Goal: Task Accomplishment & Management: Manage account settings

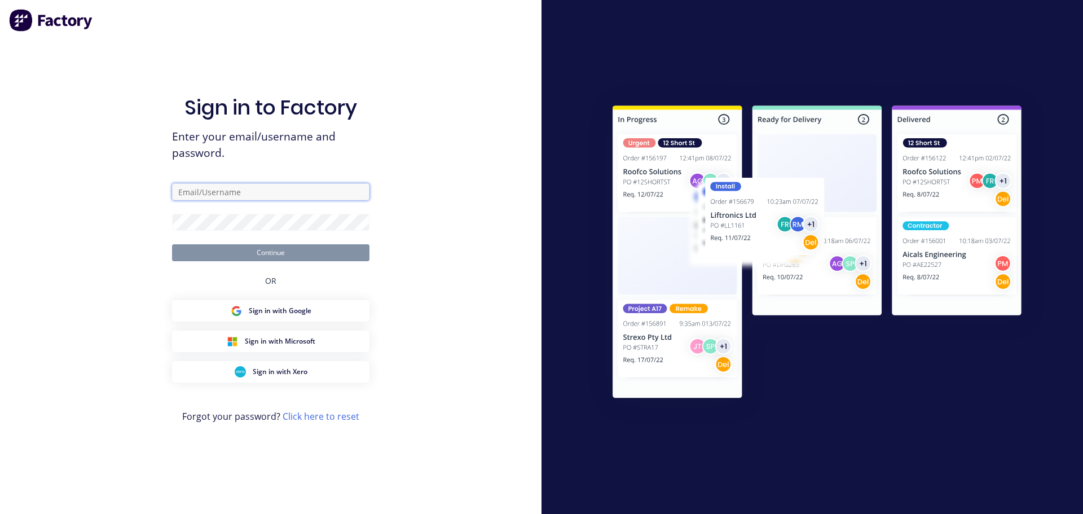
type input "[PERSON_NAME][EMAIL_ADDRESS][DOMAIN_NAME]"
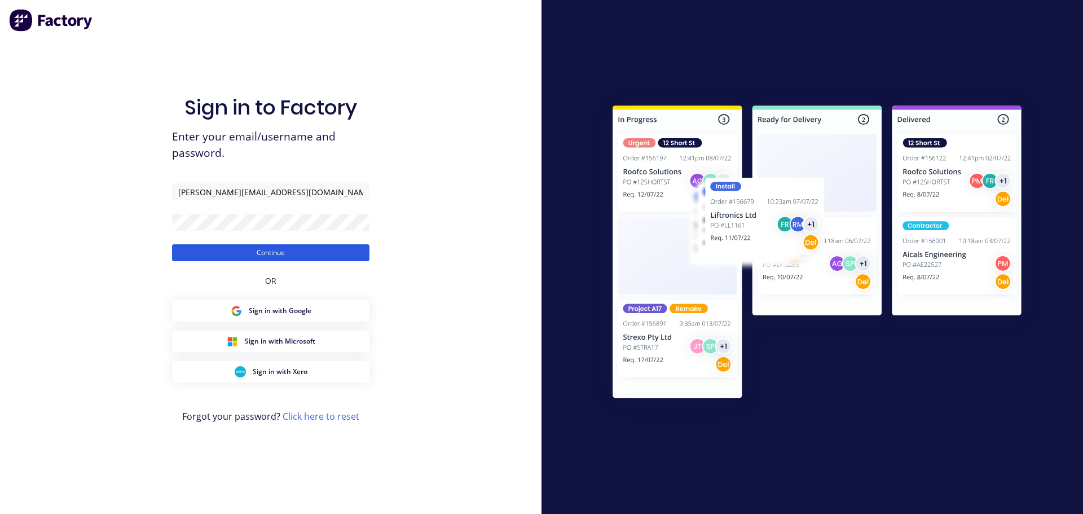
click at [205, 251] on button "Continue" at bounding box center [270, 252] width 197 height 17
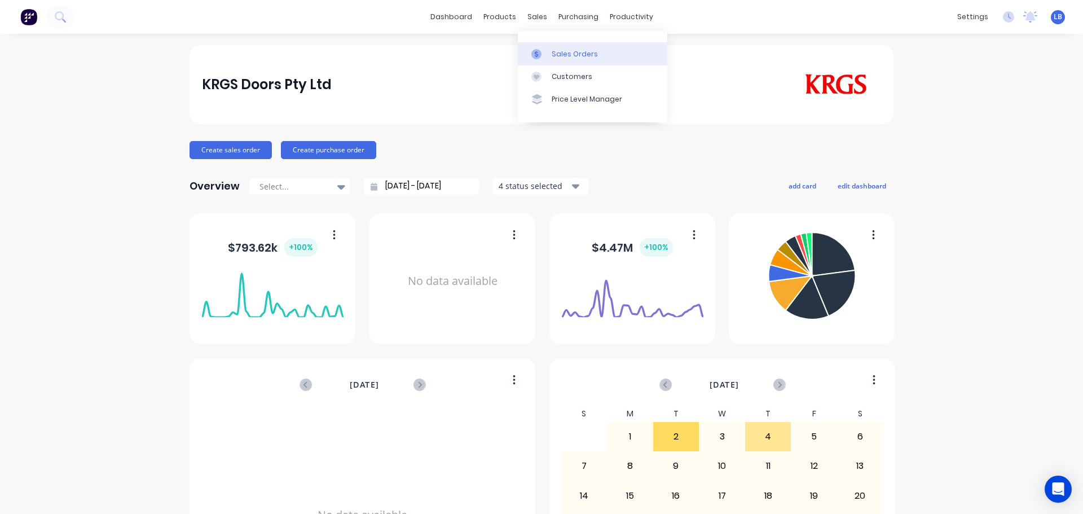
click at [568, 54] on div "Sales Orders" at bounding box center [575, 54] width 46 height 10
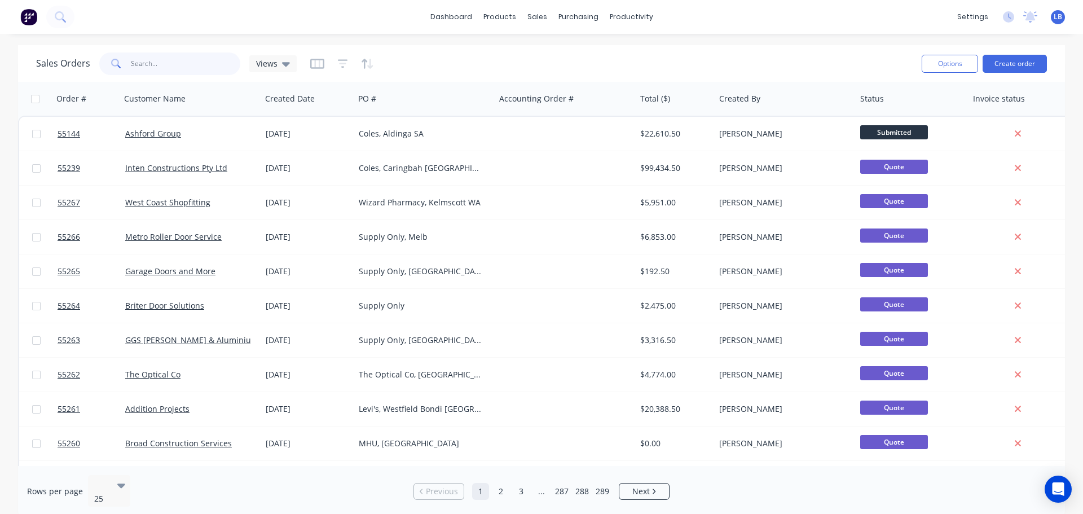
click at [155, 73] on input "text" at bounding box center [186, 63] width 110 height 23
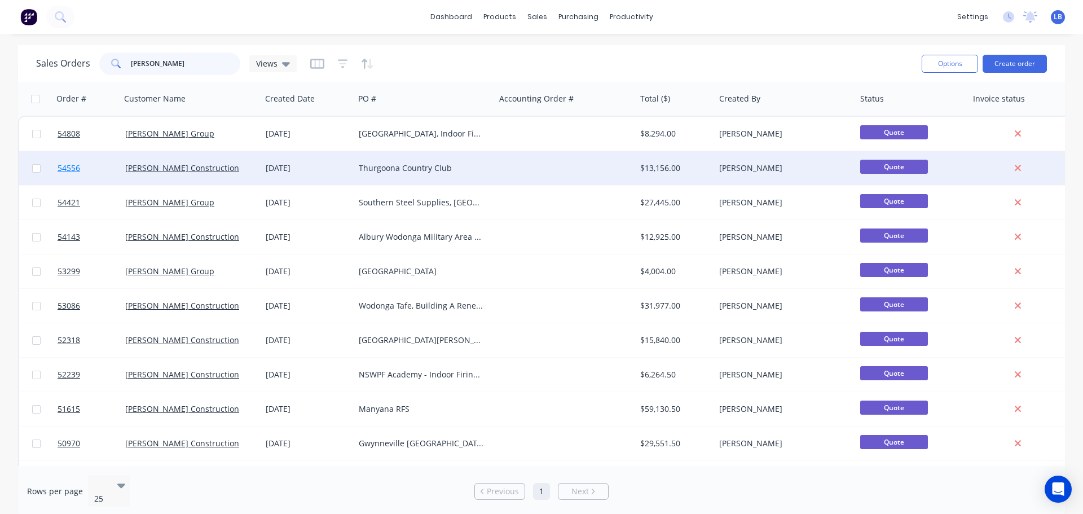
type input "[PERSON_NAME]"
click at [64, 167] on span "54556" at bounding box center [69, 167] width 23 height 11
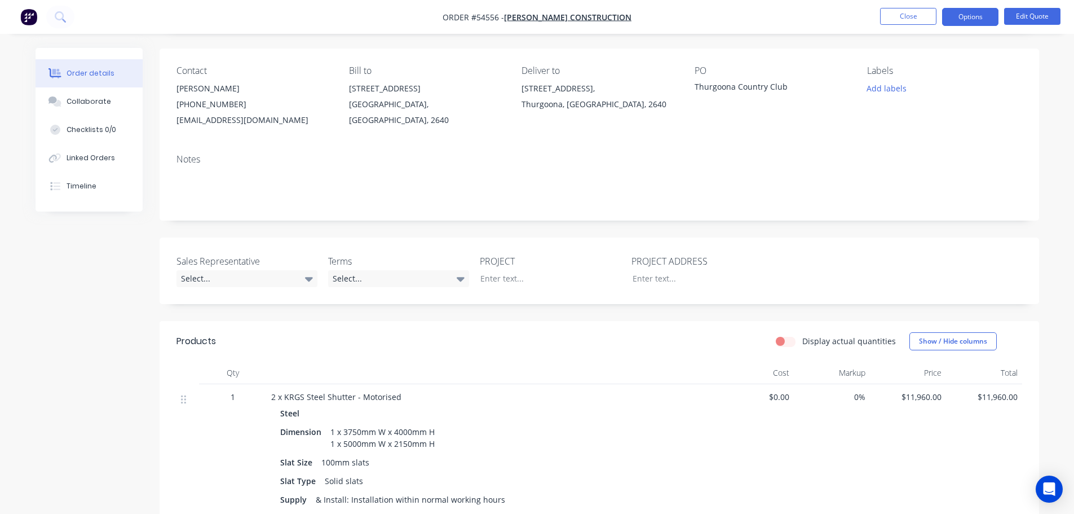
scroll to position [56, 0]
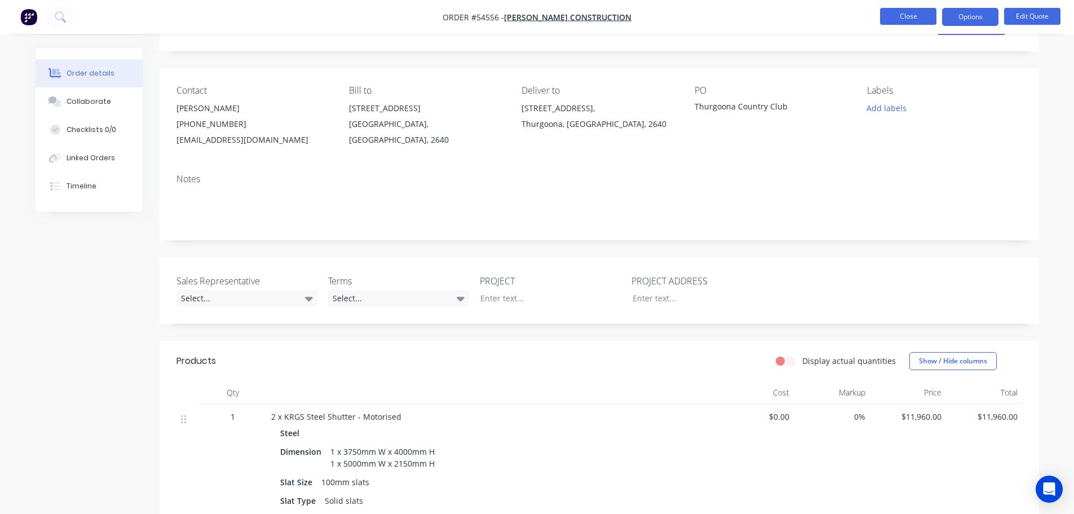
click at [886, 18] on button "Close" at bounding box center [908, 16] width 56 height 17
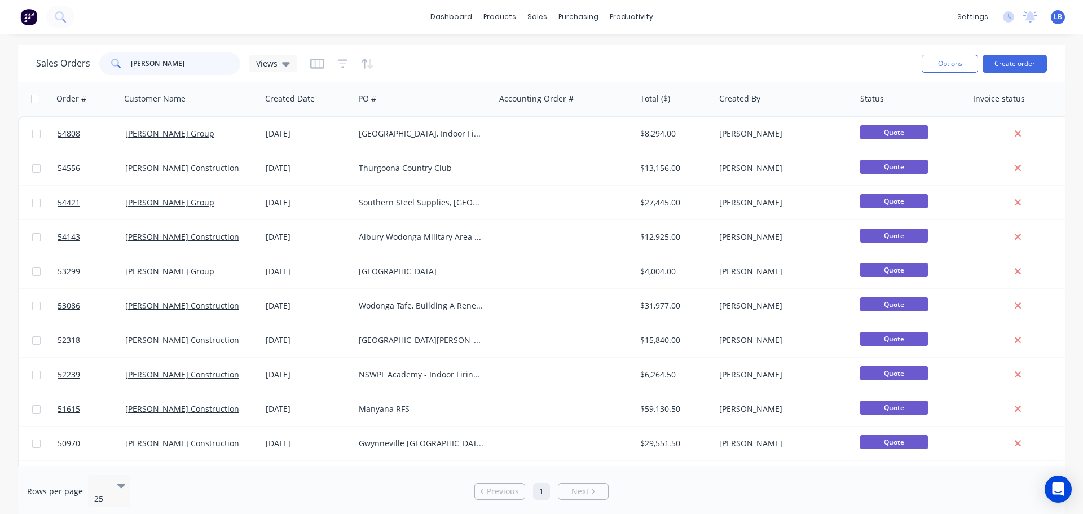
drag, startPoint x: 144, startPoint y: 65, endPoint x: 122, endPoint y: 78, distance: 26.0
click at [122, 78] on div "Sales Orders [PERSON_NAME] Views Options Create order" at bounding box center [541, 63] width 1047 height 37
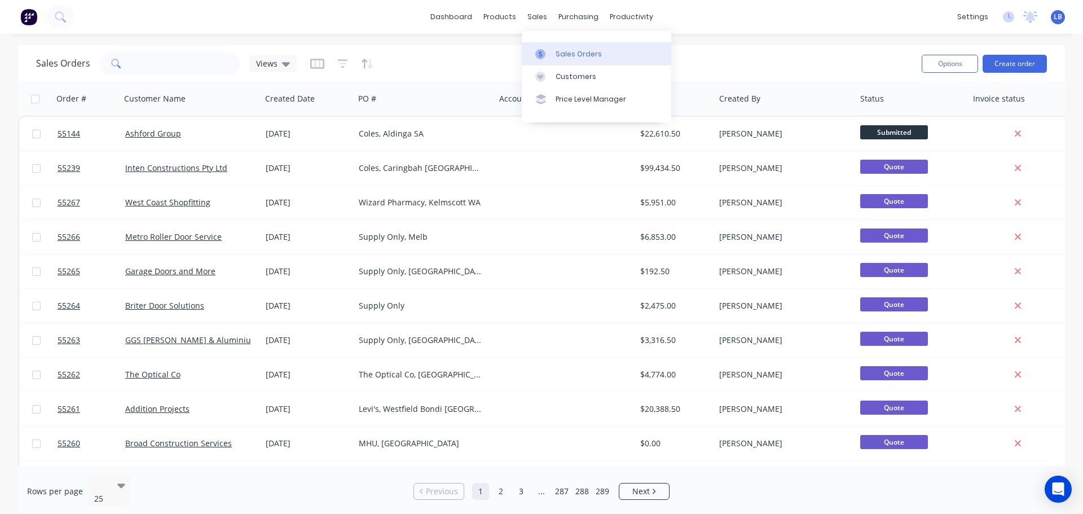
click at [565, 58] on div "Sales Orders" at bounding box center [578, 54] width 46 height 10
click at [568, 53] on div "Sales Orders" at bounding box center [578, 54] width 46 height 10
click at [567, 76] on div "Customers" at bounding box center [575, 77] width 41 height 10
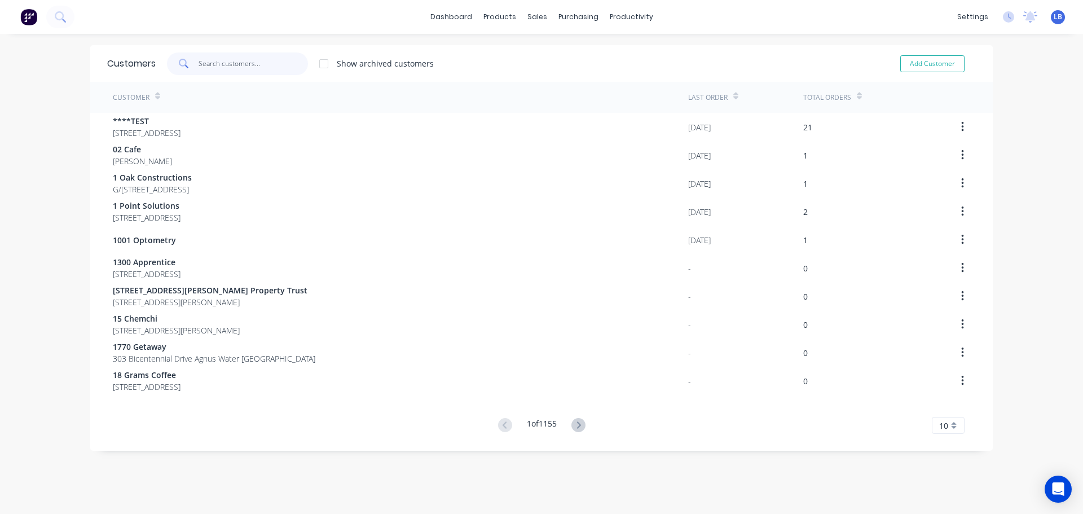
click at [221, 63] on input "text" at bounding box center [254, 63] width 110 height 23
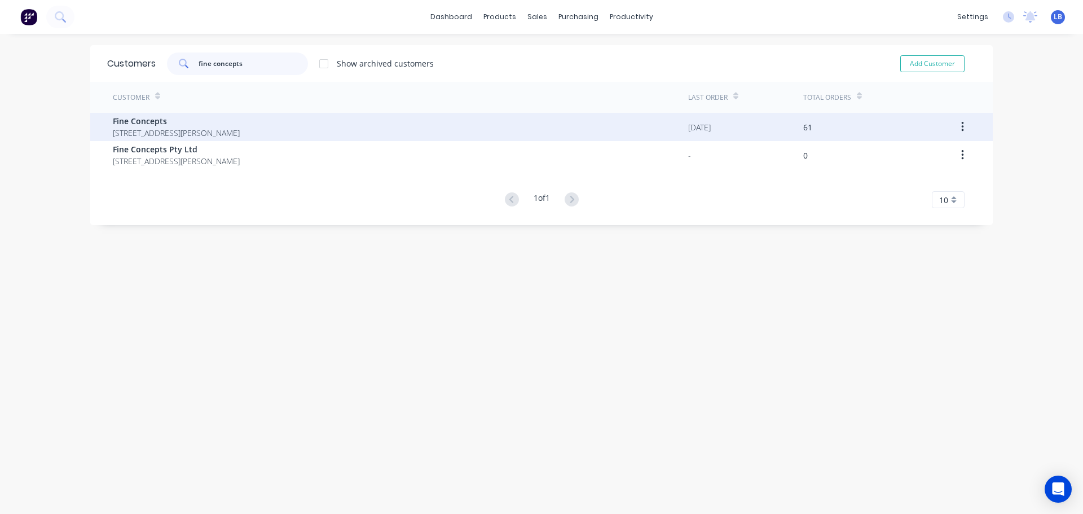
type input "fine concepts"
click at [144, 121] on span "Fine Concepts" at bounding box center [176, 121] width 127 height 12
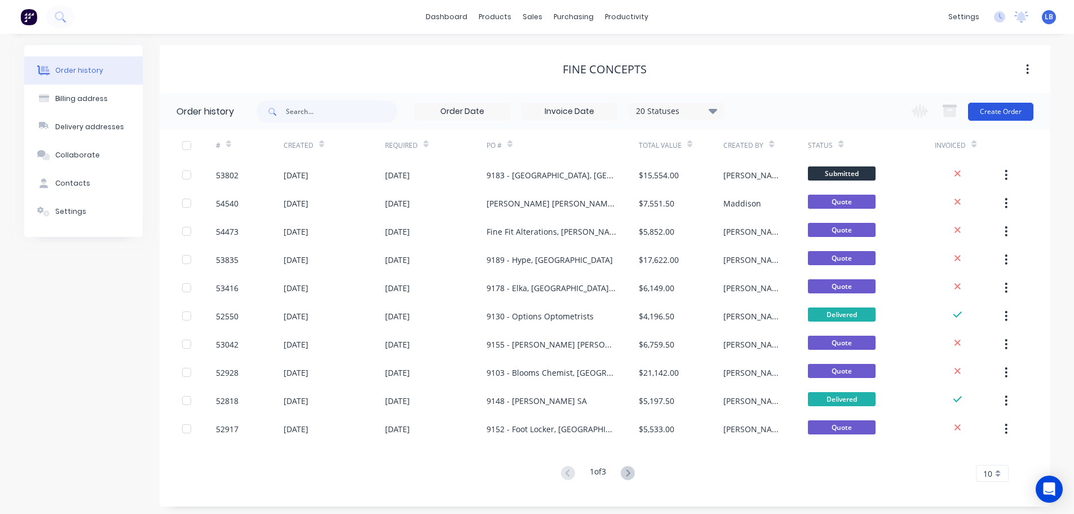
click at [1004, 107] on button "Create Order" at bounding box center [1000, 112] width 65 height 18
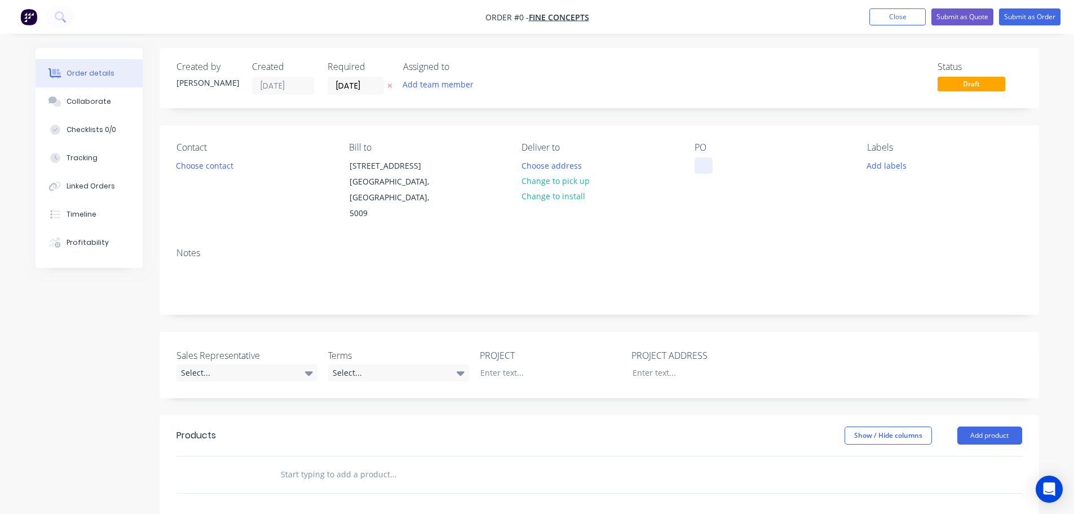
click at [700, 166] on div at bounding box center [704, 165] width 18 height 16
click at [702, 167] on div "Pasadena Foodland, [GEOGRAPHIC_DATA]" at bounding box center [765, 171] width 141 height 28
click at [209, 170] on div "Order details Collaborate Checklists 0/0 Tracking Linked Orders Timeline Profit…" at bounding box center [537, 414] width 1026 height 733
click at [209, 170] on button "Choose contact" at bounding box center [204, 164] width 69 height 15
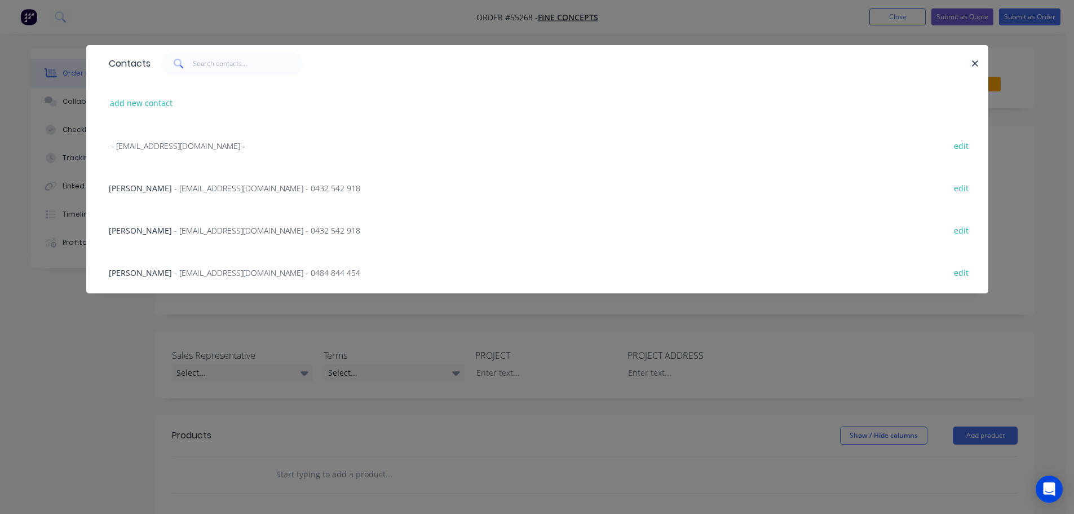
click at [149, 271] on span "[PERSON_NAME]" at bounding box center [140, 272] width 63 height 11
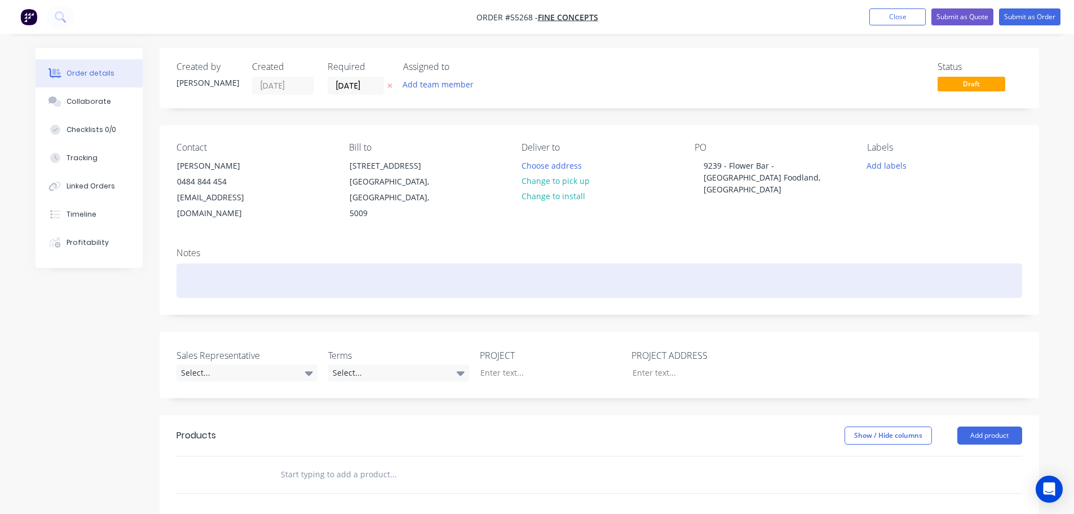
scroll to position [113, 0]
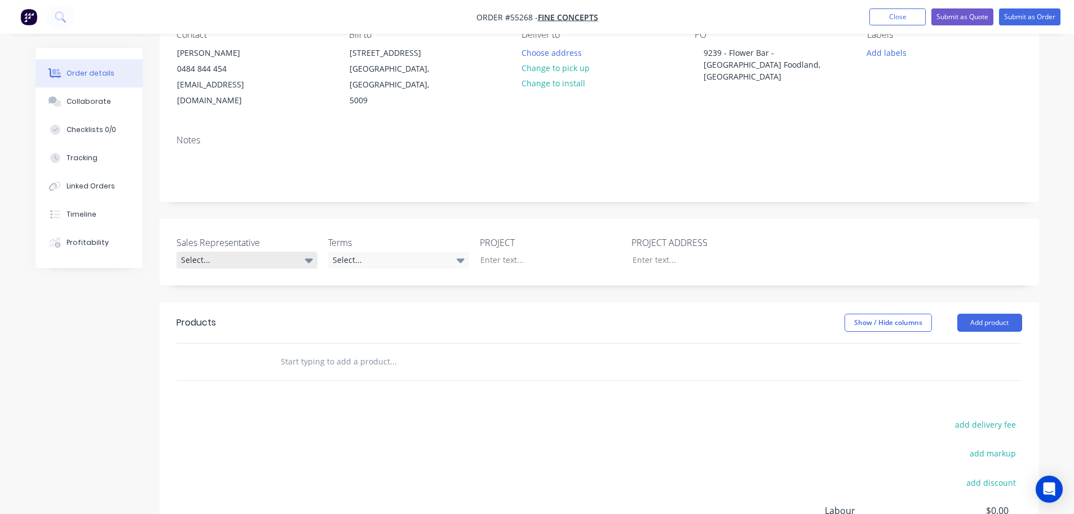
click at [228, 252] on div "Select..." at bounding box center [247, 260] width 141 height 17
drag, startPoint x: 226, startPoint y: 289, endPoint x: 284, endPoint y: 269, distance: 61.5
click at [228, 289] on div "[PERSON_NAME] - 0424 170 180" at bounding box center [240, 290] width 111 height 15
click at [382, 252] on div "Select..." at bounding box center [398, 260] width 141 height 17
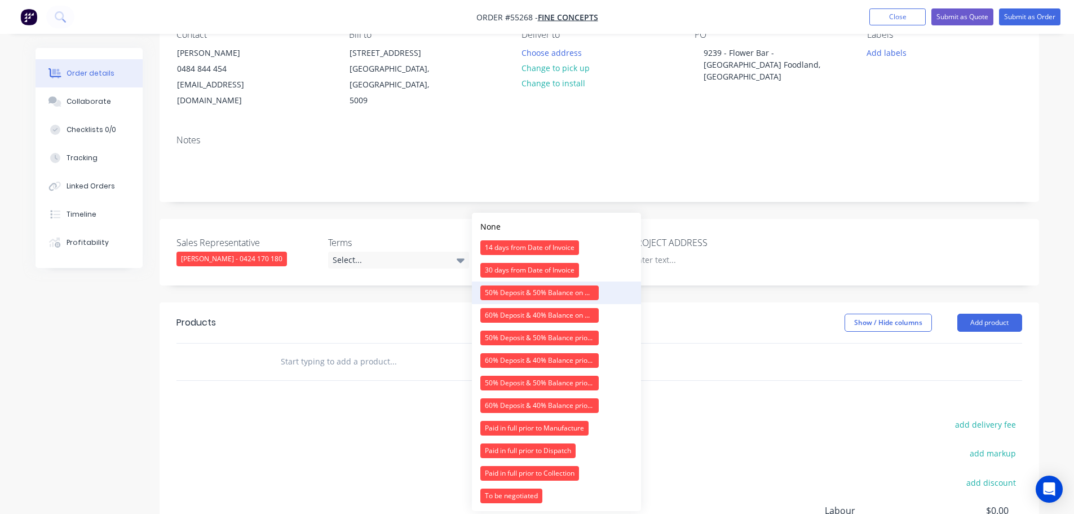
click at [503, 293] on div "50% Deposit & 50% Balance on Day of Installation" at bounding box center [539, 292] width 118 height 15
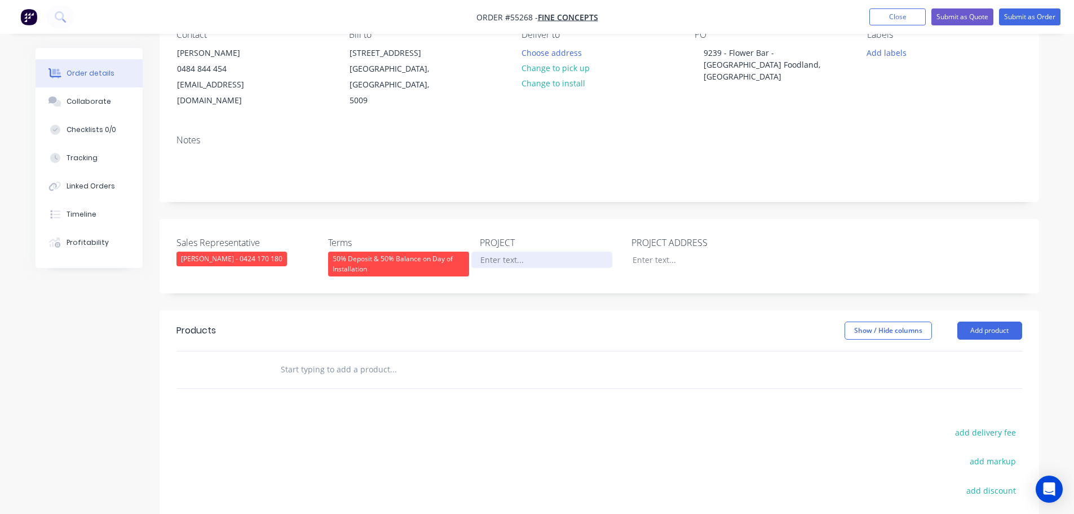
click at [504, 252] on div at bounding box center [541, 260] width 141 height 16
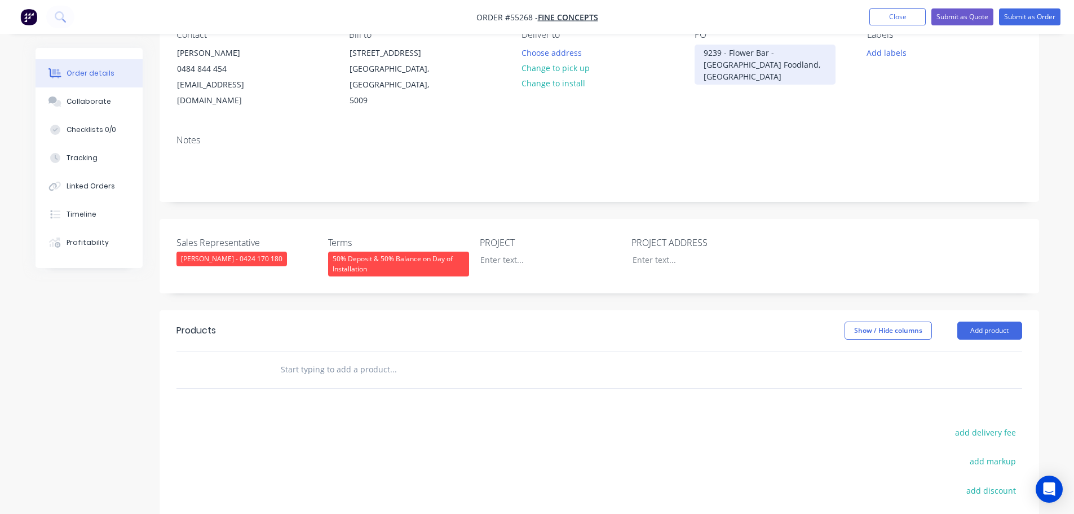
click at [728, 60] on div "9239 - Flower Bar -[GEOGRAPHIC_DATA] Foodland, [GEOGRAPHIC_DATA]" at bounding box center [765, 65] width 141 height 40
copy div "9239 - Flower Bar -[GEOGRAPHIC_DATA] Foodland, [GEOGRAPHIC_DATA]"
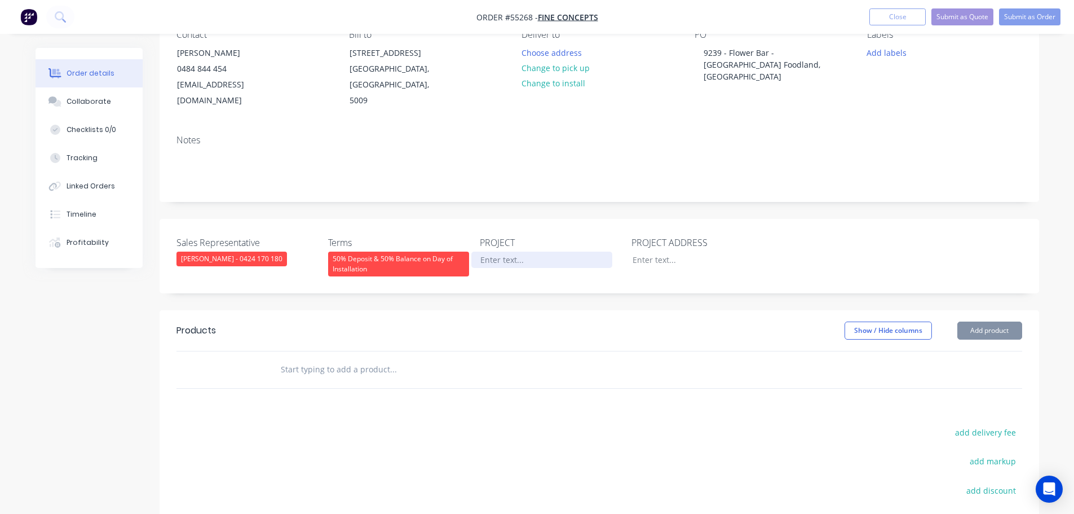
click at [504, 252] on div at bounding box center [541, 260] width 141 height 16
paste div
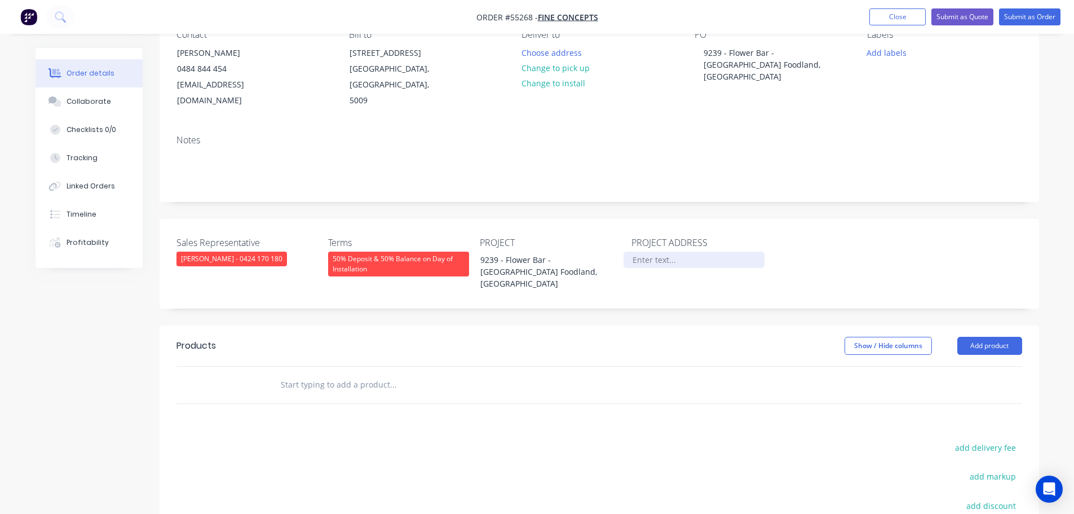
click at [661, 252] on div at bounding box center [694, 260] width 141 height 16
click at [995, 337] on button "Add product" at bounding box center [990, 346] width 65 height 18
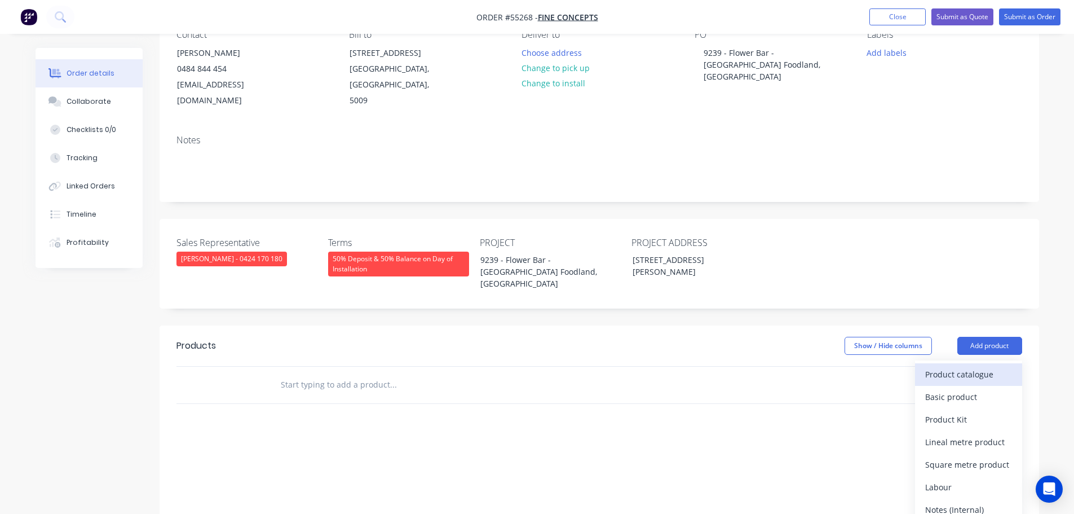
click at [946, 366] on div "Product catalogue" at bounding box center [968, 374] width 87 height 16
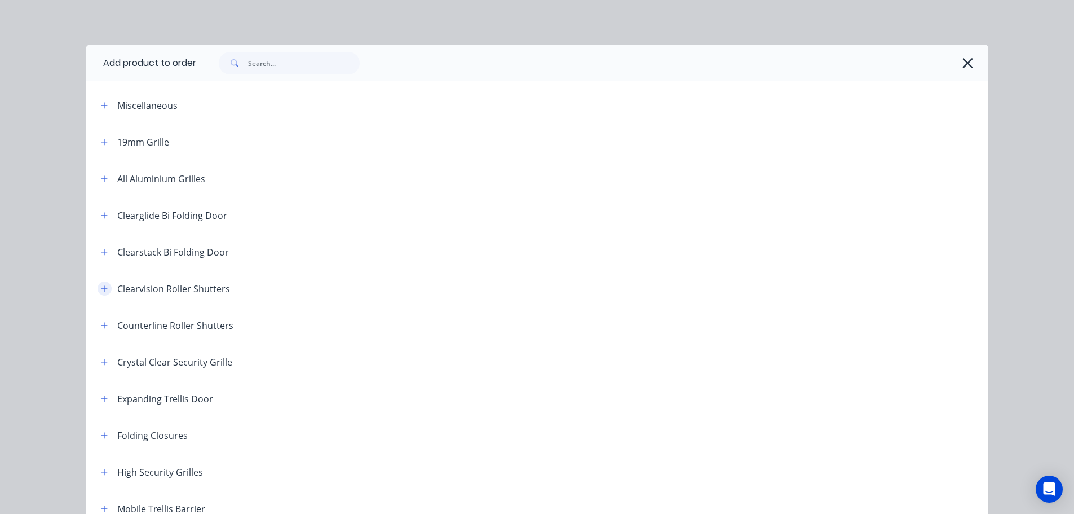
click at [101, 287] on icon "button" at bounding box center [104, 288] width 6 height 6
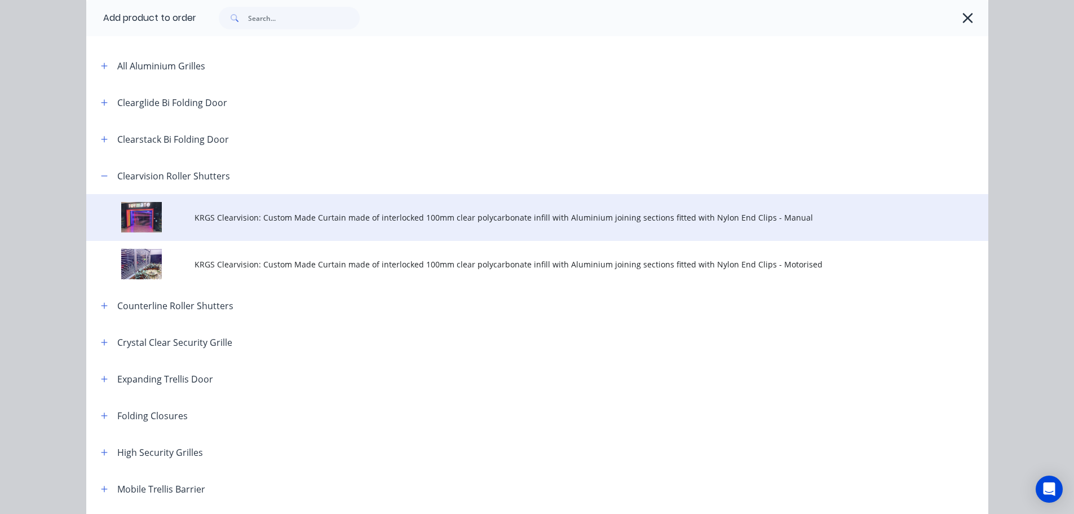
click at [219, 216] on span "KRGS Clearvision: Custom Made Curtain made of interlocked 100mm clear polycarbo…" at bounding box center [512, 217] width 635 height 12
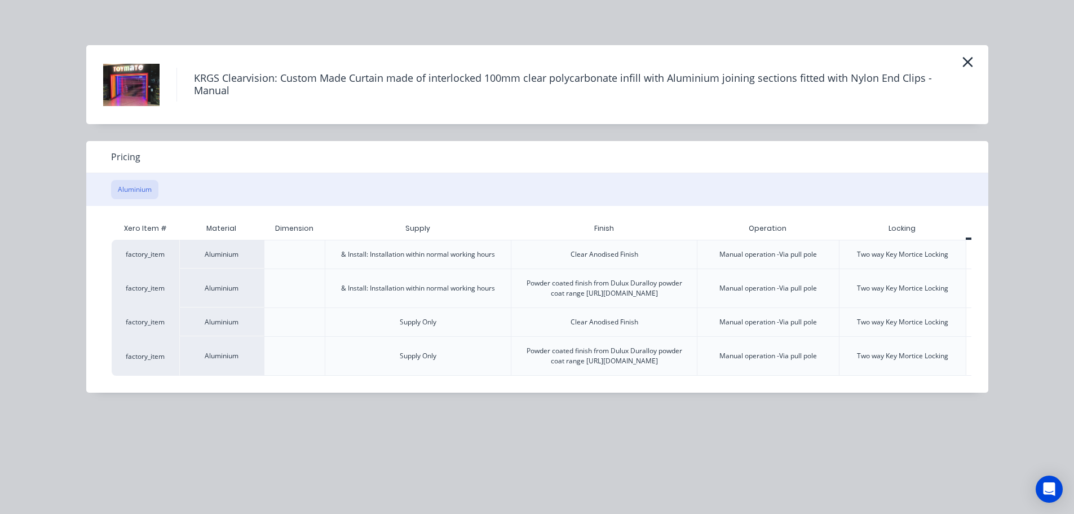
scroll to position [0, 56]
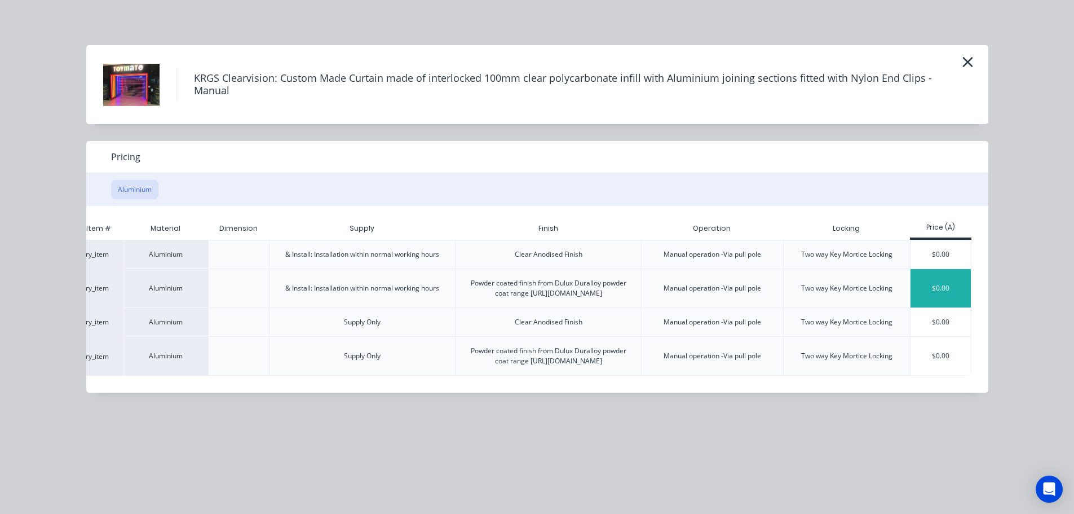
click at [947, 289] on div "$0.00" at bounding box center [941, 288] width 60 height 38
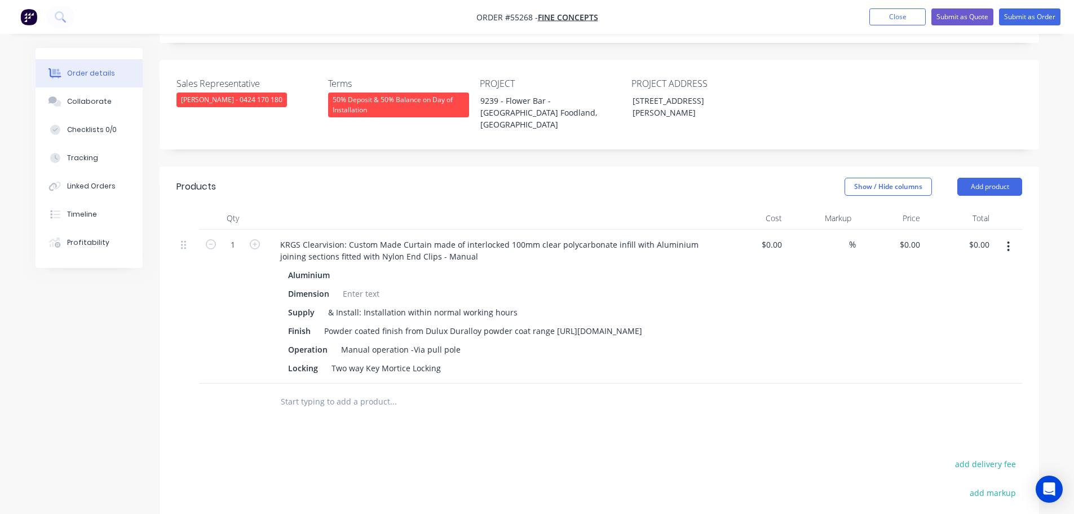
scroll to position [282, 0]
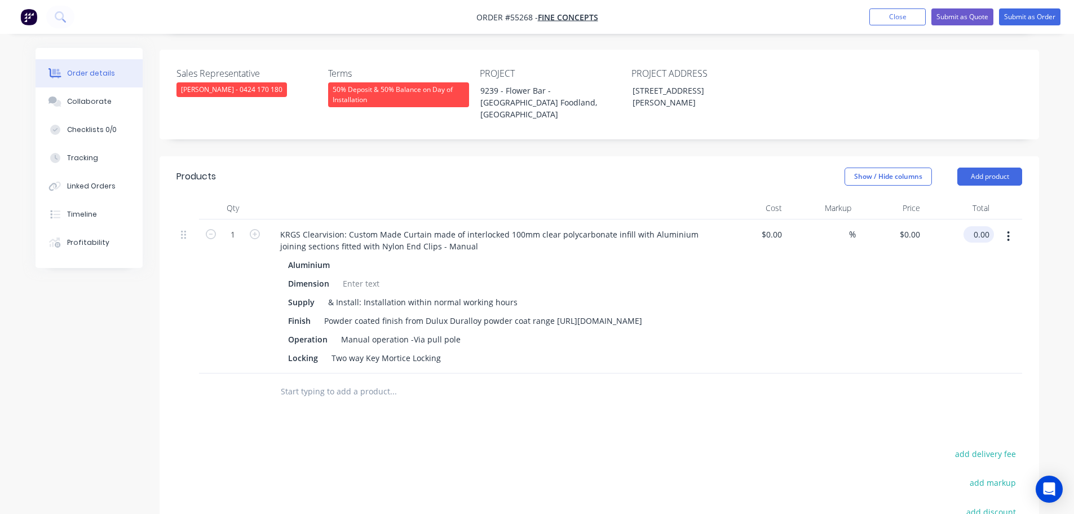
click at [985, 226] on input "0.00" at bounding box center [981, 234] width 26 height 16
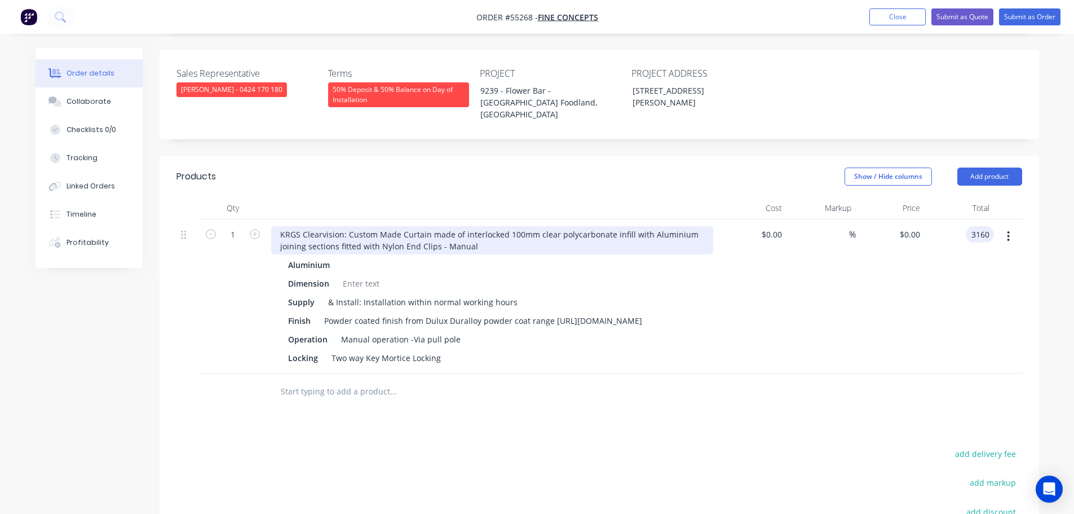
type input "3160"
type input "$3,160.00"
click at [276, 226] on div "KRGS Clearvision: Custom Made Curtain made of interlocked 100mm clear polycarbo…" at bounding box center [492, 240] width 442 height 28
click at [275, 226] on div "KRGS Clearvision: Custom Made Curtain made of interlocked 100mm clear polycarbo…" at bounding box center [492, 240] width 442 height 28
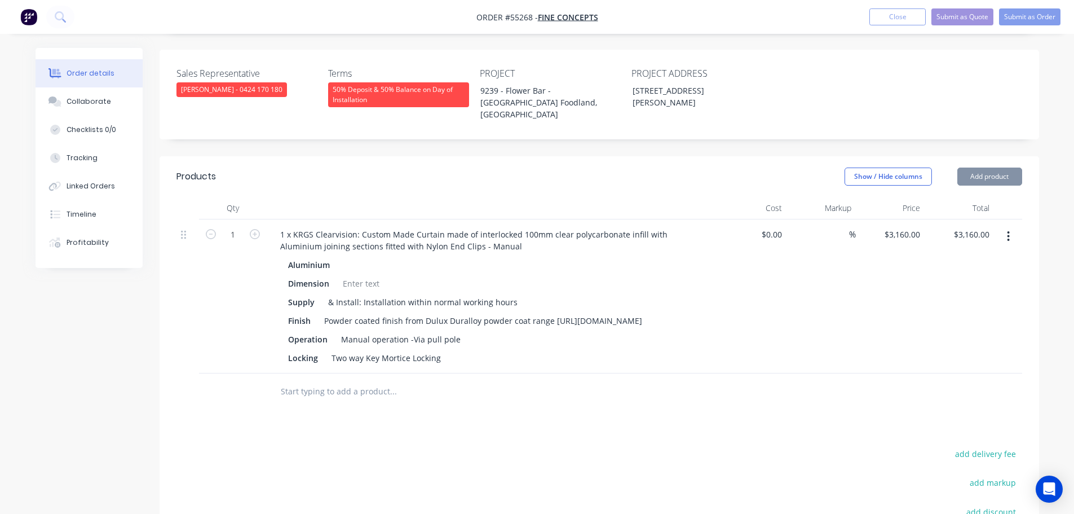
click at [347, 275] on div at bounding box center [361, 283] width 46 height 16
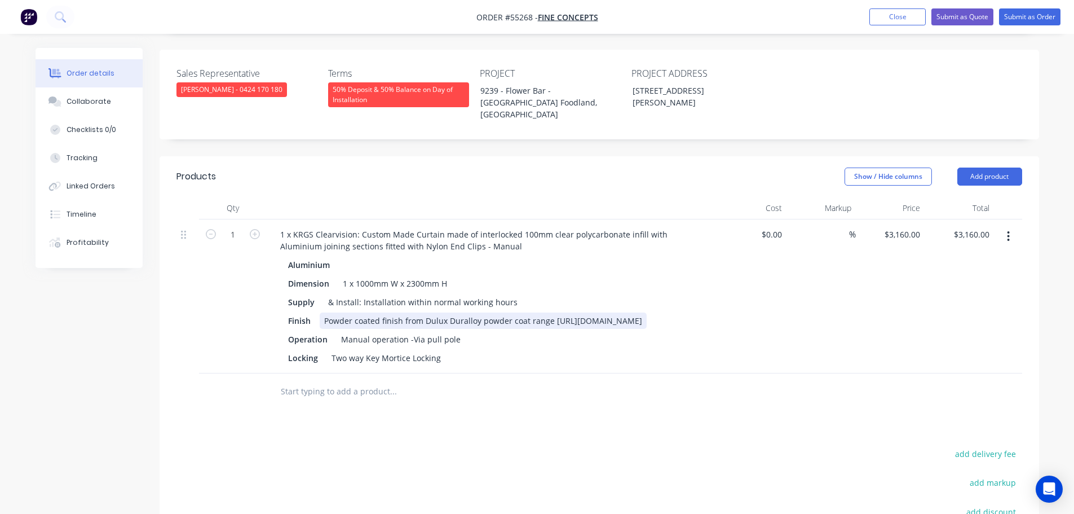
click at [553, 312] on div "Powder coated finish from Dulux Duralloy powder coat range [URL][DOMAIN_NAME]" at bounding box center [483, 320] width 327 height 16
click at [976, 21] on button "Submit as Quote" at bounding box center [963, 16] width 62 height 17
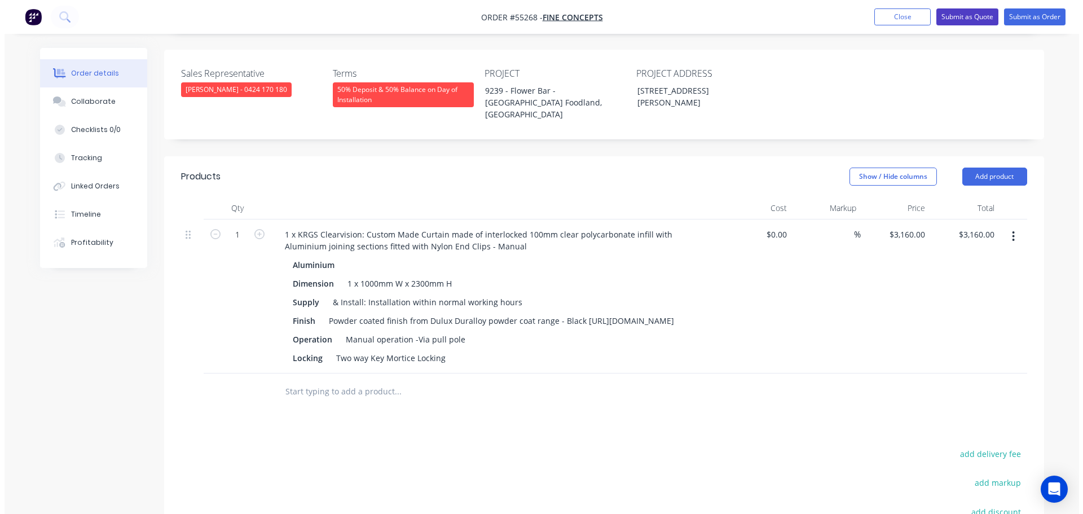
scroll to position [0, 0]
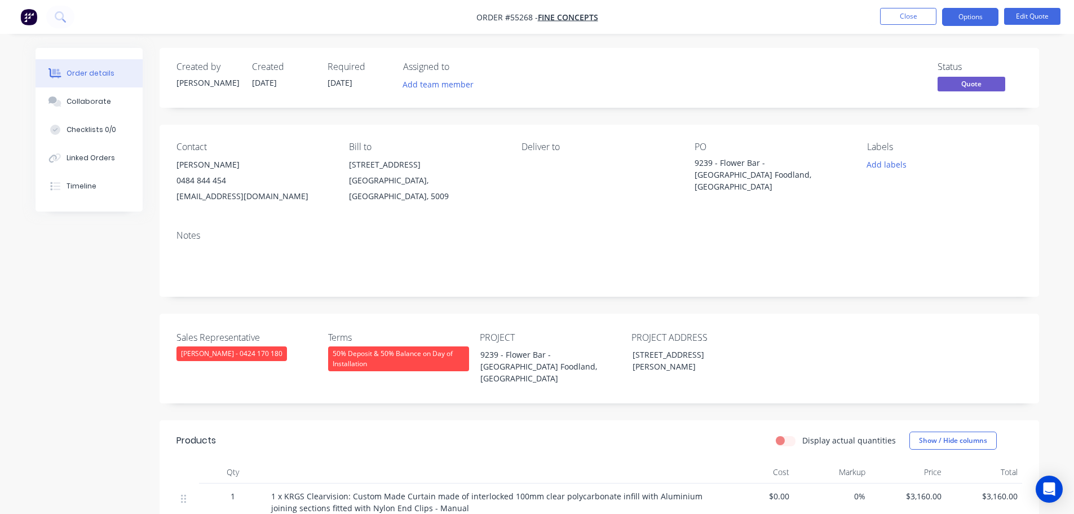
click at [976, 21] on button "Options" at bounding box center [970, 17] width 56 height 18
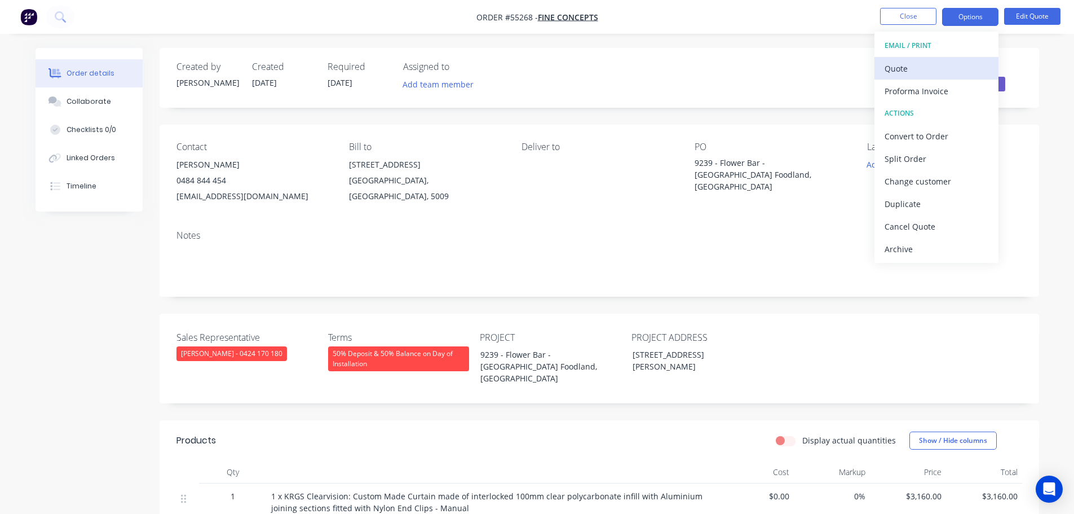
click at [909, 70] on div "Quote" at bounding box center [937, 68] width 104 height 16
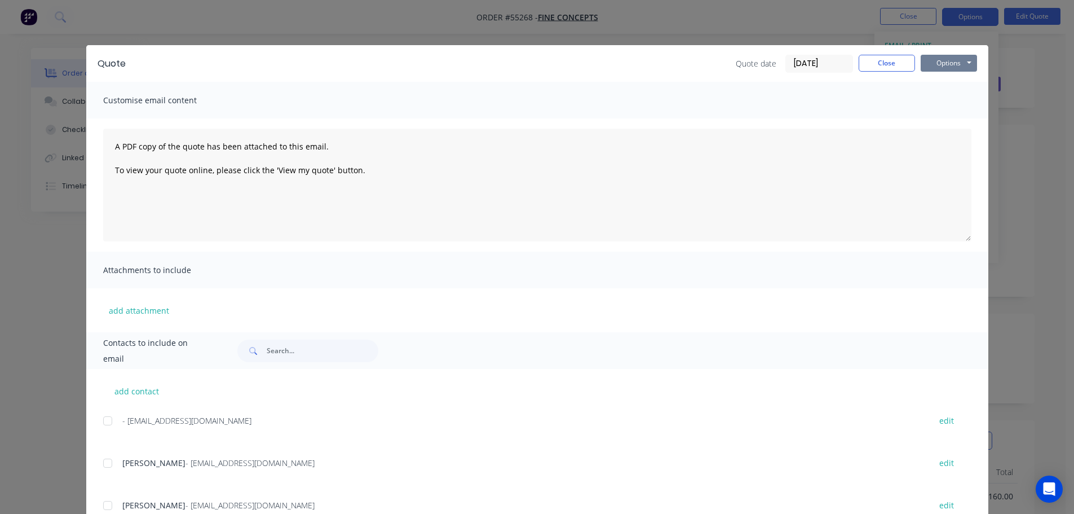
click at [936, 59] on button "Options" at bounding box center [949, 63] width 56 height 17
click at [942, 105] on button "Print" at bounding box center [957, 101] width 72 height 19
click at [867, 60] on button "Close" at bounding box center [887, 63] width 56 height 17
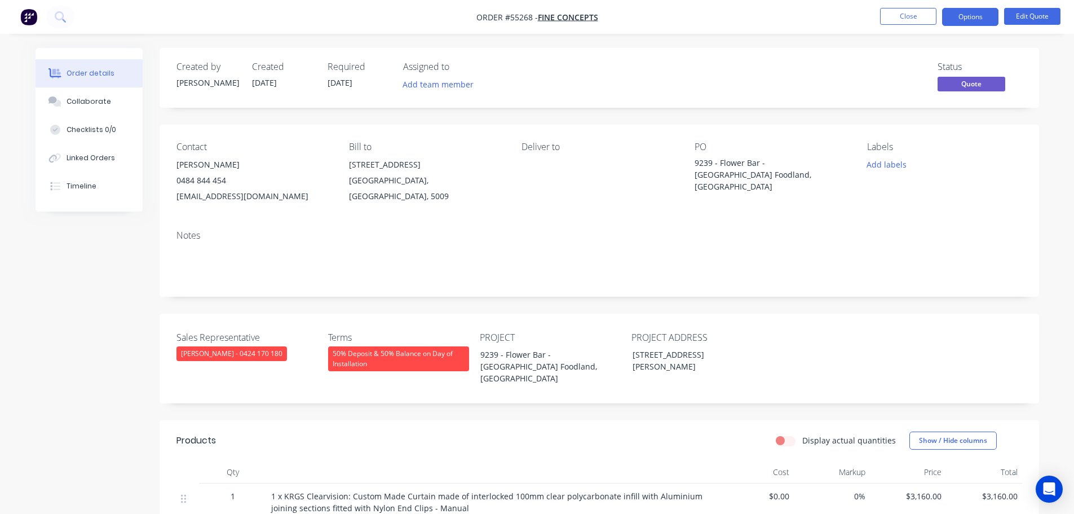
click at [205, 195] on div "[EMAIL_ADDRESS][DOMAIN_NAME]" at bounding box center [254, 196] width 155 height 16
copy div "[EMAIL_ADDRESS][DOMAIN_NAME]"
click at [724, 170] on div "9239 - Flower Bar -[GEOGRAPHIC_DATA] Foodland, [GEOGRAPHIC_DATA]" at bounding box center [765, 175] width 141 height 36
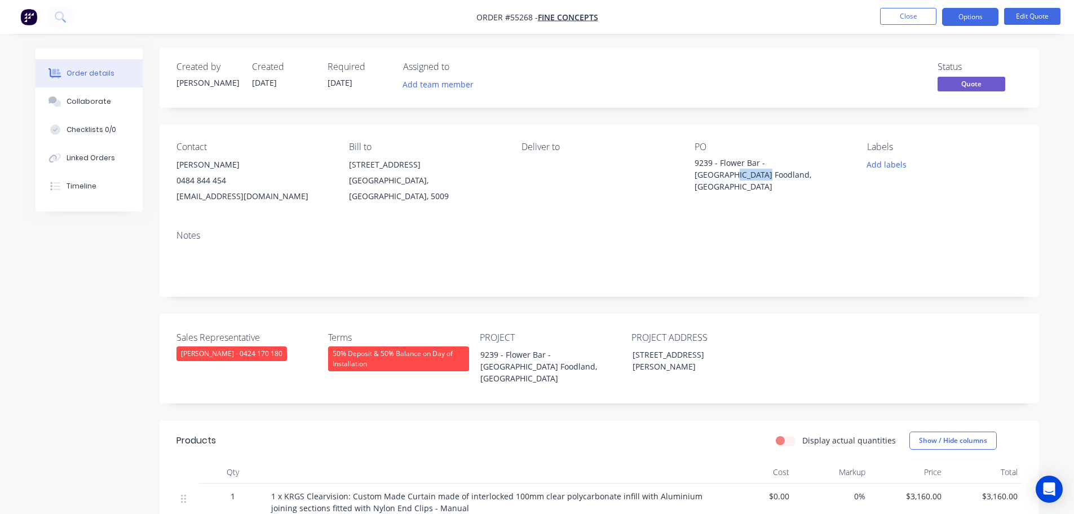
click at [724, 170] on div "9239 - Flower Bar -[GEOGRAPHIC_DATA] Foodland, [GEOGRAPHIC_DATA]" at bounding box center [765, 175] width 141 height 36
copy div "9239 - Flower Bar -[GEOGRAPHIC_DATA] Foodland, [GEOGRAPHIC_DATA]"
click at [226, 180] on span at bounding box center [226, 180] width 0 height 11
click at [896, 15] on button "Close" at bounding box center [908, 16] width 56 height 17
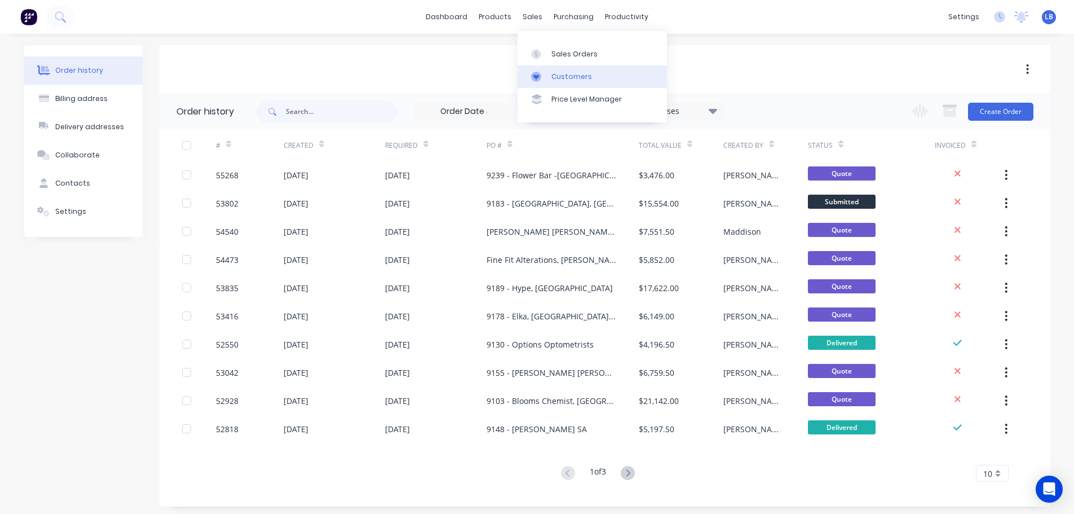
click at [580, 74] on div "Customers" at bounding box center [572, 77] width 41 height 10
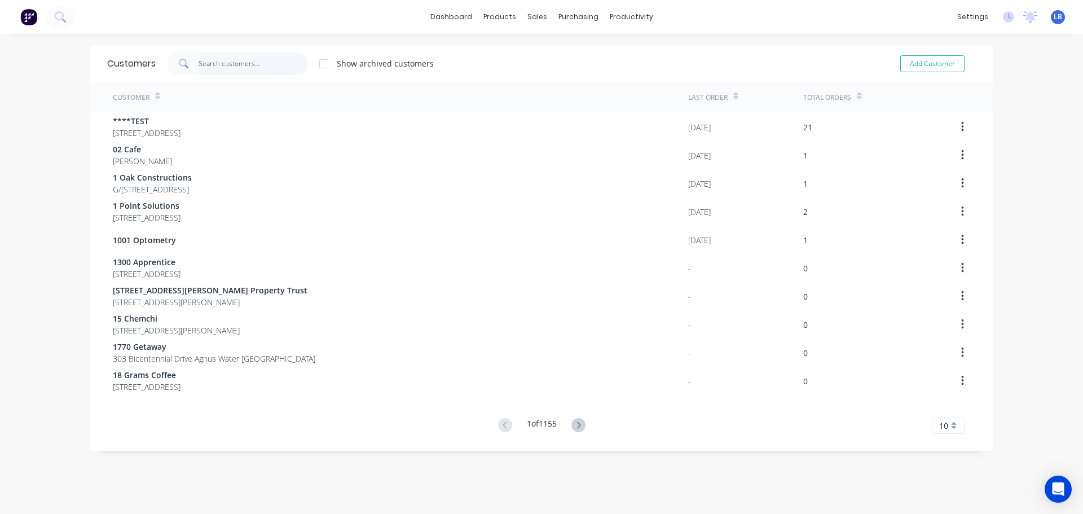
click at [215, 63] on input "text" at bounding box center [254, 63] width 110 height 23
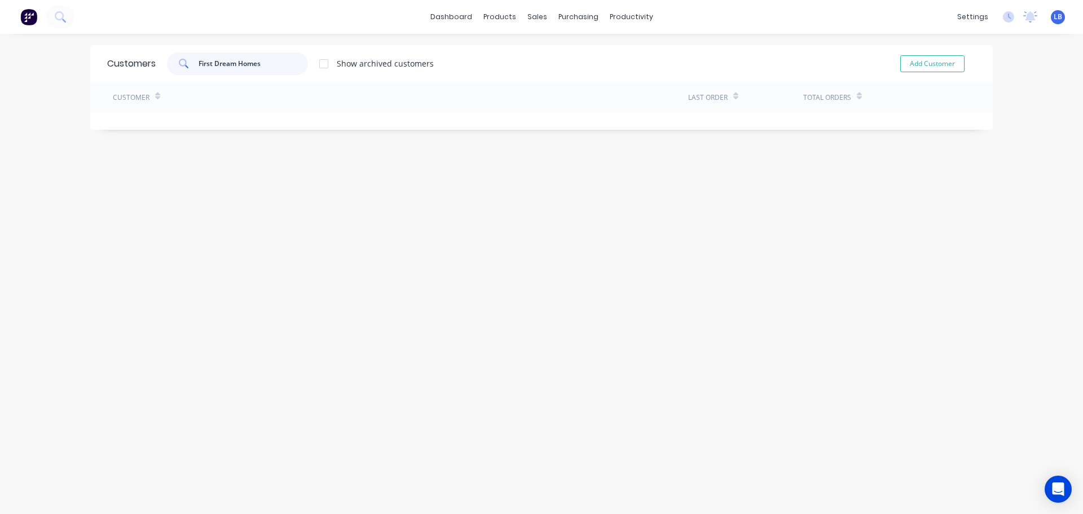
drag, startPoint x: 260, startPoint y: 65, endPoint x: 189, endPoint y: 65, distance: 70.5
click at [171, 65] on div "First Dream Homes" at bounding box center [237, 63] width 141 height 23
type input "First Dream Homes"
click at [928, 65] on button "Add Customer" at bounding box center [932, 63] width 64 height 17
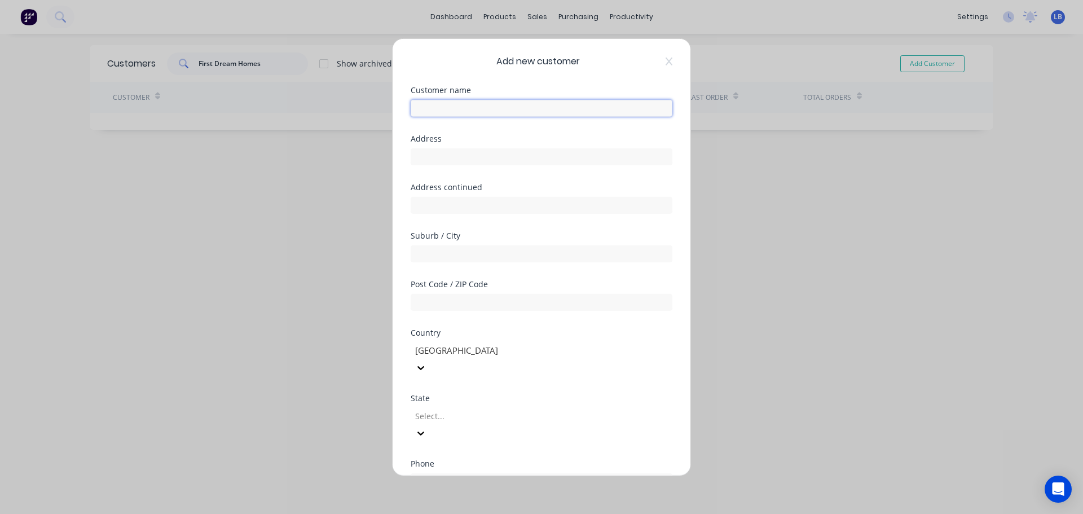
click at [427, 109] on input "text" at bounding box center [542, 107] width 262 height 17
paste input "First Dream Homes"
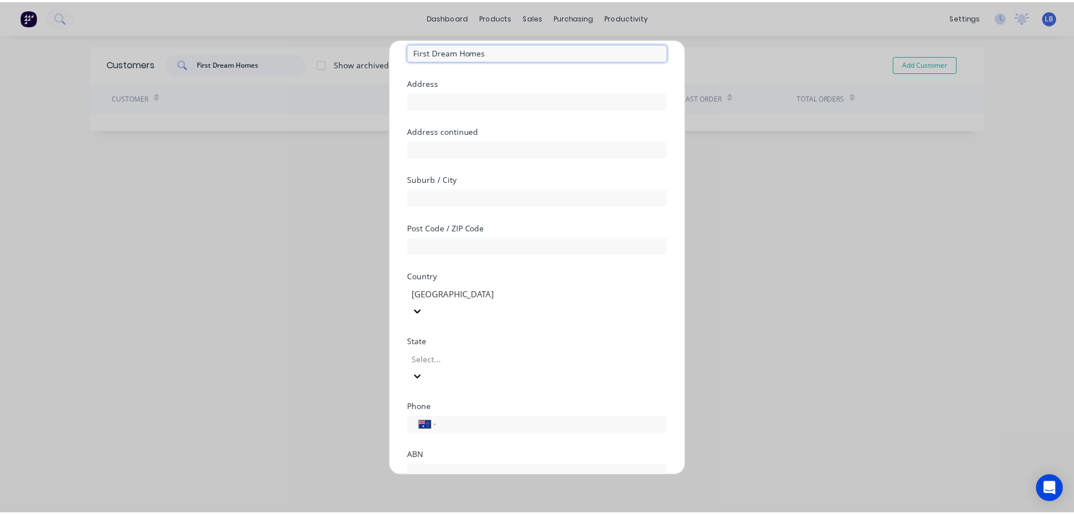
scroll to position [114, 0]
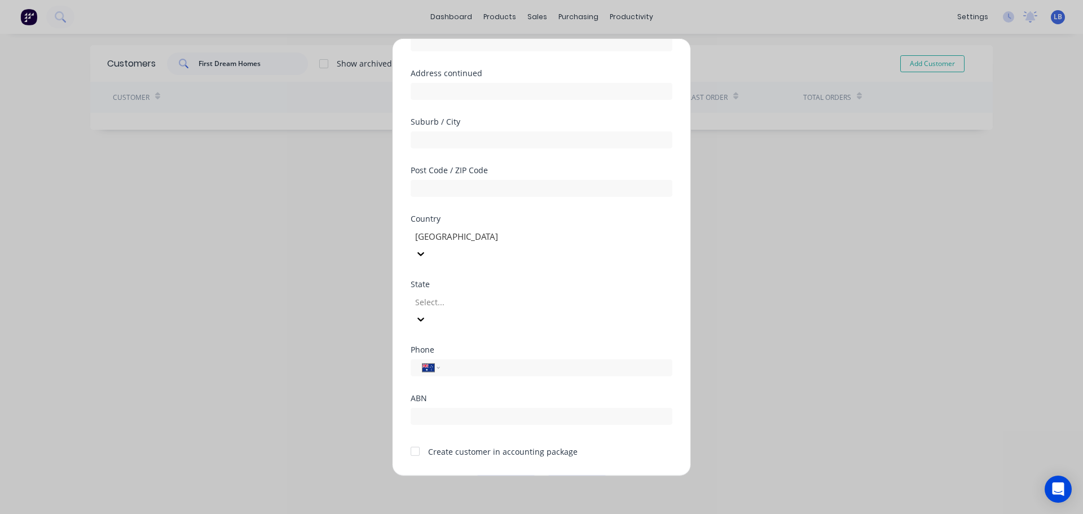
type input "First Dream Homes"
click at [418, 440] on div at bounding box center [415, 451] width 23 height 23
click at [498, 475] on button "Save" at bounding box center [506, 484] width 62 height 18
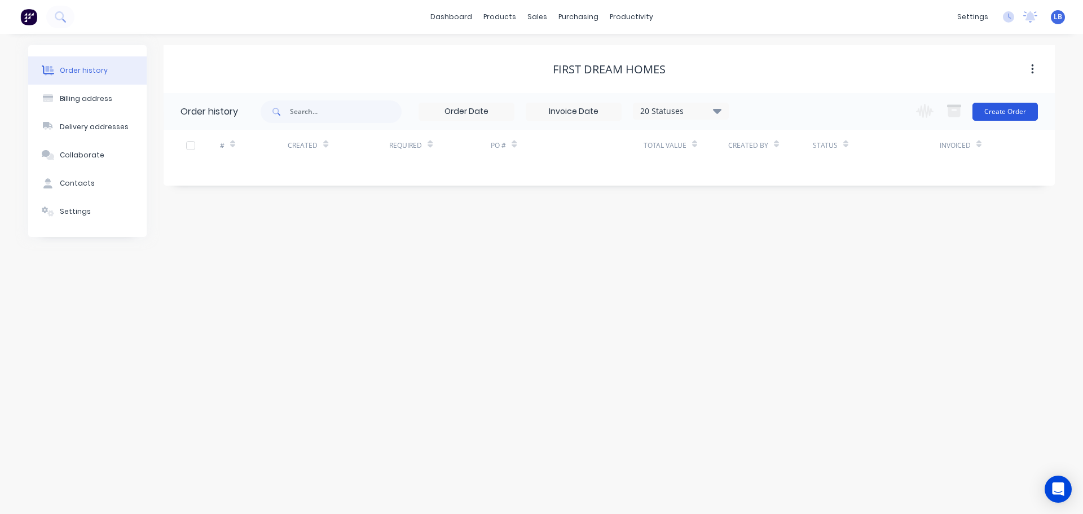
click at [1002, 113] on button "Create Order" at bounding box center [1004, 112] width 65 height 18
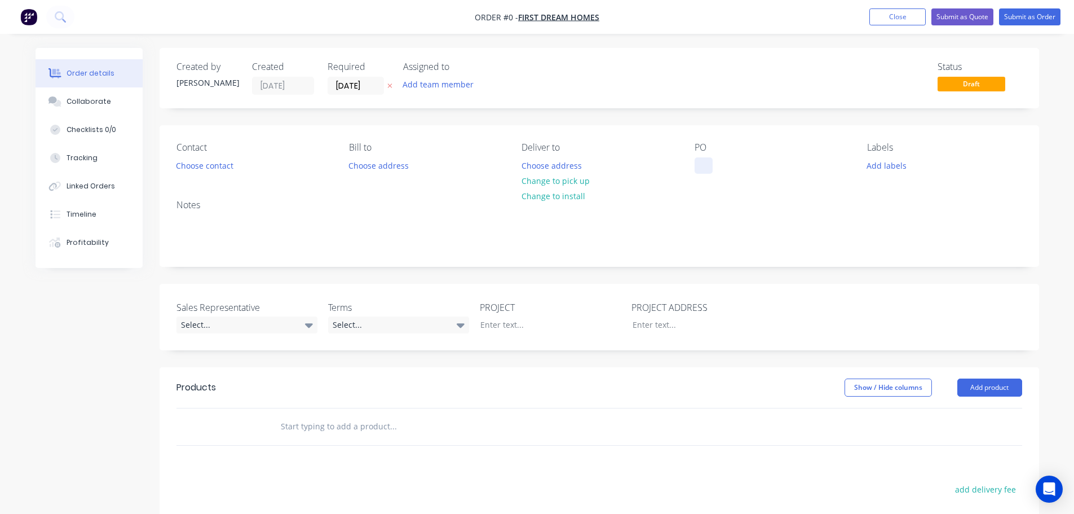
click at [695, 165] on div at bounding box center [704, 165] width 18 height 16
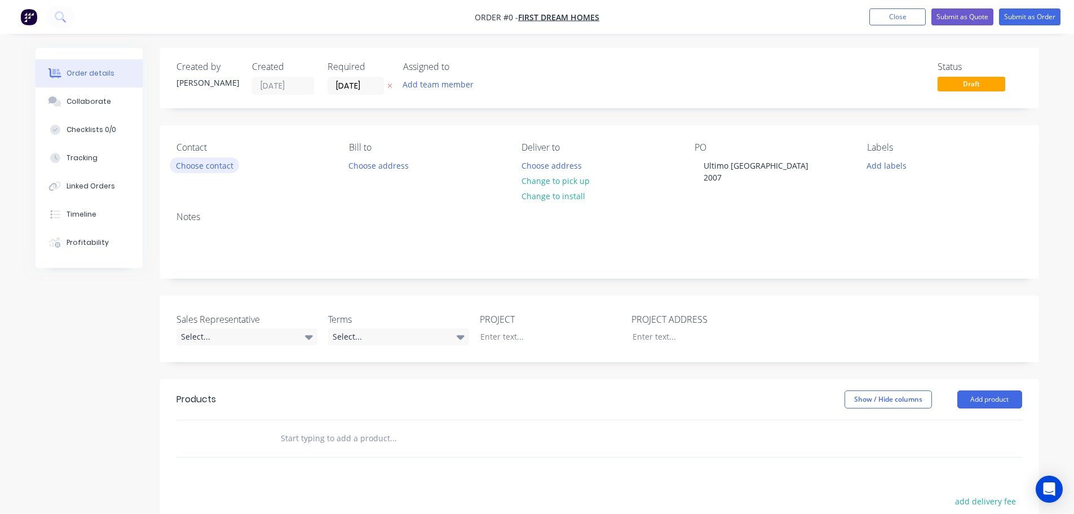
click at [223, 168] on div "Order details Collaborate Checklists 0/0 Tracking Linked Orders Timeline Profit…" at bounding box center [537, 396] width 1026 height 697
click at [223, 168] on button "Choose contact" at bounding box center [204, 164] width 69 height 15
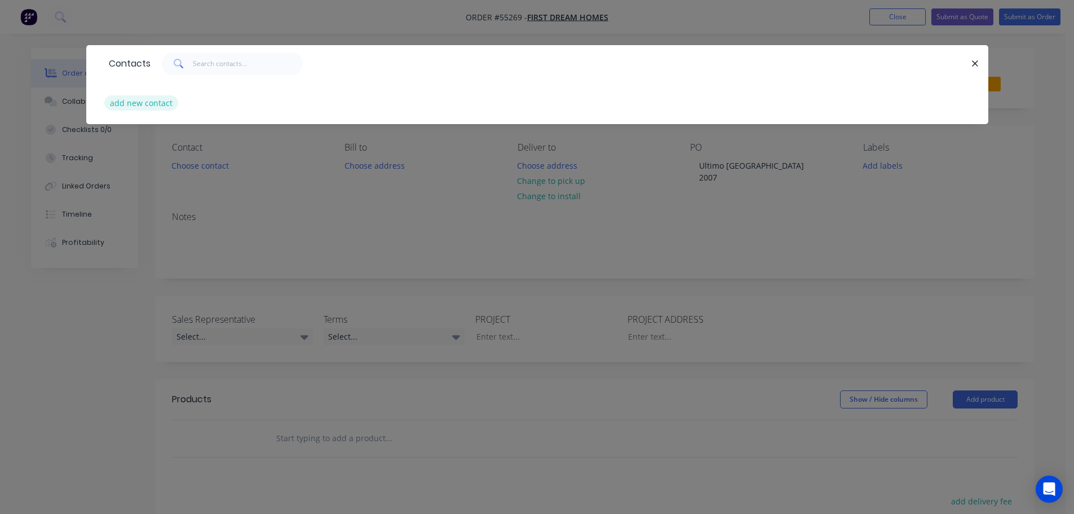
click at [145, 102] on button "add new contact" at bounding box center [141, 102] width 74 height 15
select select "AU"
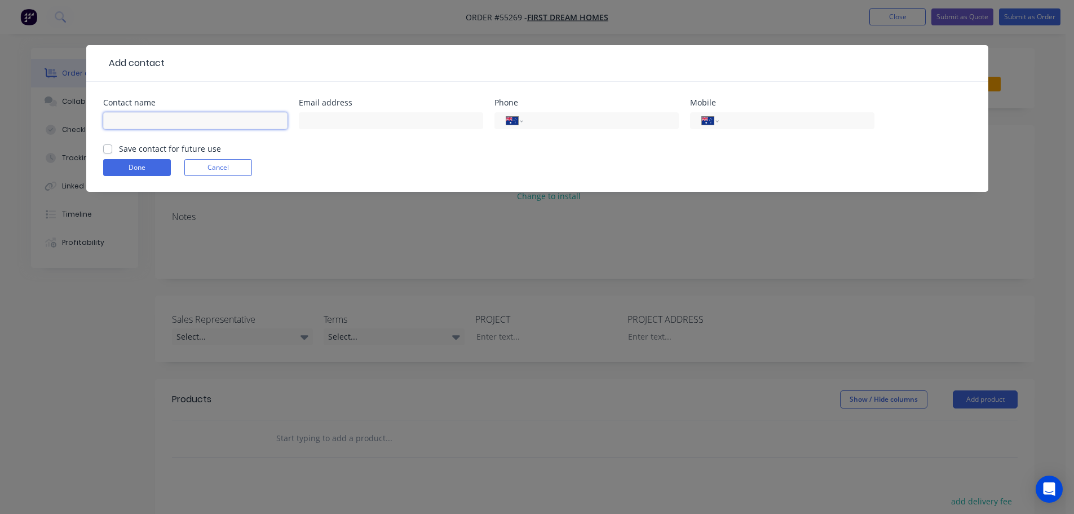
click at [132, 115] on input "text" at bounding box center [195, 120] width 184 height 17
type input "[PERSON_NAME]"
click at [317, 124] on input "text" at bounding box center [391, 120] width 184 height 17
type input "[EMAIL_ADDRESS][DOMAIN_NAME]"
click at [755, 116] on input "tel" at bounding box center [794, 120] width 135 height 13
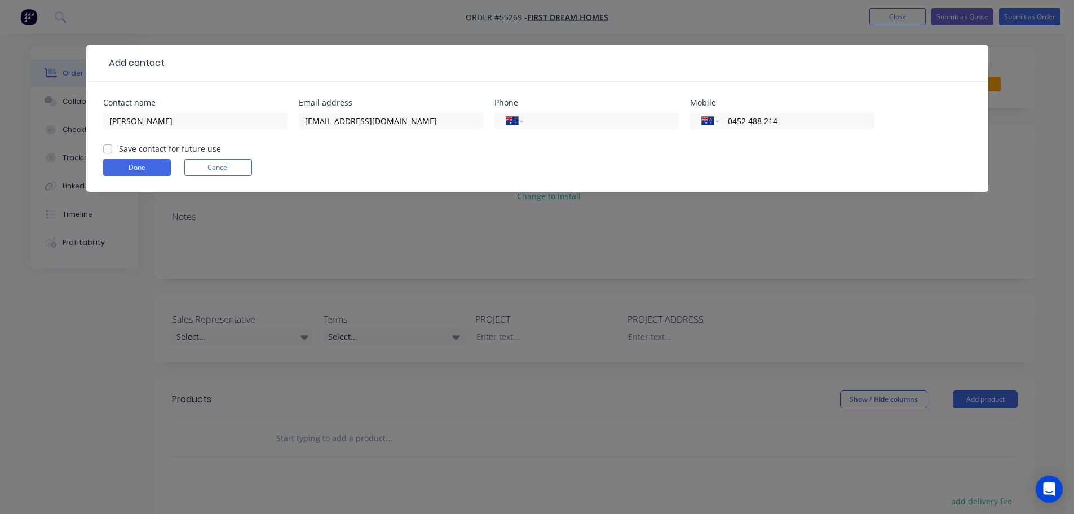
type input "0452 488 214"
click at [119, 149] on label "Save contact for future use" at bounding box center [170, 149] width 102 height 12
click at [104, 149] on input "Save contact for future use" at bounding box center [107, 148] width 9 height 11
checkbox input "true"
click at [115, 170] on button "Done" at bounding box center [137, 167] width 68 height 17
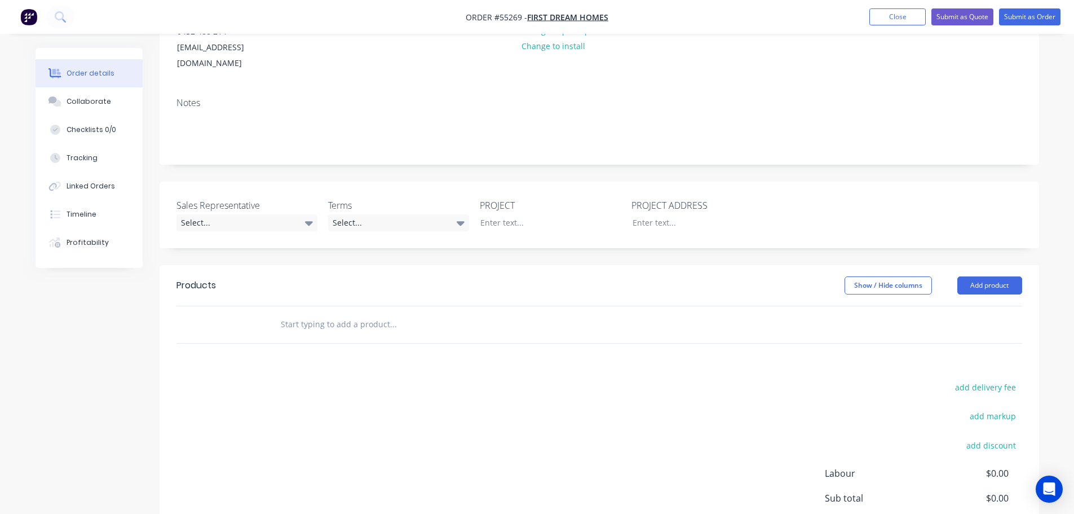
scroll to position [169, 0]
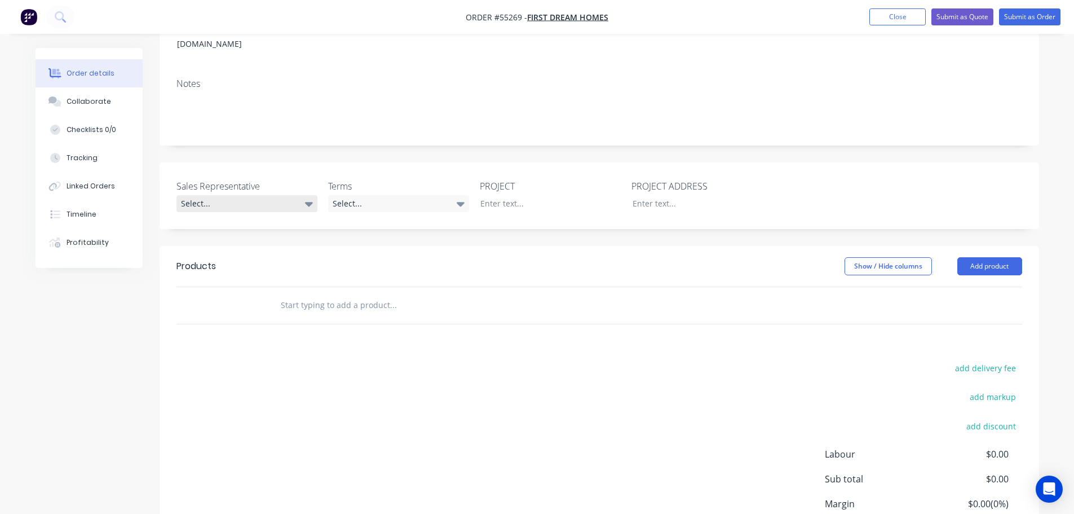
click at [217, 195] on div "Select..." at bounding box center [247, 203] width 141 height 17
drag, startPoint x: 219, startPoint y: 231, endPoint x: 237, endPoint y: 227, distance: 18.5
click at [226, 229] on div "[PERSON_NAME] - 0424 170 180" at bounding box center [240, 234] width 111 height 15
click at [352, 195] on div "Select..." at bounding box center [398, 203] width 141 height 17
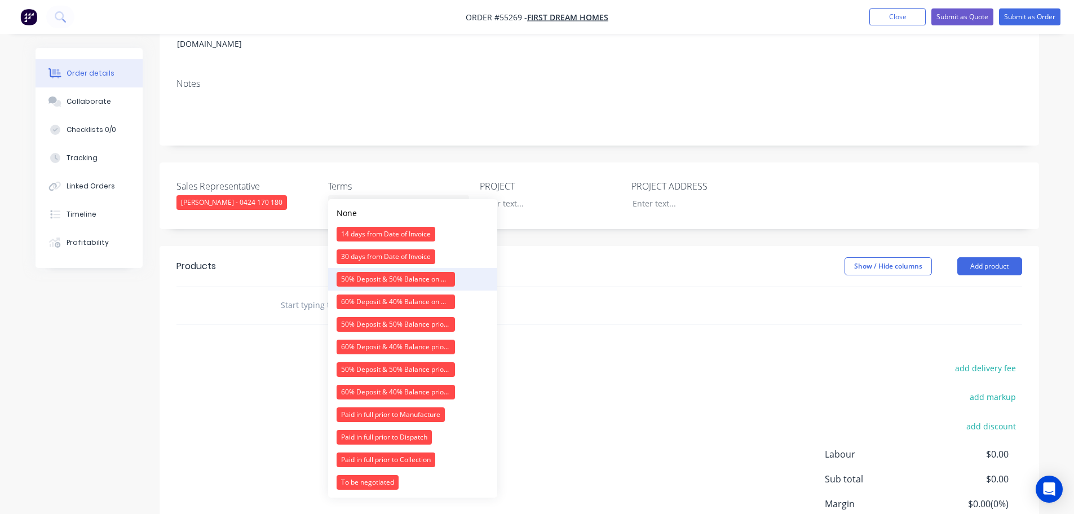
click at [362, 276] on div "50% Deposit & 50% Balance on Day of Installation" at bounding box center [396, 279] width 118 height 15
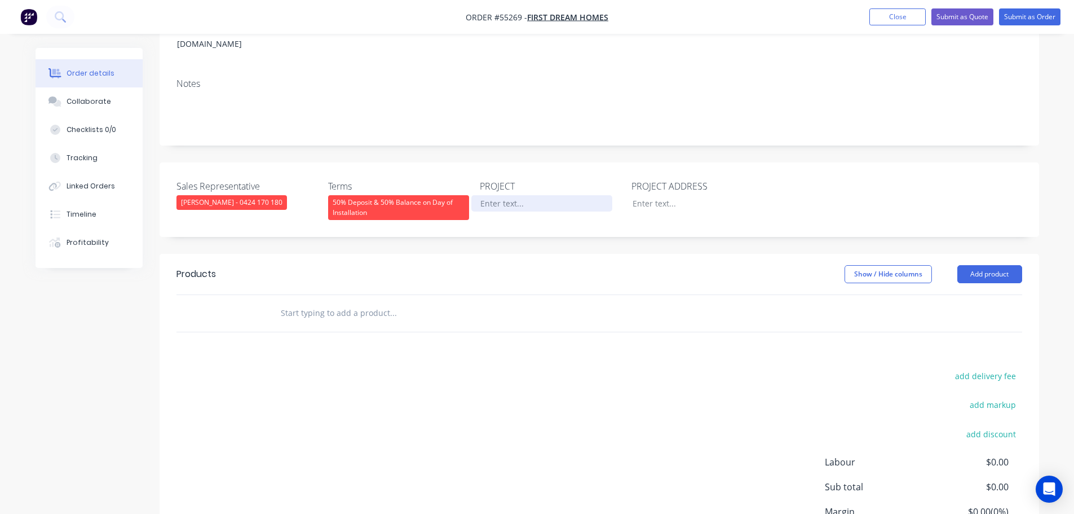
click at [506, 195] on div at bounding box center [541, 203] width 141 height 16
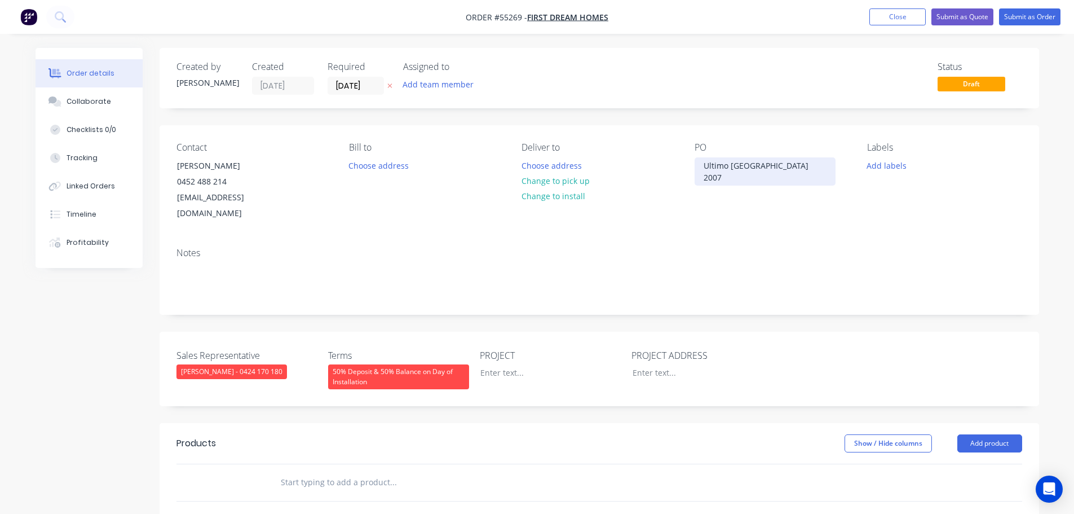
click at [731, 164] on div "Ultimo [GEOGRAPHIC_DATA] 2007" at bounding box center [765, 171] width 141 height 28
copy div "Ultimo [GEOGRAPHIC_DATA] 2007"
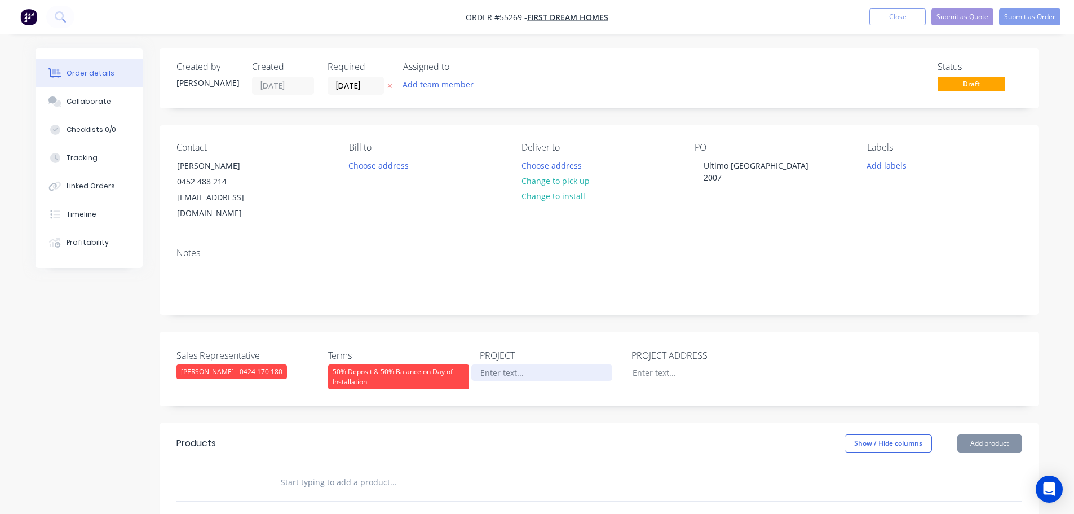
click at [498, 364] on div at bounding box center [541, 372] width 141 height 16
paste div
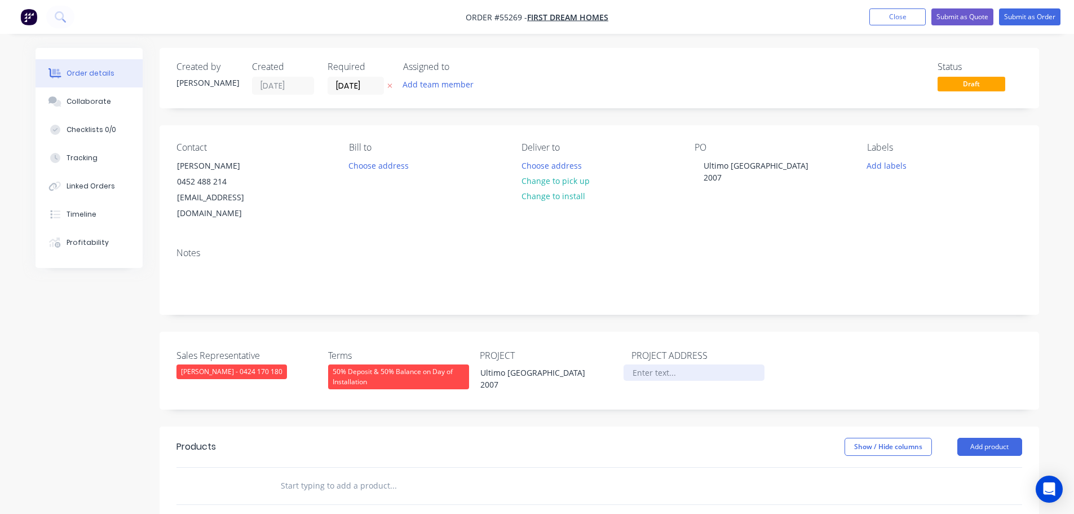
click at [641, 364] on div at bounding box center [694, 372] width 141 height 16
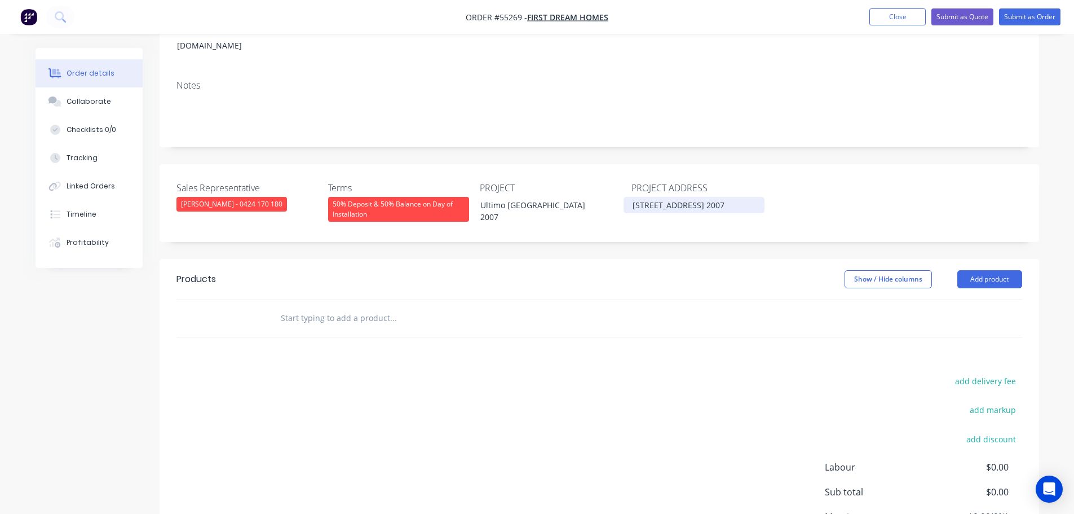
scroll to position [169, 0]
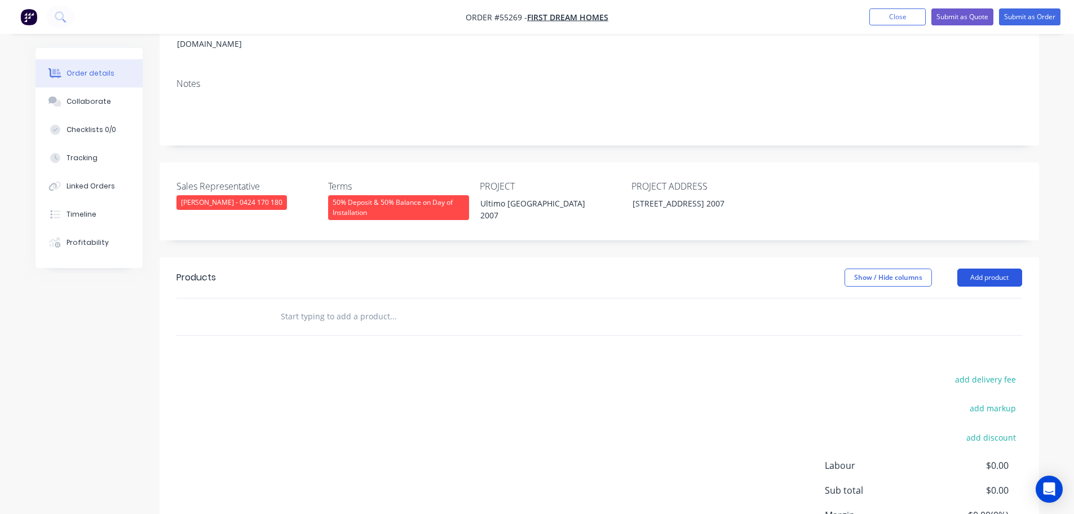
click at [964, 268] on button "Add product" at bounding box center [990, 277] width 65 height 18
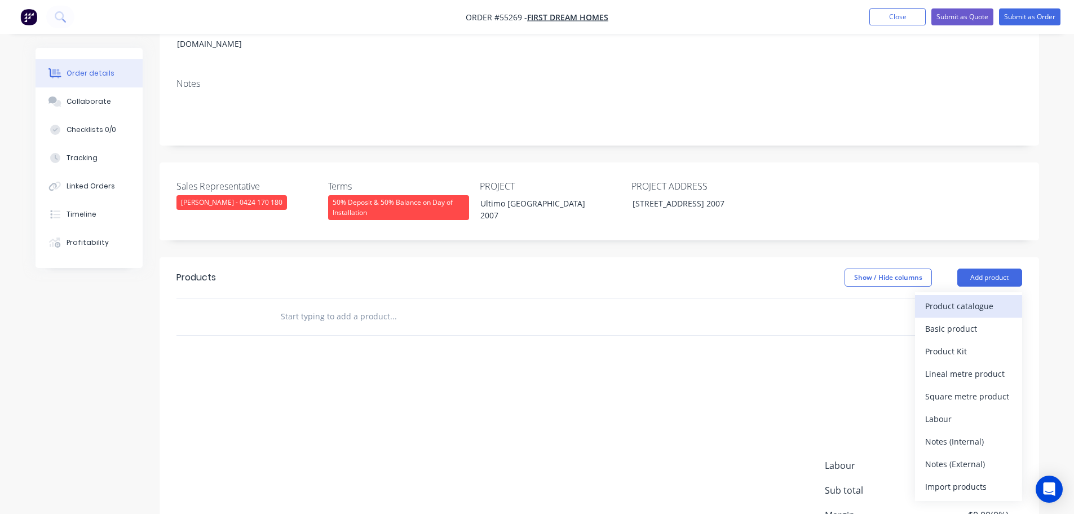
click at [943, 298] on div "Product catalogue" at bounding box center [968, 306] width 87 height 16
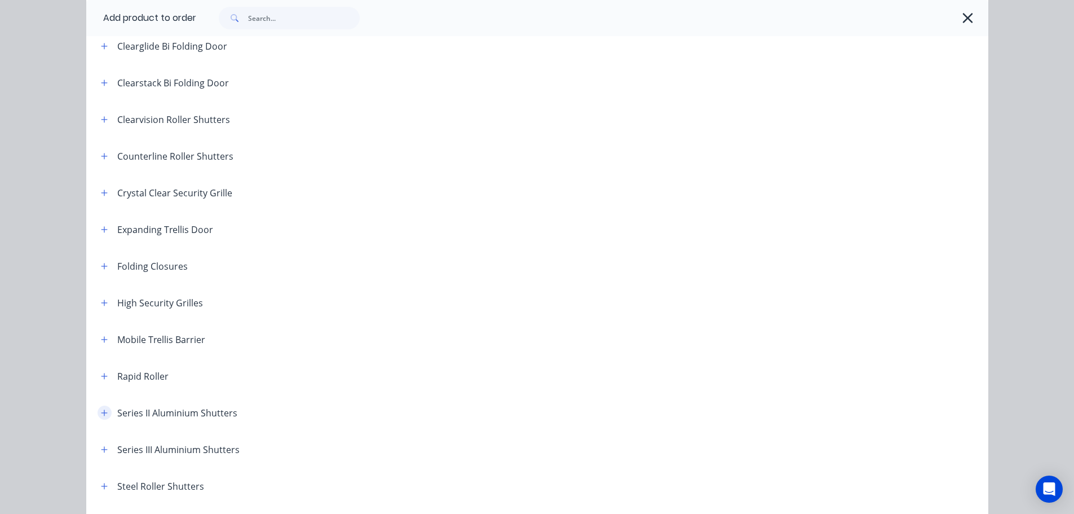
click at [102, 412] on icon "button" at bounding box center [104, 412] width 6 height 6
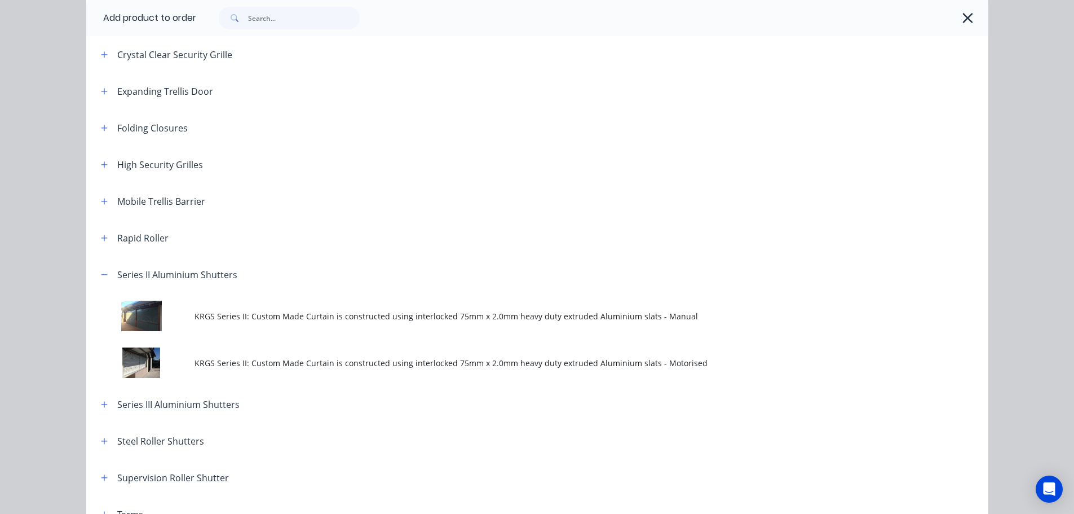
scroll to position [338, 0]
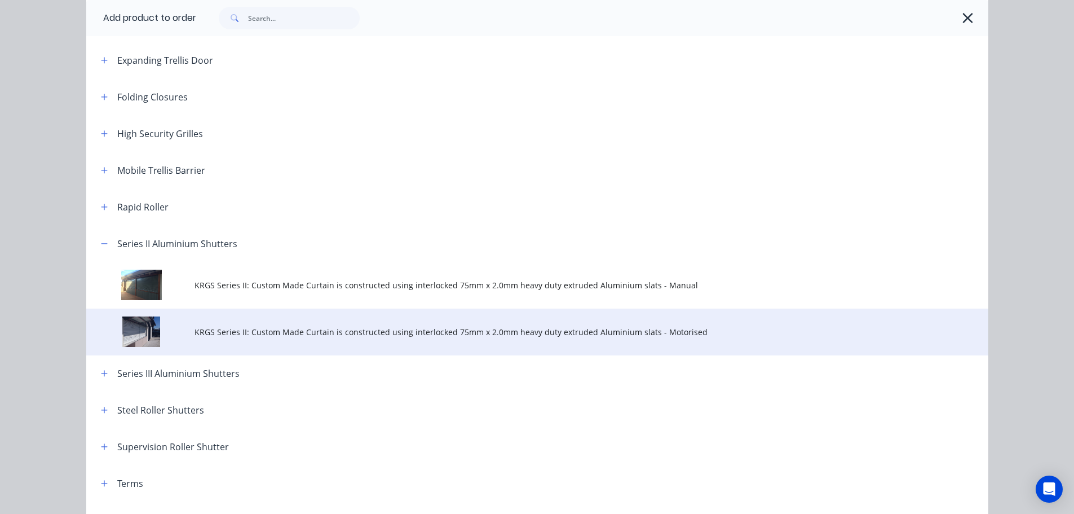
click at [242, 329] on span "KRGS Series II: Custom Made Curtain is constructed using interlocked 75mm x 2.0…" at bounding box center [512, 332] width 635 height 12
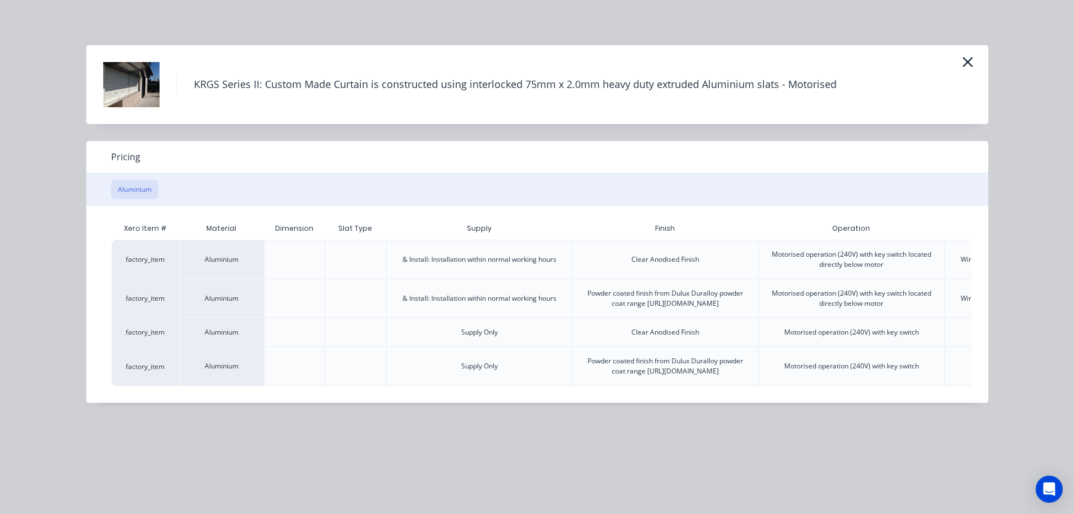
scroll to position [0, 220]
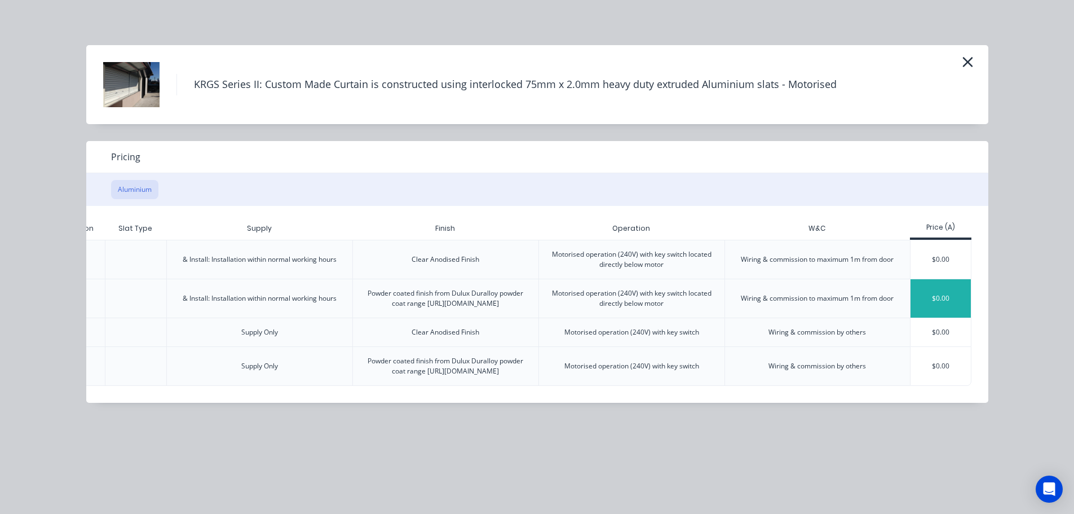
click at [951, 314] on div "$0.00" at bounding box center [941, 298] width 60 height 38
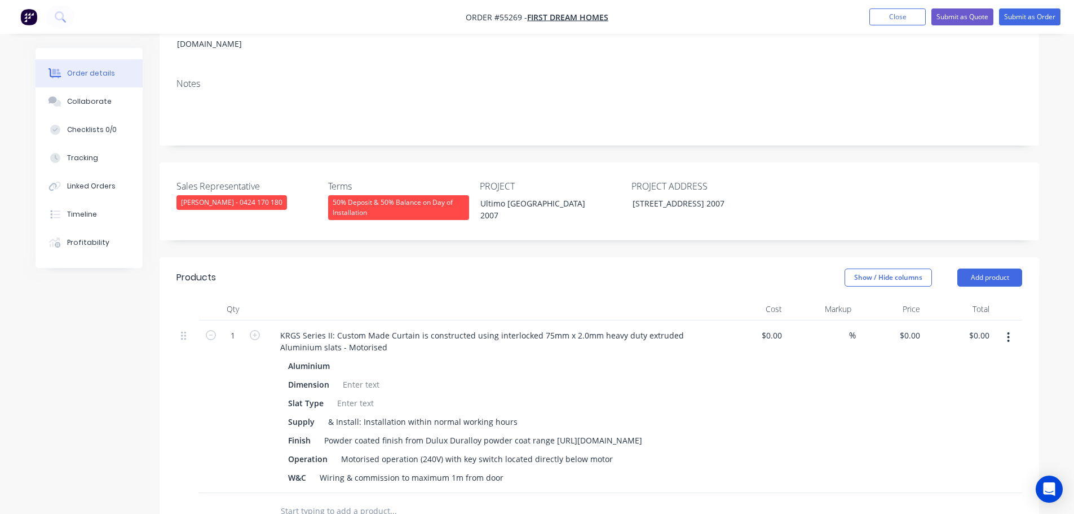
scroll to position [338, 0]
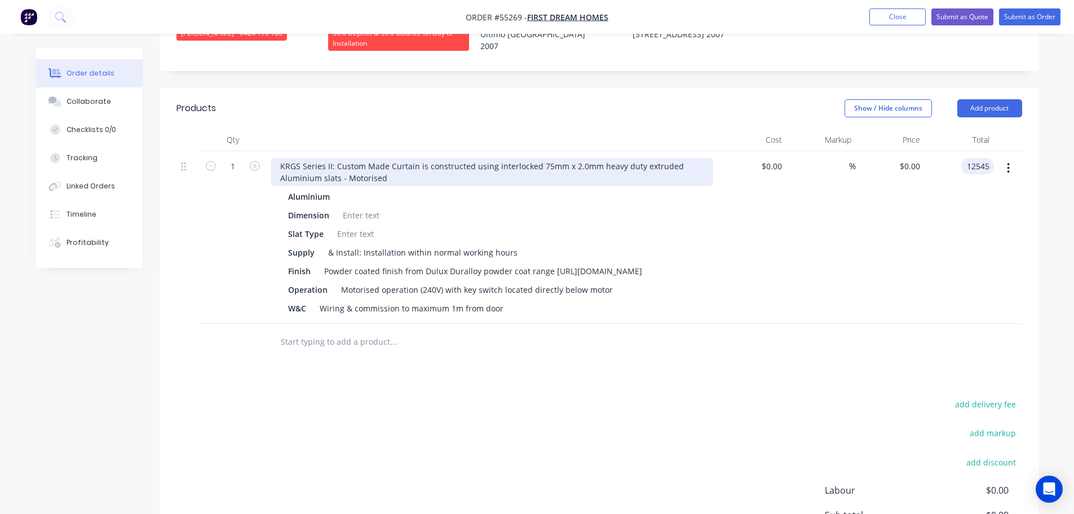
type input "12545"
type input "$12,545.00"
click at [271, 158] on div "KRGS Series II: Custom Made Curtain is constructed using interlocked 75mm x 2.0…" at bounding box center [492, 172] width 442 height 28
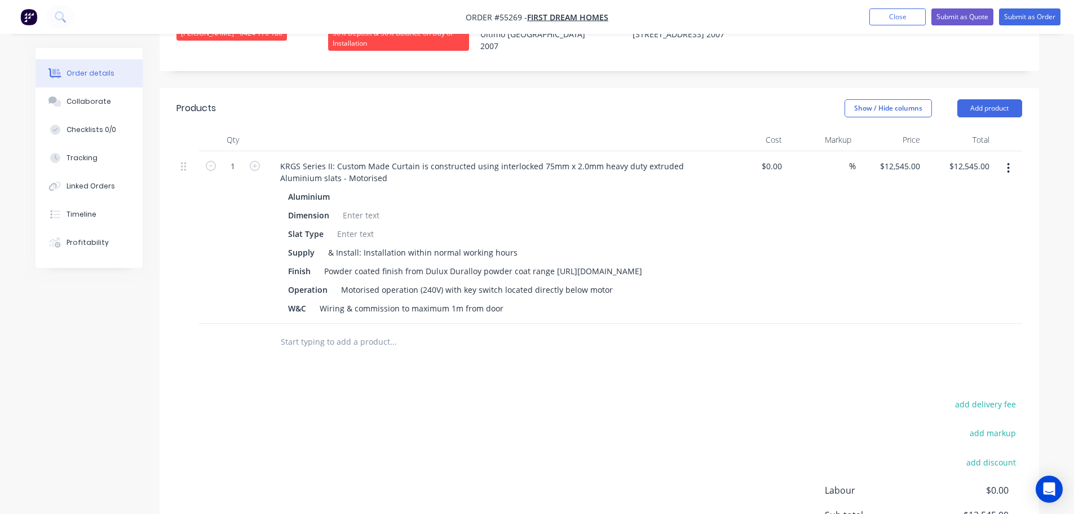
click at [270, 151] on div "KRGS Series II: Custom Made Curtain is constructed using interlocked 75mm x 2.0…" at bounding box center [492, 237] width 451 height 173
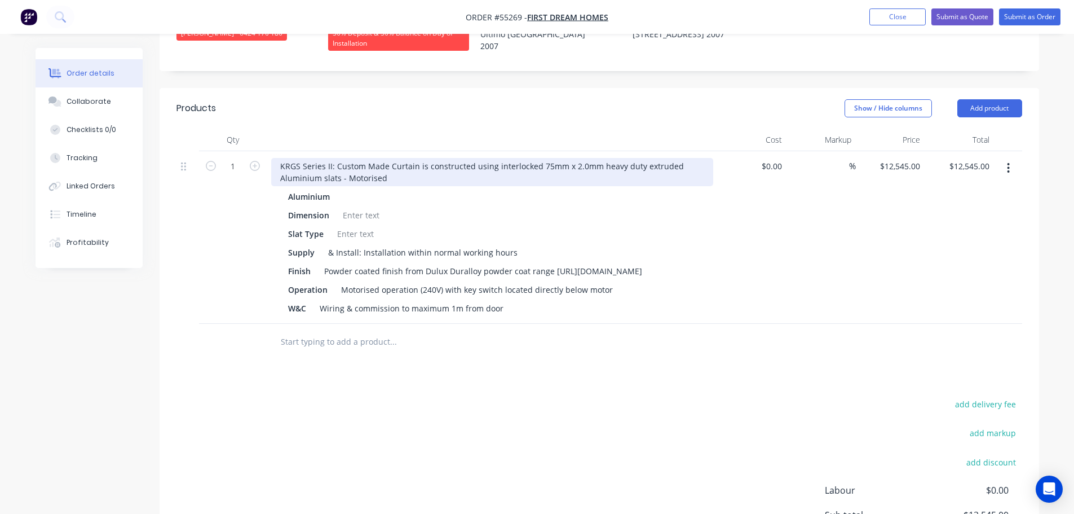
click at [274, 158] on div "KRGS Series II: Custom Made Curtain is constructed using interlocked 75mm x 2.0…" at bounding box center [492, 172] width 442 height 28
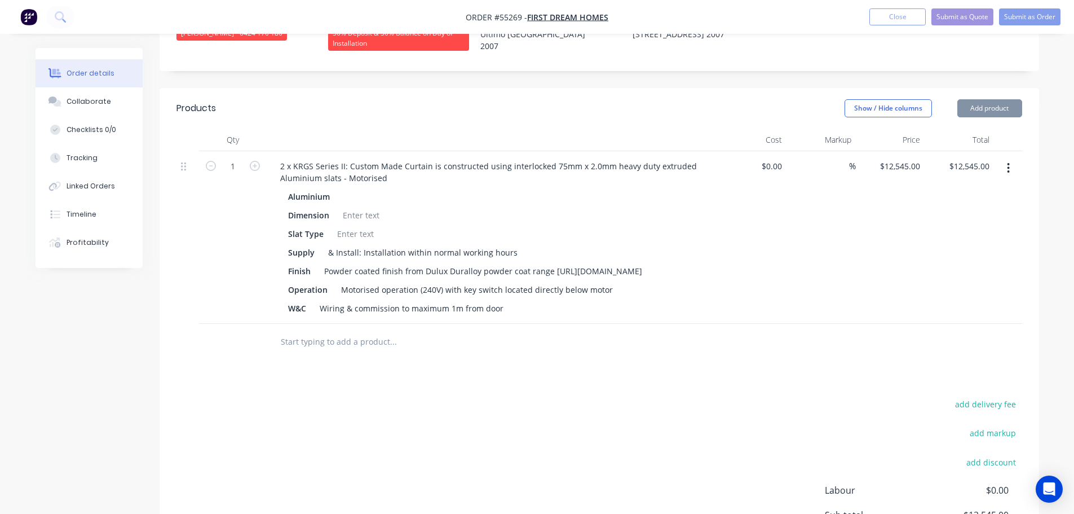
click at [351, 207] on div at bounding box center [361, 215] width 46 height 16
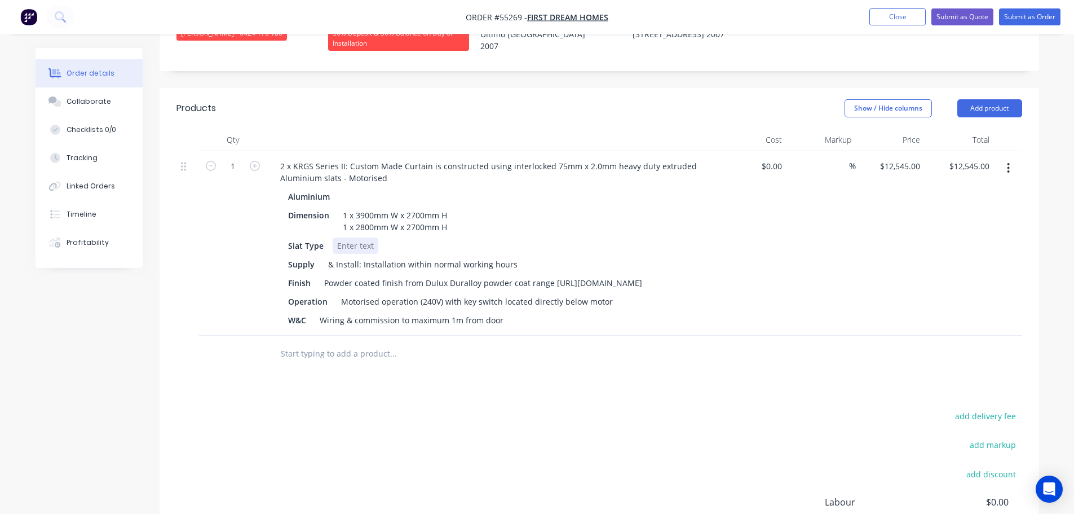
click at [342, 237] on div at bounding box center [356, 245] width 46 height 16
click at [558, 275] on div "Powder coated finish from Dulux Duralloy powder coat range [URL][DOMAIN_NAME]" at bounding box center [483, 283] width 327 height 16
click at [460, 295] on div "Motorised operation (240V) with key switch located directly below motor" at bounding box center [477, 301] width 281 height 16
click at [505, 295] on div "Motorised operation (240V) with 2 key switch located directly below motor" at bounding box center [481, 301] width 288 height 16
click at [953, 17] on button "Submit as Quote" at bounding box center [963, 16] width 62 height 17
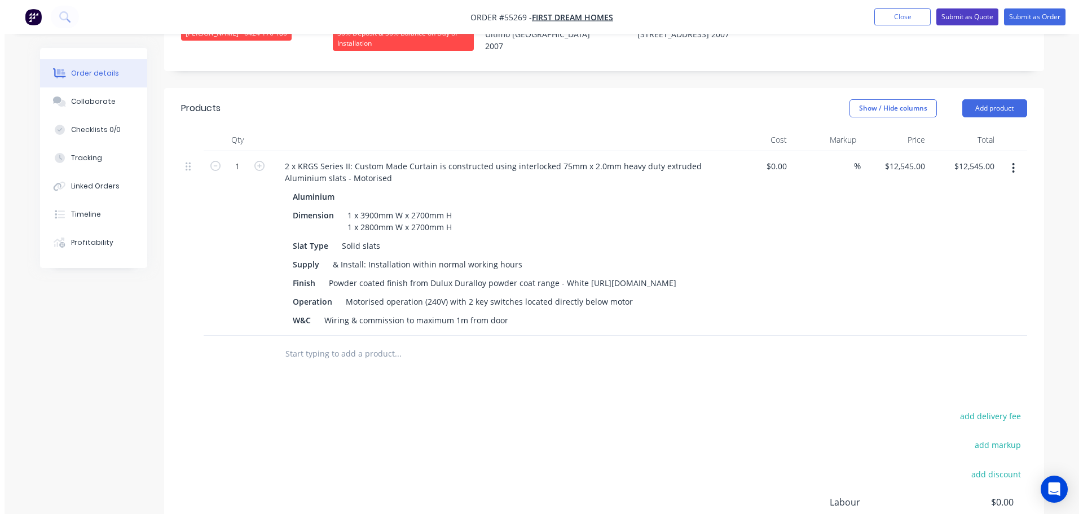
scroll to position [0, 0]
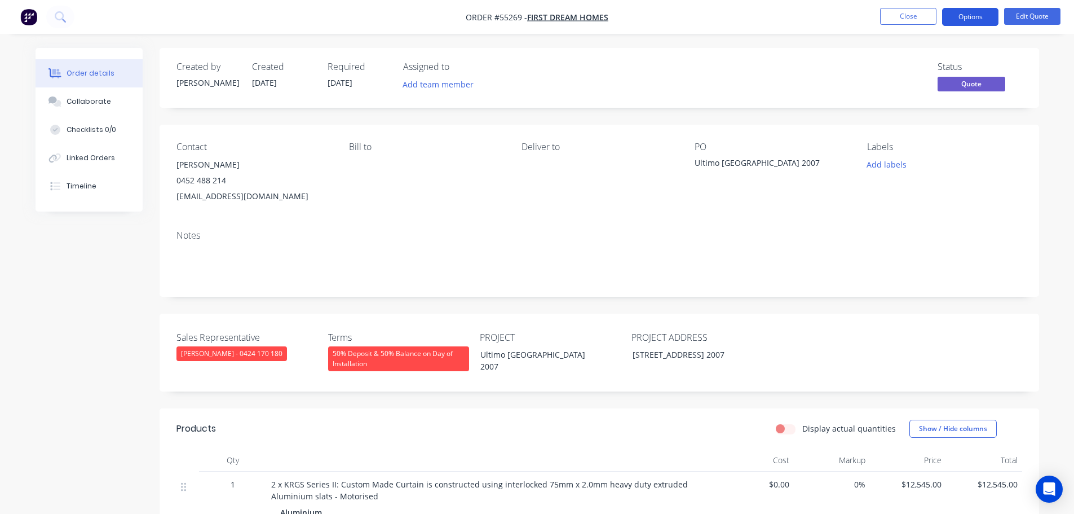
click at [953, 20] on button "Options" at bounding box center [970, 17] width 56 height 18
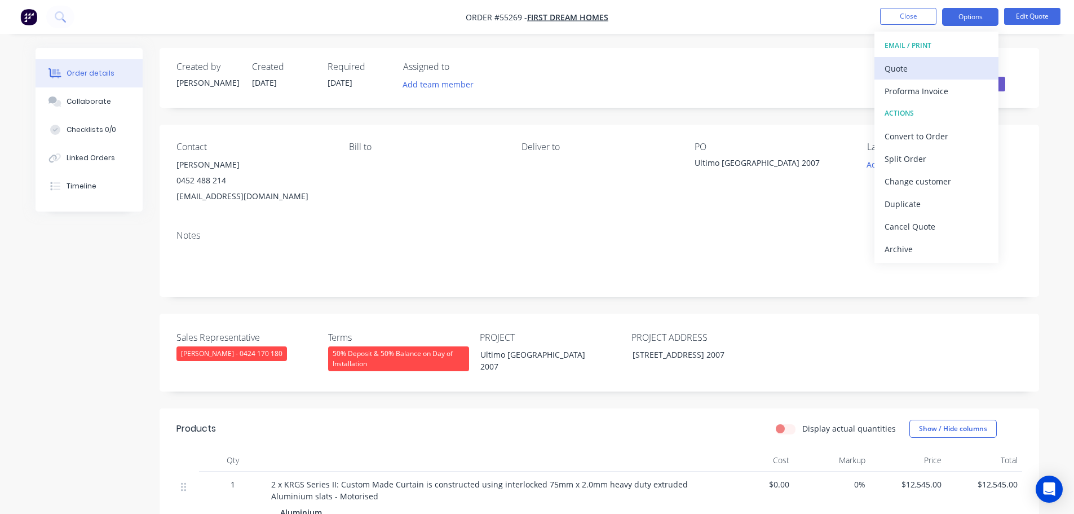
click at [903, 71] on div "Quote" at bounding box center [937, 68] width 104 height 16
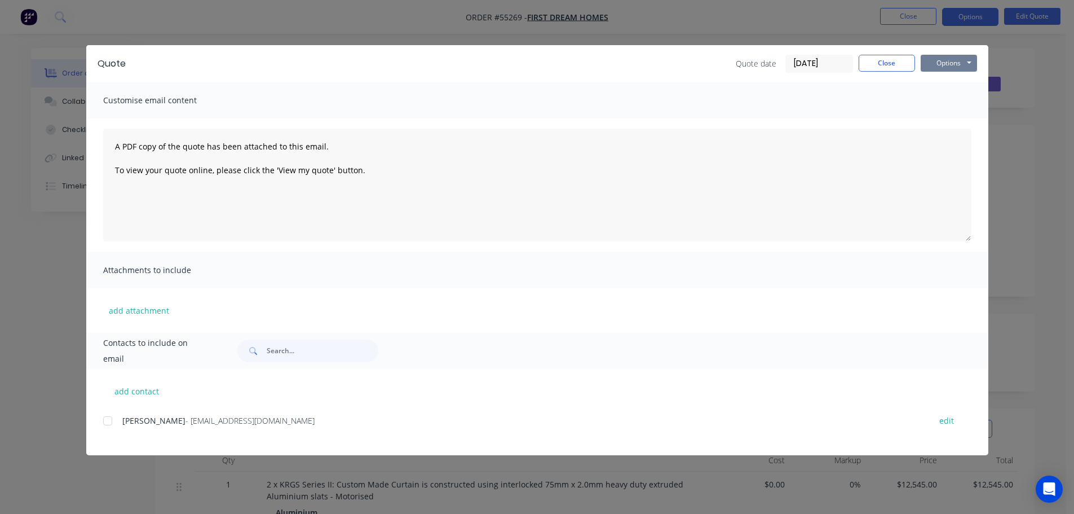
drag, startPoint x: 935, startPoint y: 65, endPoint x: 936, endPoint y: 71, distance: 6.2
click at [935, 66] on button "Options" at bounding box center [949, 63] width 56 height 17
click at [946, 105] on button "Print" at bounding box center [957, 101] width 72 height 19
click at [863, 70] on button "Close" at bounding box center [887, 63] width 56 height 17
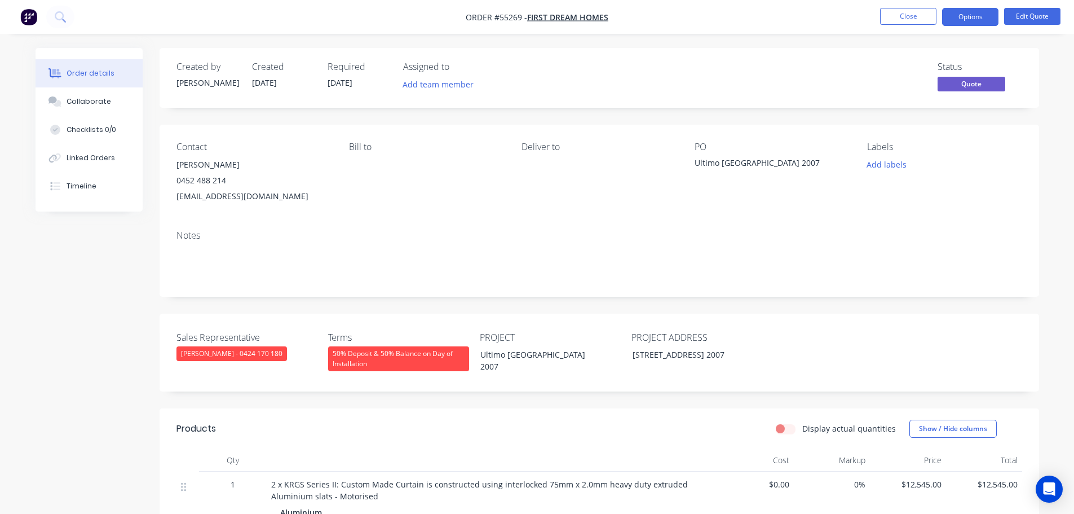
click at [242, 196] on div "[EMAIL_ADDRESS][DOMAIN_NAME]" at bounding box center [254, 196] width 155 height 16
copy div "[EMAIL_ADDRESS][DOMAIN_NAME]"
click at [726, 165] on div "Ultimo [GEOGRAPHIC_DATA] 2007" at bounding box center [765, 165] width 141 height 16
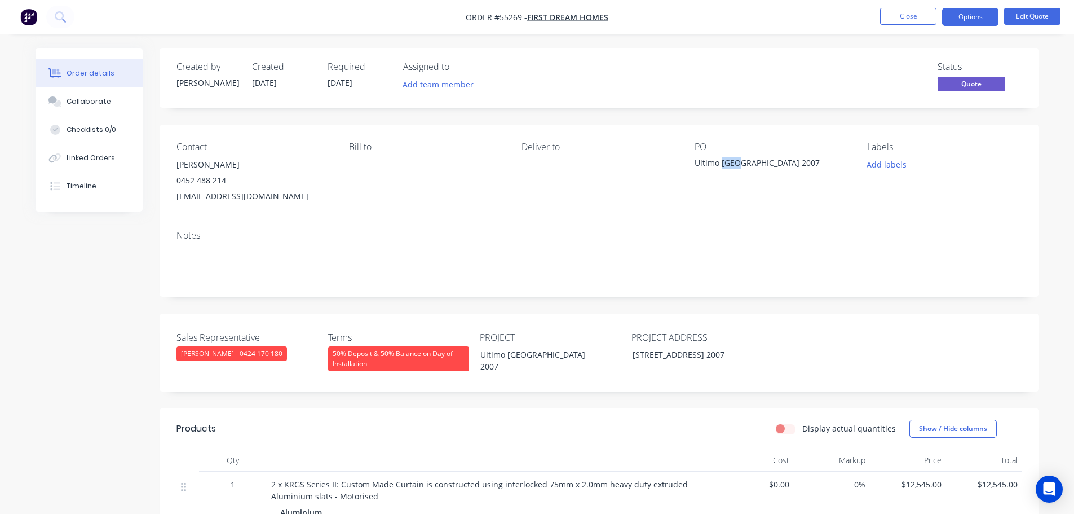
click at [726, 165] on div "Ultimo [GEOGRAPHIC_DATA] 2007" at bounding box center [765, 165] width 141 height 16
copy div "Ultimo [GEOGRAPHIC_DATA] 2007"
click at [226, 182] on span at bounding box center [226, 180] width 0 height 11
click at [908, 11] on button "Close" at bounding box center [908, 16] width 56 height 17
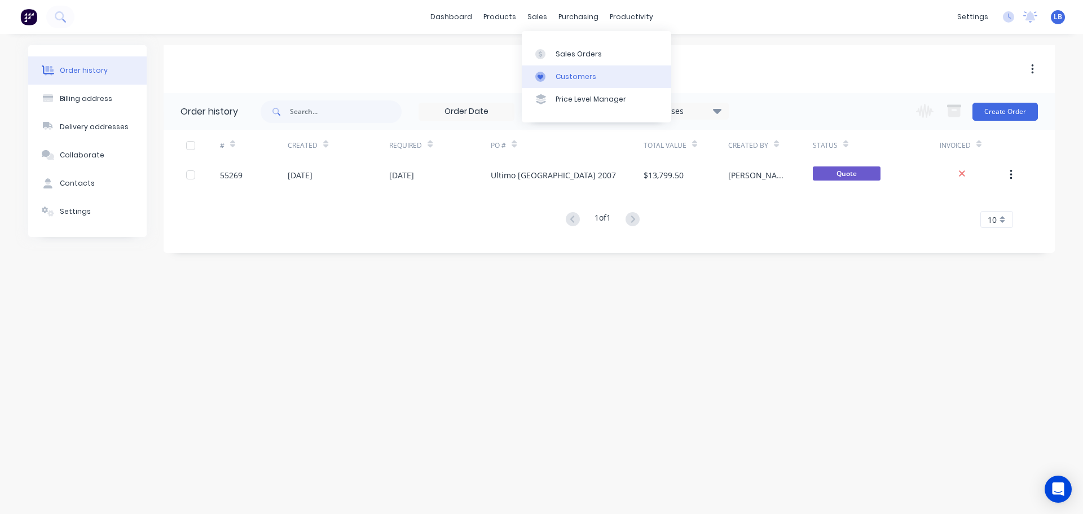
click at [573, 77] on div "Customers" at bounding box center [575, 77] width 41 height 10
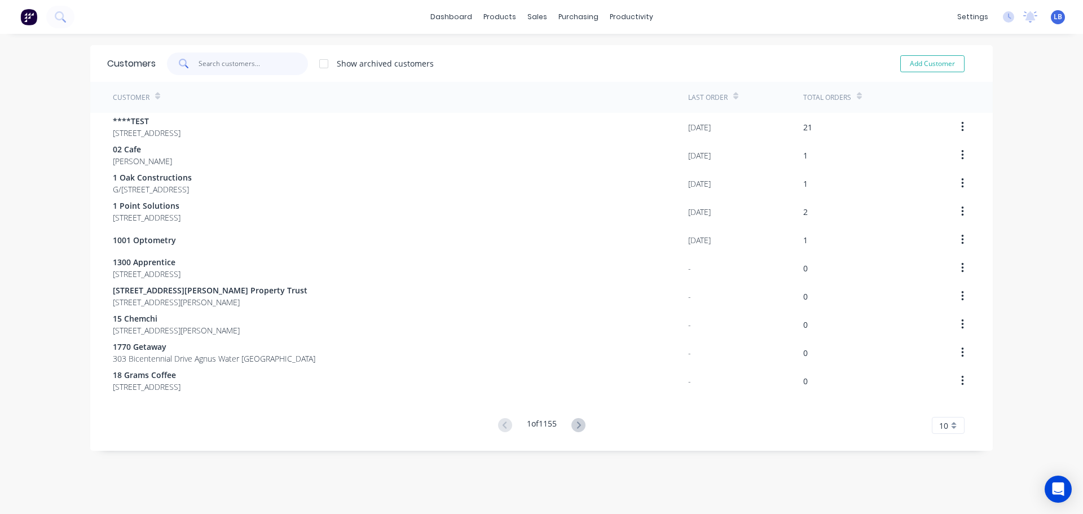
click at [210, 67] on input "text" at bounding box center [254, 63] width 110 height 23
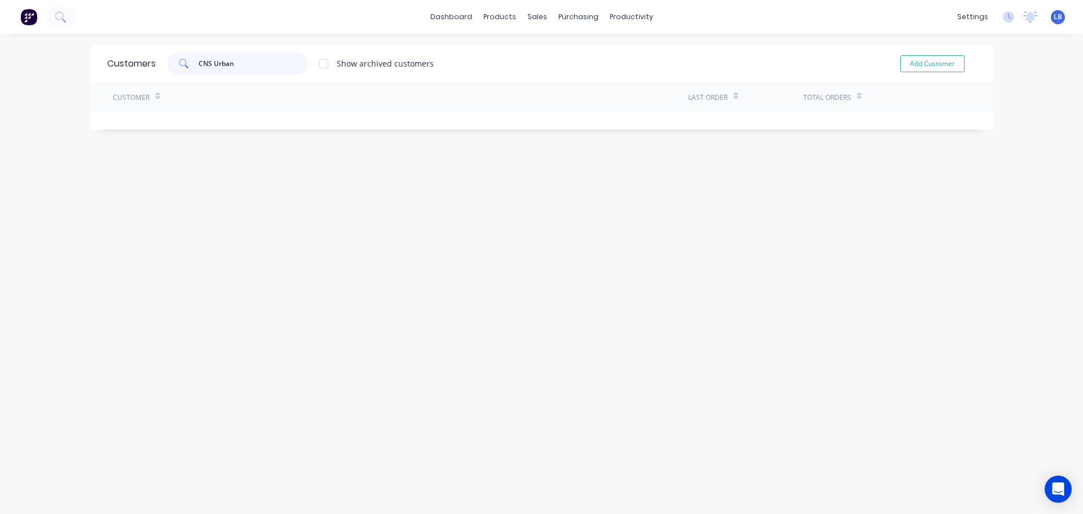
drag, startPoint x: 209, startPoint y: 63, endPoint x: 210, endPoint y: 86, distance: 23.1
click at [209, 65] on input "CNS Urban" at bounding box center [254, 63] width 110 height 23
click at [211, 64] on input "CNS Urban" at bounding box center [254, 63] width 110 height 23
type input "CNSUrban"
drag, startPoint x: 235, startPoint y: 64, endPoint x: 174, endPoint y: 69, distance: 61.1
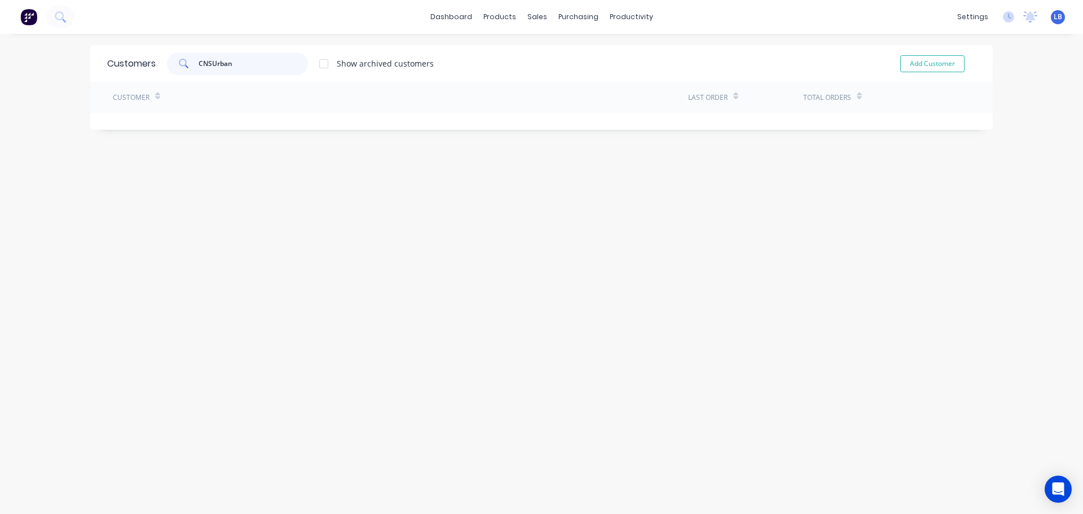
click at [174, 69] on div "CNSUrban" at bounding box center [237, 63] width 141 height 23
click at [937, 63] on button "Add Customer" at bounding box center [932, 63] width 64 height 17
select select "AU"
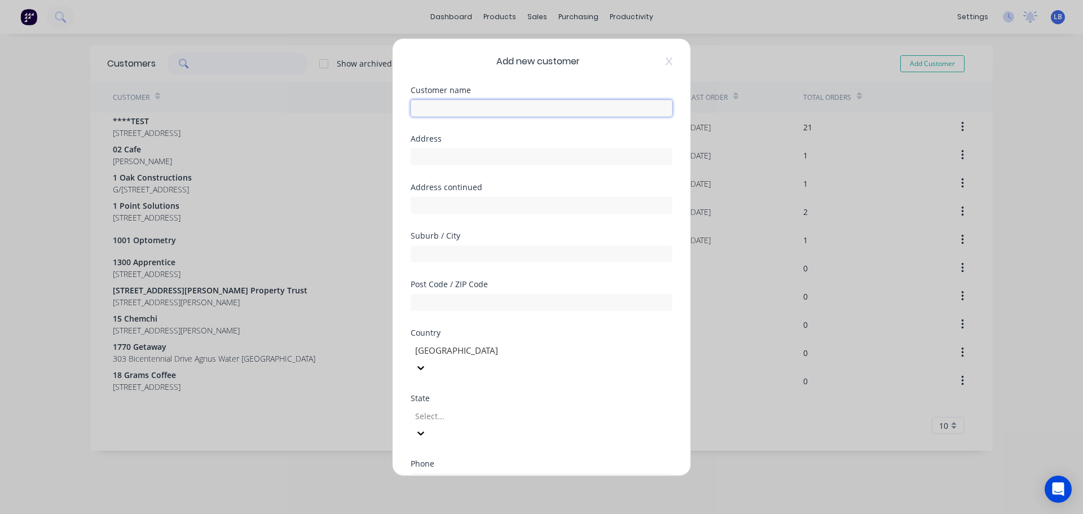
click at [430, 115] on input "text" at bounding box center [542, 107] width 262 height 17
paste input "Ultimo [GEOGRAPHIC_DATA] 2007"
type input "Ultimo [GEOGRAPHIC_DATA] 2007"
drag, startPoint x: 478, startPoint y: 108, endPoint x: 395, endPoint y: 118, distance: 83.5
click at [395, 118] on div "Add new customer Customer name [GEOGRAPHIC_DATA] 2007 Address Address continued…" at bounding box center [542, 256] width 298 height 436
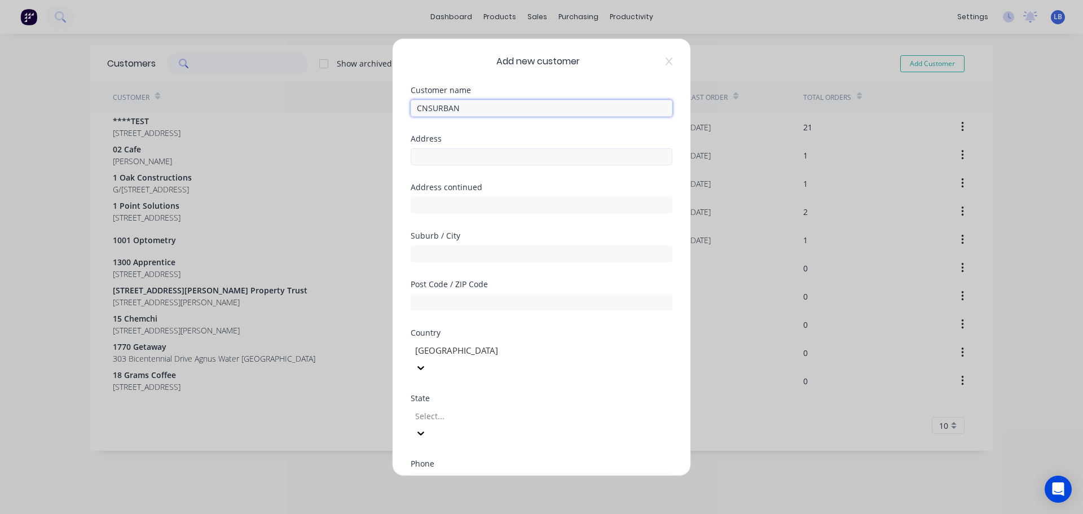
type input "CNSURBAN"
drag, startPoint x: 413, startPoint y: 152, endPoint x: 417, endPoint y: 163, distance: 11.4
click at [413, 152] on input "text" at bounding box center [542, 156] width 262 height 17
type input "[STREET_ADDRESS][PERSON_NAME]"
click at [425, 263] on div "Suburb / City" at bounding box center [542, 255] width 262 height 48
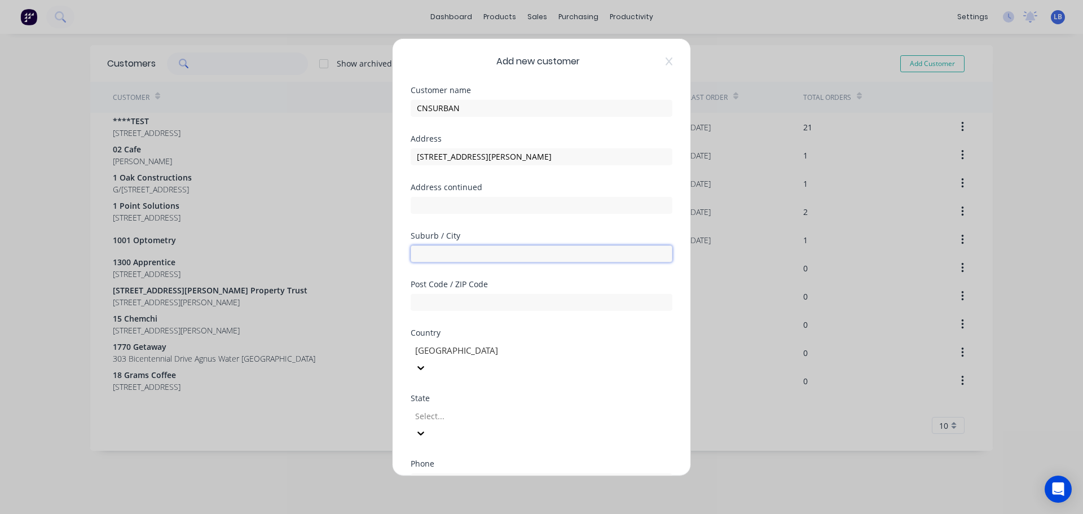
click at [425, 257] on input "text" at bounding box center [542, 253] width 262 height 17
type input "Liechhardt"
click at [430, 310] on input "text" at bounding box center [542, 301] width 262 height 17
type input "2040"
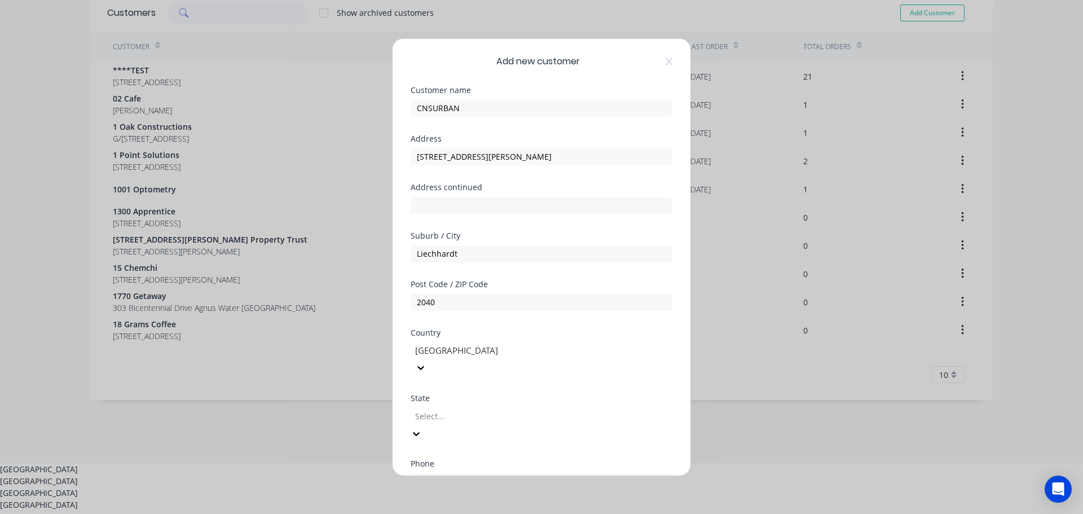
click at [437, 409] on div at bounding box center [495, 416] width 162 height 14
click at [442, 471] on div "[GEOGRAPHIC_DATA]" at bounding box center [541, 477] width 1083 height 12
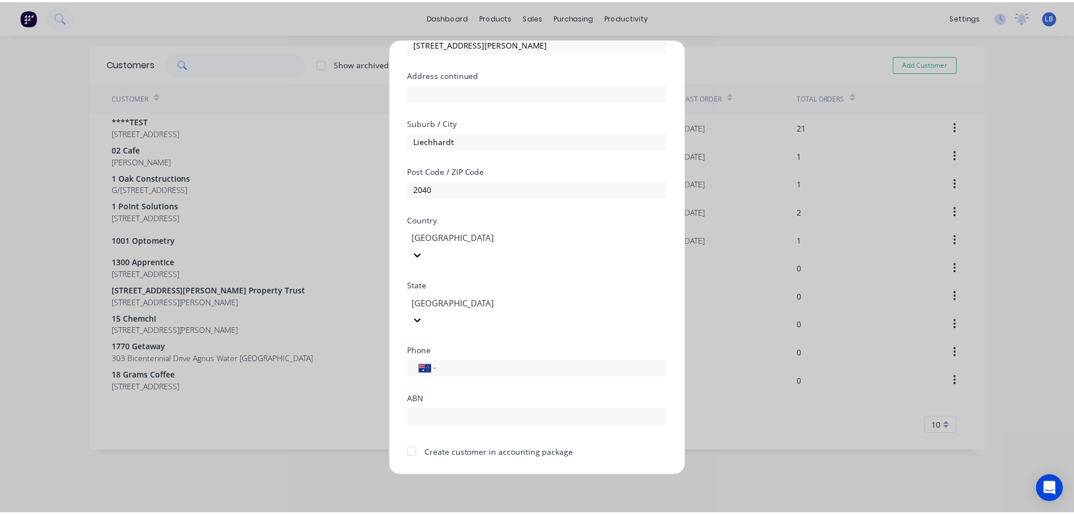
scroll to position [114, 0]
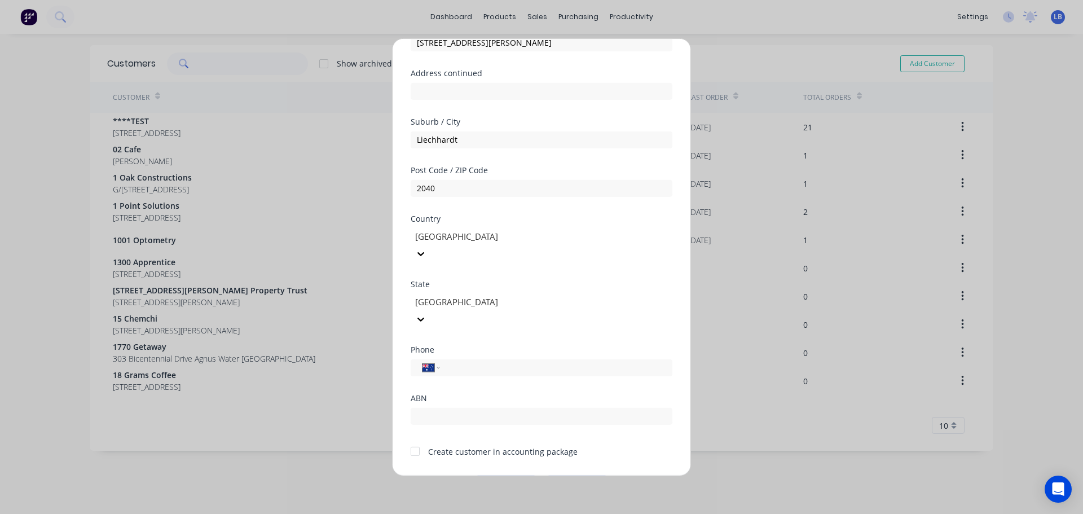
click at [416, 440] on div at bounding box center [415, 451] width 23 height 23
click at [480, 475] on button "Save" at bounding box center [506, 484] width 62 height 18
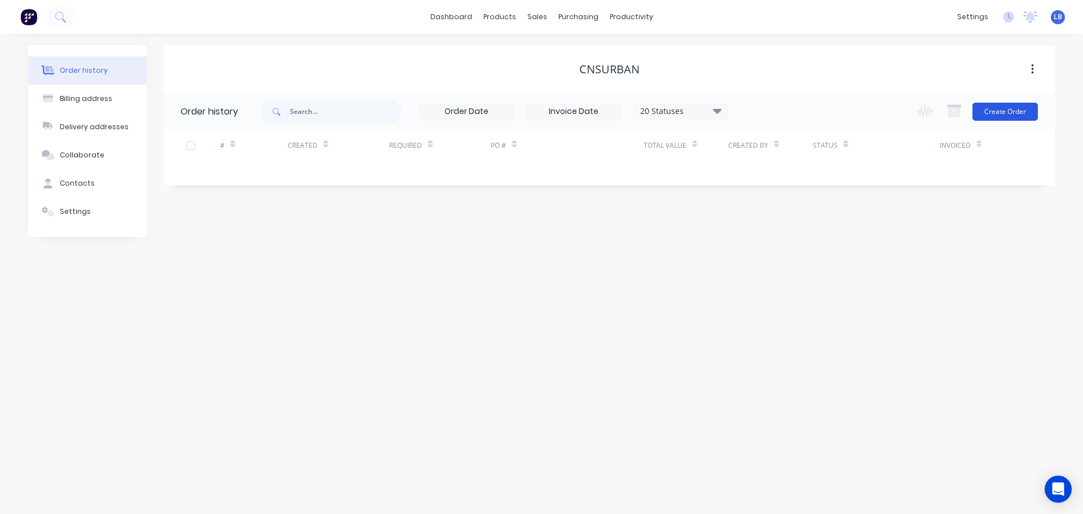
click at [1015, 116] on button "Create Order" at bounding box center [1004, 112] width 65 height 18
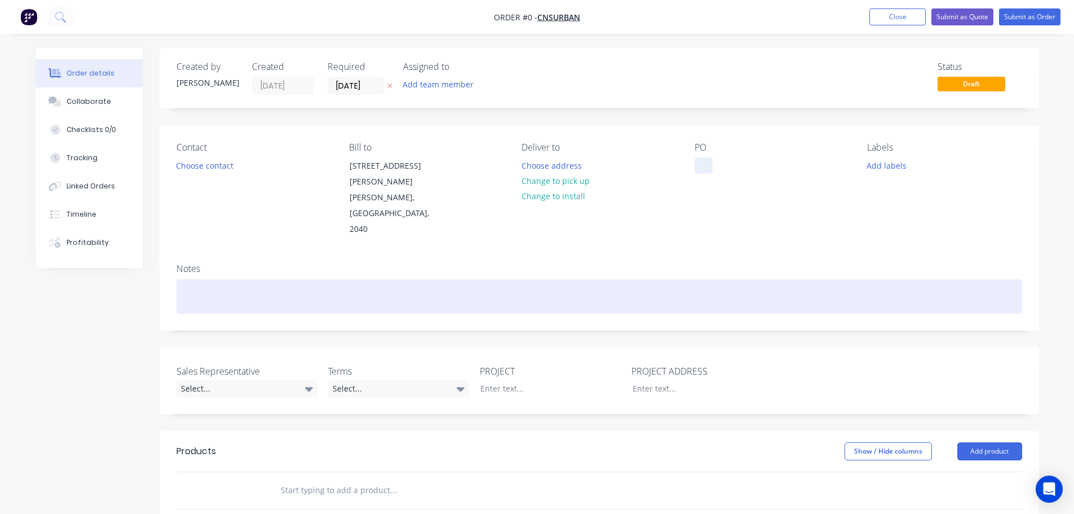
drag, startPoint x: 700, startPoint y: 160, endPoint x: 698, endPoint y: 258, distance: 98.2
click at [701, 162] on div at bounding box center [704, 165] width 18 height 16
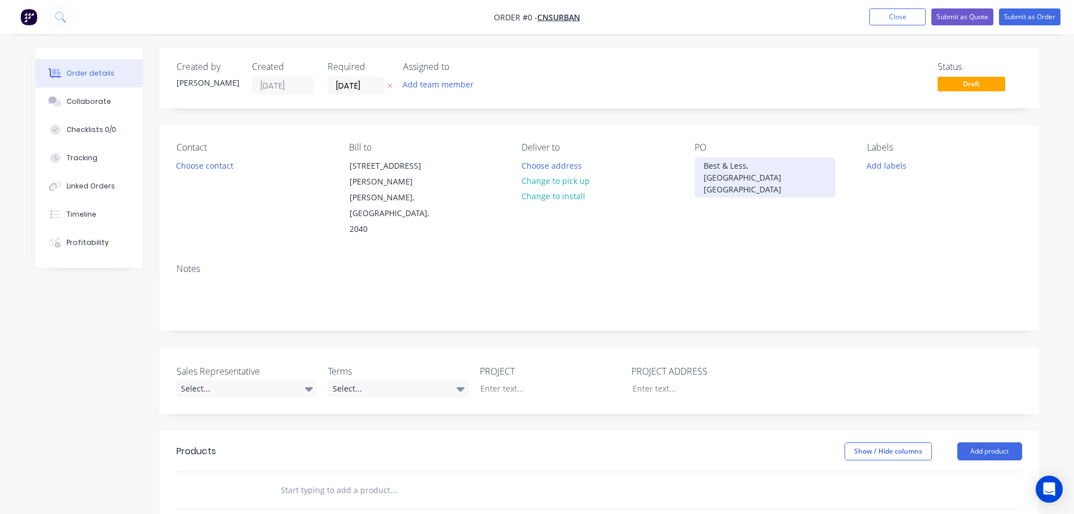
click at [755, 172] on div "Best & Less, [GEOGRAPHIC_DATA] [GEOGRAPHIC_DATA]" at bounding box center [765, 177] width 141 height 40
copy div "Best & Less, [GEOGRAPHIC_DATA] [GEOGRAPHIC_DATA]"
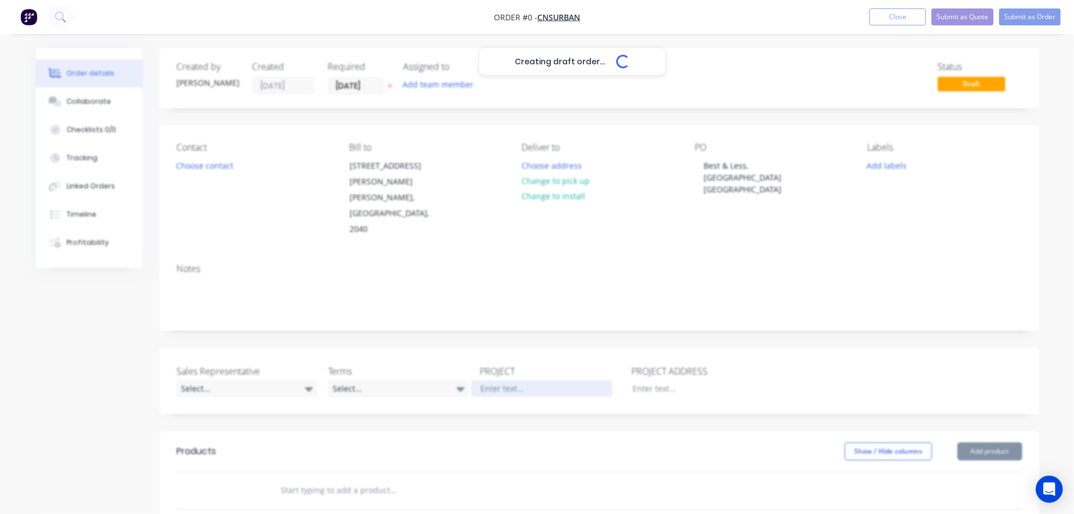
click at [489, 357] on div "Creating draft order... Loading... Order details Collaborate Checklists 0/0 Tra…" at bounding box center [537, 422] width 1026 height 749
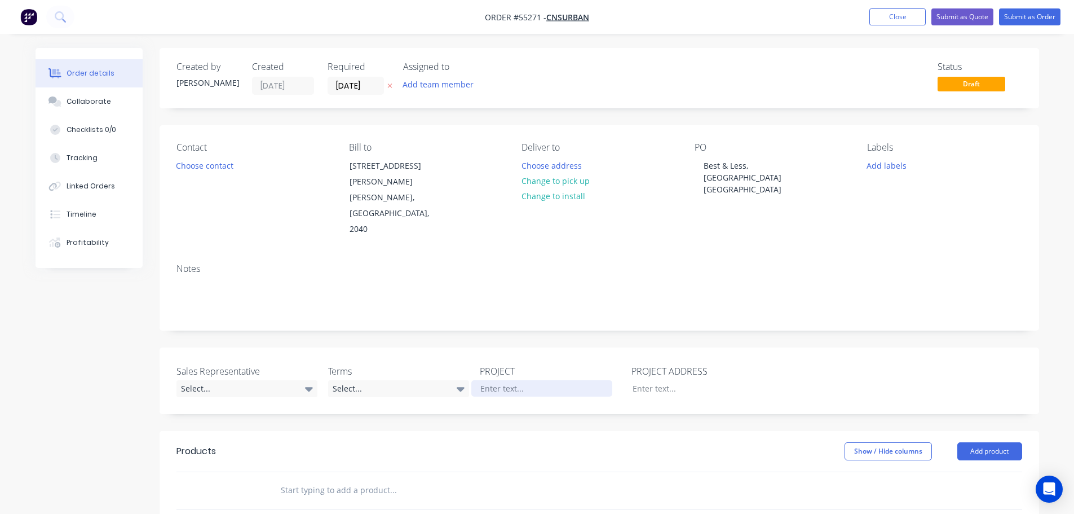
click at [486, 380] on div at bounding box center [541, 388] width 141 height 16
paste div
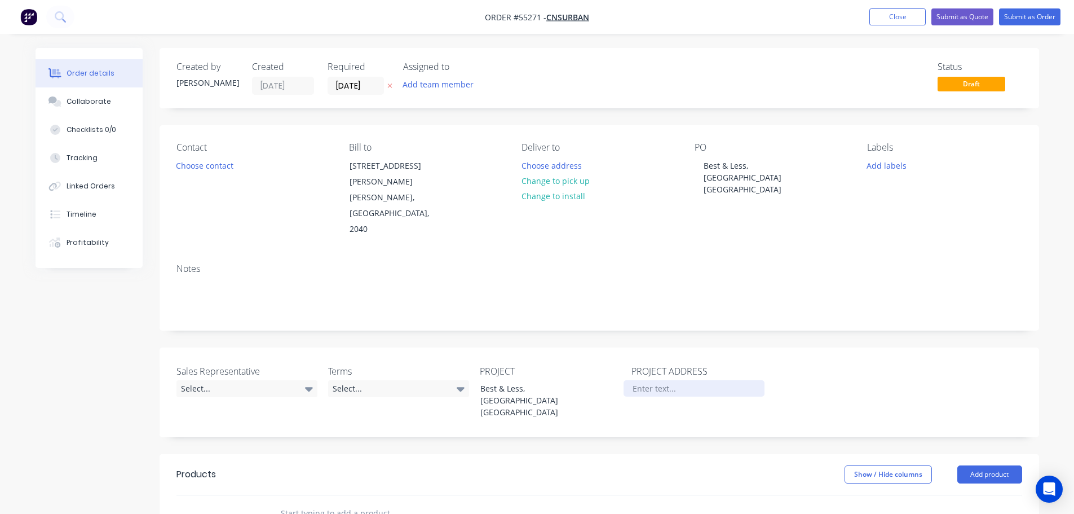
click at [640, 380] on div at bounding box center [694, 388] width 141 height 16
paste div
click at [206, 164] on button "Choose contact" at bounding box center [204, 164] width 69 height 15
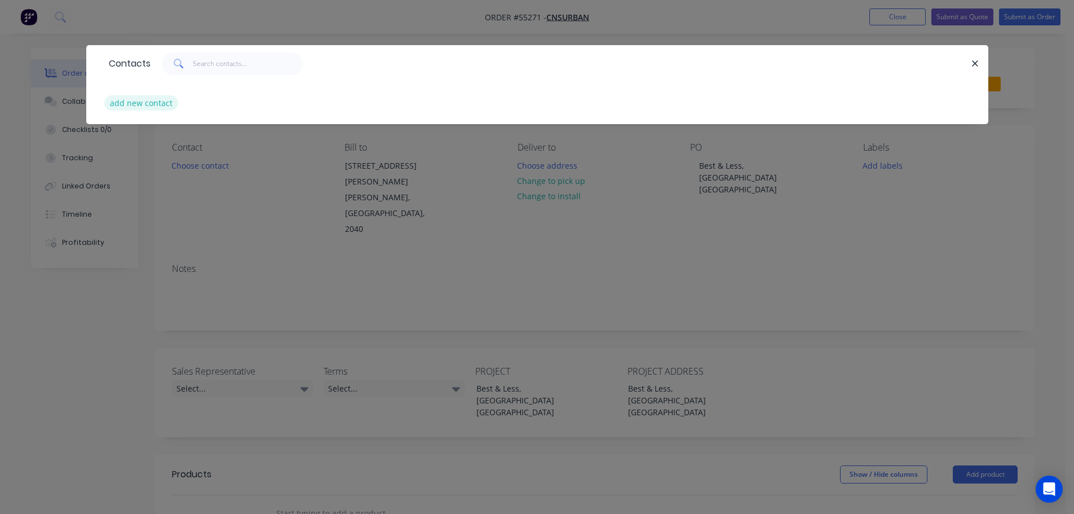
click at [134, 104] on button "add new contact" at bounding box center [141, 102] width 74 height 15
select select "AU"
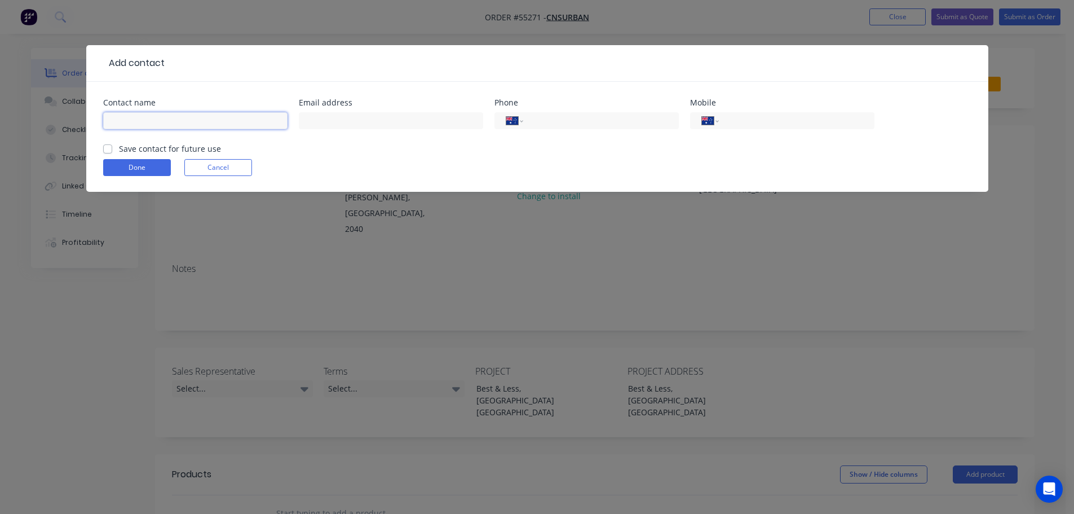
drag, startPoint x: 134, startPoint y: 104, endPoint x: 129, endPoint y: 118, distance: 15.0
click at [129, 118] on input "text" at bounding box center [195, 120] width 184 height 17
type input "[PERSON_NAME]"
click at [310, 120] on input "text" at bounding box center [391, 120] width 184 height 17
type input "[PERSON_NAME][EMAIL_ADDRESS][DOMAIN_NAME]"
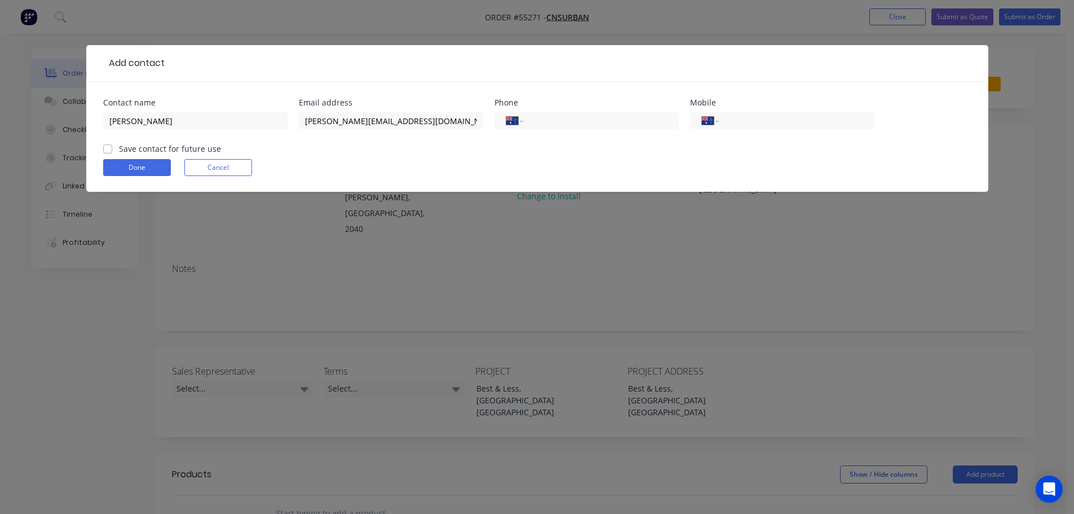
drag, startPoint x: 574, startPoint y: 118, endPoint x: 570, endPoint y: 133, distance: 15.9
click at [574, 118] on input "tel" at bounding box center [598, 120] width 135 height 13
click at [762, 124] on input "tel" at bounding box center [794, 120] width 135 height 13
type input "0414 820 685"
click at [119, 152] on label "Save contact for future use" at bounding box center [170, 149] width 102 height 12
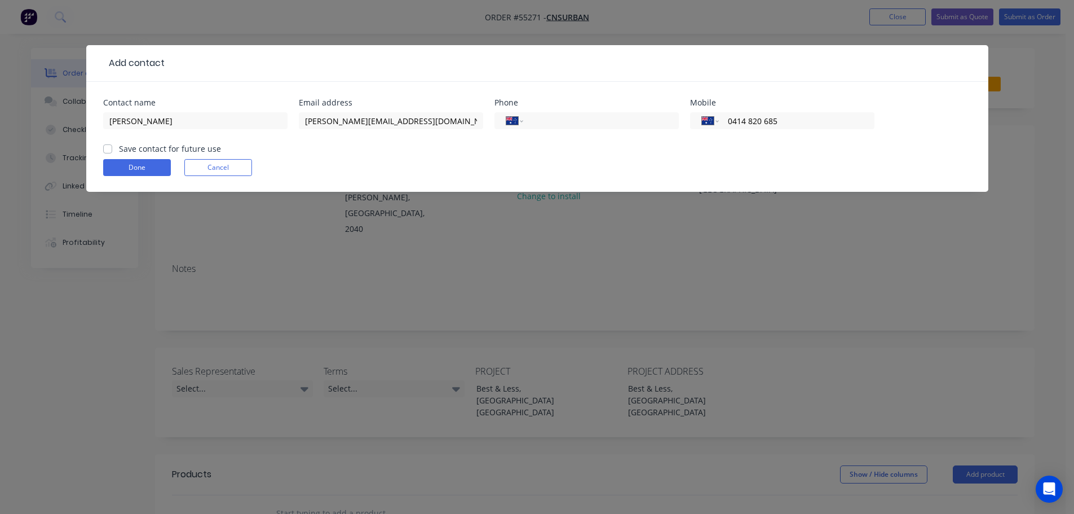
click at [108, 152] on input "Save contact for future use" at bounding box center [107, 148] width 9 height 11
checkbox input "true"
click at [120, 170] on button "Done" at bounding box center [137, 167] width 68 height 17
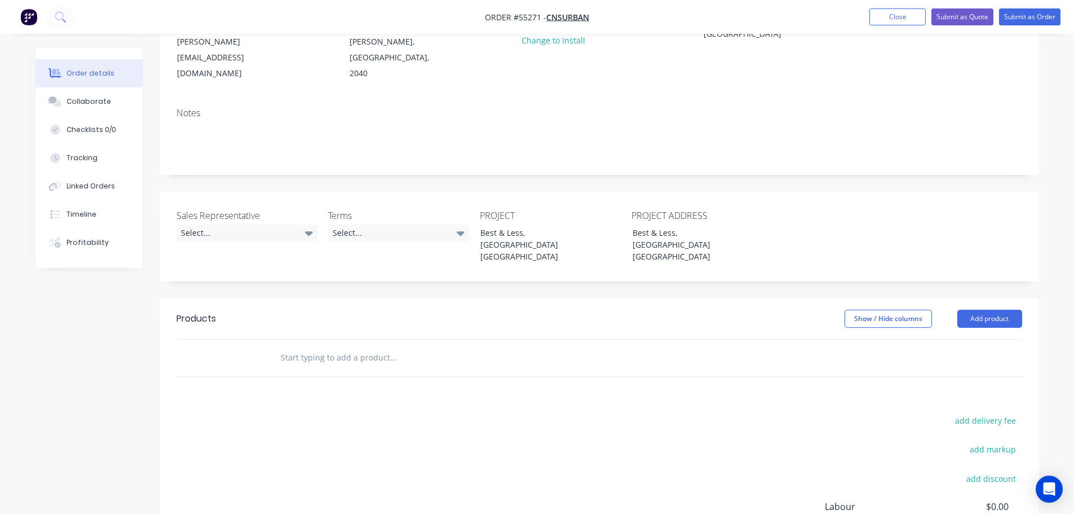
scroll to position [169, 0]
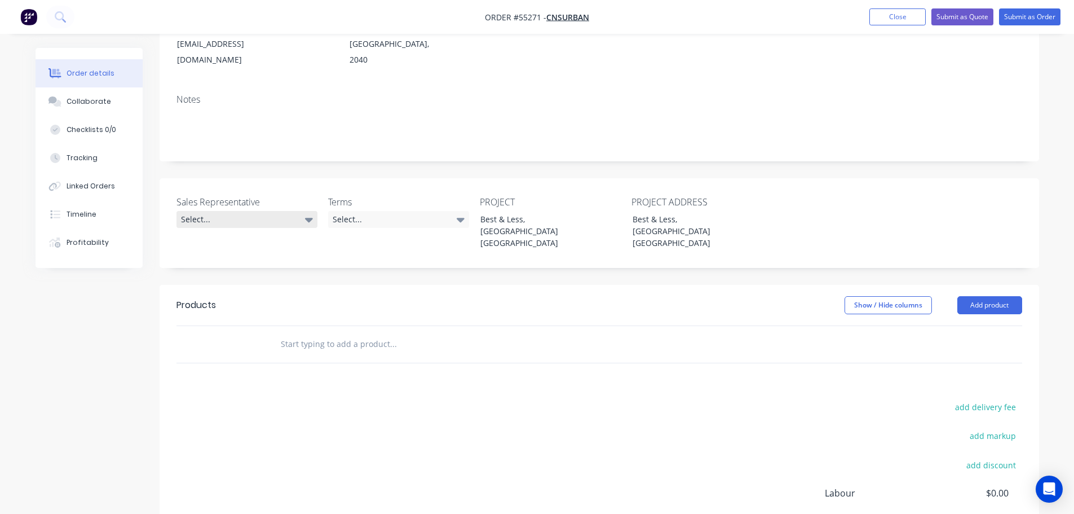
click at [224, 211] on div "Select..." at bounding box center [247, 219] width 141 height 17
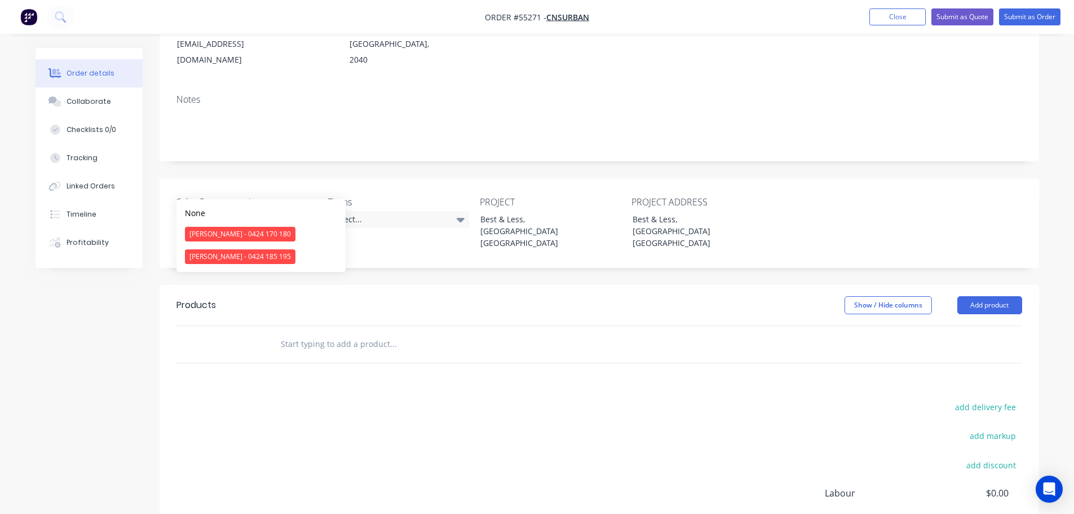
drag, startPoint x: 201, startPoint y: 233, endPoint x: 324, endPoint y: 212, distance: 124.7
click at [202, 233] on div "[PERSON_NAME] - 0424 170 180" at bounding box center [240, 234] width 111 height 15
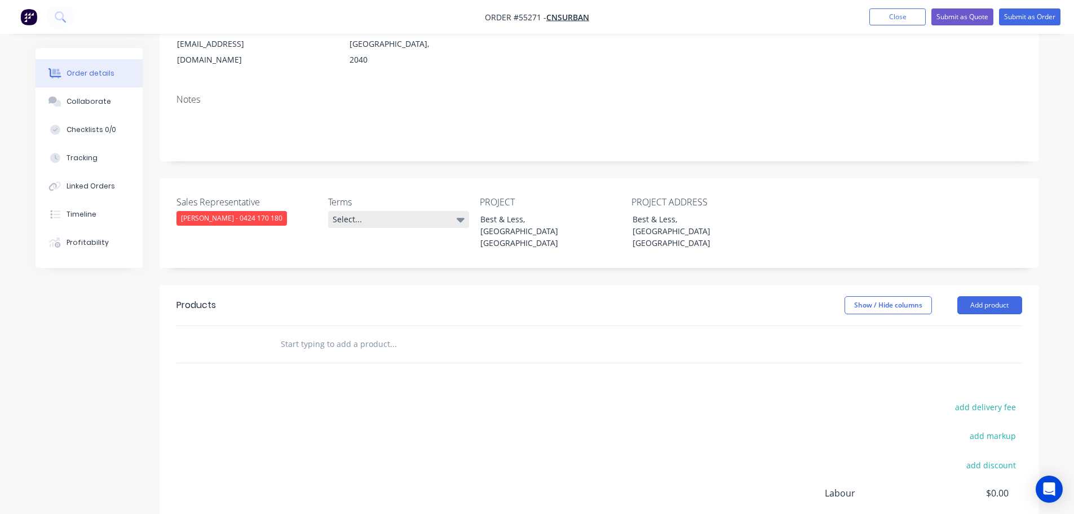
click at [365, 211] on div "Select..." at bounding box center [398, 219] width 141 height 17
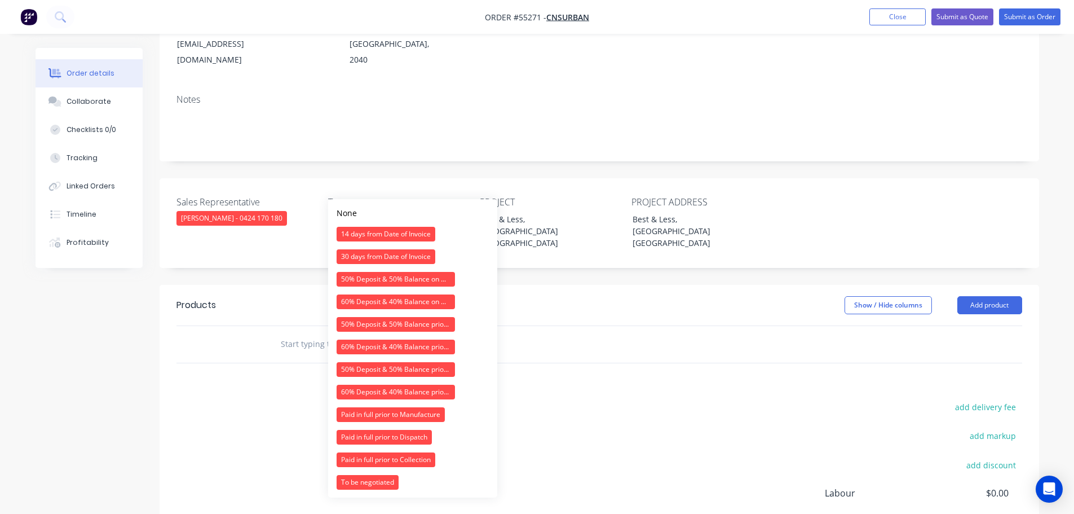
drag, startPoint x: 364, startPoint y: 279, endPoint x: 376, endPoint y: 272, distance: 13.2
click at [366, 277] on div "50% Deposit & 50% Balance on Day of Installation" at bounding box center [396, 279] width 118 height 15
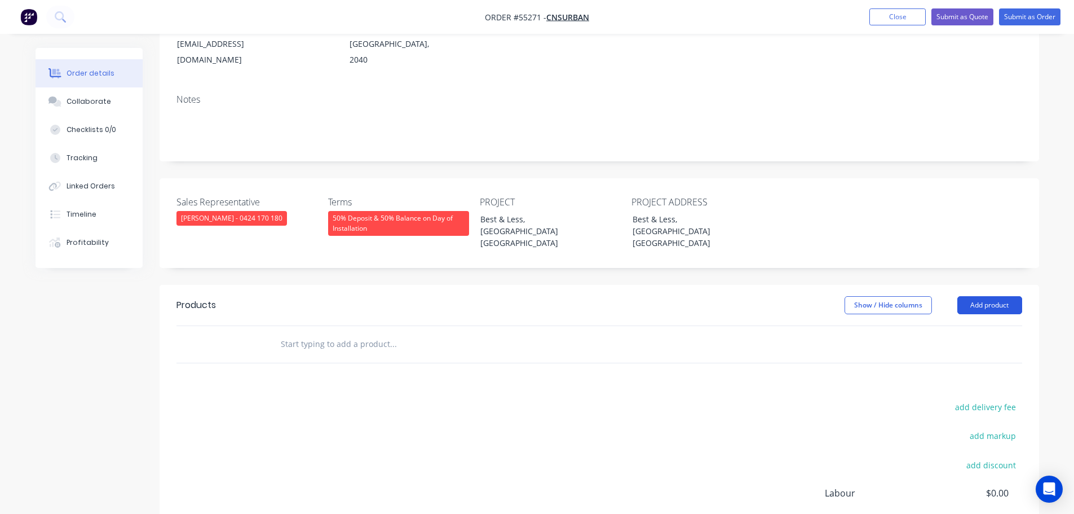
click at [972, 296] on button "Add product" at bounding box center [990, 305] width 65 height 18
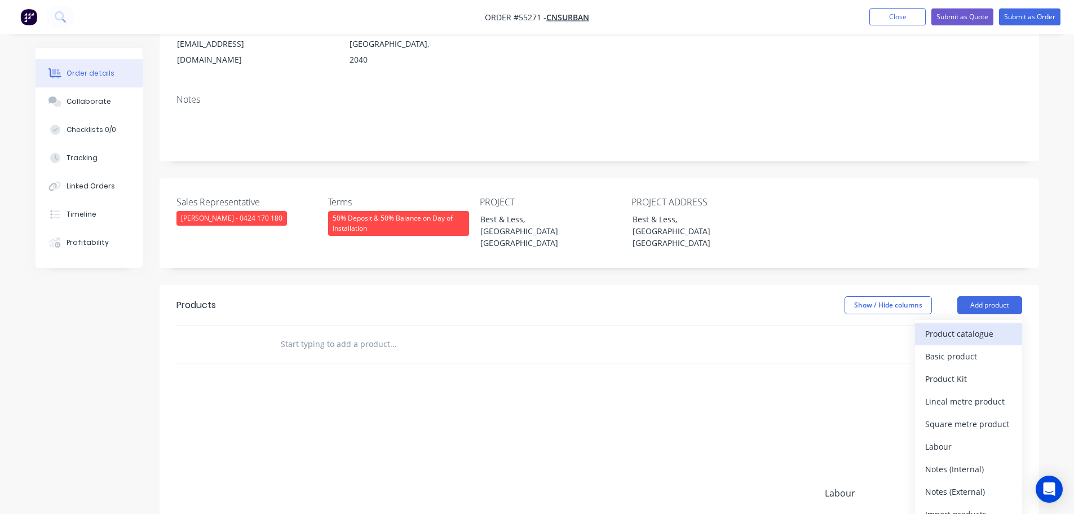
click at [957, 325] on div "Product catalogue" at bounding box center [968, 333] width 87 height 16
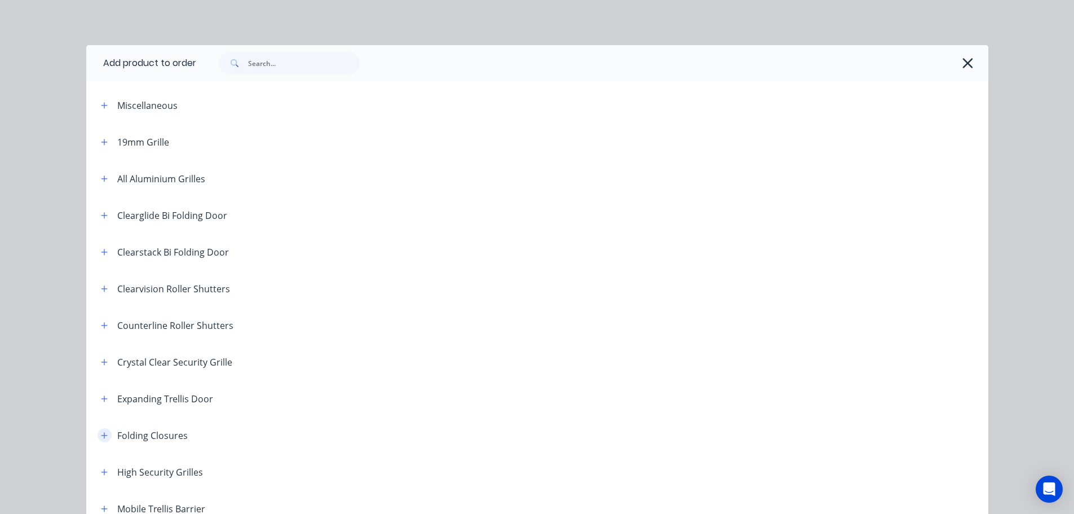
click at [101, 438] on icon "button" at bounding box center [104, 435] width 7 height 8
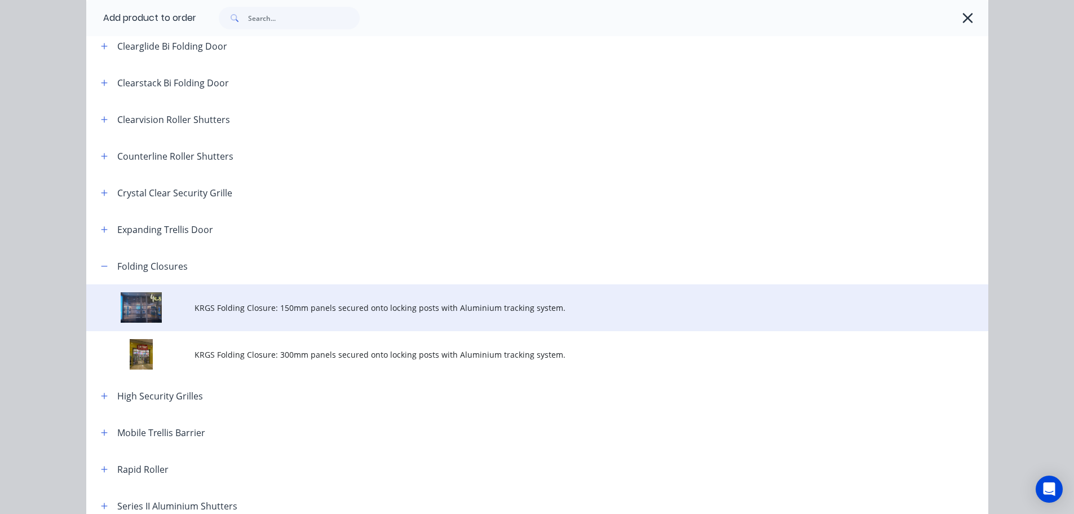
click at [201, 310] on span "KRGS Folding Closure: 150mm panels secured onto locking posts with Aluminium tr…" at bounding box center [512, 308] width 635 height 12
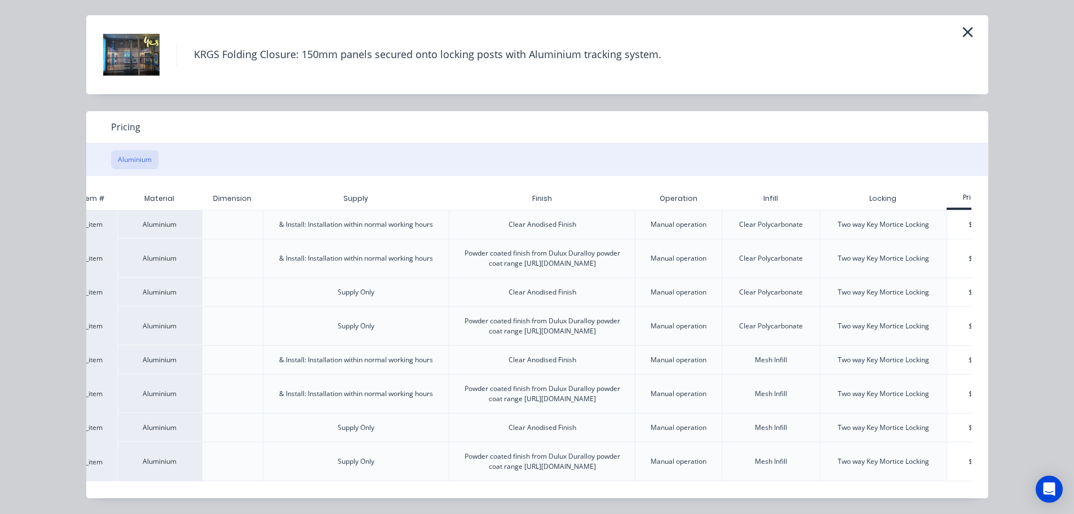
scroll to position [0, 99]
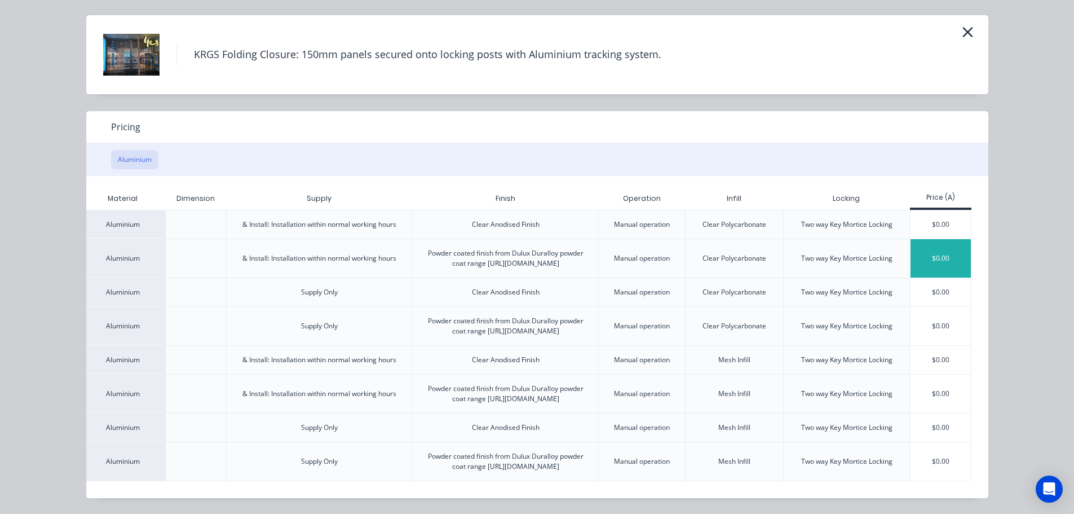
click at [928, 239] on div "$0.00" at bounding box center [941, 258] width 60 height 38
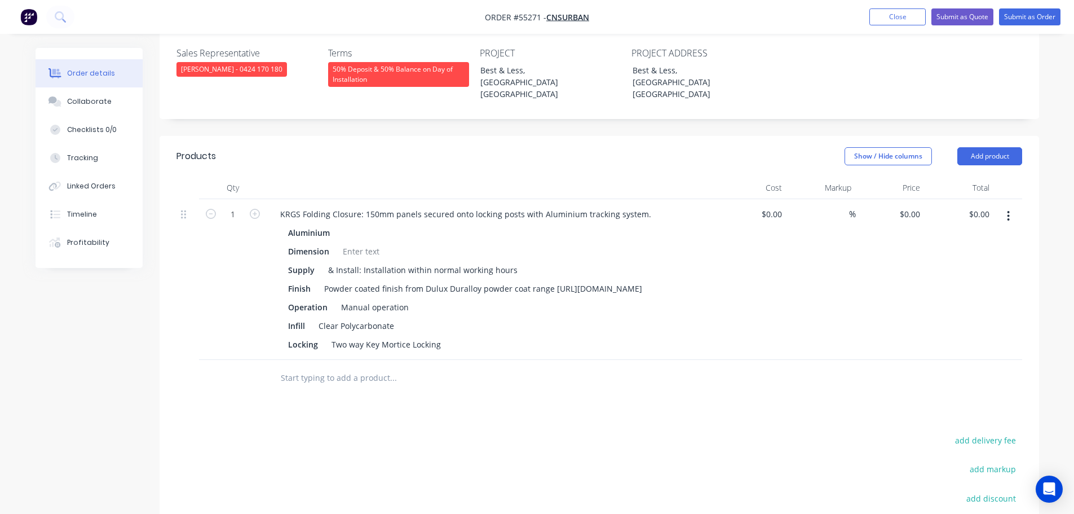
scroll to position [338, 0]
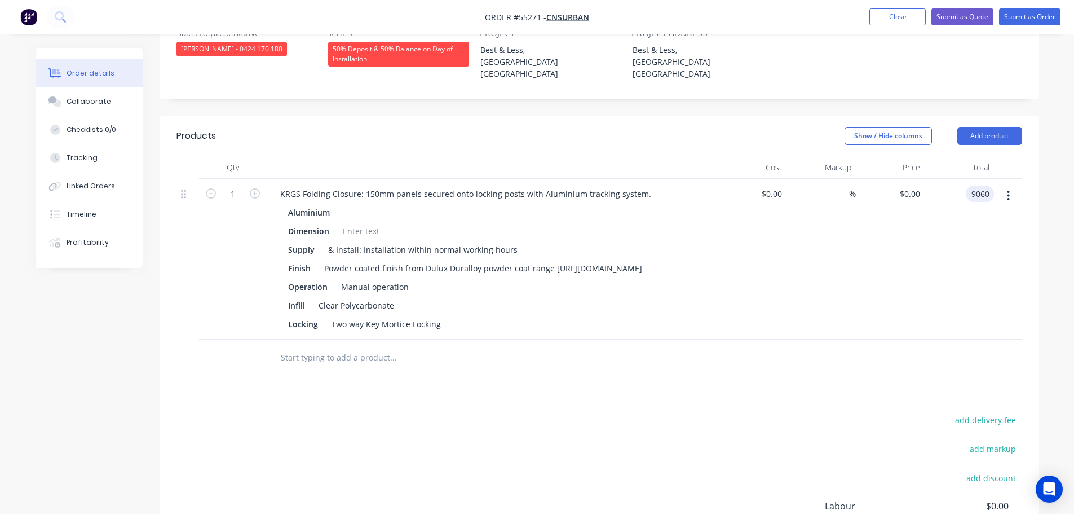
type input "9060"
type input "$9,060.00"
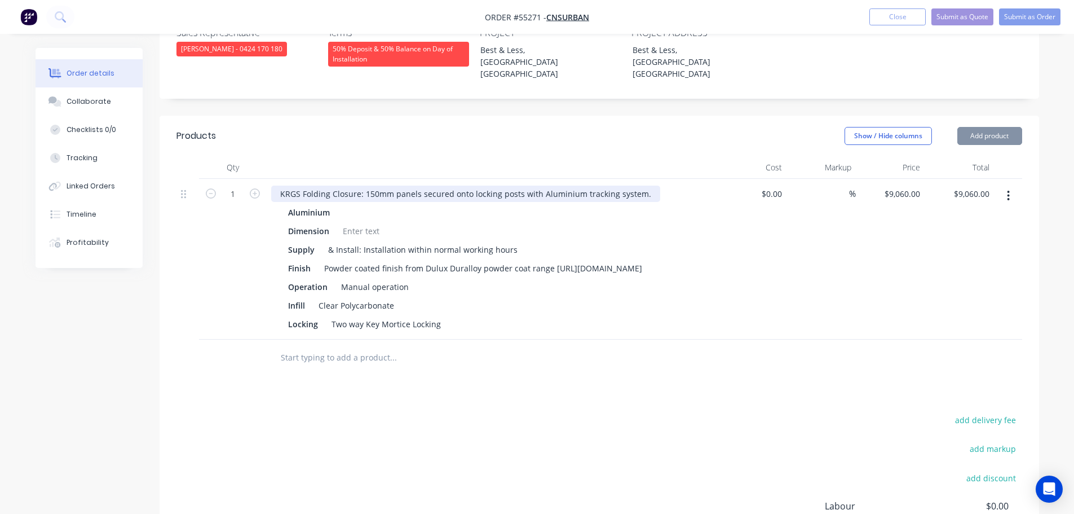
drag, startPoint x: 270, startPoint y: 145, endPoint x: 275, endPoint y: 148, distance: 6.3
click at [272, 179] on div "KRGS Folding Closure: 150mm panels secured onto locking posts with Aluminium tr…" at bounding box center [492, 259] width 451 height 161
click at [276, 186] on div "KRGS Folding Closure: 150mm panels secured onto locking posts with Aluminium tr…" at bounding box center [465, 194] width 389 height 16
click at [354, 223] on div at bounding box center [361, 231] width 46 height 16
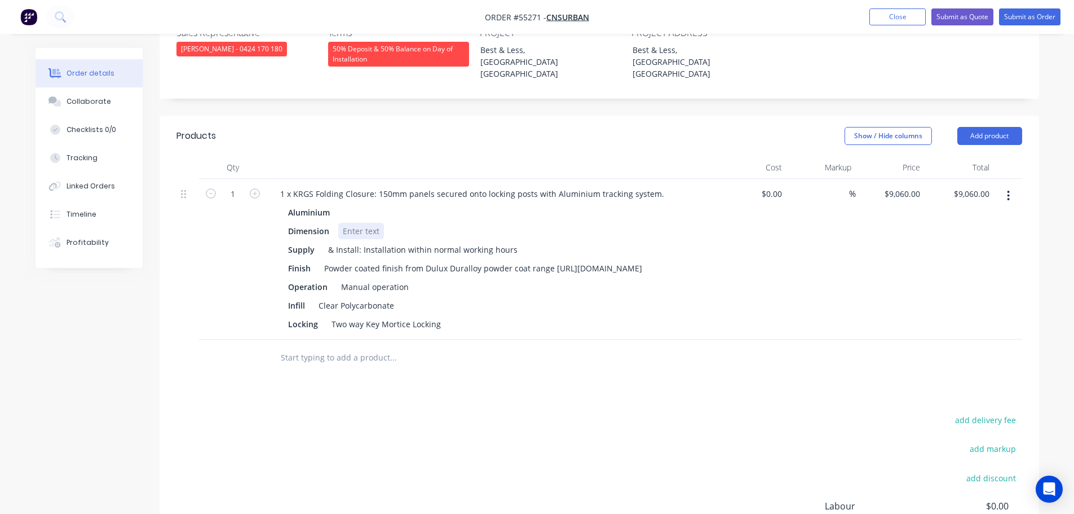
click at [356, 223] on div at bounding box center [361, 231] width 46 height 16
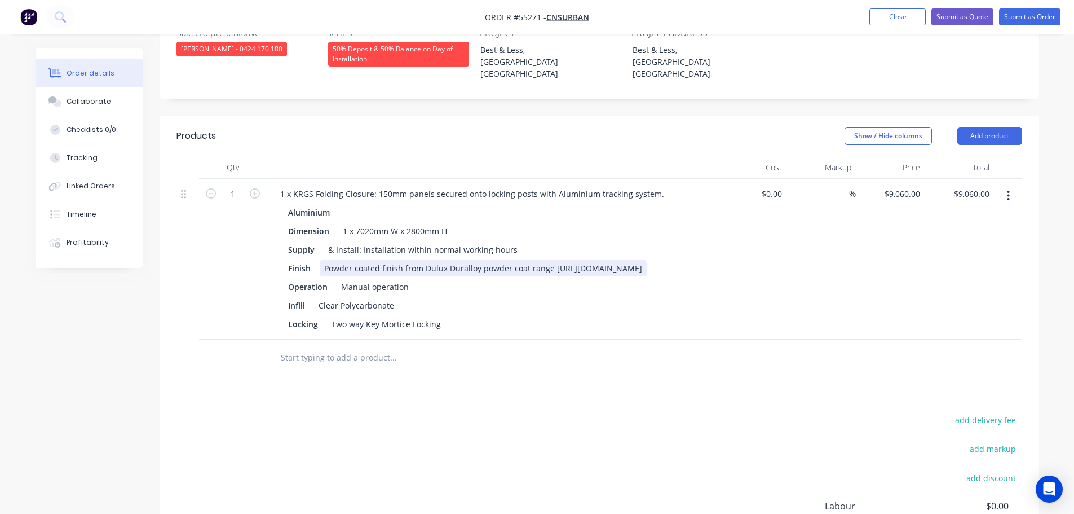
click at [557, 260] on div "Powder coated finish from Dulux Duralloy powder coat range [URL][DOMAIN_NAME]" at bounding box center [483, 268] width 327 height 16
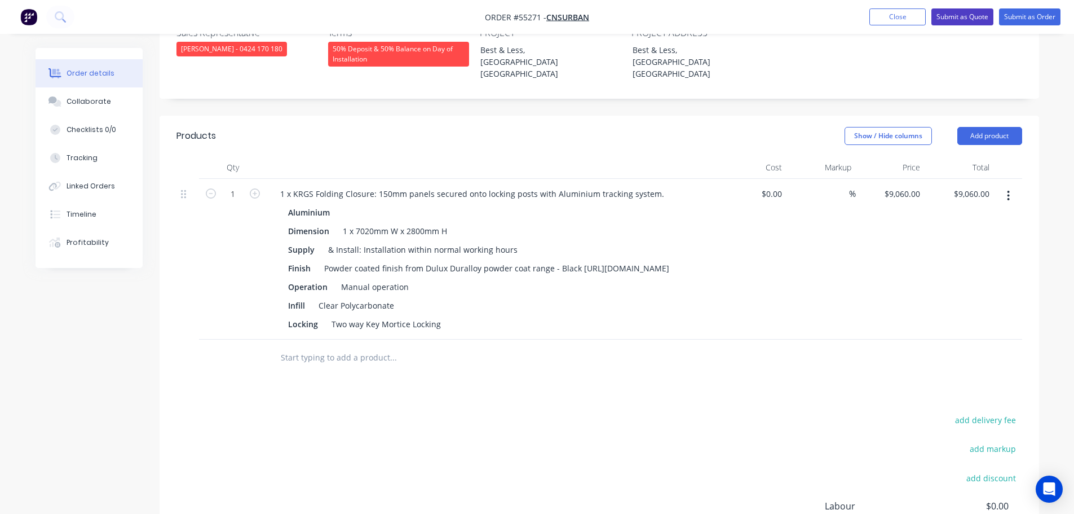
click at [966, 13] on button "Submit as Quote" at bounding box center [963, 16] width 62 height 17
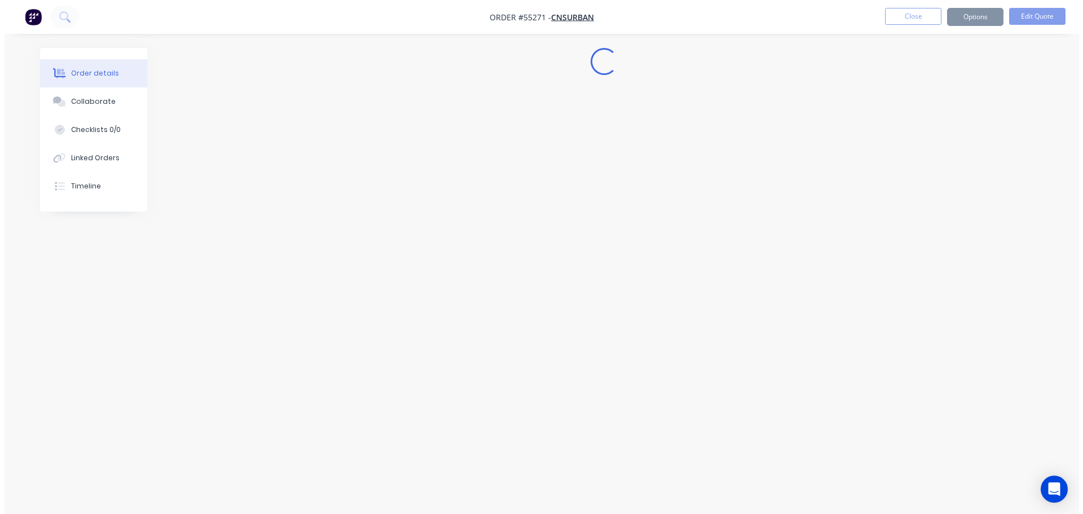
scroll to position [0, 0]
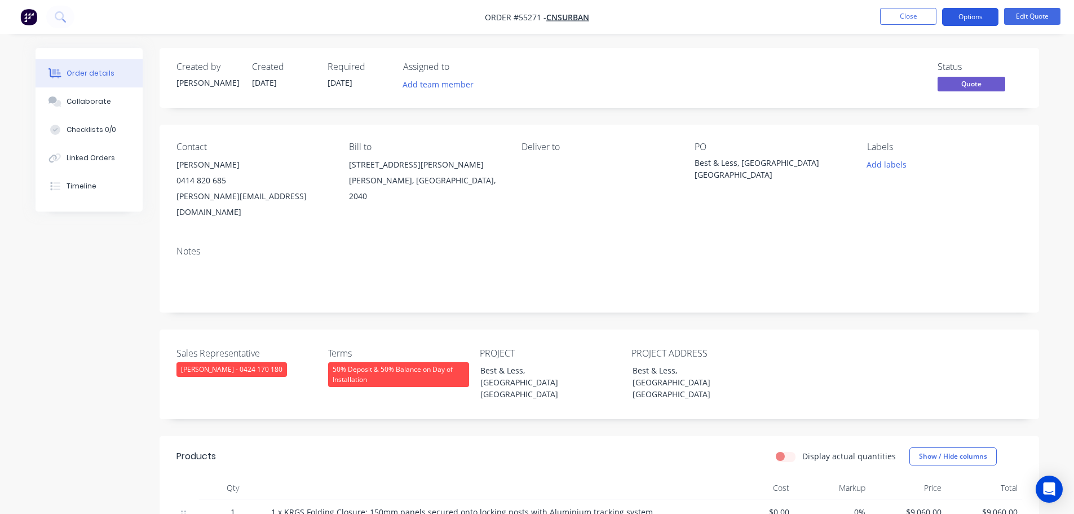
click at [964, 22] on button "Options" at bounding box center [970, 17] width 56 height 18
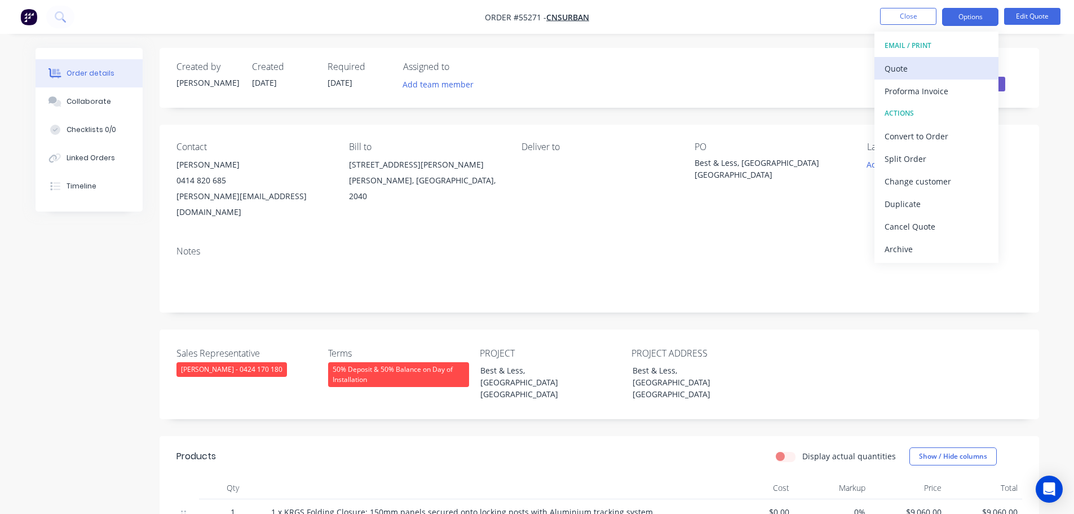
click at [897, 70] on div "Quote" at bounding box center [937, 68] width 104 height 16
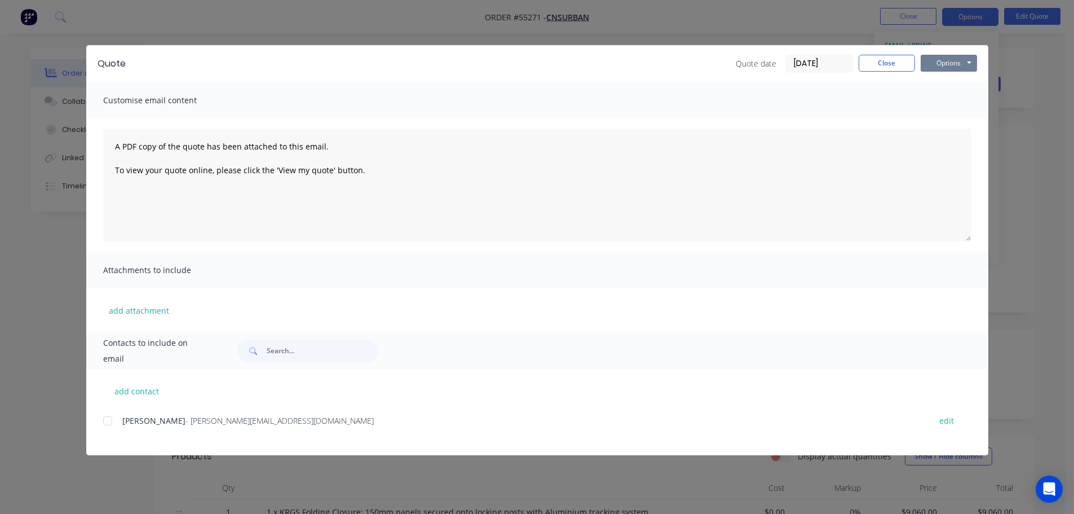
drag, startPoint x: 928, startPoint y: 64, endPoint x: 930, endPoint y: 70, distance: 7.0
click at [929, 66] on button "Options" at bounding box center [949, 63] width 56 height 17
click at [942, 102] on button "Print" at bounding box center [957, 101] width 72 height 19
click at [871, 67] on button "Close" at bounding box center [887, 63] width 56 height 17
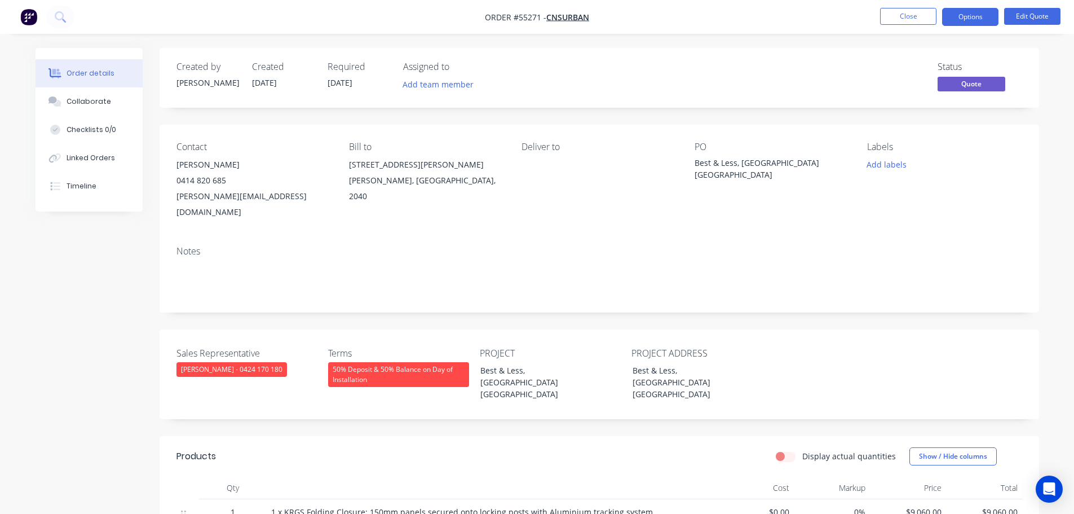
click at [210, 199] on div "[PERSON_NAME][EMAIL_ADDRESS][DOMAIN_NAME]" at bounding box center [254, 204] width 155 height 32
copy div "[PERSON_NAME][EMAIL_ADDRESS][DOMAIN_NAME]"
click at [748, 164] on div "Best & Less, [GEOGRAPHIC_DATA] [GEOGRAPHIC_DATA]" at bounding box center [765, 169] width 141 height 24
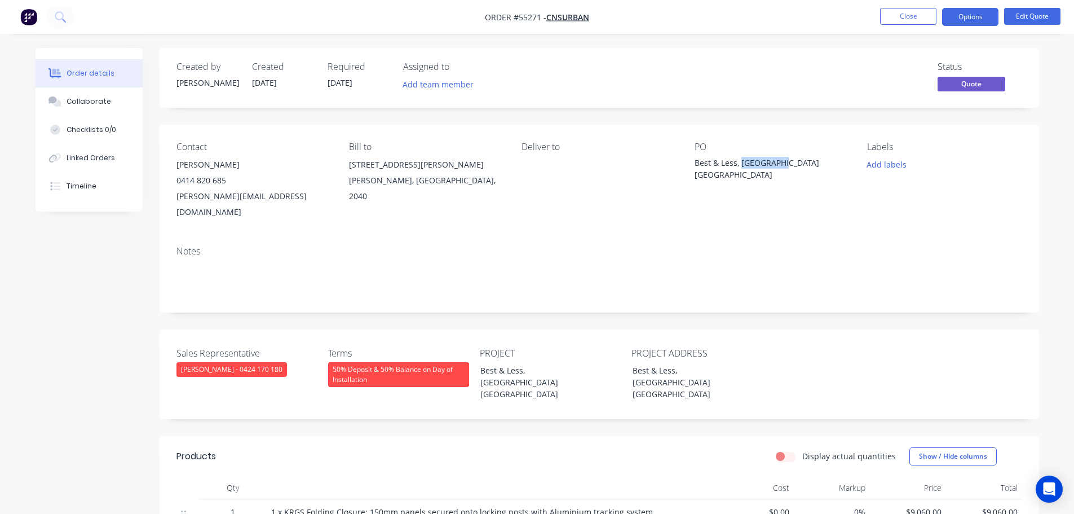
click at [748, 164] on div "Best & Less, [GEOGRAPHIC_DATA] [GEOGRAPHIC_DATA]" at bounding box center [765, 169] width 141 height 24
copy div "Best & Less, [GEOGRAPHIC_DATA] [GEOGRAPHIC_DATA]"
click at [226, 184] on span at bounding box center [226, 180] width 0 height 11
click at [899, 21] on button "Close" at bounding box center [908, 16] width 56 height 17
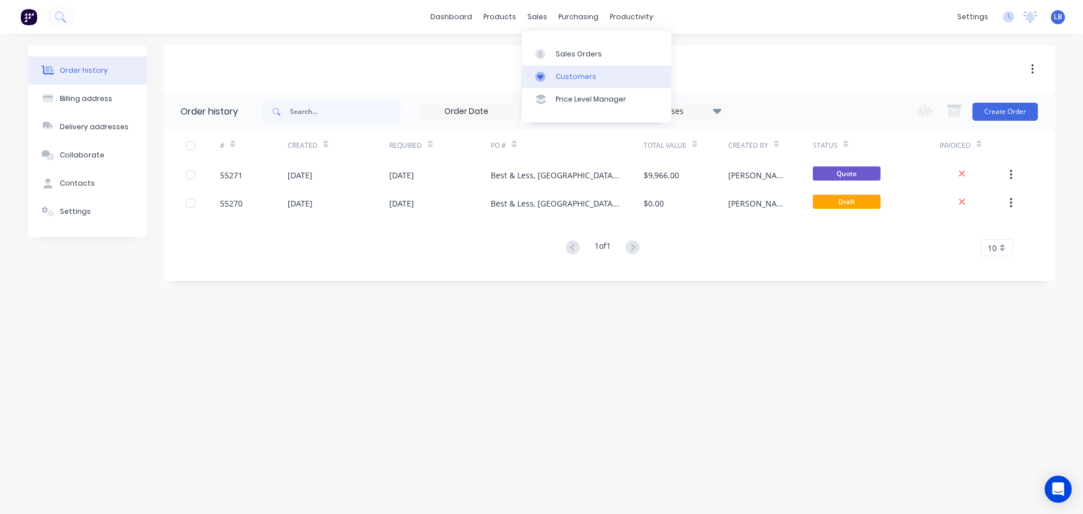
click at [571, 83] on link "Customers" at bounding box center [596, 76] width 149 height 23
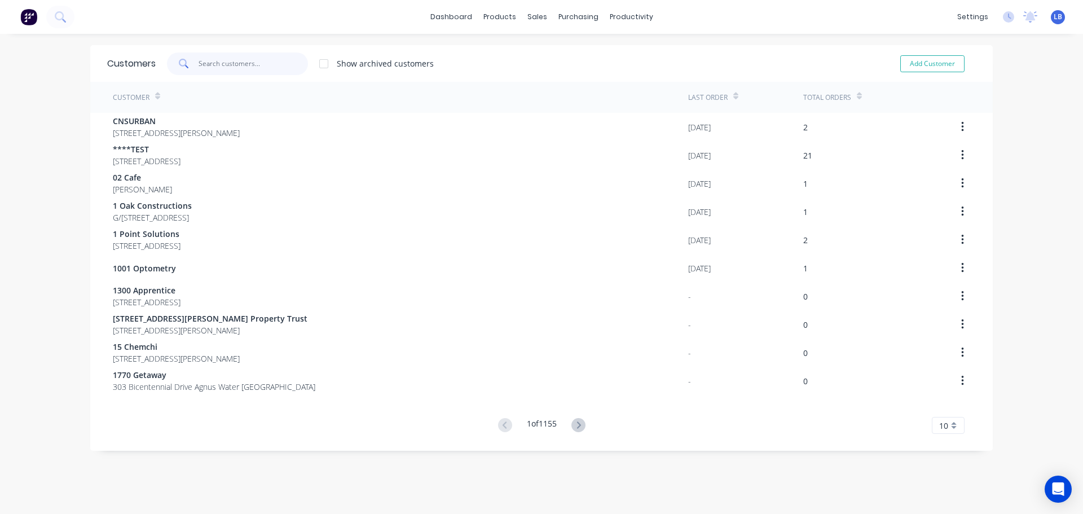
click at [223, 55] on input "text" at bounding box center [254, 63] width 110 height 23
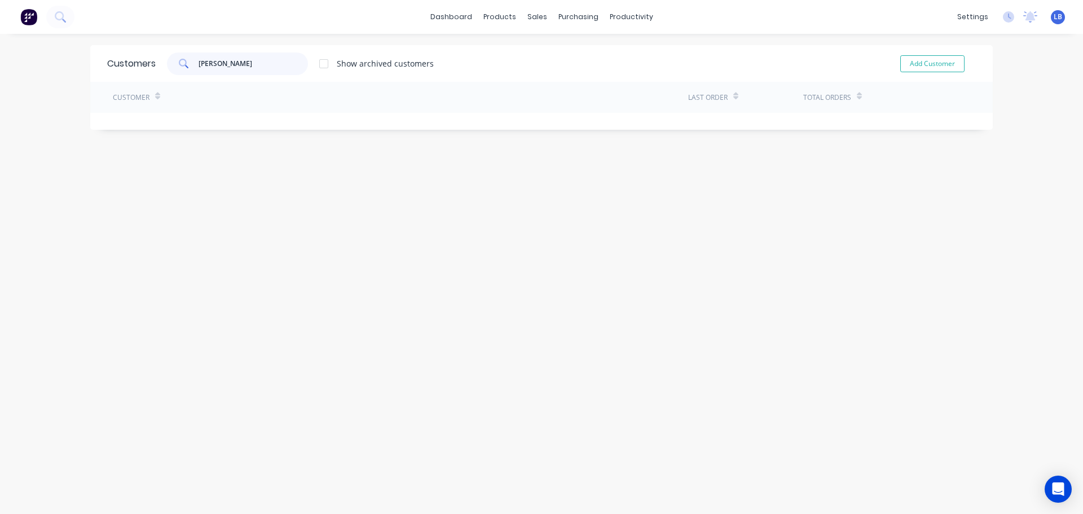
drag, startPoint x: 239, startPoint y: 63, endPoint x: 175, endPoint y: 67, distance: 64.4
click at [175, 67] on div "[PERSON_NAME]" at bounding box center [237, 63] width 141 height 23
type input "[PERSON_NAME]"
click at [927, 63] on button "Add Customer" at bounding box center [932, 63] width 64 height 17
select select "AU"
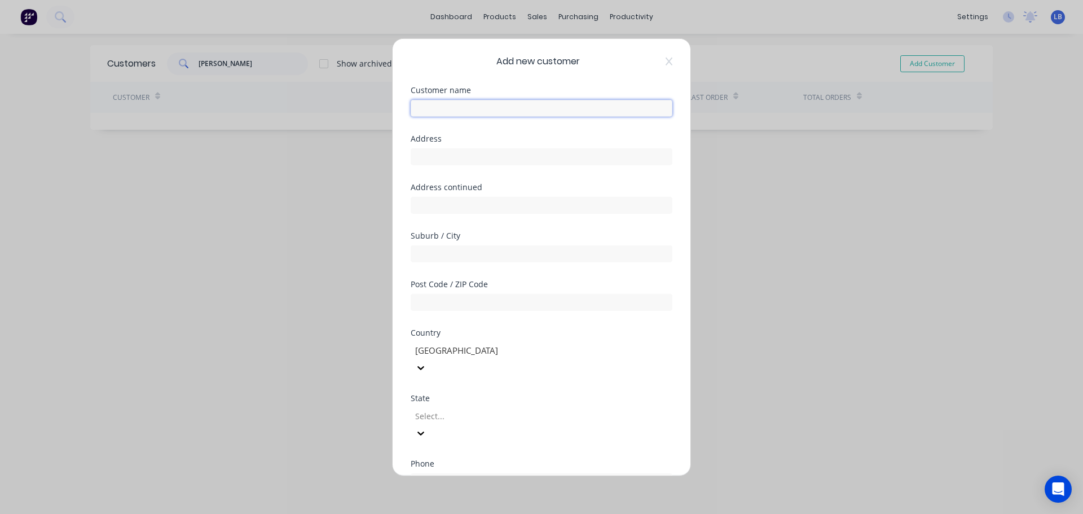
click at [417, 109] on input "text" at bounding box center [542, 107] width 262 height 17
paste input "[PERSON_NAME]"
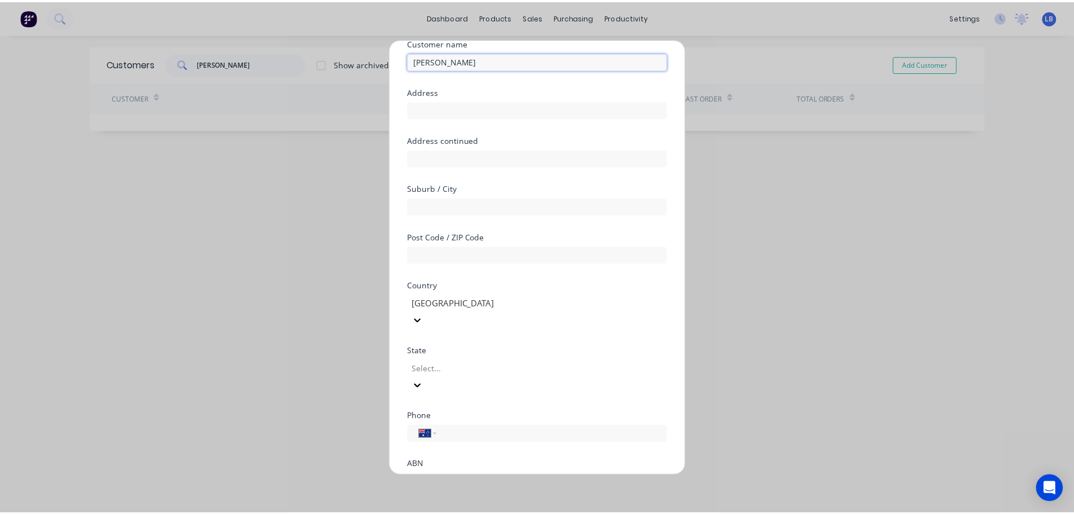
scroll to position [114, 0]
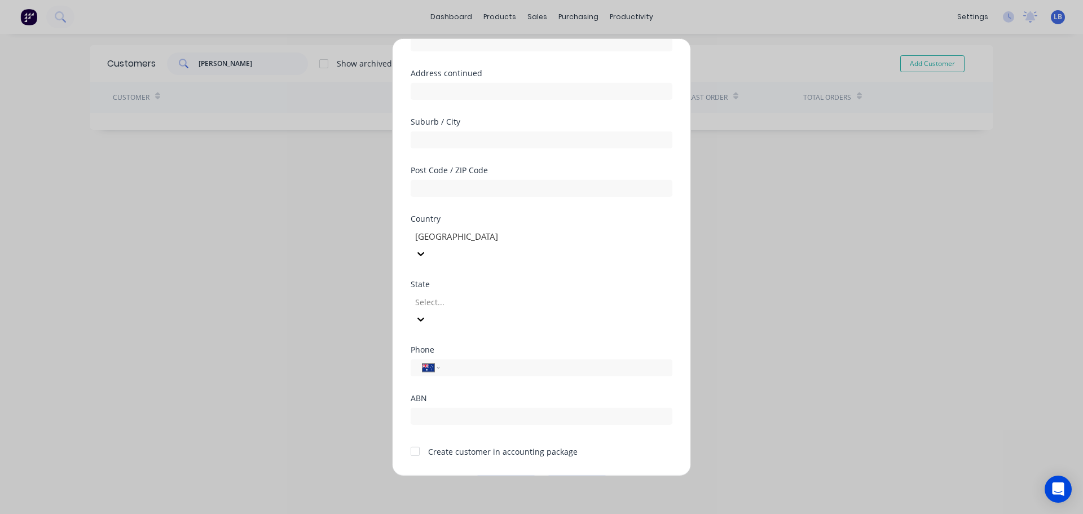
type input "[PERSON_NAME]"
click at [413, 440] on div at bounding box center [415, 451] width 23 height 23
click at [488, 475] on button "Save" at bounding box center [506, 484] width 62 height 18
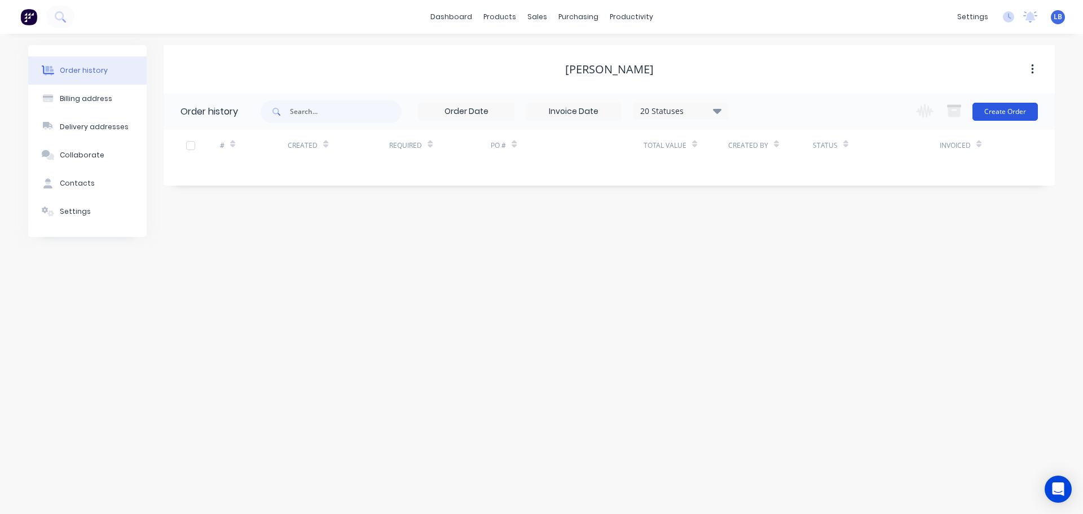
click at [1018, 117] on button "Create Order" at bounding box center [1004, 112] width 65 height 18
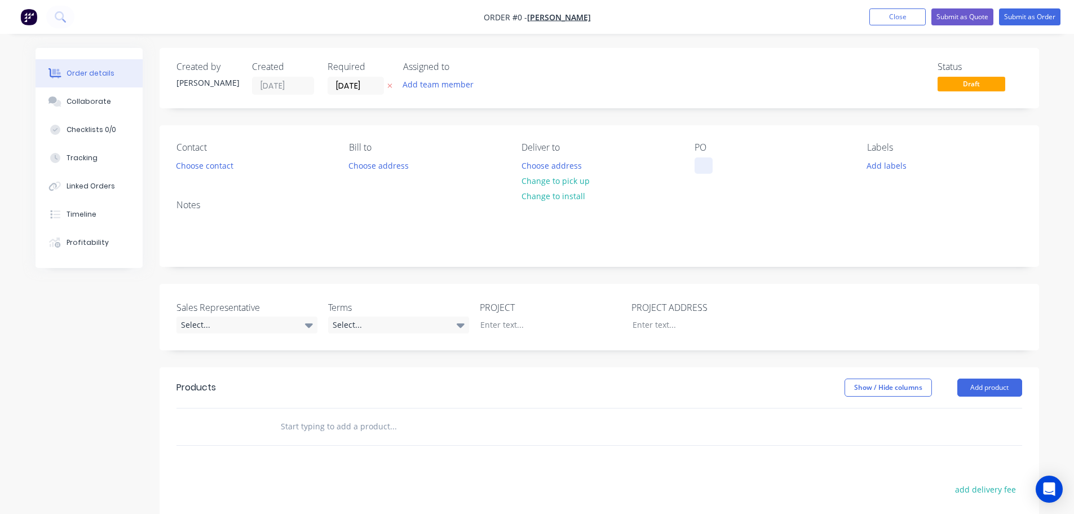
click at [703, 157] on div at bounding box center [704, 165] width 18 height 16
click at [754, 164] on div "[GEOGRAPHIC_DATA]" at bounding box center [743, 165] width 96 height 16
drag, startPoint x: 749, startPoint y: 166, endPoint x: 749, endPoint y: 191, distance: 24.8
click at [749, 169] on div "[GEOGRAPHIC_DATA] 2168" at bounding box center [753, 165] width 116 height 16
click at [195, 167] on button "Choose contact" at bounding box center [204, 164] width 69 height 15
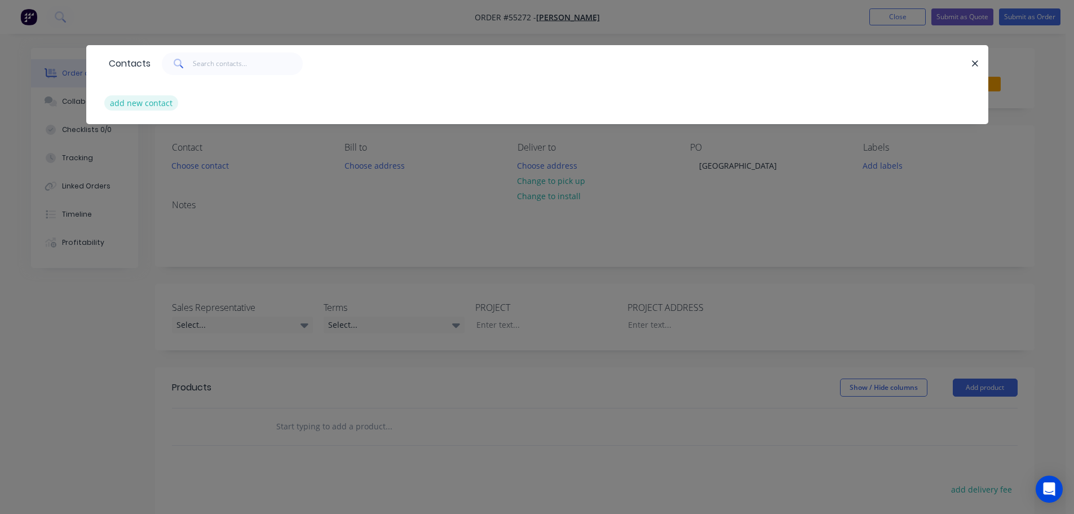
click at [136, 101] on button "add new contact" at bounding box center [141, 102] width 74 height 15
select select "AU"
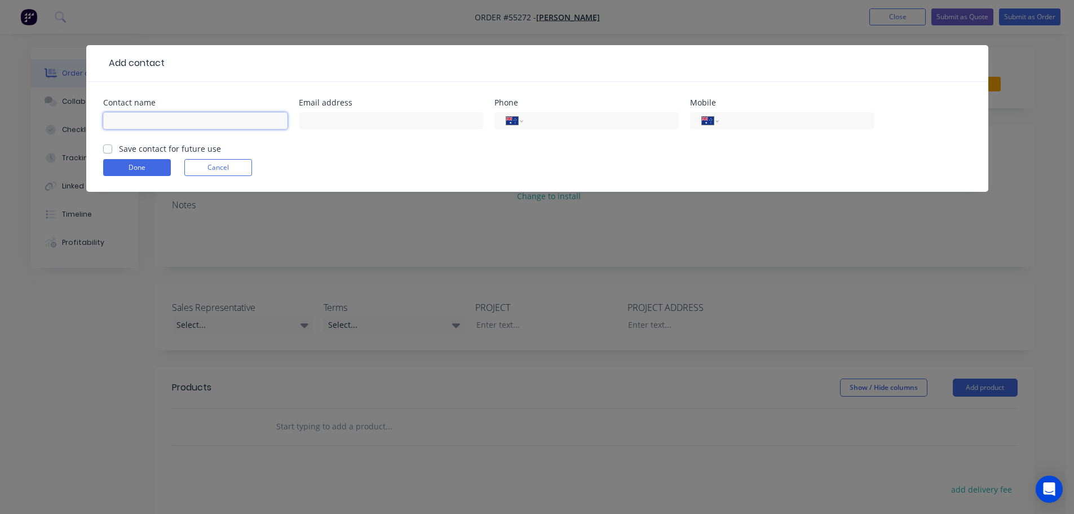
click at [106, 129] on input "text" at bounding box center [195, 120] width 184 height 17
type input "[PERSON_NAME]"
drag, startPoint x: 335, startPoint y: 120, endPoint x: 315, endPoint y: 160, distance: 45.4
click at [335, 120] on input "text" at bounding box center [391, 120] width 184 height 17
type input "[EMAIL_ADDRESS][DOMAIN_NAME]"
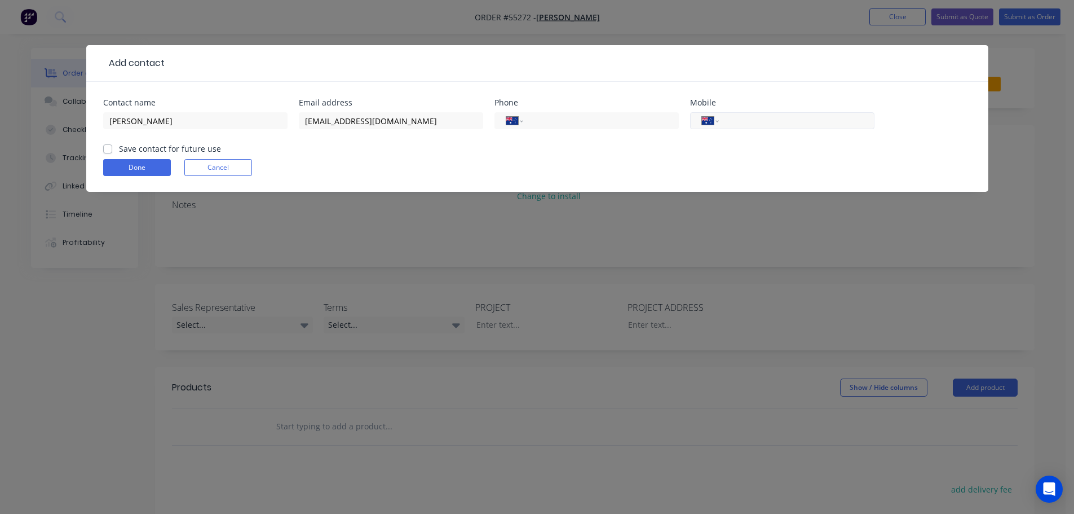
click at [744, 118] on input "tel" at bounding box center [794, 120] width 135 height 13
type input "0410 488 988"
click at [374, 122] on input "[EMAIL_ADDRESS][DOMAIN_NAME]" at bounding box center [391, 120] width 184 height 17
type input "[EMAIL_ADDRESS][DOMAIN_NAME]"
click at [119, 148] on label "Save contact for future use" at bounding box center [170, 149] width 102 height 12
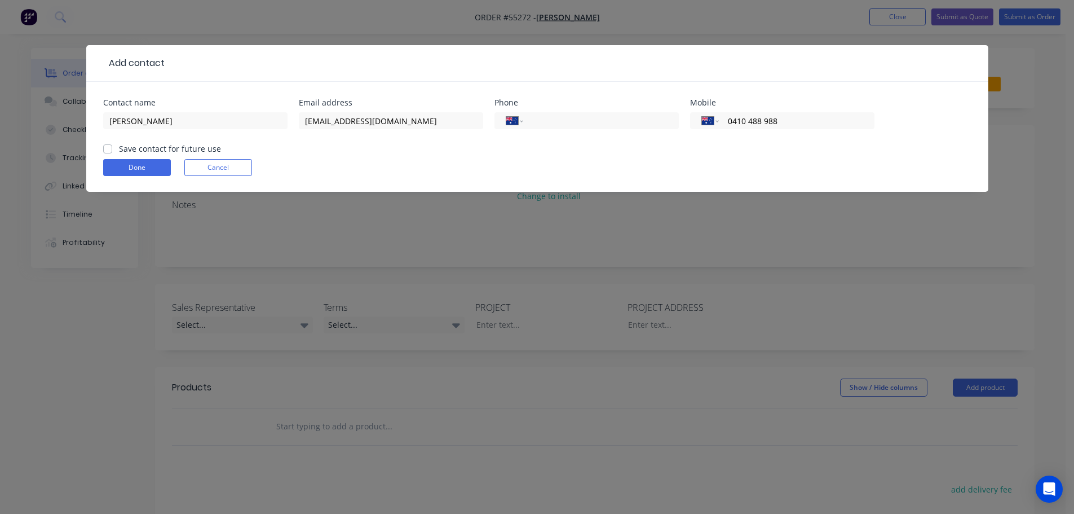
click at [108, 148] on input "Save contact for future use" at bounding box center [107, 148] width 9 height 11
checkbox input "true"
click at [114, 164] on button "Done" at bounding box center [137, 167] width 68 height 17
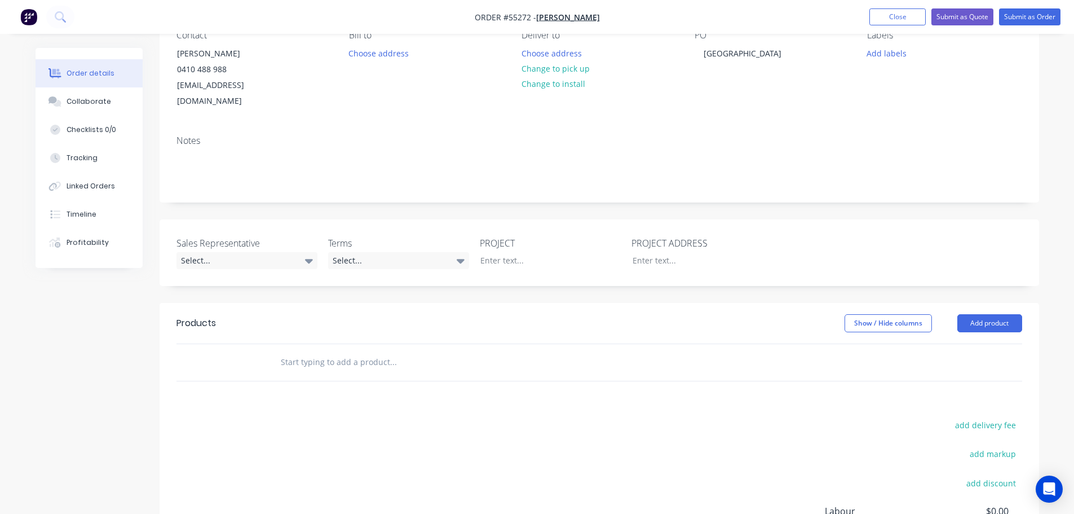
scroll to position [113, 0]
click at [199, 252] on div "Select..." at bounding box center [247, 260] width 141 height 17
click at [207, 290] on div "[PERSON_NAME] - 0424 170 180" at bounding box center [240, 290] width 111 height 15
click at [368, 252] on div "Select..." at bounding box center [398, 260] width 141 height 17
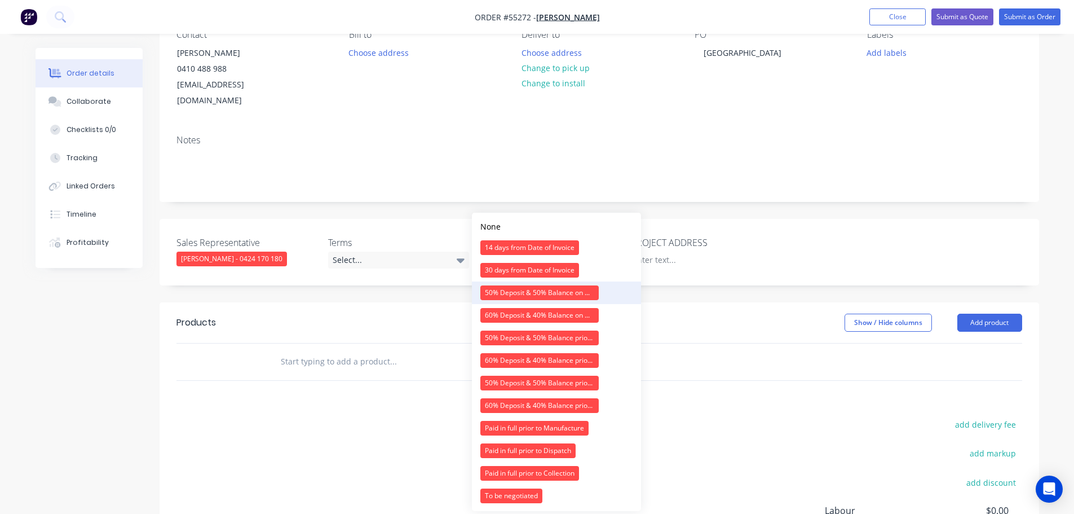
click at [510, 293] on div "50% Deposit & 50% Balance on Day of Installation" at bounding box center [539, 292] width 118 height 15
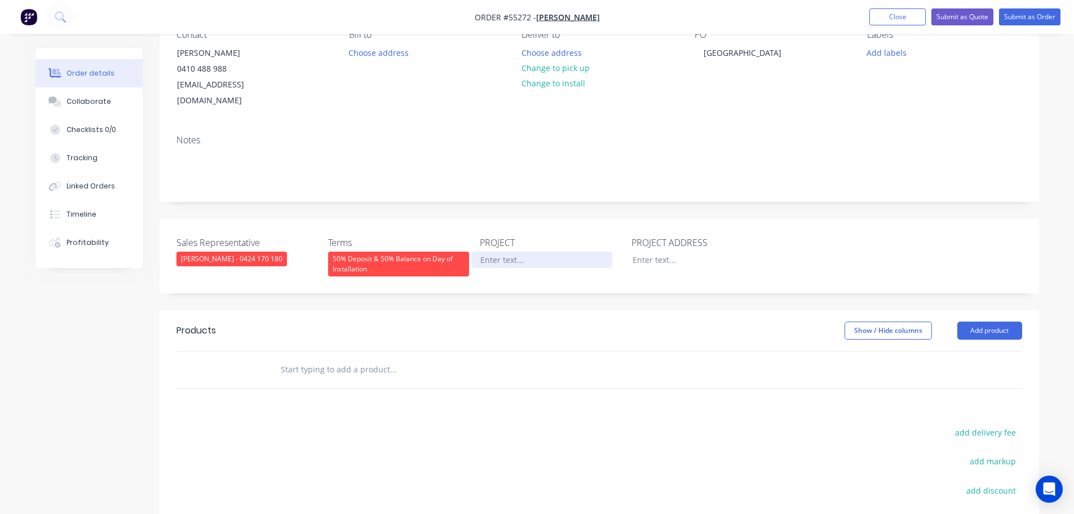
click at [509, 252] on div at bounding box center [541, 260] width 141 height 16
click at [752, 52] on div "[GEOGRAPHIC_DATA]" at bounding box center [743, 53] width 96 height 16
copy div "[GEOGRAPHIC_DATA]"
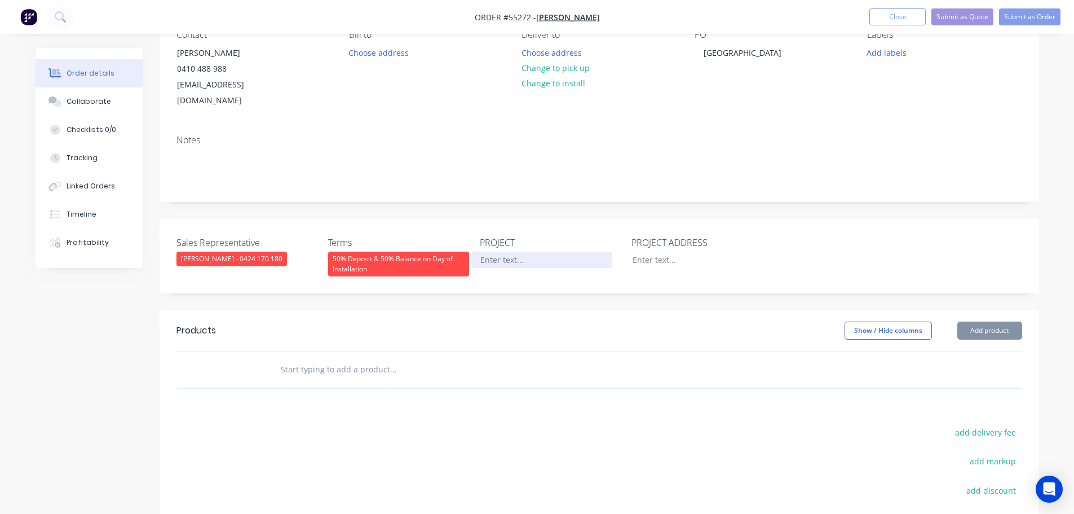
click at [496, 252] on div at bounding box center [541, 260] width 141 height 16
paste div
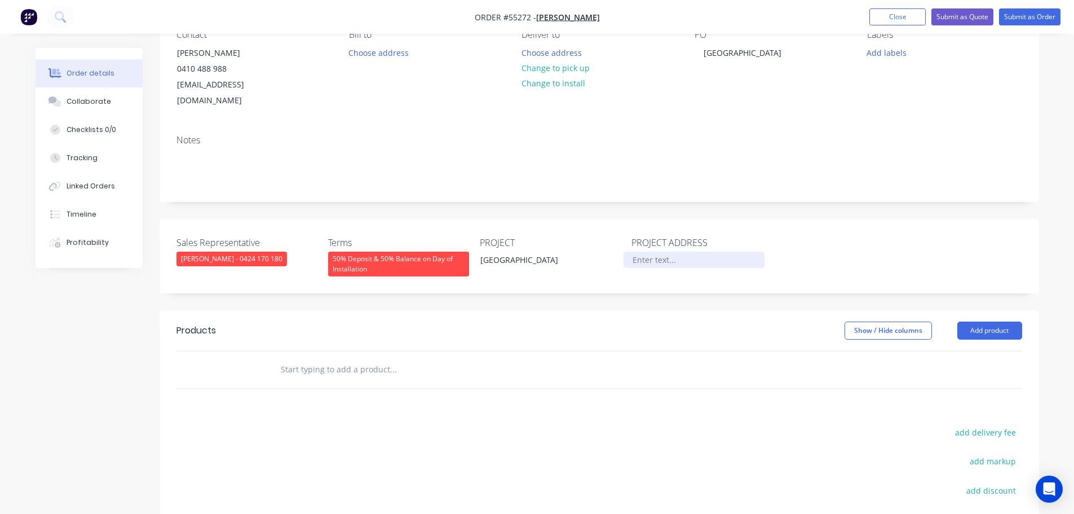
click at [640, 252] on div at bounding box center [694, 260] width 141 height 16
paste div
click at [977, 321] on button "Add product" at bounding box center [990, 330] width 65 height 18
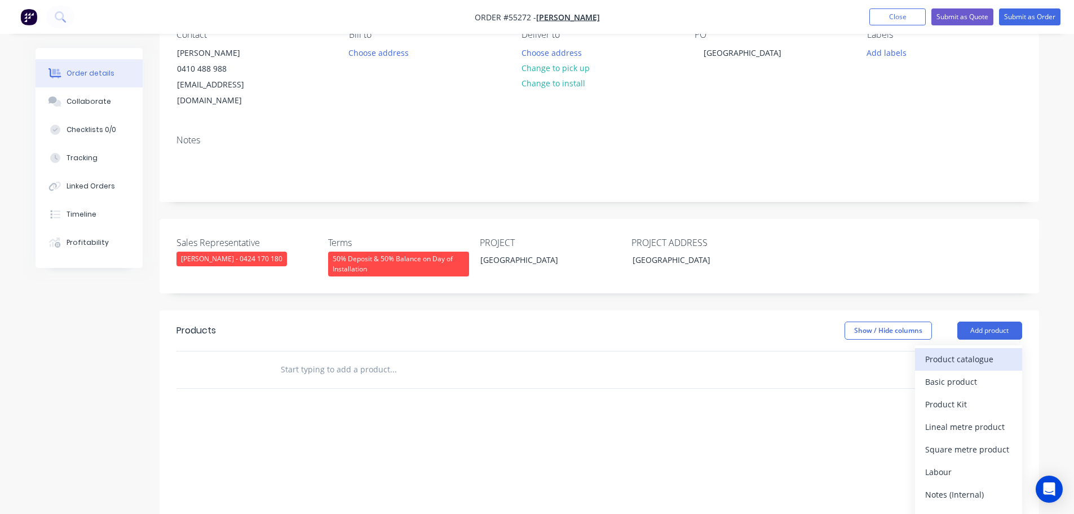
click at [942, 351] on div "Product catalogue" at bounding box center [968, 359] width 87 height 16
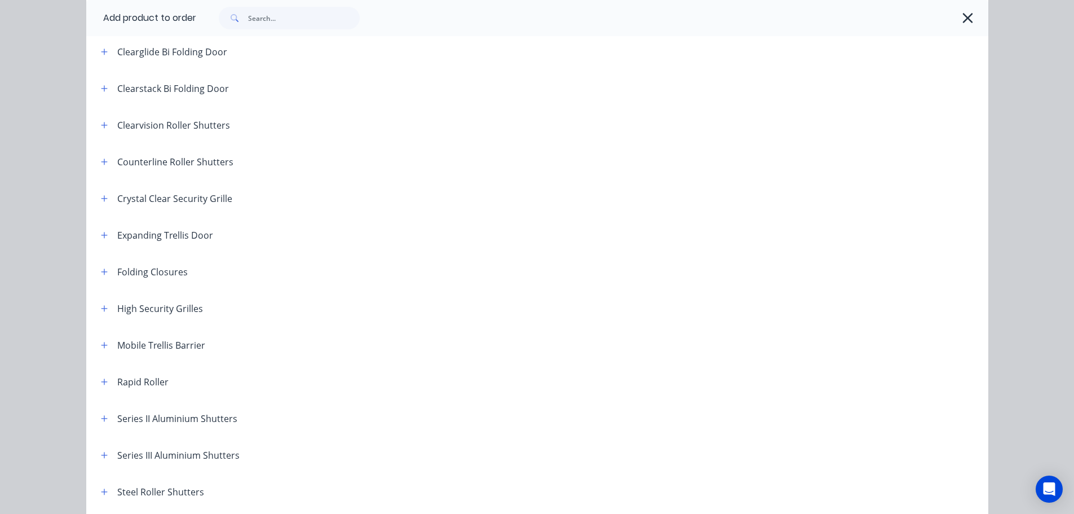
scroll to position [169, 0]
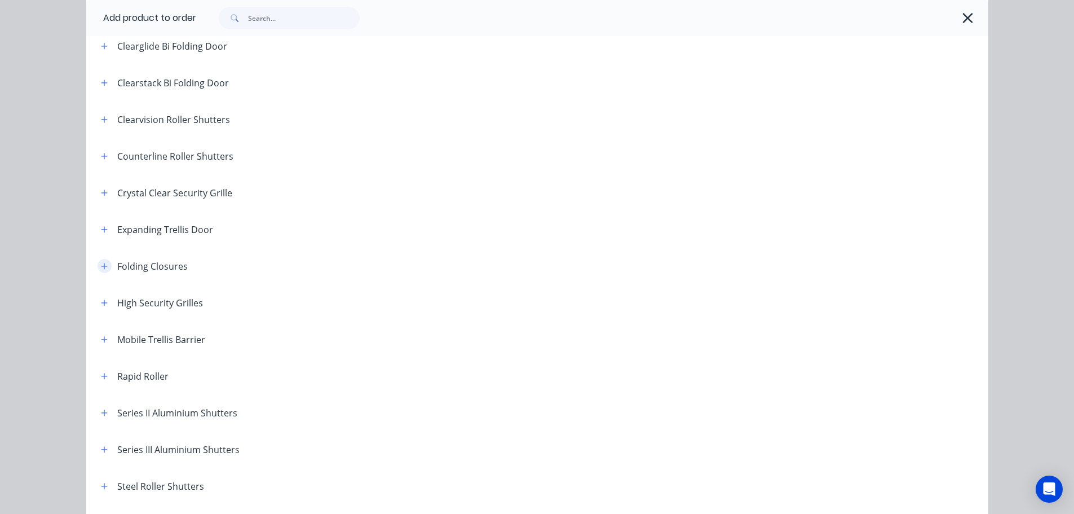
click at [101, 266] on icon "button" at bounding box center [104, 266] width 6 height 6
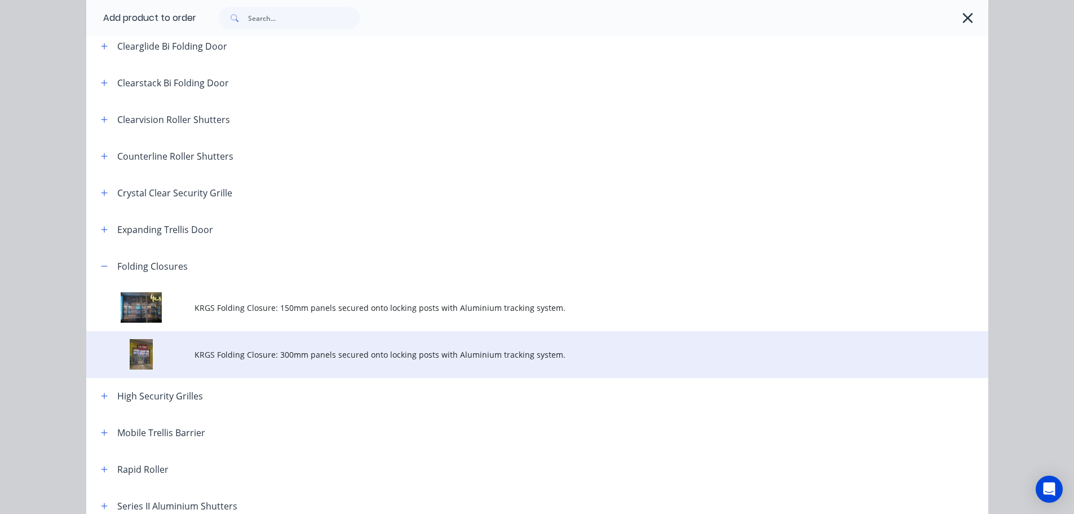
click at [219, 357] on span "KRGS Folding Closure: 300mm panels secured onto locking posts with Aluminium tr…" at bounding box center [512, 355] width 635 height 12
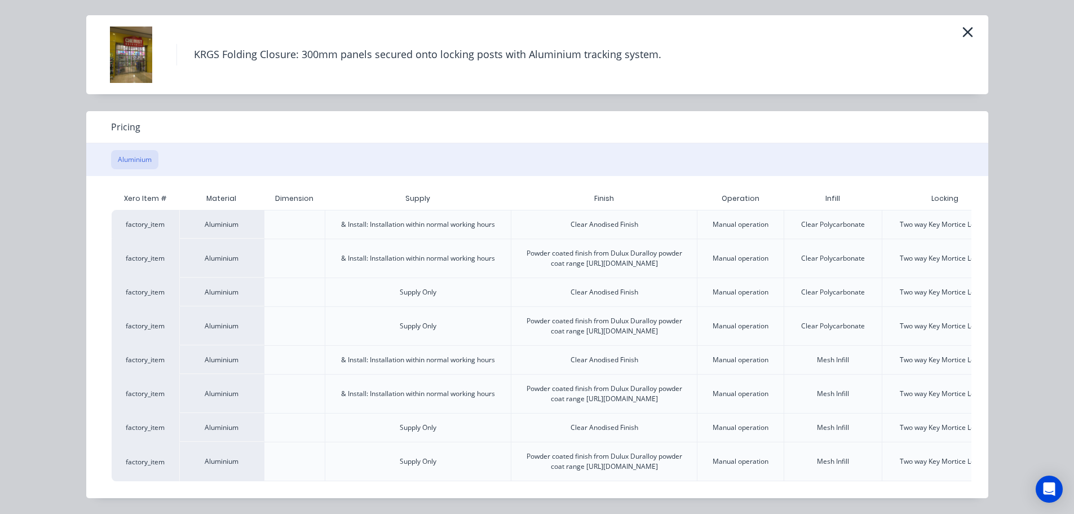
scroll to position [0, 99]
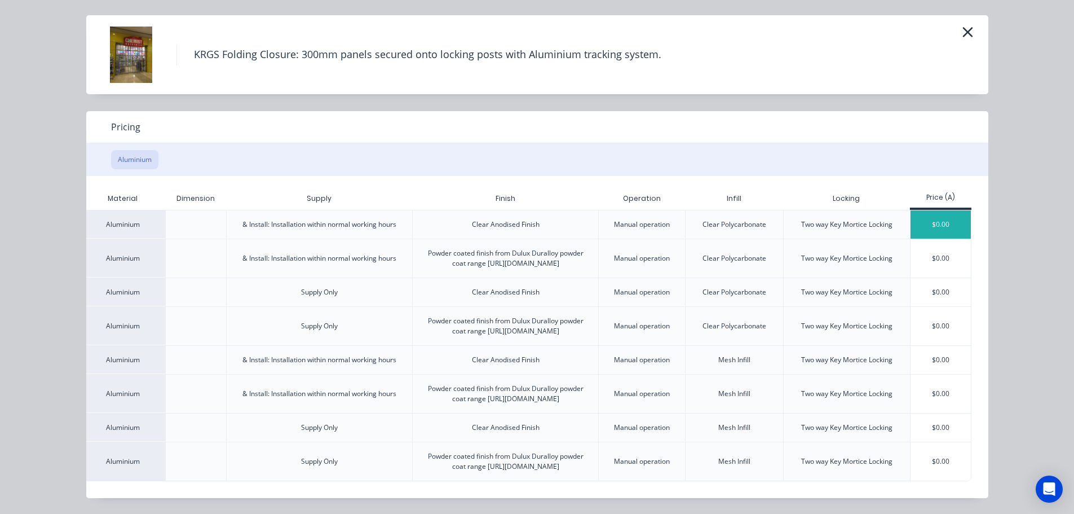
click at [923, 210] on div "$0.00" at bounding box center [941, 224] width 60 height 28
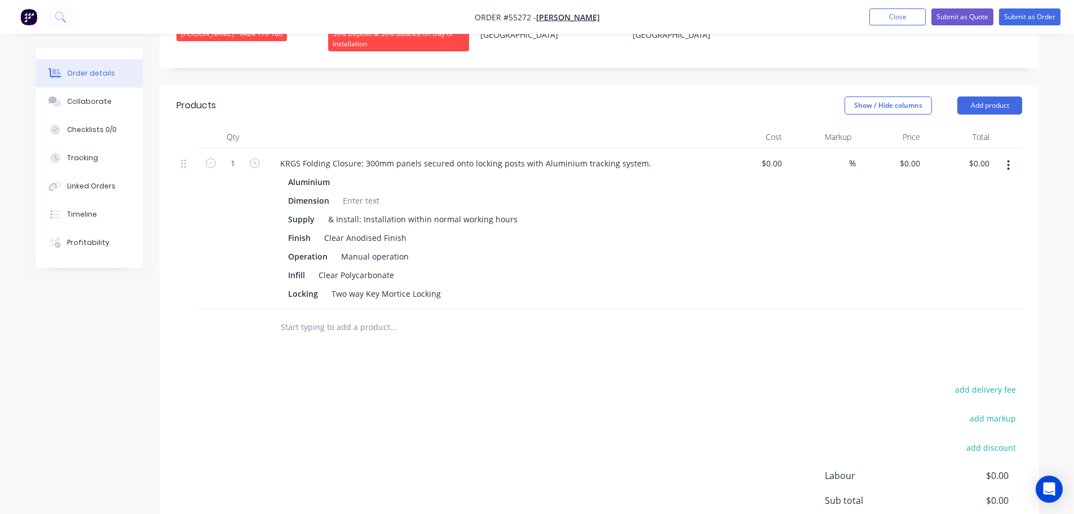
scroll to position [338, 0]
type input "11050"
type input "$11,050.00"
click at [277, 155] on div "KRGS Folding Closure: 300mm panels secured onto locking posts with Aluminium tr…" at bounding box center [465, 163] width 389 height 16
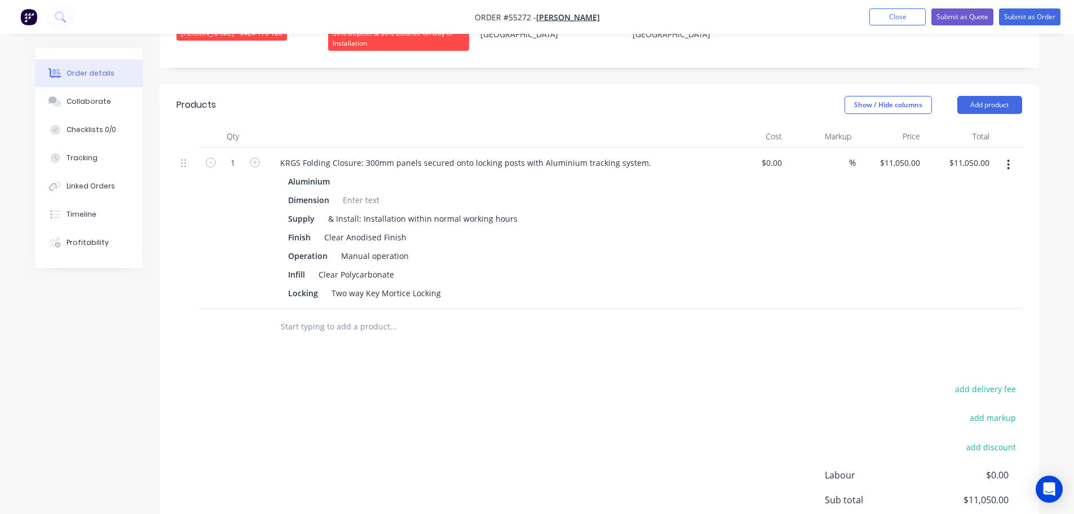
click at [270, 149] on div "KRGS Folding Closure: 300mm panels secured onto locking posts with Aluminium tr…" at bounding box center [492, 228] width 451 height 161
click at [276, 155] on div "KRGS Folding Closure: 300mm panels secured onto locking posts with Aluminium tr…" at bounding box center [465, 163] width 389 height 16
click at [351, 192] on div at bounding box center [361, 200] width 46 height 16
click at [358, 192] on div at bounding box center [361, 200] width 46 height 16
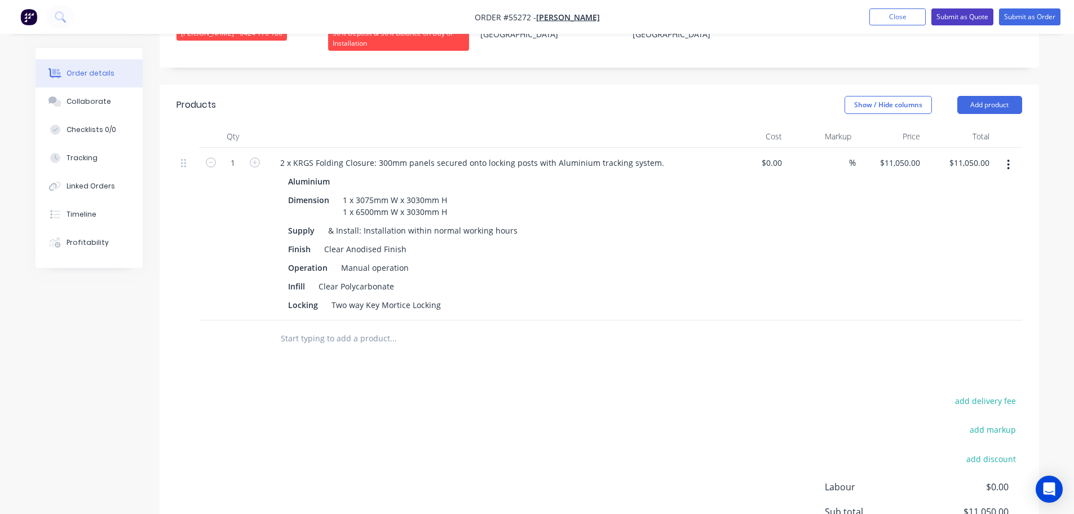
click at [945, 18] on button "Submit as Quote" at bounding box center [963, 16] width 62 height 17
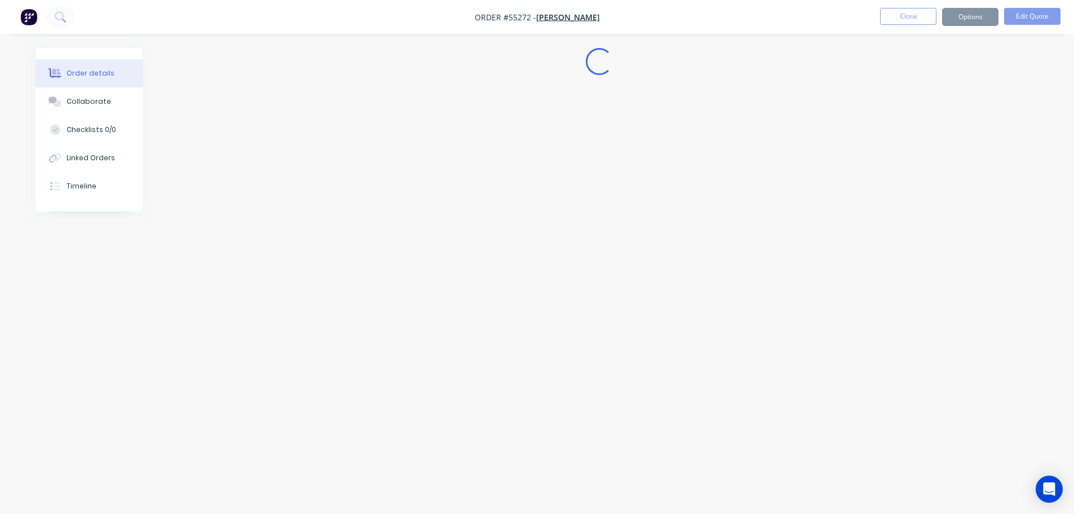
scroll to position [0, 0]
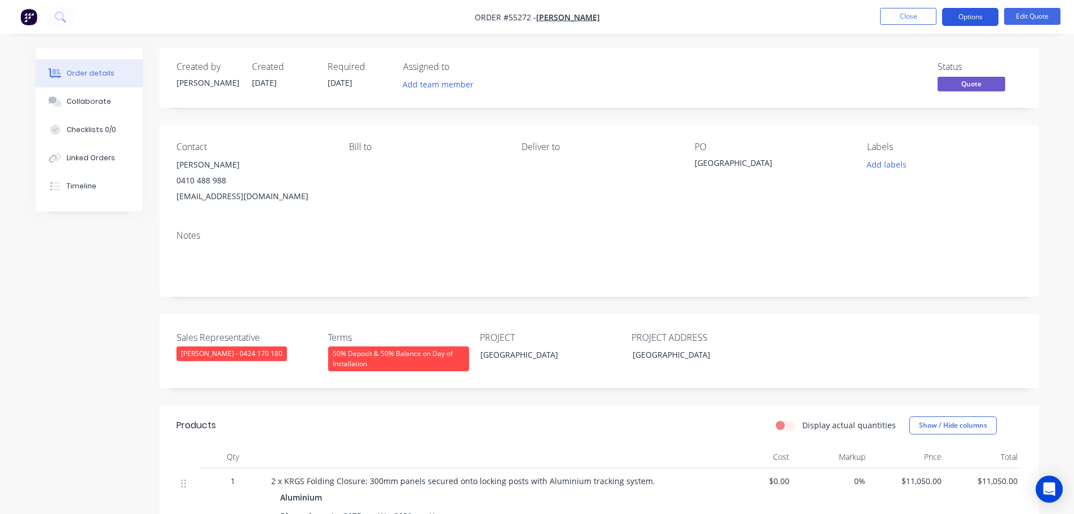
click at [958, 16] on button "Options" at bounding box center [970, 17] width 56 height 18
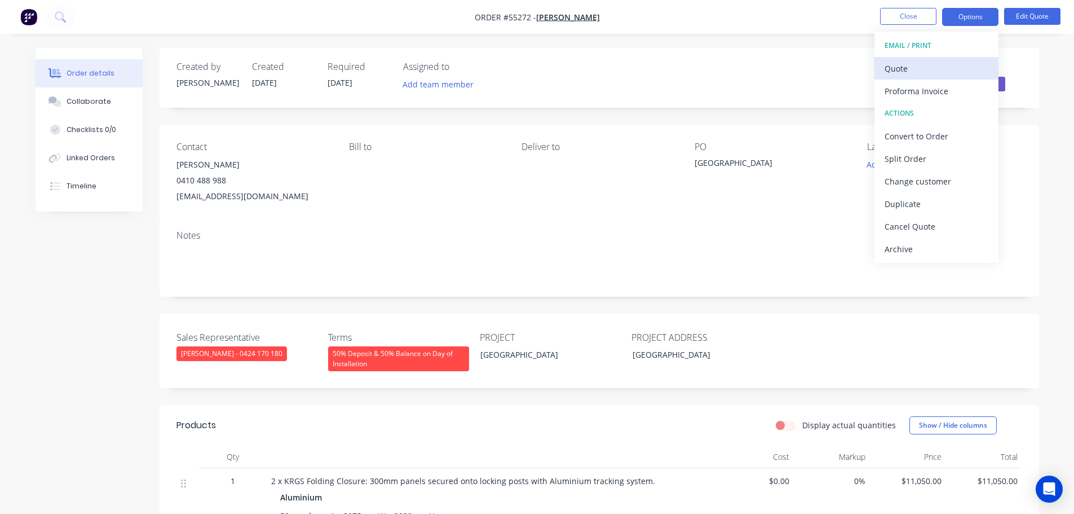
click at [899, 71] on div "Quote" at bounding box center [937, 68] width 104 height 16
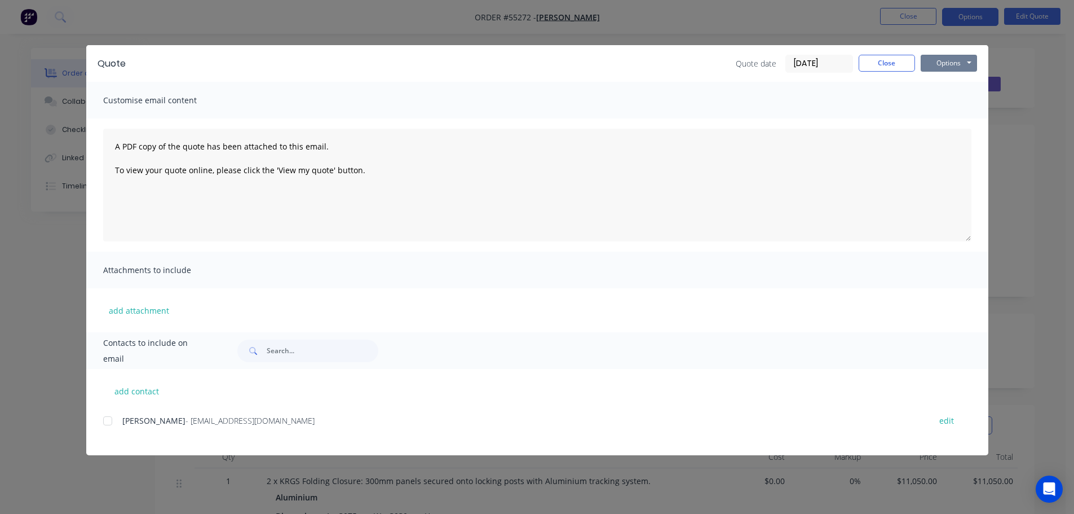
drag, startPoint x: 937, startPoint y: 65, endPoint x: 938, endPoint y: 72, distance: 7.4
click at [937, 67] on button "Options" at bounding box center [949, 63] width 56 height 17
click at [947, 99] on button "Print" at bounding box center [957, 101] width 72 height 19
click at [872, 67] on button "Close" at bounding box center [887, 63] width 56 height 17
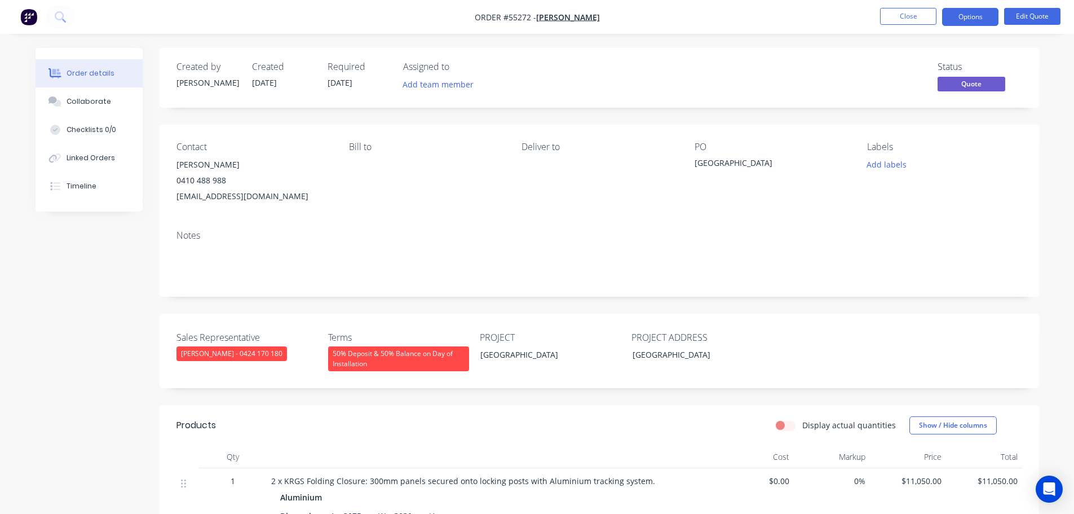
click at [233, 197] on div "[EMAIL_ADDRESS][DOMAIN_NAME]" at bounding box center [254, 196] width 155 height 16
click at [749, 163] on div "[GEOGRAPHIC_DATA]" at bounding box center [765, 165] width 141 height 16
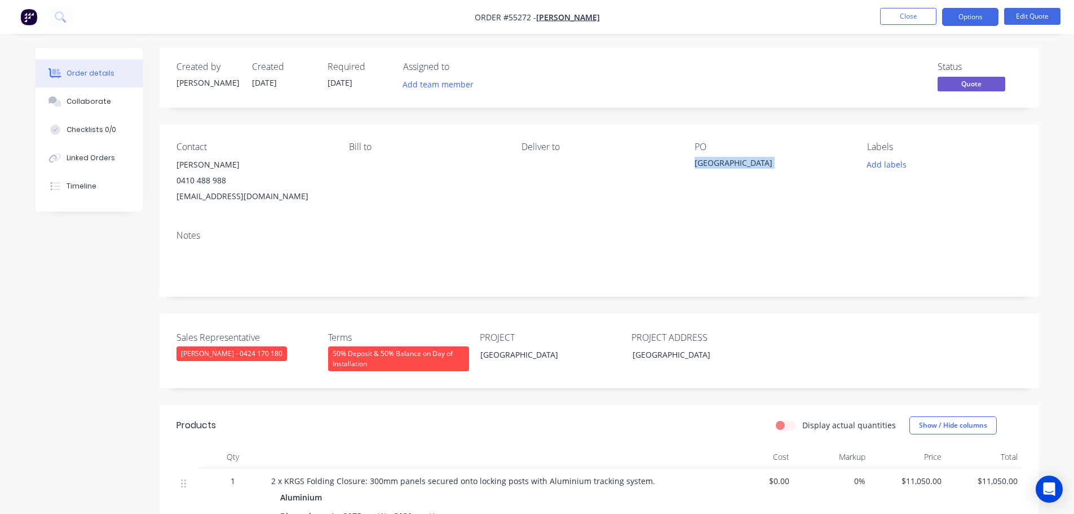
click at [749, 163] on div "[GEOGRAPHIC_DATA]" at bounding box center [765, 165] width 141 height 16
click at [226, 180] on span at bounding box center [226, 180] width 0 height 11
click at [896, 13] on button "Close" at bounding box center [908, 16] width 56 height 17
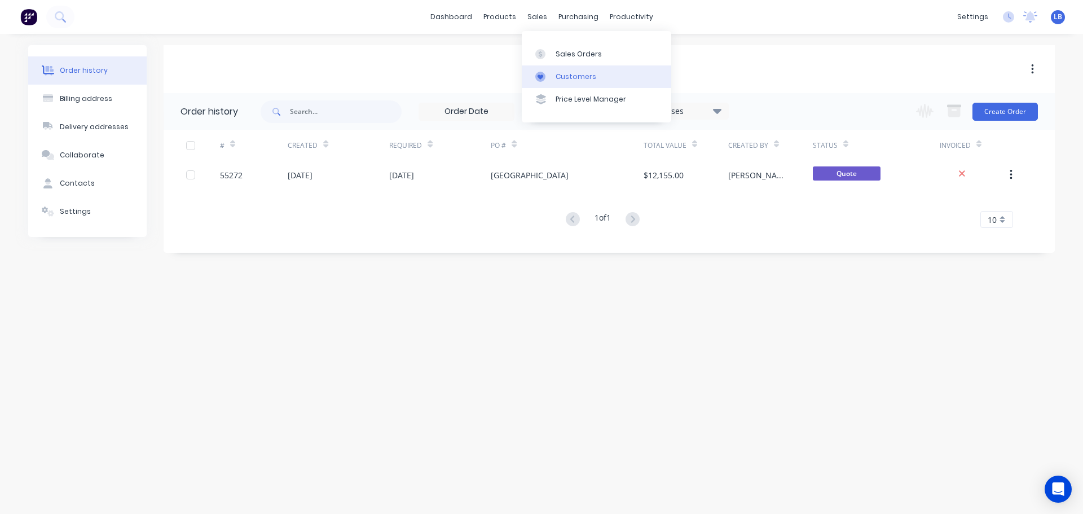
click at [572, 74] on div "Customers" at bounding box center [575, 77] width 41 height 10
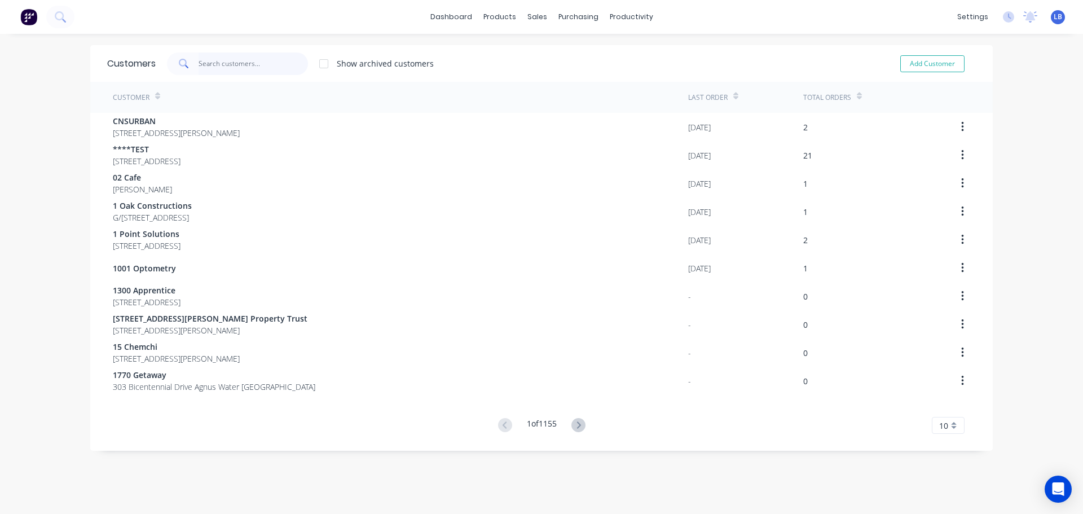
click at [215, 64] on input "text" at bounding box center [254, 63] width 110 height 23
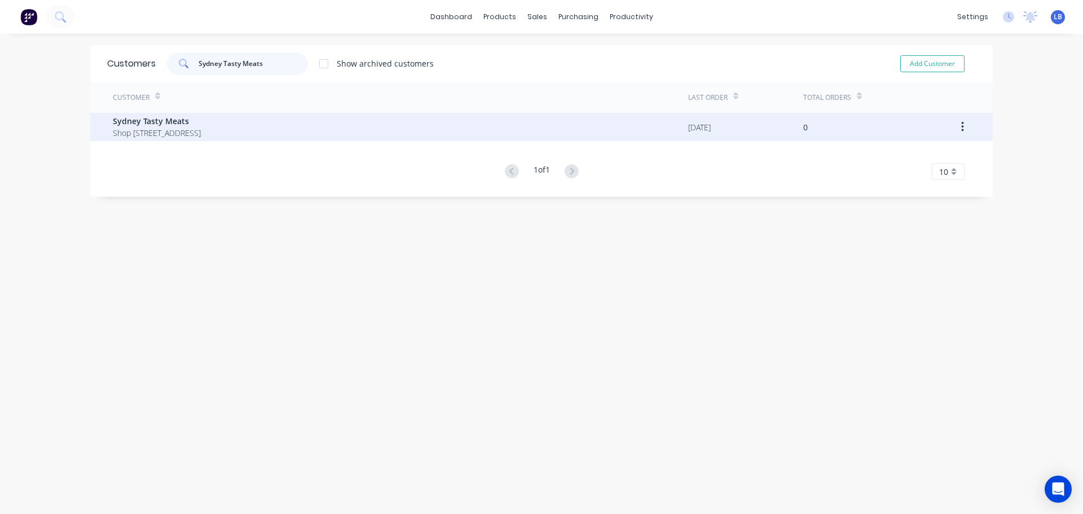
type input "Sydney Tasty Meats"
click at [168, 118] on span "Sydney Tasty Meats" at bounding box center [157, 121] width 88 height 12
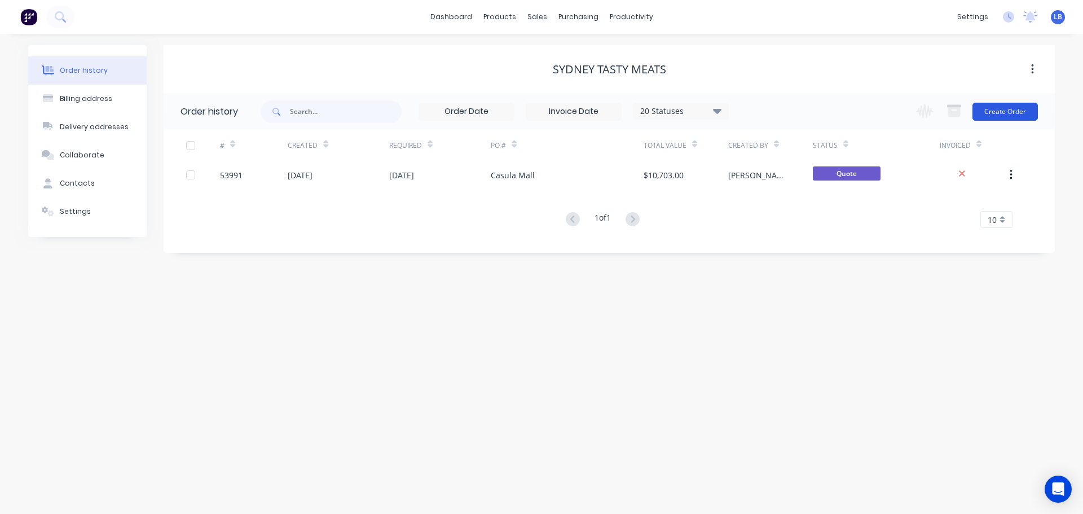
click at [1007, 110] on button "Create Order" at bounding box center [1004, 112] width 65 height 18
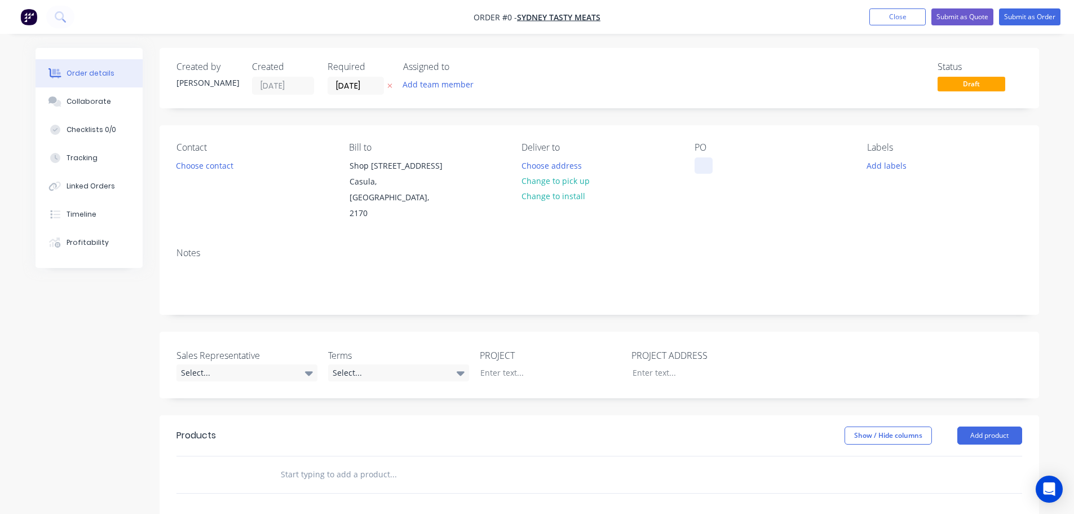
click at [707, 160] on div at bounding box center [704, 165] width 18 height 16
click at [193, 168] on div "Order details Collaborate Checklists 0/0 Tracking Linked Orders Timeline Profit…" at bounding box center [537, 414] width 1026 height 733
click at [193, 168] on button "Choose contact" at bounding box center [204, 164] width 69 height 15
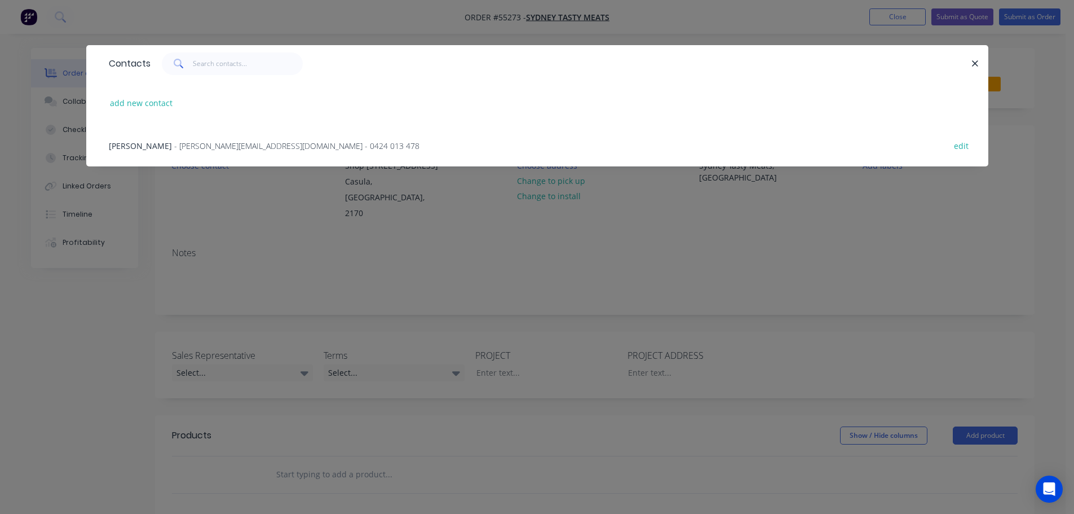
click at [174, 145] on span "- [PERSON_NAME][EMAIL_ADDRESS][DOMAIN_NAME] - 0424 013 478" at bounding box center [296, 145] width 245 height 11
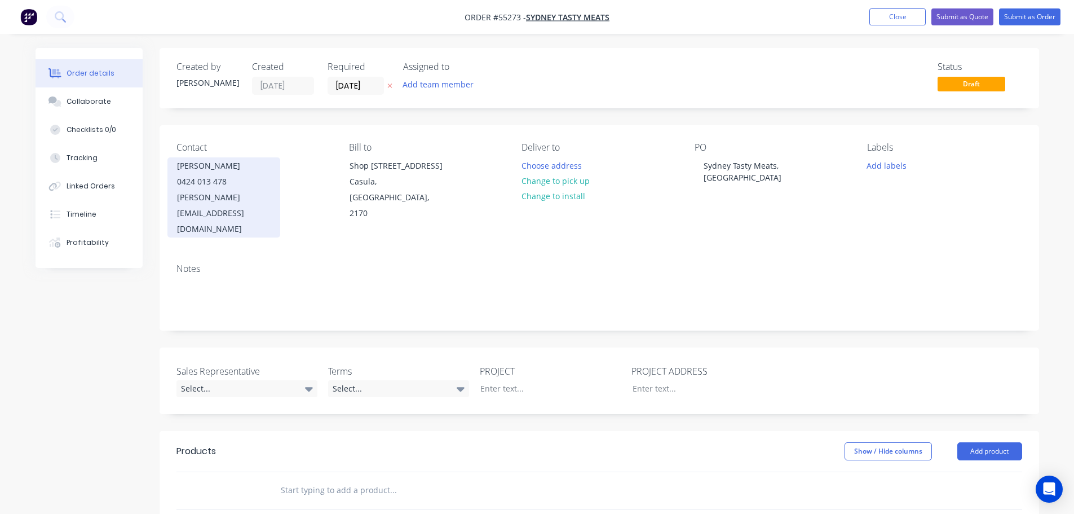
click at [195, 175] on div "0424 013 478" at bounding box center [224, 182] width 94 height 16
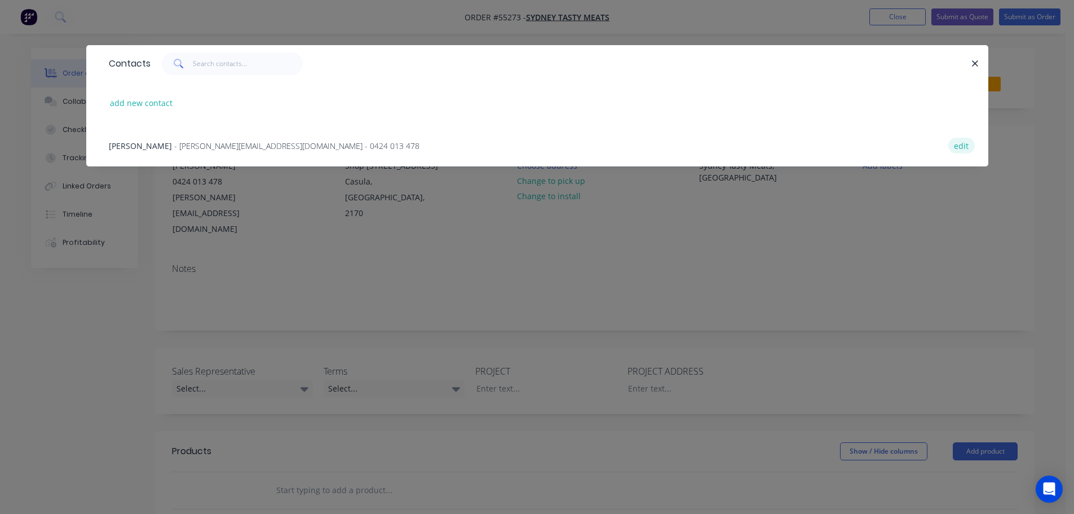
click at [960, 143] on button "edit" at bounding box center [962, 145] width 27 height 15
select select "AU"
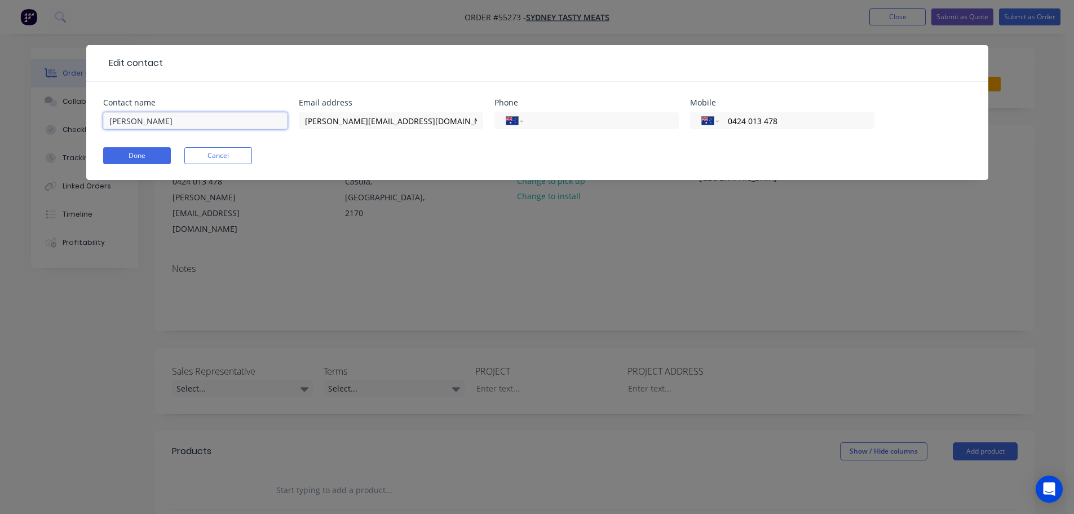
click at [127, 120] on input "[PERSON_NAME]" at bounding box center [195, 120] width 184 height 17
type input "[PERSON_NAME]"
click at [122, 158] on button "Done" at bounding box center [137, 155] width 68 height 17
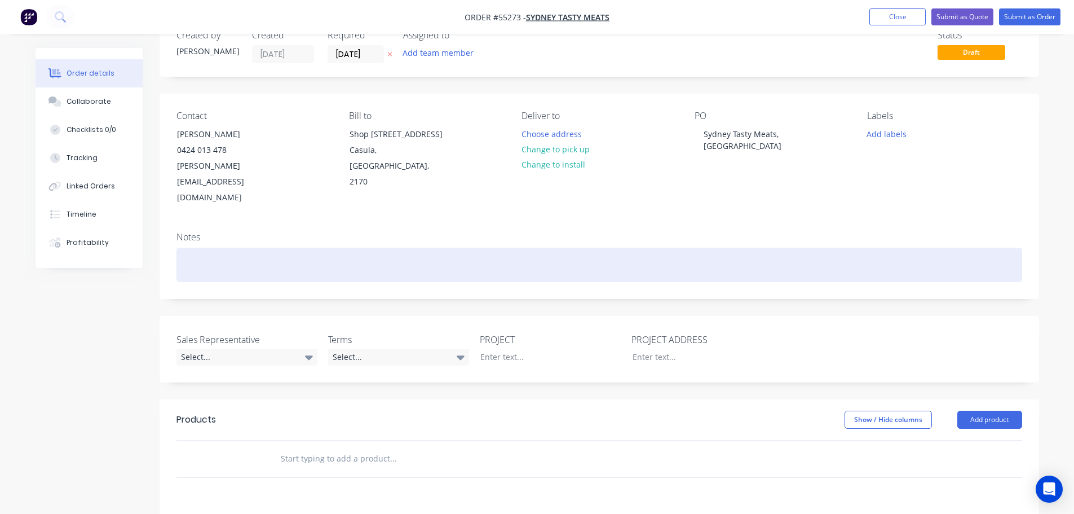
scroll to position [56, 0]
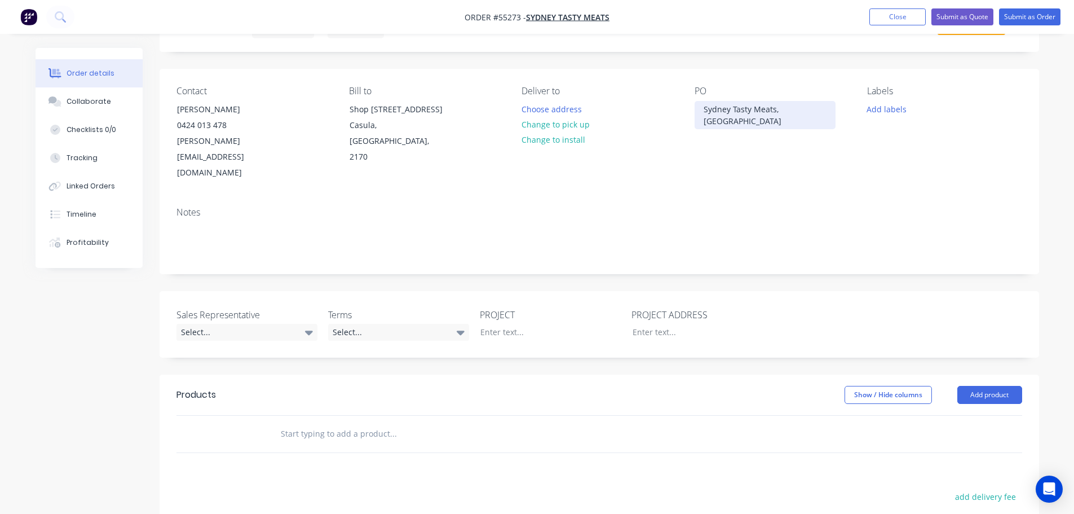
click at [772, 106] on div "Sydney Tasty Meats, [GEOGRAPHIC_DATA]" at bounding box center [765, 115] width 141 height 28
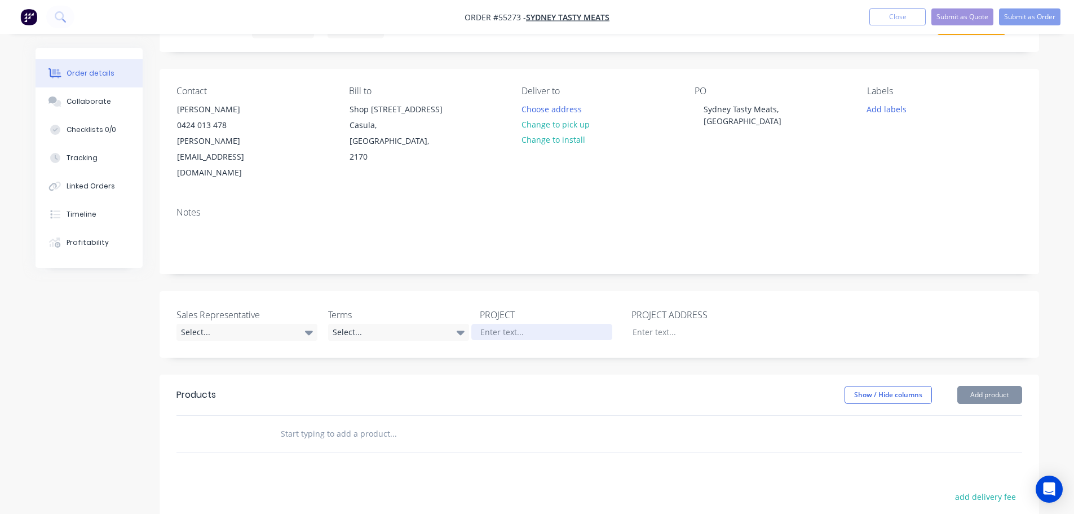
click at [492, 324] on div at bounding box center [541, 332] width 141 height 16
paste div
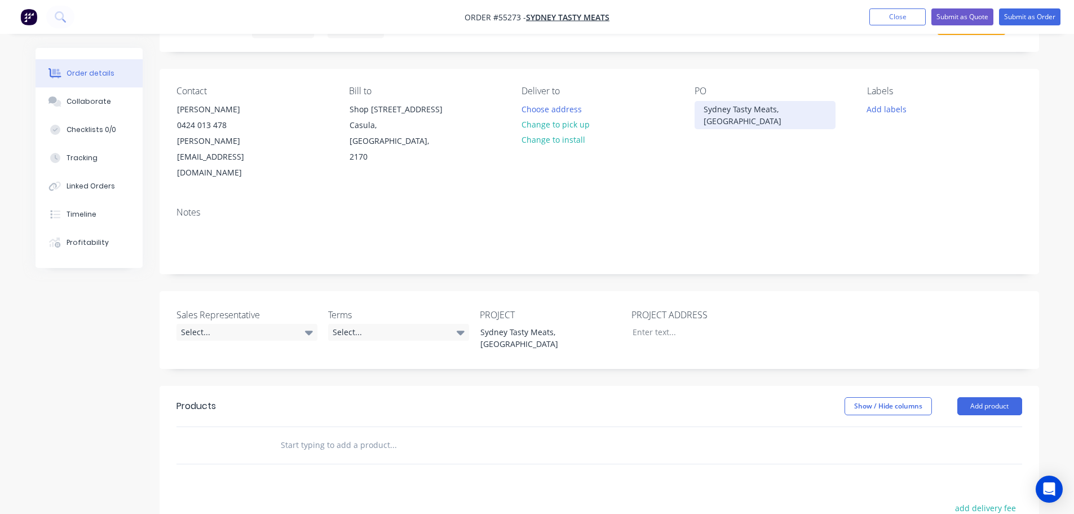
click at [768, 108] on div "Sydney Tasty Meats, [GEOGRAPHIC_DATA]" at bounding box center [765, 115] width 141 height 28
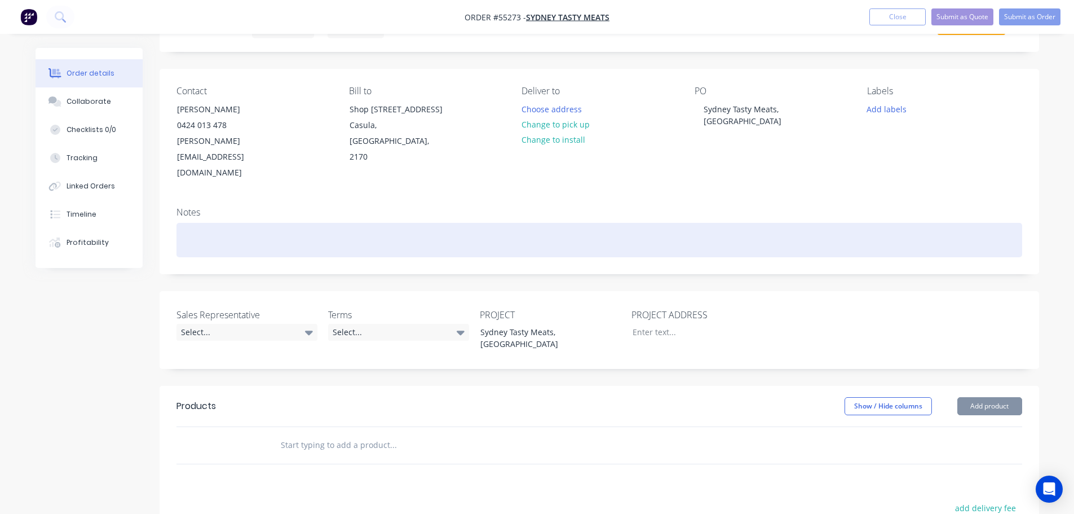
drag, startPoint x: 768, startPoint y: 108, endPoint x: 748, endPoint y: 198, distance: 91.8
click at [748, 223] on div at bounding box center [600, 240] width 846 height 34
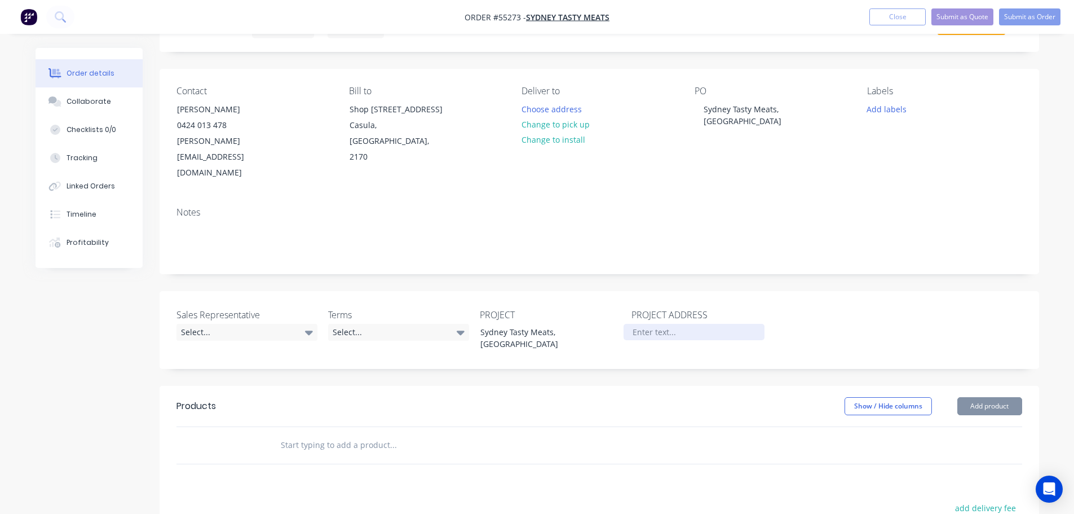
click at [647, 324] on div at bounding box center [694, 332] width 141 height 16
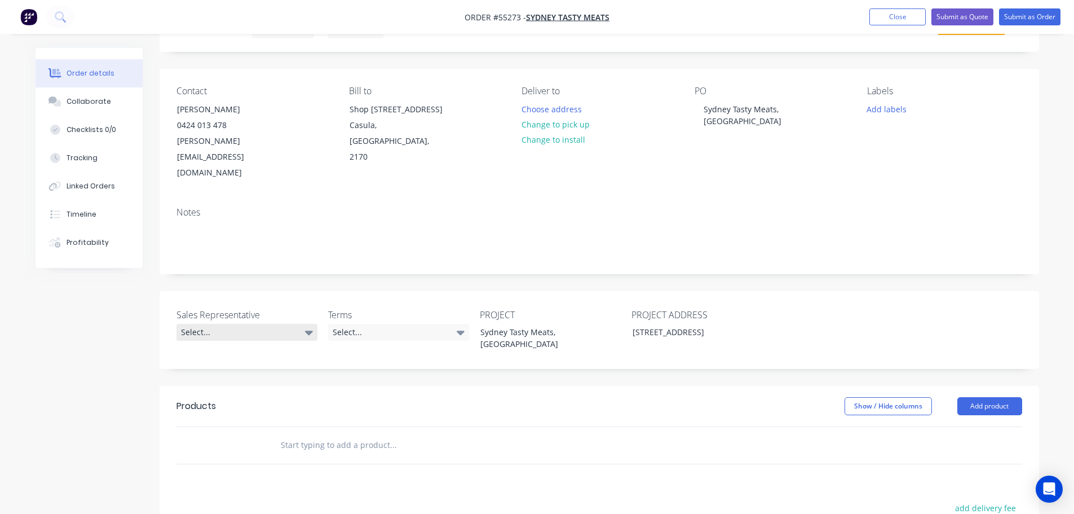
click at [218, 324] on div "Select..." at bounding box center [247, 332] width 141 height 17
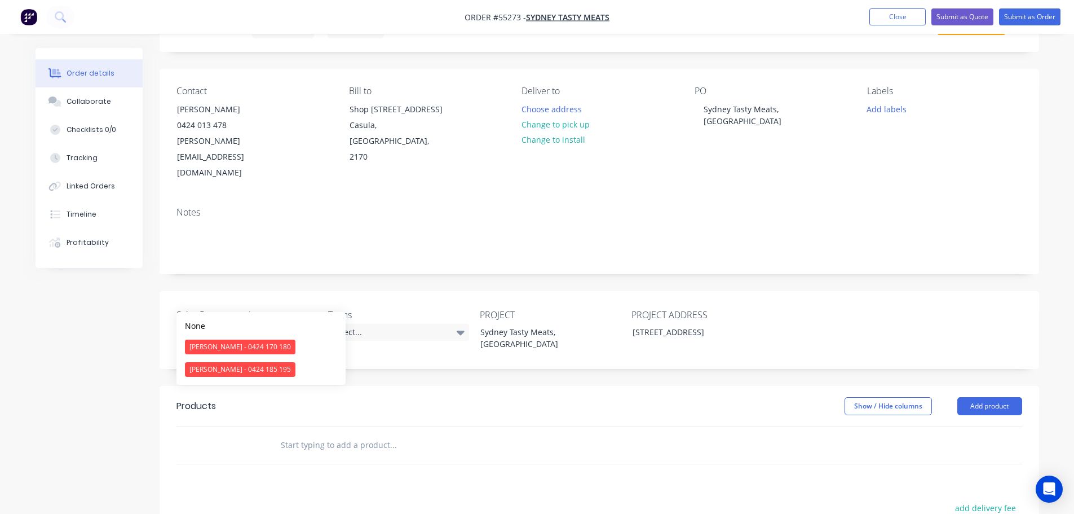
drag, startPoint x: 222, startPoint y: 371, endPoint x: 233, endPoint y: 365, distance: 11.9
click at [223, 370] on div "[PERSON_NAME] - 0424 185 195" at bounding box center [240, 369] width 111 height 15
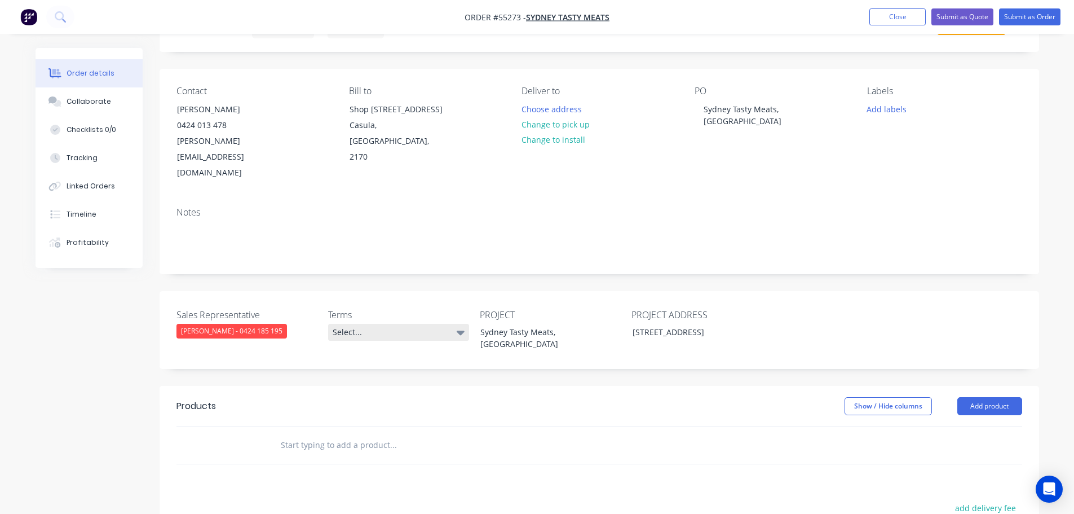
click at [383, 324] on div "Select..." at bounding box center [398, 332] width 141 height 17
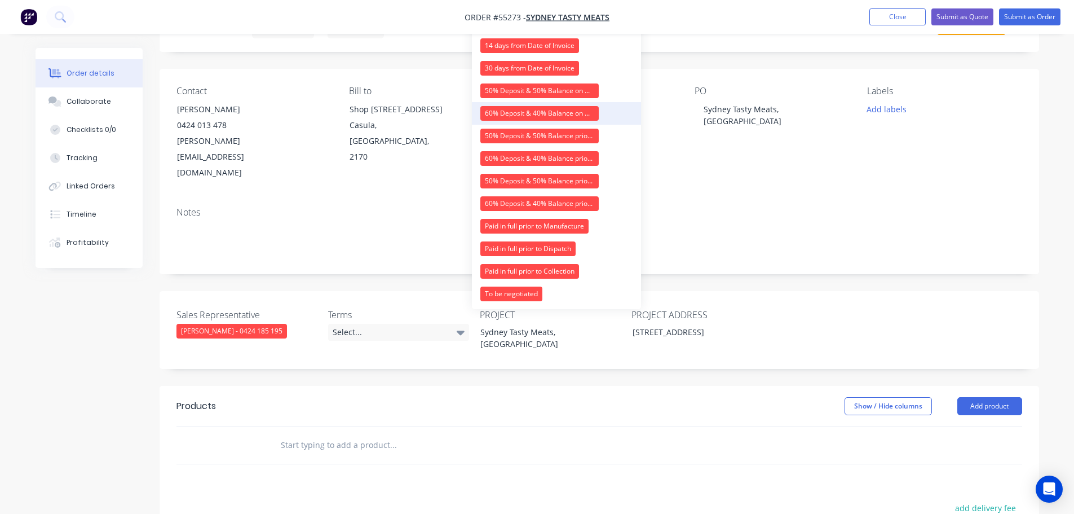
click at [509, 111] on div "60% Deposit & 40% Balance on Day of Installation" at bounding box center [539, 113] width 118 height 15
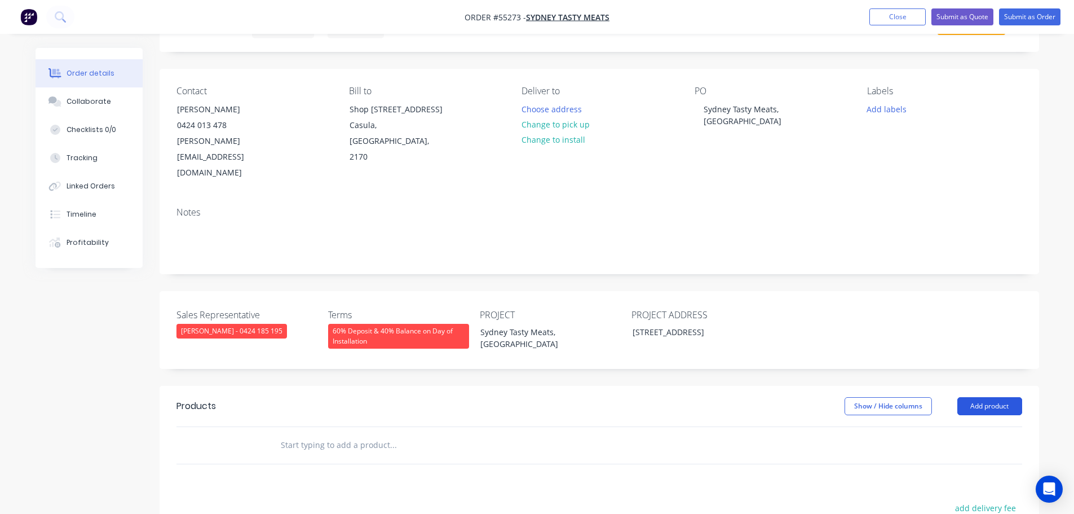
click at [993, 397] on button "Add product" at bounding box center [990, 406] width 65 height 18
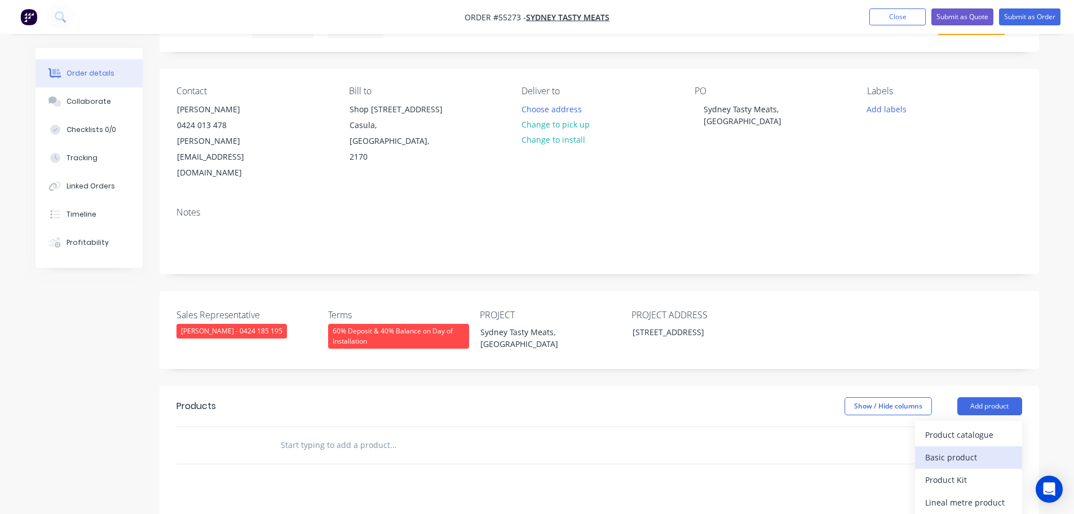
click at [946, 449] on div "Basic product" at bounding box center [968, 457] width 87 height 16
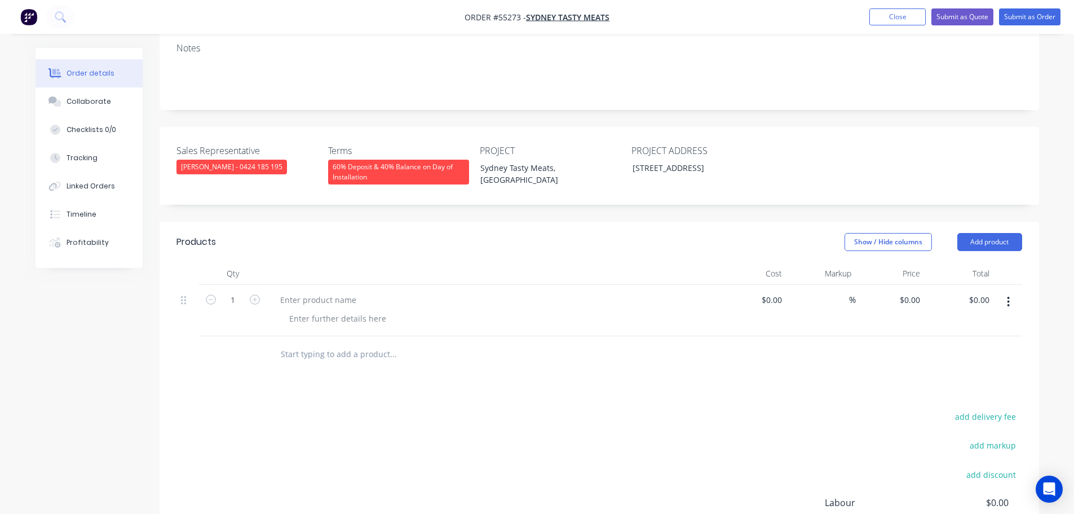
scroll to position [226, 0]
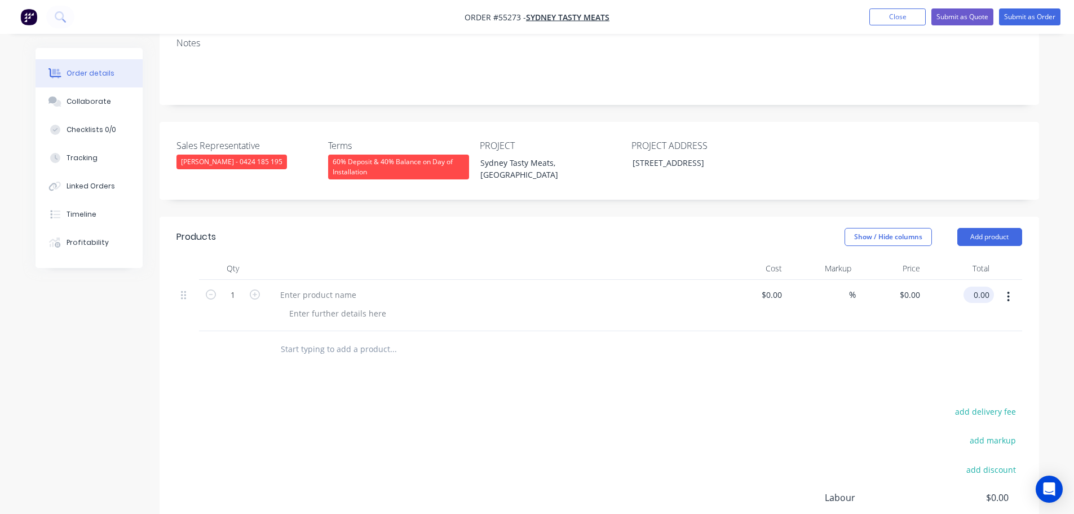
click at [988, 286] on input "0.00" at bounding box center [981, 294] width 26 height 16
type input "930"
type input "$930.00"
click at [306, 286] on div at bounding box center [318, 294] width 94 height 16
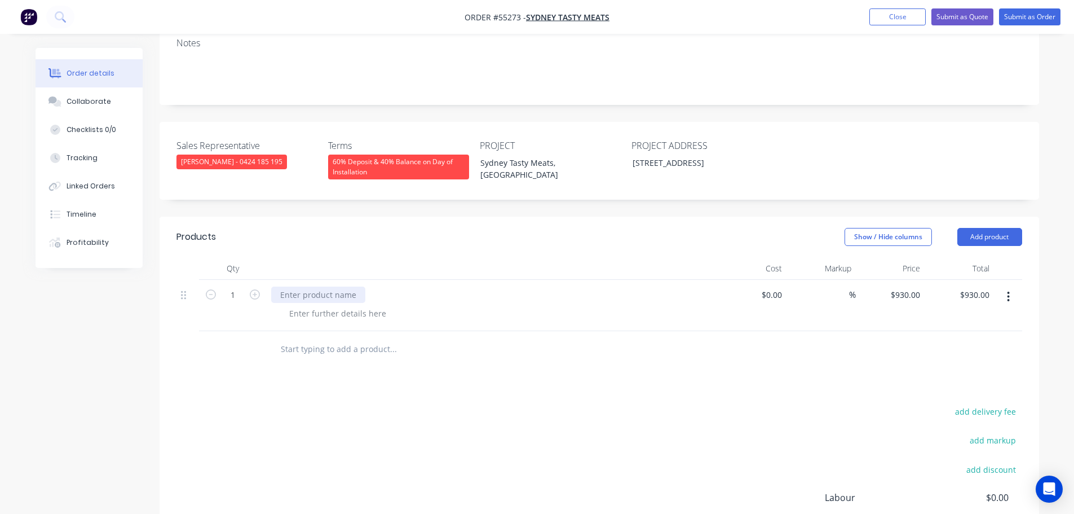
click at [306, 286] on div at bounding box center [318, 294] width 94 height 16
click at [372, 305] on div at bounding box center [337, 313] width 115 height 16
click at [310, 305] on div at bounding box center [337, 313] width 115 height 16
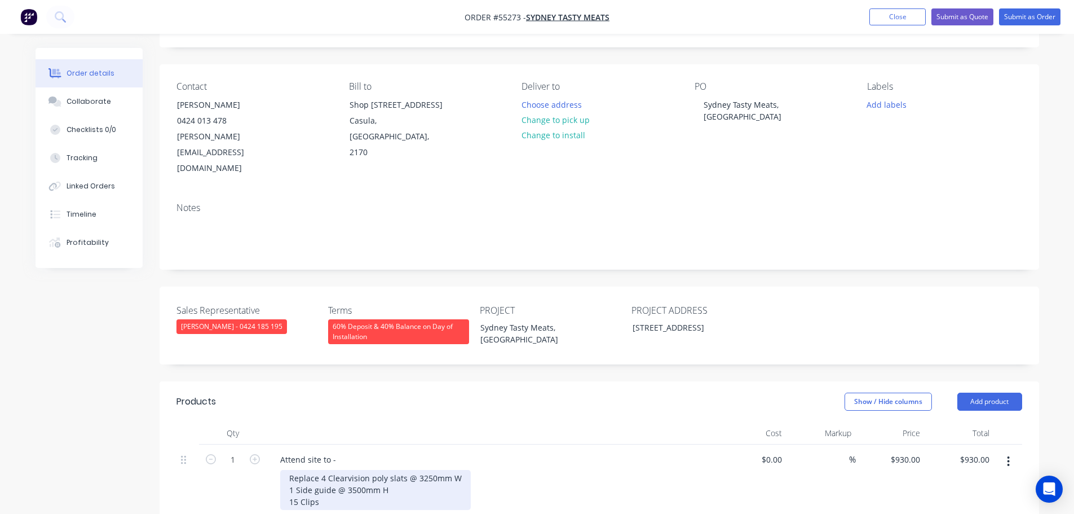
scroll to position [56, 0]
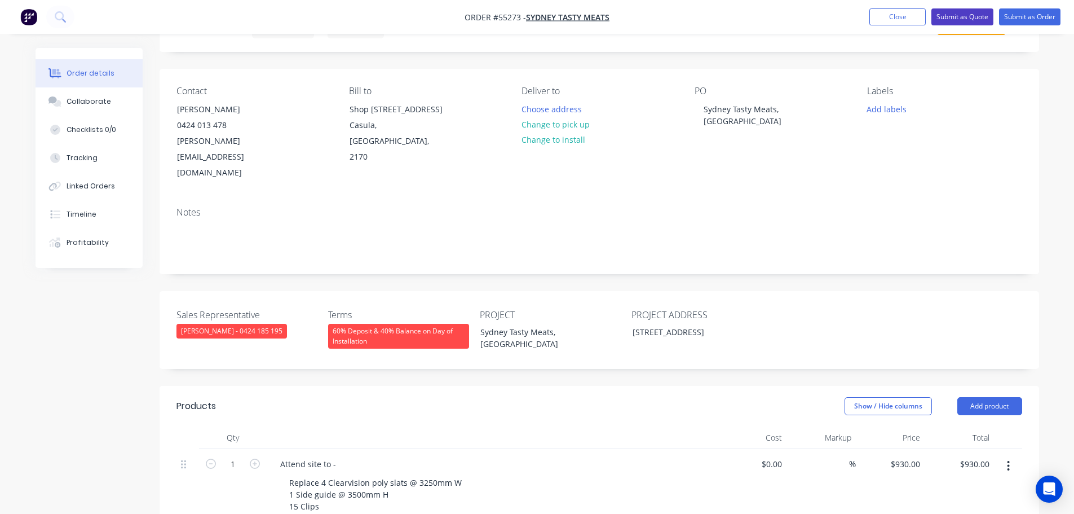
click at [938, 17] on button "Submit as Quote" at bounding box center [963, 16] width 62 height 17
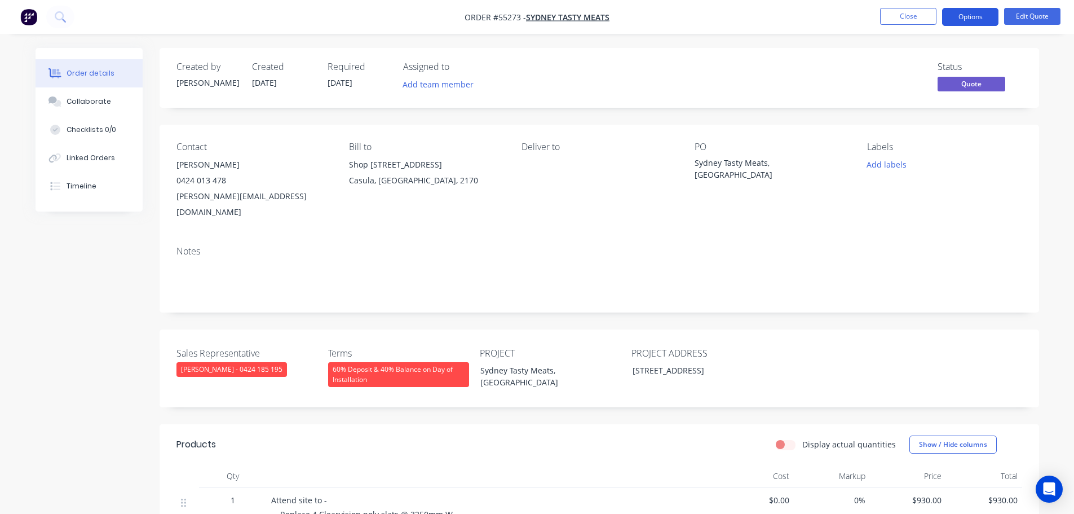
click at [959, 20] on button "Options" at bounding box center [970, 17] width 56 height 18
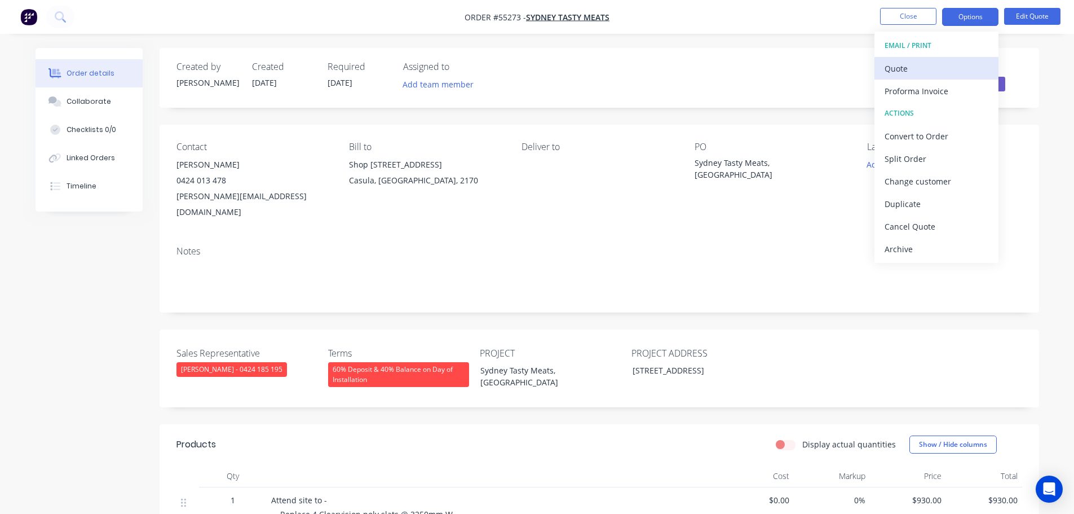
click at [892, 76] on div "Quote" at bounding box center [937, 68] width 104 height 16
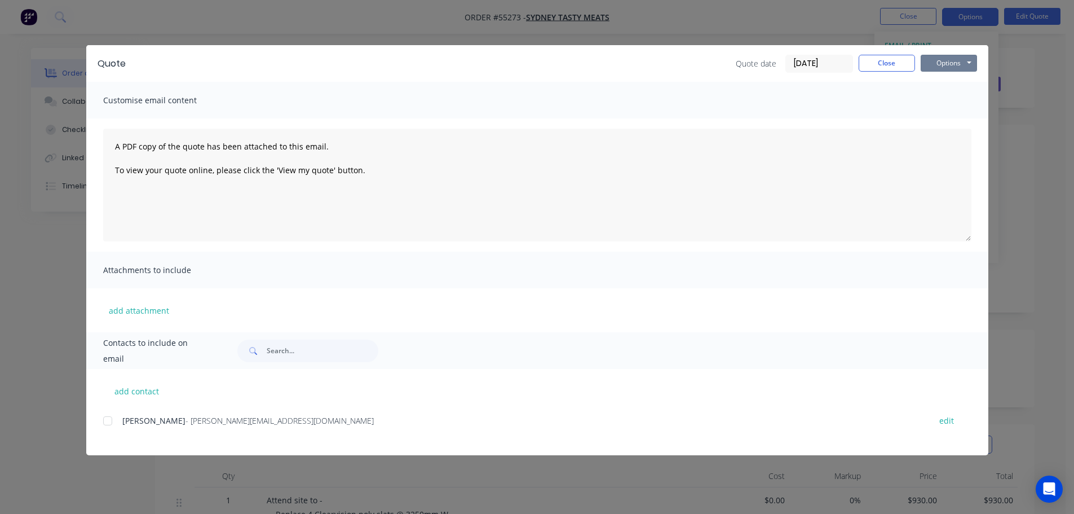
drag, startPoint x: 934, startPoint y: 64, endPoint x: 935, endPoint y: 72, distance: 8.0
click at [935, 67] on button "Options" at bounding box center [949, 63] width 56 height 17
click at [938, 102] on button "Print" at bounding box center [957, 101] width 72 height 19
click at [865, 65] on button "Close" at bounding box center [887, 63] width 56 height 17
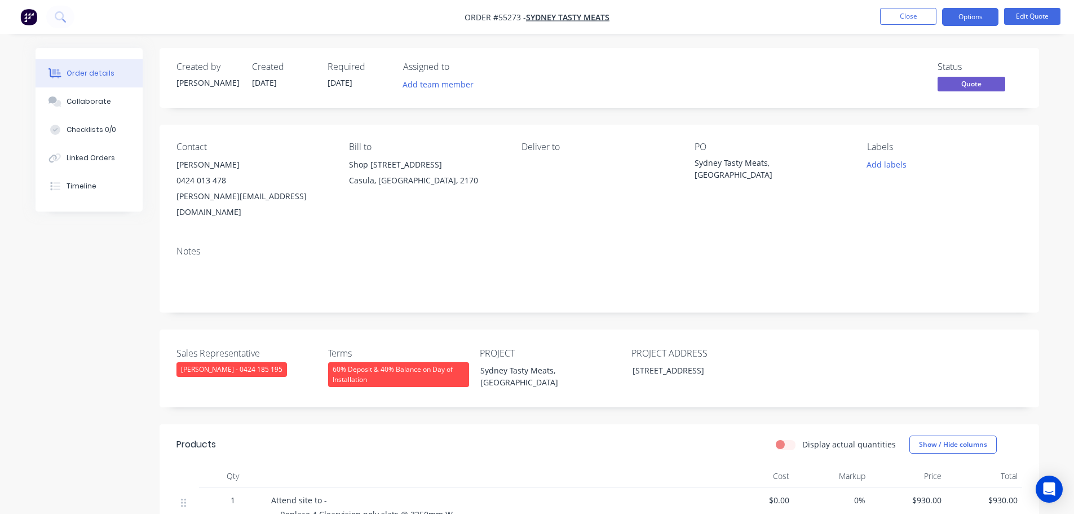
click at [221, 195] on div "[PERSON_NAME][EMAIL_ADDRESS][DOMAIN_NAME]" at bounding box center [254, 204] width 155 height 32
click at [756, 161] on div "Sydney Tasty Meats, [GEOGRAPHIC_DATA]" at bounding box center [765, 169] width 141 height 24
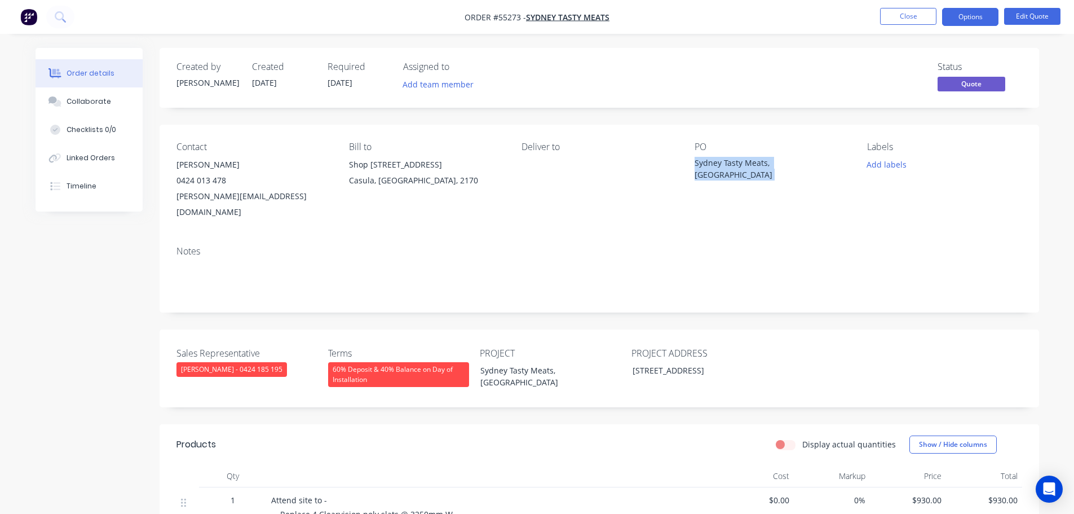
click at [756, 161] on div "Sydney Tasty Meats, [GEOGRAPHIC_DATA]" at bounding box center [765, 169] width 141 height 24
click at [226, 180] on span at bounding box center [226, 180] width 0 height 11
click at [893, 20] on button "Close" at bounding box center [908, 16] width 56 height 17
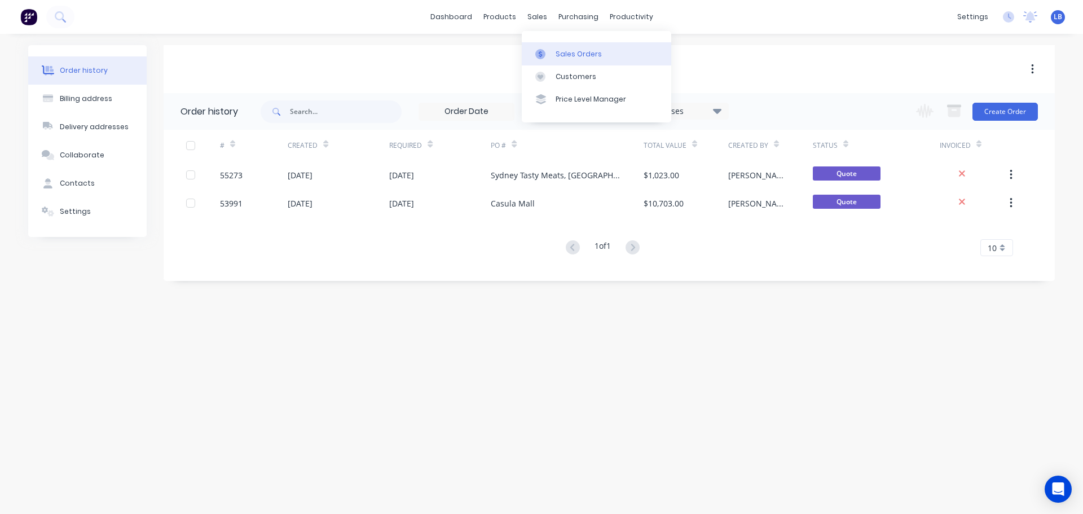
click at [572, 51] on div "Sales Orders" at bounding box center [578, 54] width 46 height 10
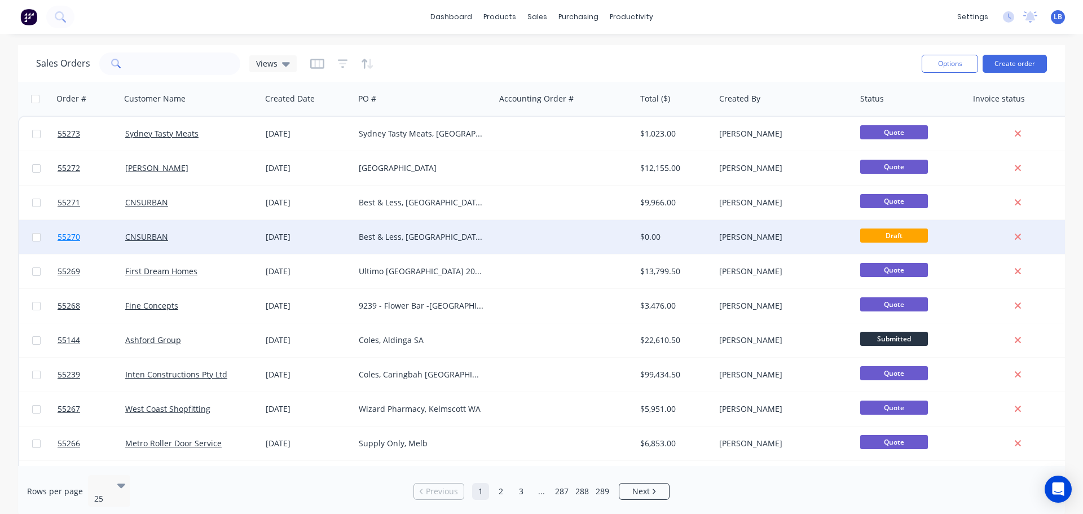
click at [70, 237] on span "55270" at bounding box center [69, 236] width 23 height 11
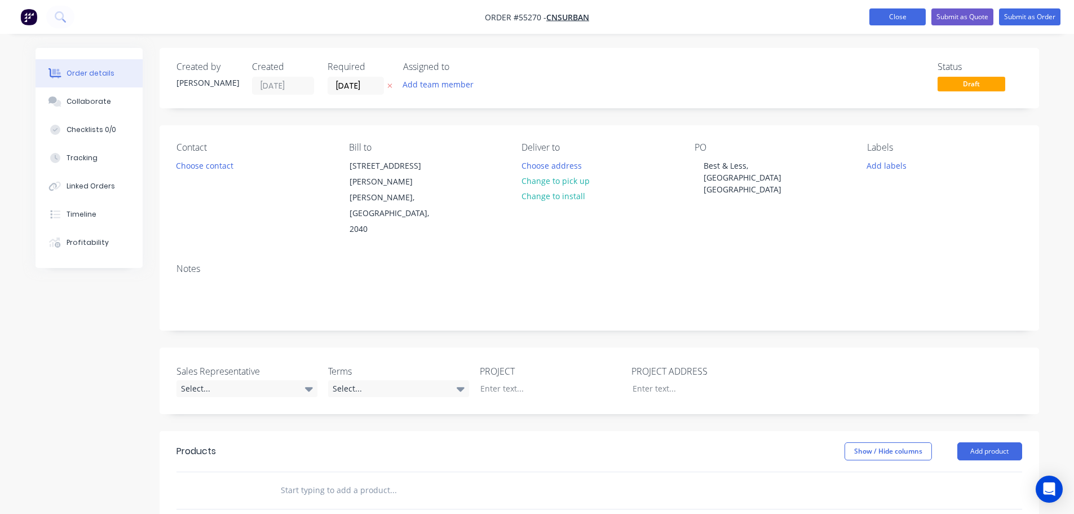
click at [902, 12] on button "Close" at bounding box center [898, 16] width 56 height 17
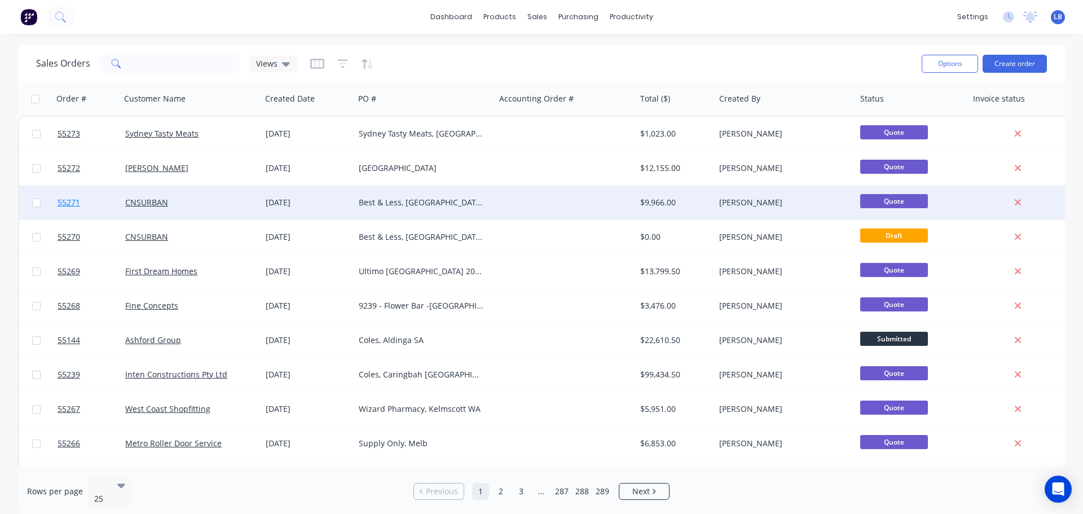
click at [67, 201] on span "55271" at bounding box center [69, 202] width 23 height 11
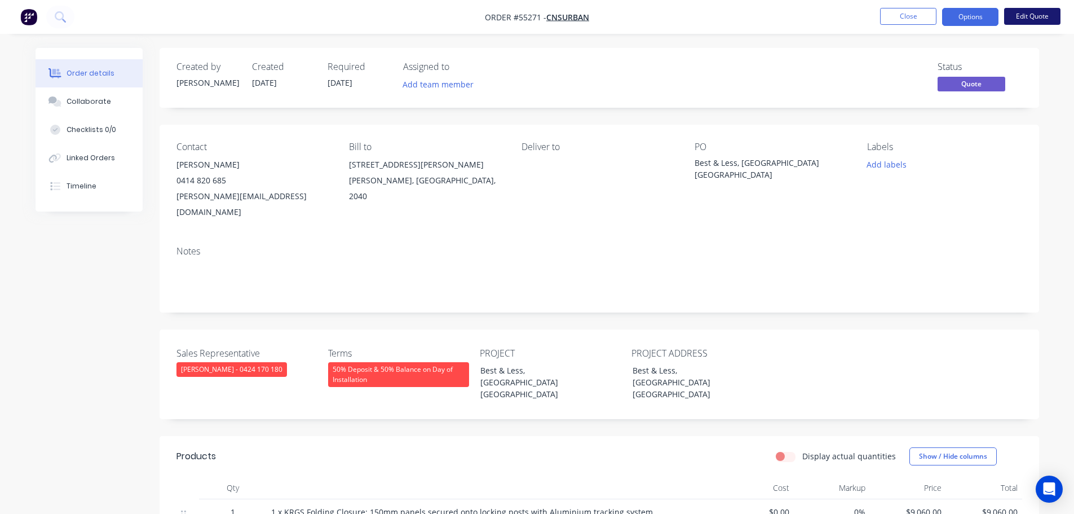
click at [1027, 12] on button "Edit Quote" at bounding box center [1032, 16] width 56 height 17
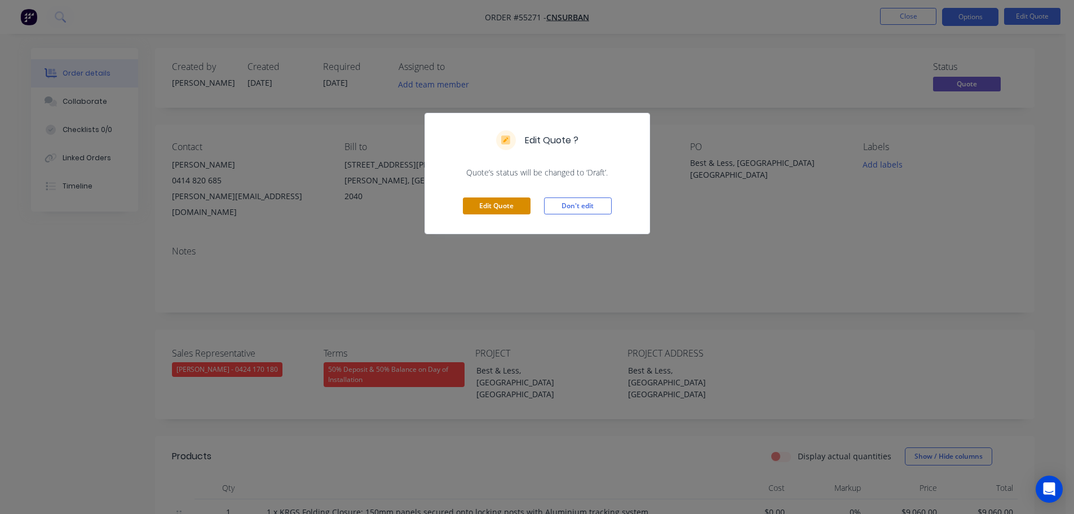
click at [498, 209] on button "Edit Quote" at bounding box center [497, 205] width 68 height 17
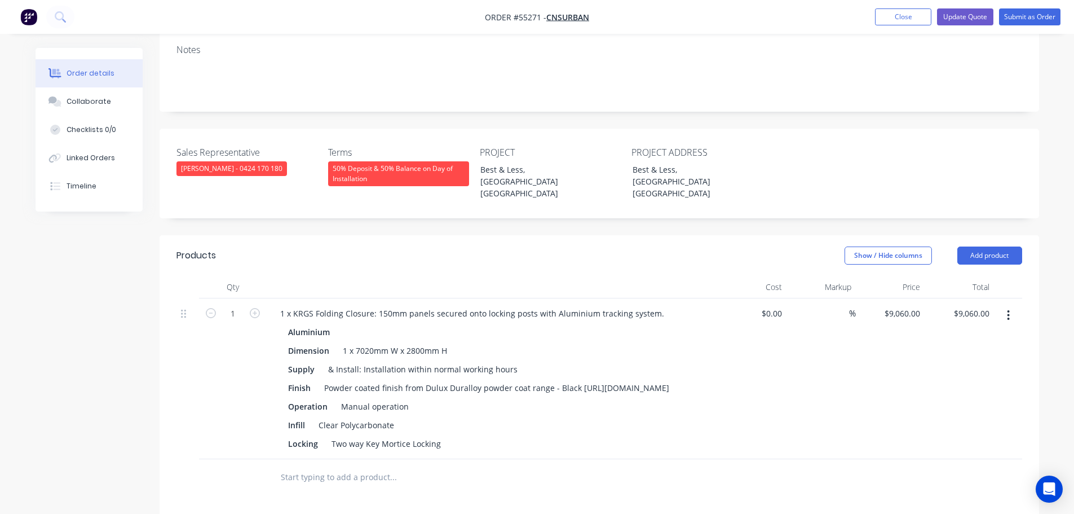
scroll to position [226, 0]
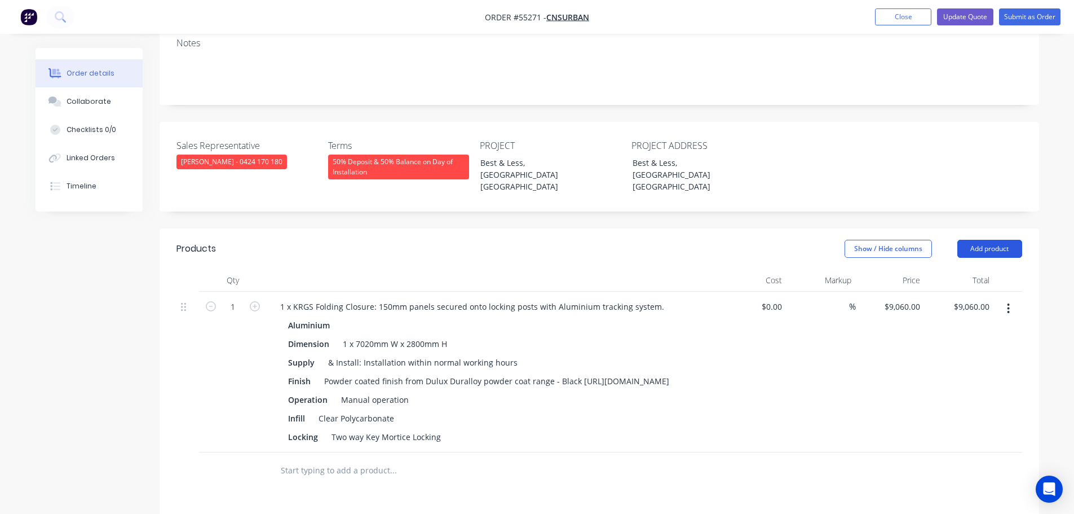
click at [984, 240] on button "Add product" at bounding box center [990, 249] width 65 height 18
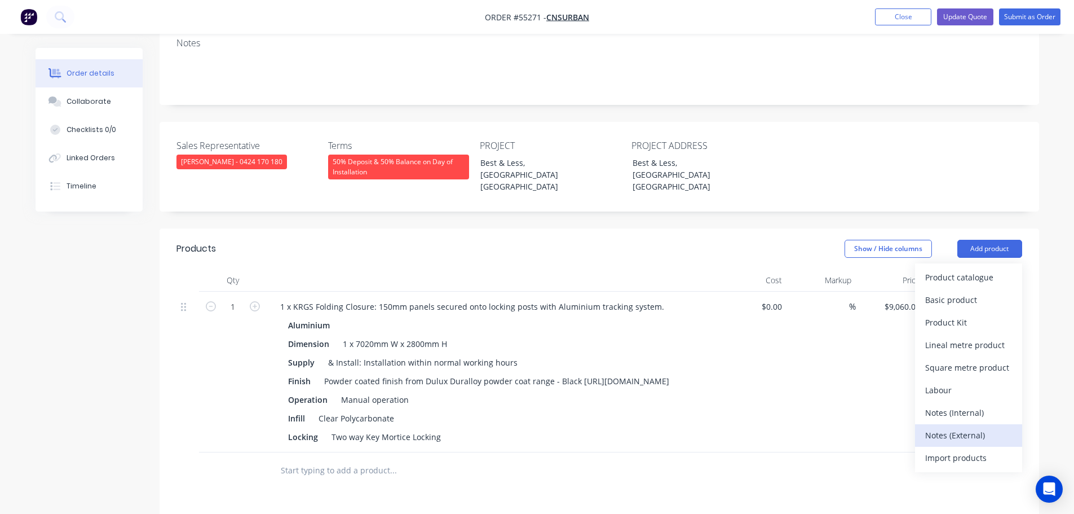
click at [937, 427] on div "Notes (External)" at bounding box center [968, 435] width 87 height 16
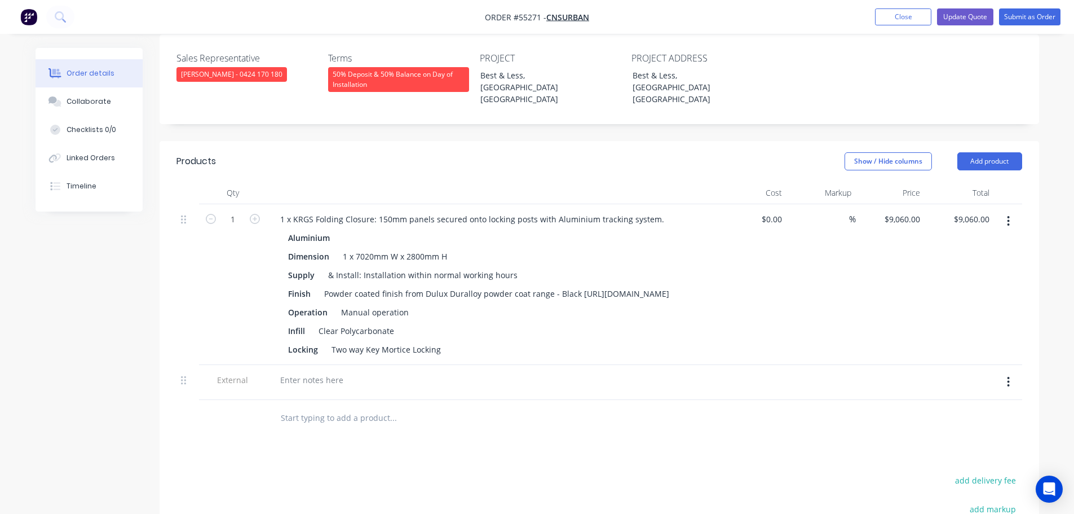
scroll to position [451, 0]
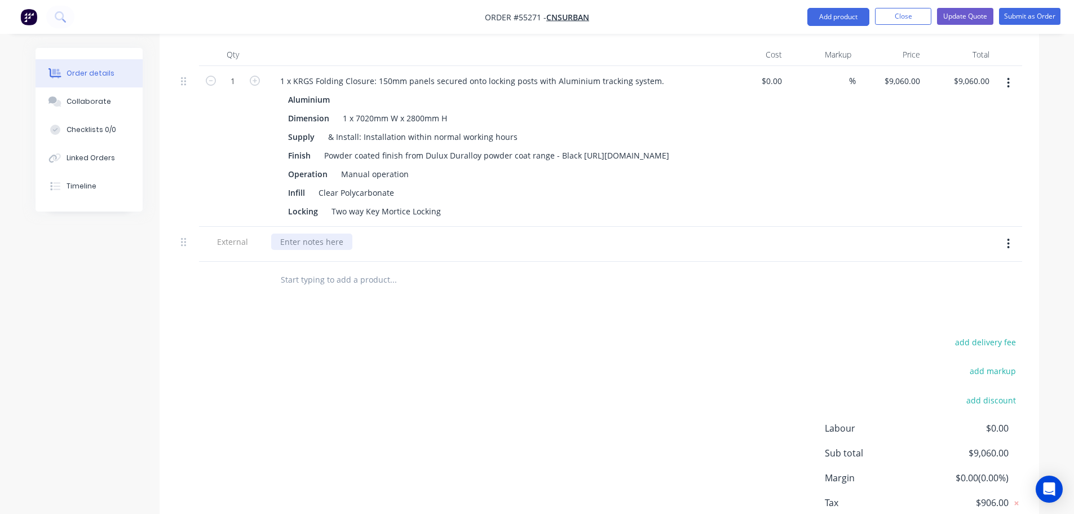
click at [305, 233] on div at bounding box center [311, 241] width 81 height 16
click at [954, 12] on button "Update Quote" at bounding box center [965, 16] width 56 height 17
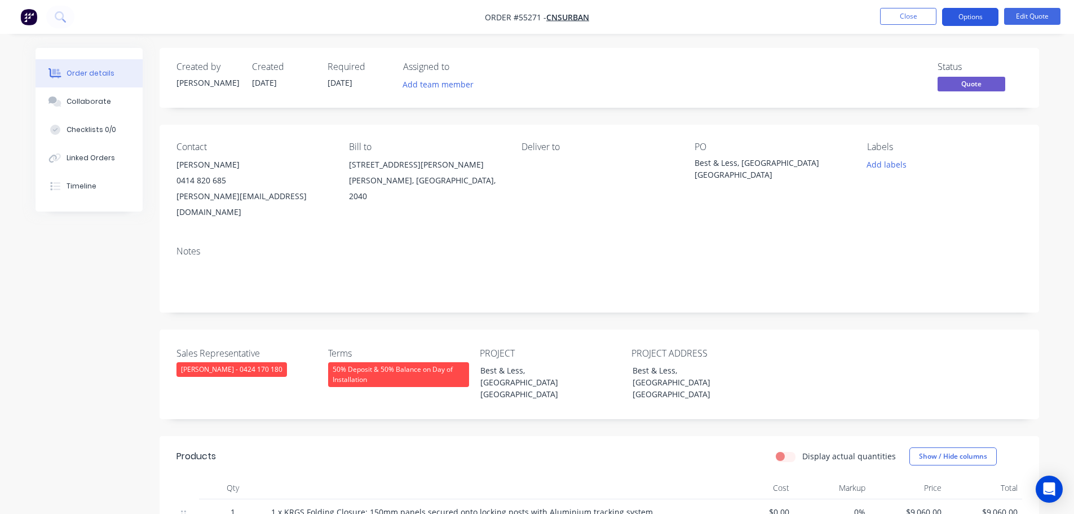
click at [959, 17] on button "Options" at bounding box center [970, 17] width 56 height 18
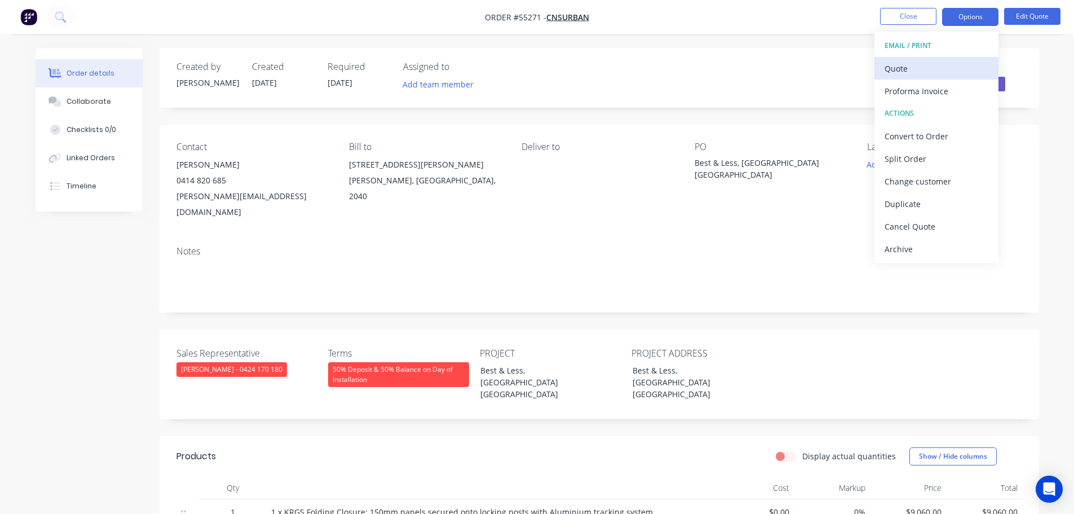
click at [906, 69] on div "Quote" at bounding box center [937, 68] width 104 height 16
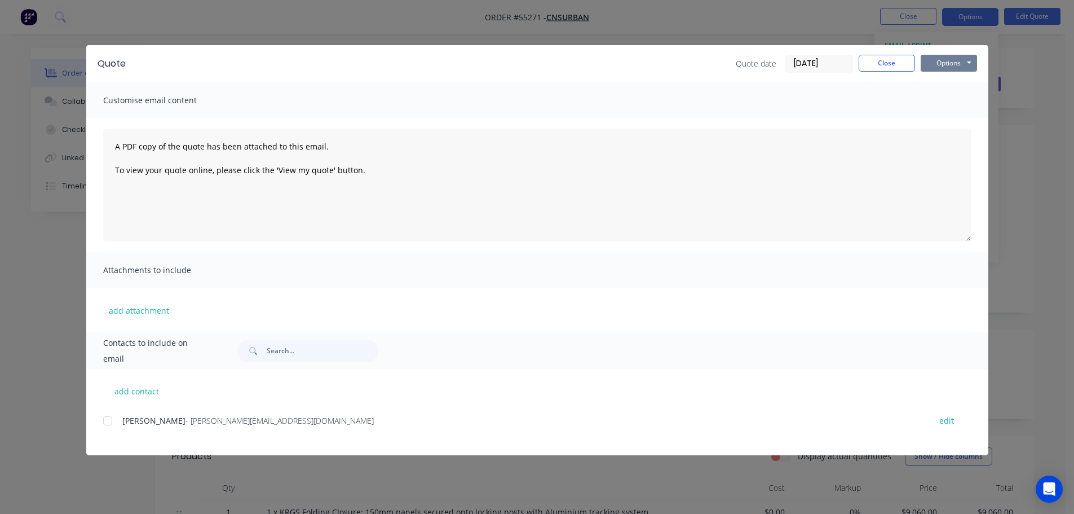
click at [937, 61] on button "Options" at bounding box center [949, 63] width 56 height 17
click at [941, 106] on button "Print" at bounding box center [957, 101] width 72 height 19
click at [892, 63] on button "Close" at bounding box center [887, 63] width 56 height 17
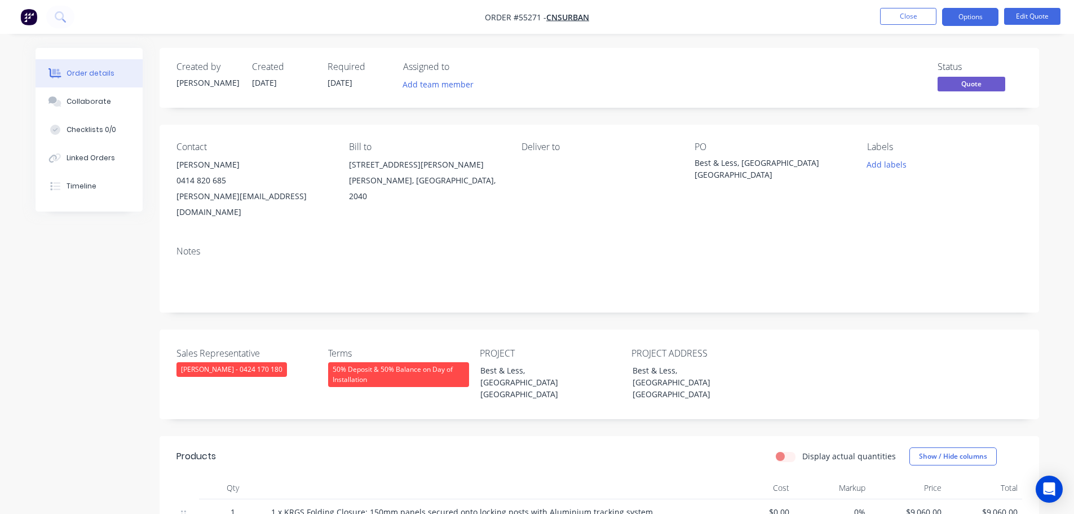
click at [226, 183] on span at bounding box center [226, 180] width 0 height 11
click at [899, 17] on button "Close" at bounding box center [908, 16] width 56 height 17
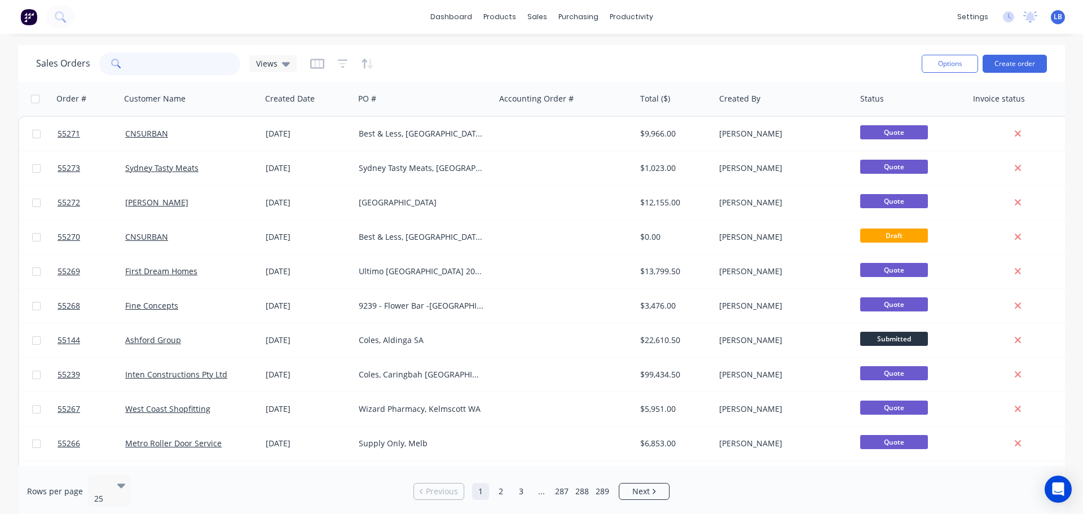
click at [160, 68] on input "text" at bounding box center [186, 63] width 110 height 23
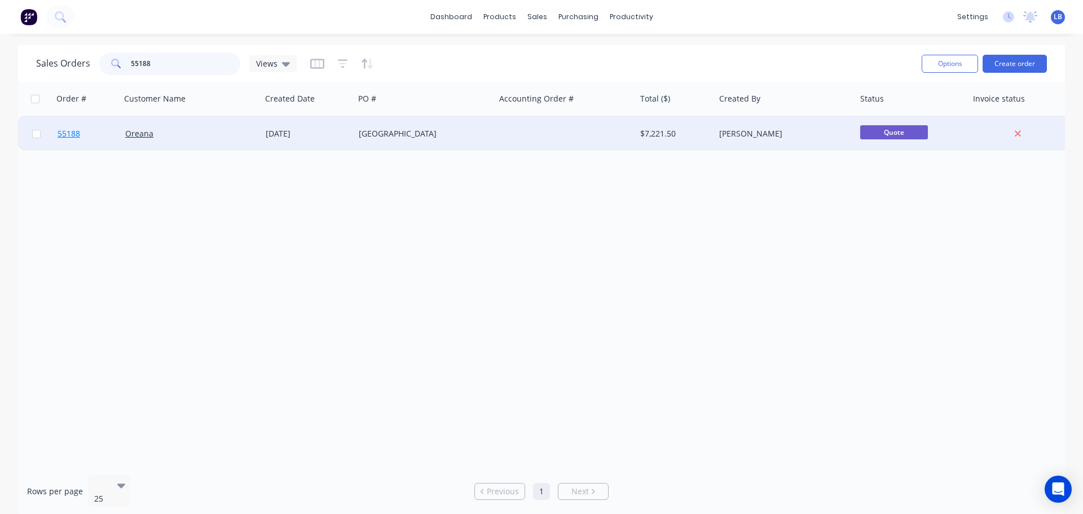
type input "55188"
click at [72, 138] on span "55188" at bounding box center [69, 133] width 23 height 11
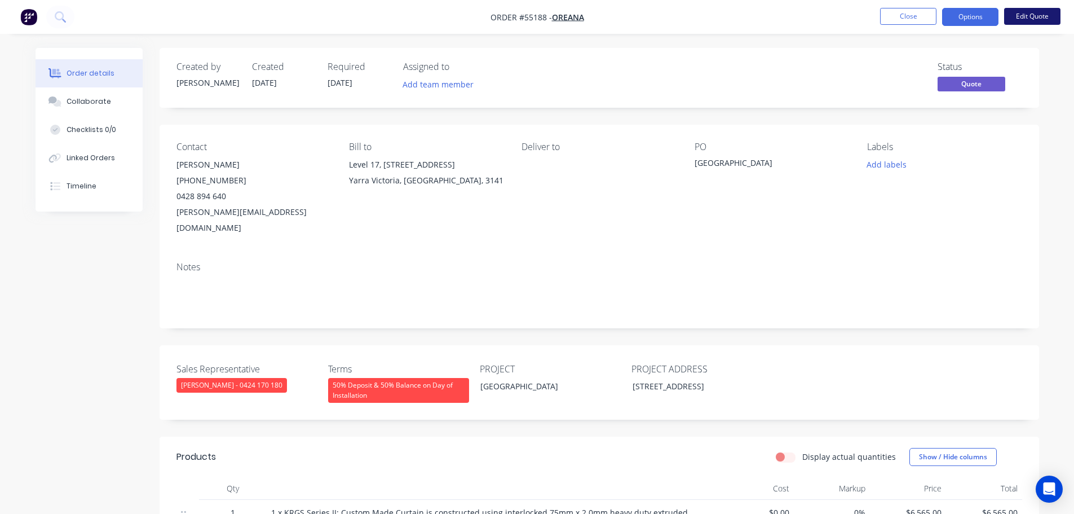
click at [1039, 19] on button "Edit Quote" at bounding box center [1032, 16] width 56 height 17
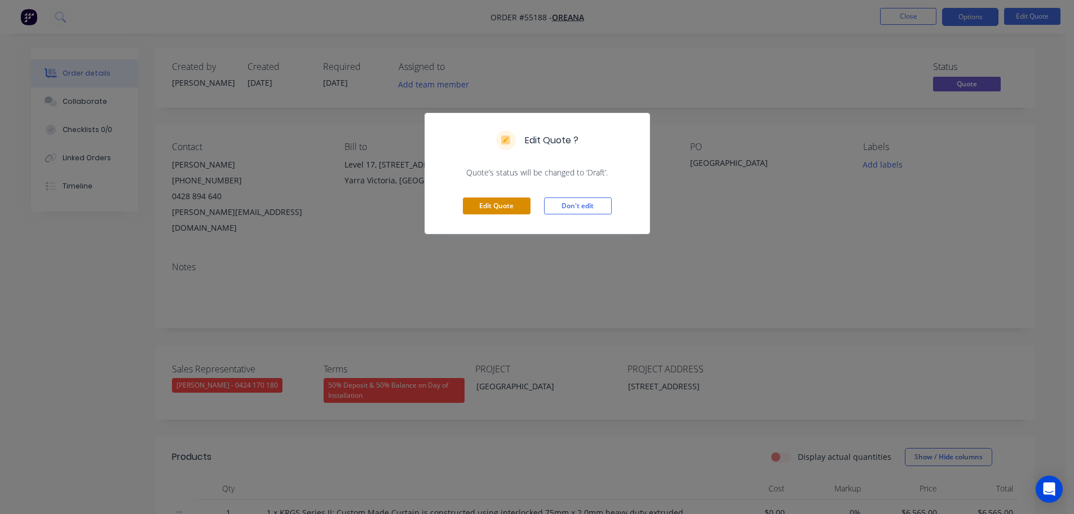
click at [491, 209] on button "Edit Quote" at bounding box center [497, 205] width 68 height 17
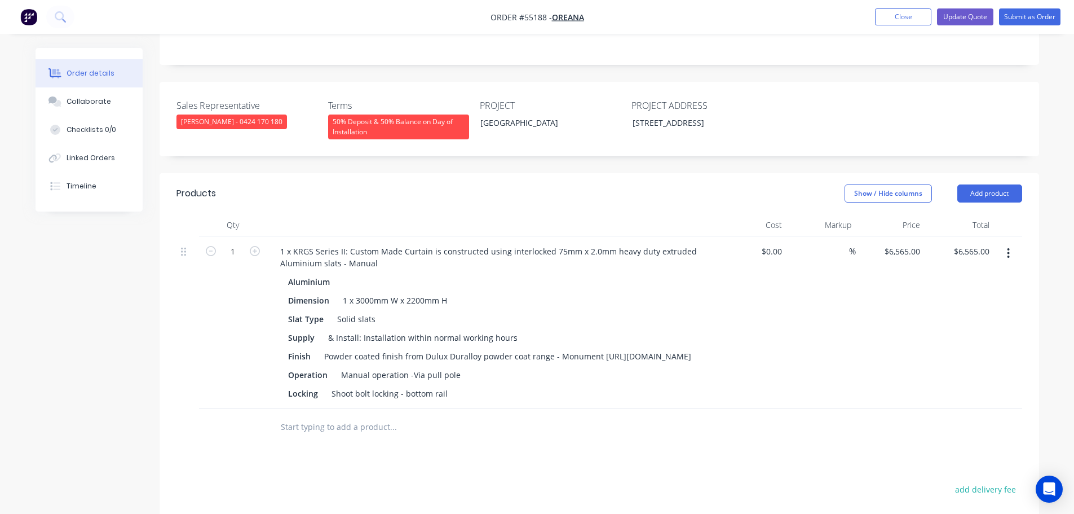
scroll to position [282, 0]
click at [966, 242] on input "6565.00" at bounding box center [976, 250] width 35 height 16
type input "6665"
type input "$6,665.00"
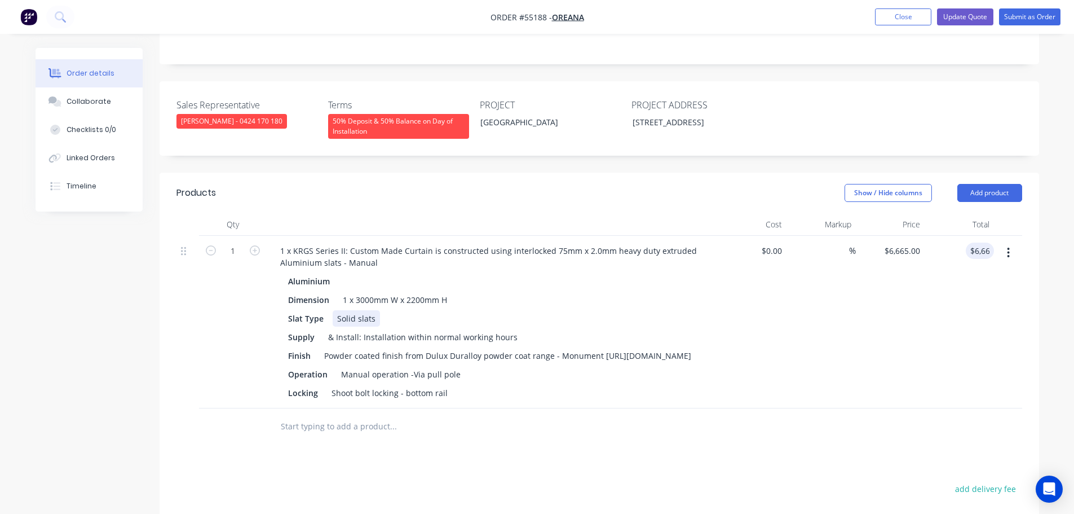
click at [374, 310] on div "Solid slats" at bounding box center [356, 318] width 47 height 16
drag, startPoint x: 371, startPoint y: 288, endPoint x: 336, endPoint y: 296, distance: 35.8
click at [336, 310] on div "Solid slats" at bounding box center [356, 318] width 47 height 16
click at [957, 16] on button "Update Quote" at bounding box center [965, 16] width 56 height 17
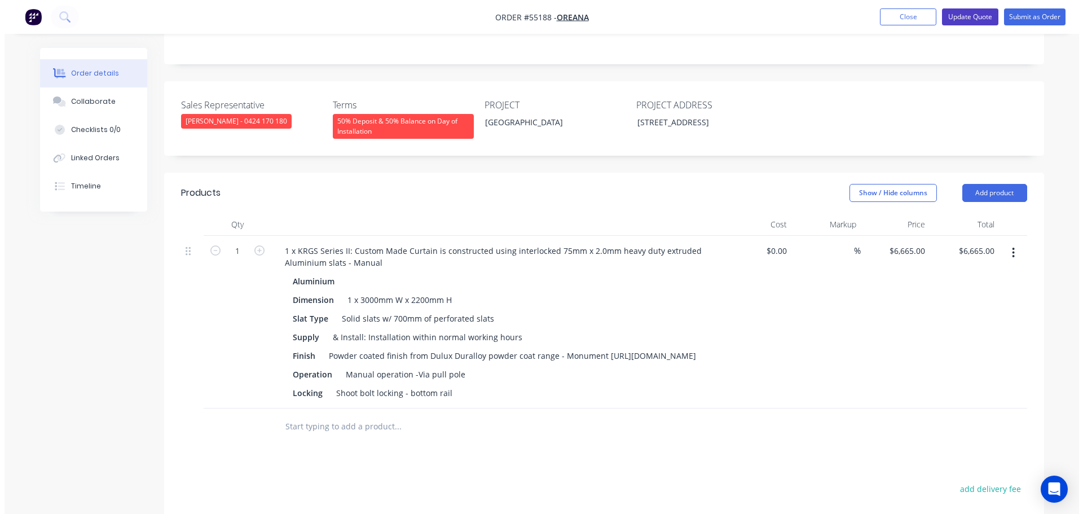
scroll to position [0, 0]
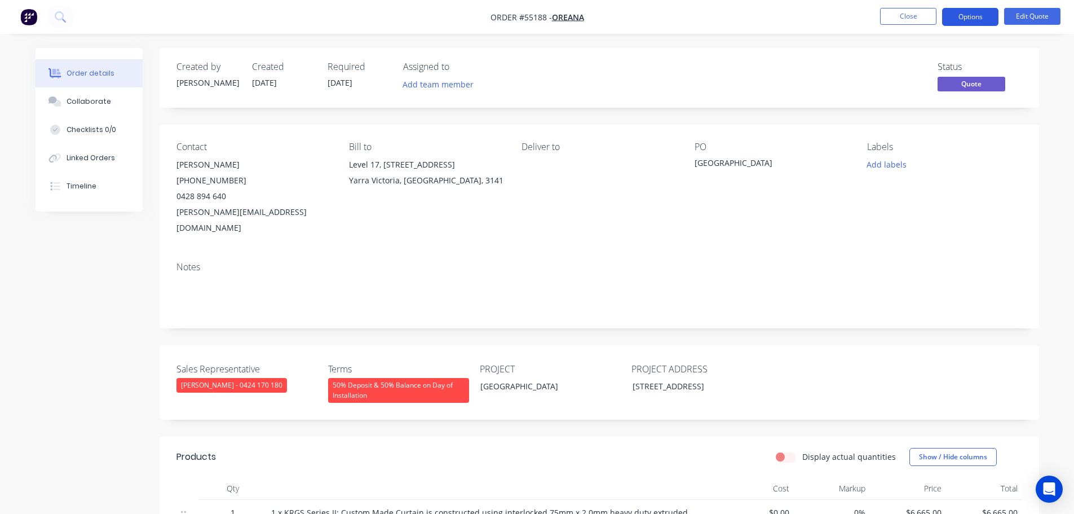
click at [963, 12] on button "Options" at bounding box center [970, 17] width 56 height 18
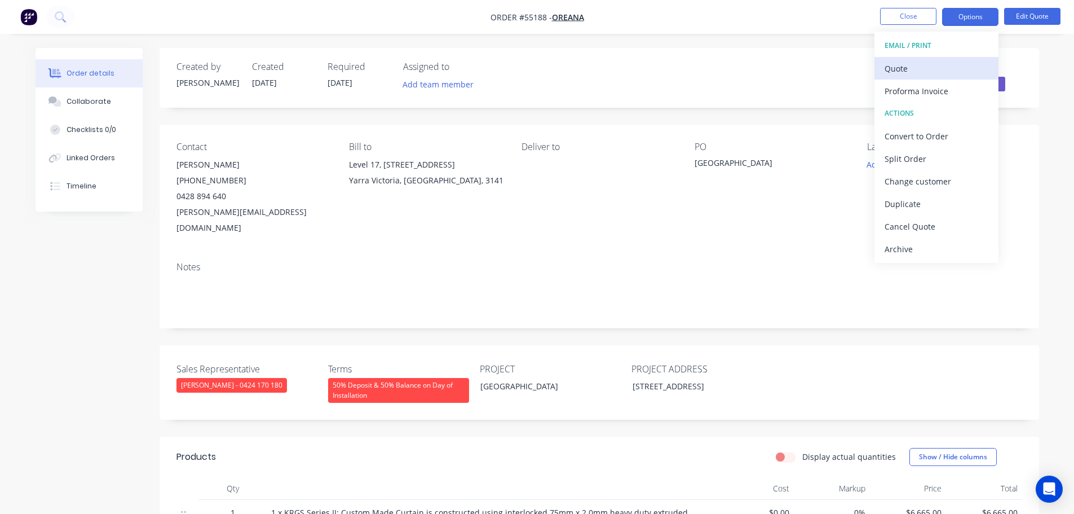
click at [899, 70] on div "Quote" at bounding box center [937, 68] width 104 height 16
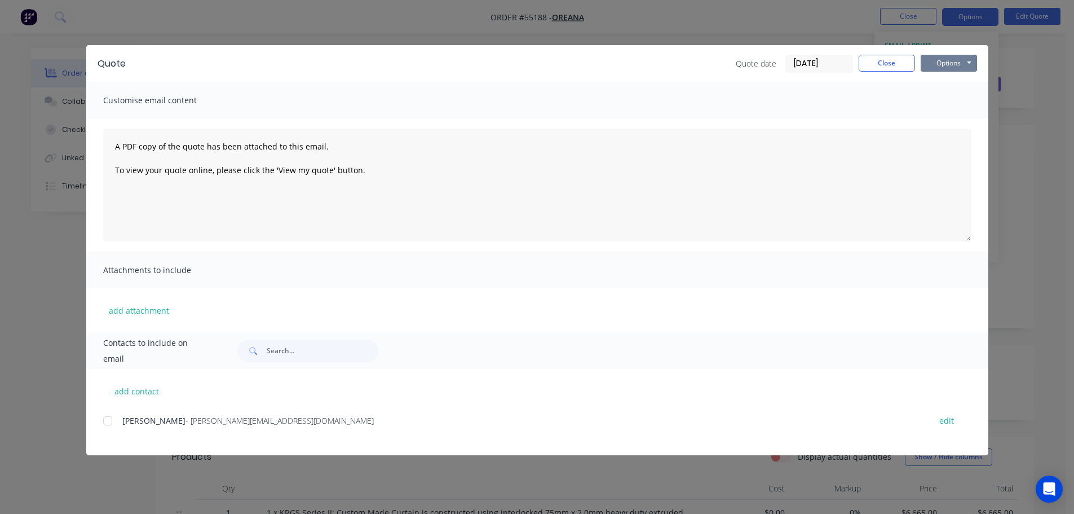
drag, startPoint x: 933, startPoint y: 65, endPoint x: 934, endPoint y: 78, distance: 13.1
click at [934, 76] on div "Quote Quote date [DATE] Close Options Preview Print Email" at bounding box center [537, 63] width 902 height 37
drag, startPoint x: 936, startPoint y: 65, endPoint x: 936, endPoint y: 70, distance: 5.7
click at [936, 66] on button "Options" at bounding box center [949, 63] width 56 height 17
click at [946, 103] on button "Print" at bounding box center [957, 101] width 72 height 19
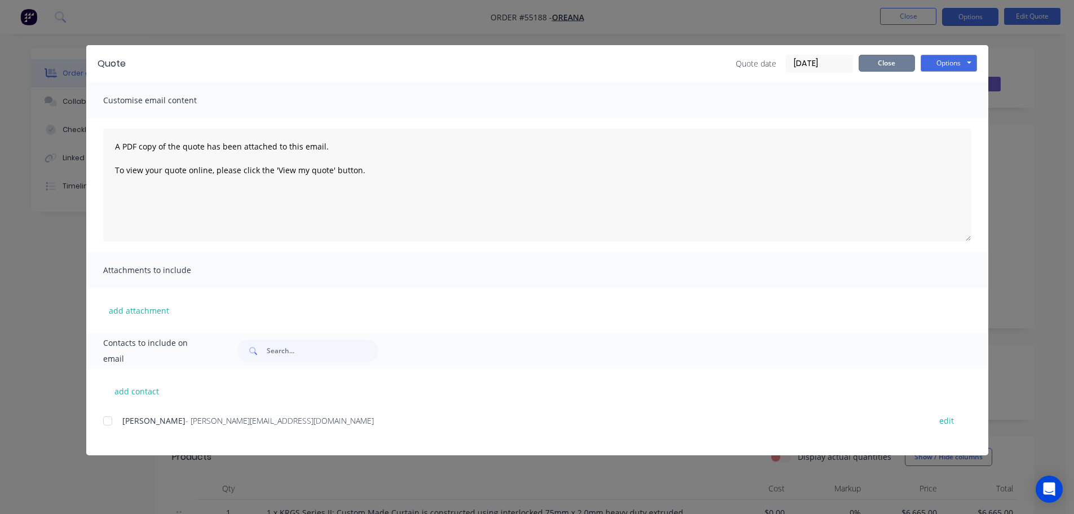
drag, startPoint x: 881, startPoint y: 65, endPoint x: 876, endPoint y: 69, distance: 6.1
click at [881, 65] on button "Close" at bounding box center [887, 63] width 56 height 17
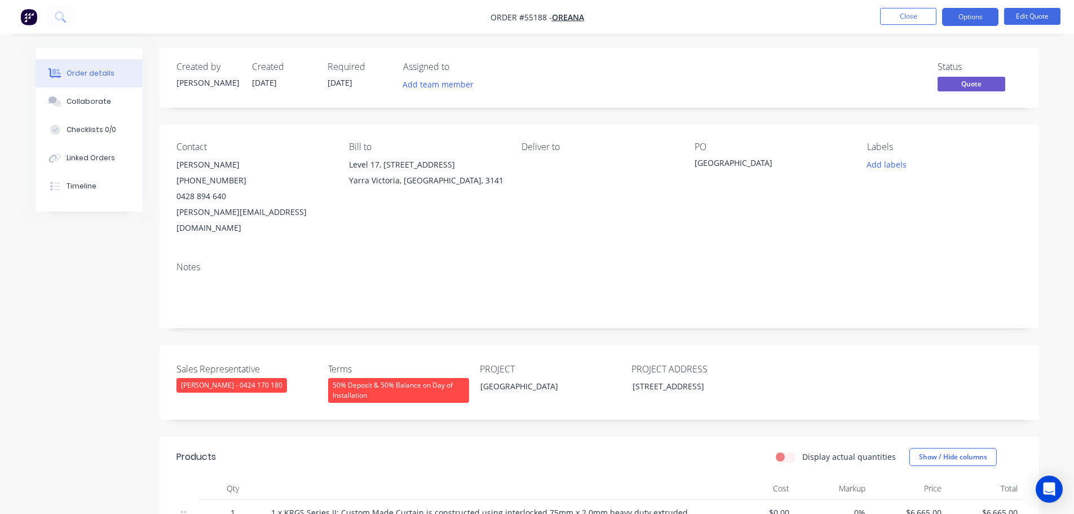
click at [226, 197] on span at bounding box center [226, 196] width 0 height 11
click at [896, 20] on button "Close" at bounding box center [908, 16] width 56 height 17
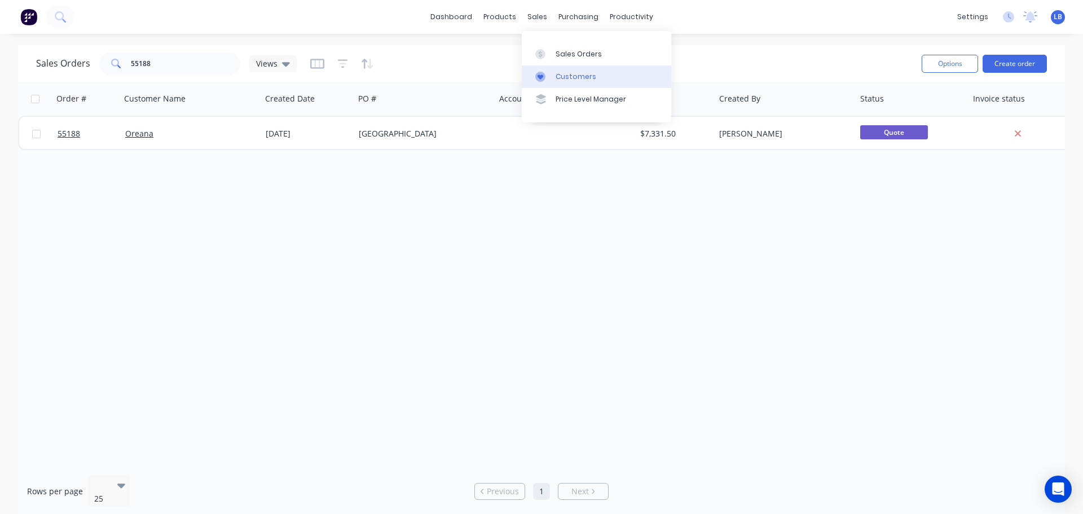
click at [574, 78] on div "Customers" at bounding box center [575, 77] width 41 height 10
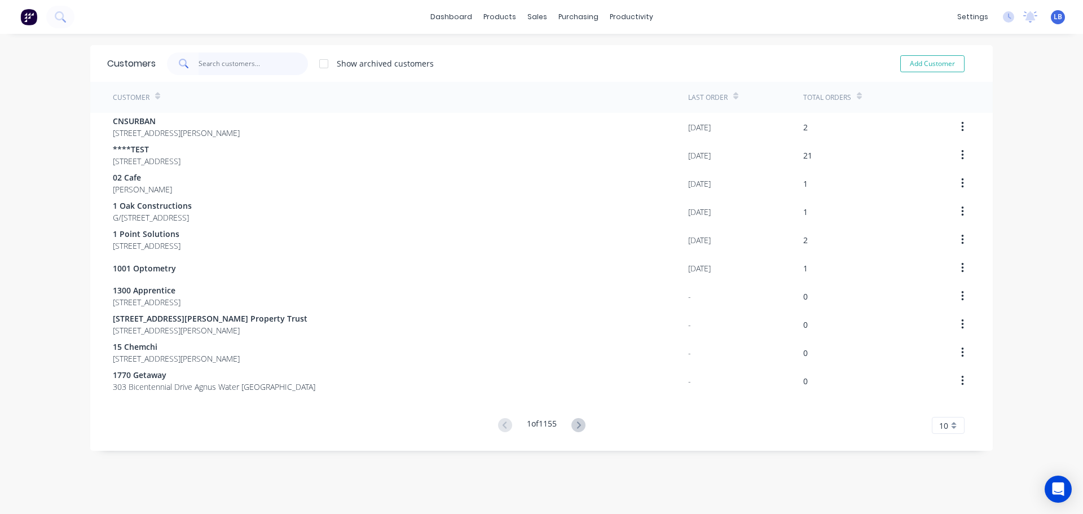
click at [229, 66] on input "text" at bounding box center [254, 63] width 110 height 23
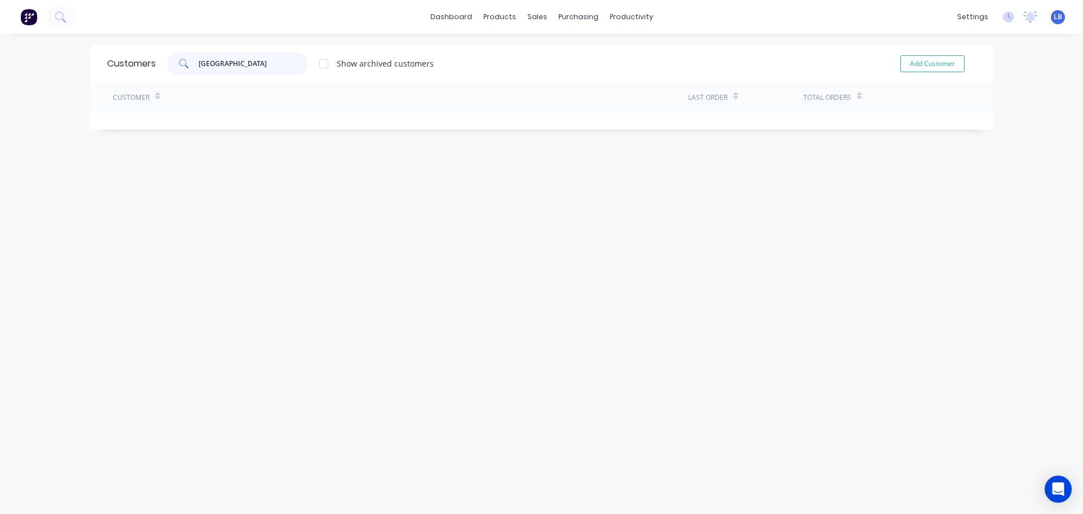
drag, startPoint x: 275, startPoint y: 62, endPoint x: 189, endPoint y: 66, distance: 85.8
click at [189, 66] on div "[GEOGRAPHIC_DATA]" at bounding box center [237, 63] width 141 height 23
type input "[GEOGRAPHIC_DATA]"
click at [903, 62] on button "Add Customer" at bounding box center [932, 63] width 64 height 17
select select "AU"
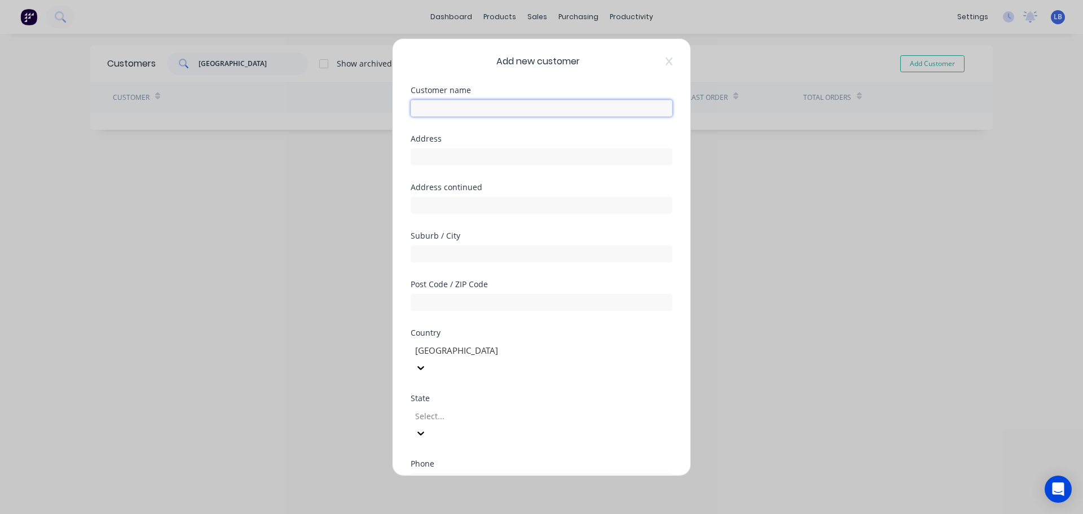
click at [426, 107] on input "text" at bounding box center [542, 107] width 262 height 17
paste input "[GEOGRAPHIC_DATA]"
click at [421, 109] on input "[GEOGRAPHIC_DATA]" at bounding box center [542, 107] width 262 height 17
type input "[GEOGRAPHIC_DATA]"
drag, startPoint x: 418, startPoint y: 158, endPoint x: 420, endPoint y: 164, distance: 5.9
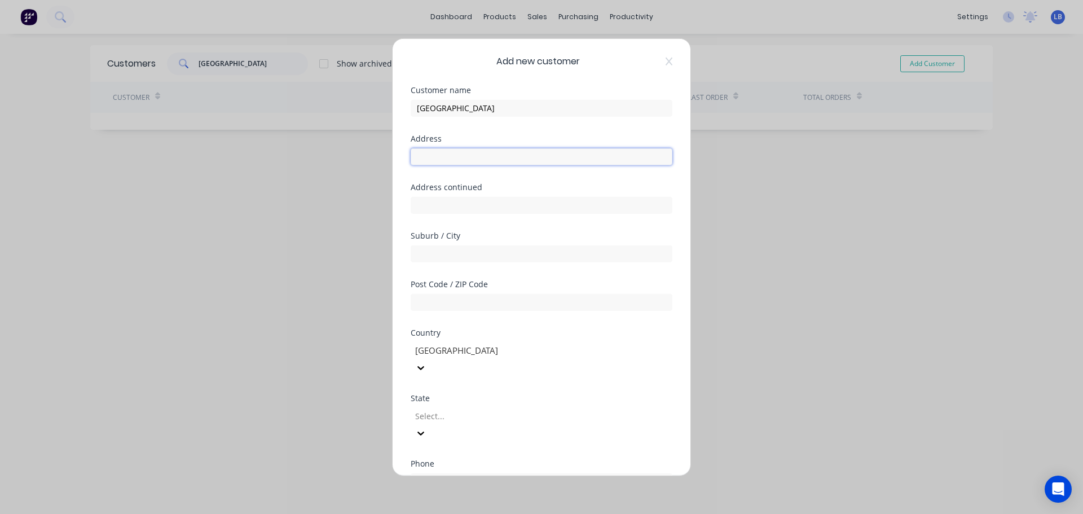
click at [418, 158] on input "text" at bounding box center [542, 156] width 262 height 17
type input "[STREET_ADDRESS]"
click at [430, 253] on input "text" at bounding box center [542, 253] width 262 height 17
type input "[GEOGRAPHIC_DATA]"
click at [446, 409] on div at bounding box center [495, 416] width 162 height 14
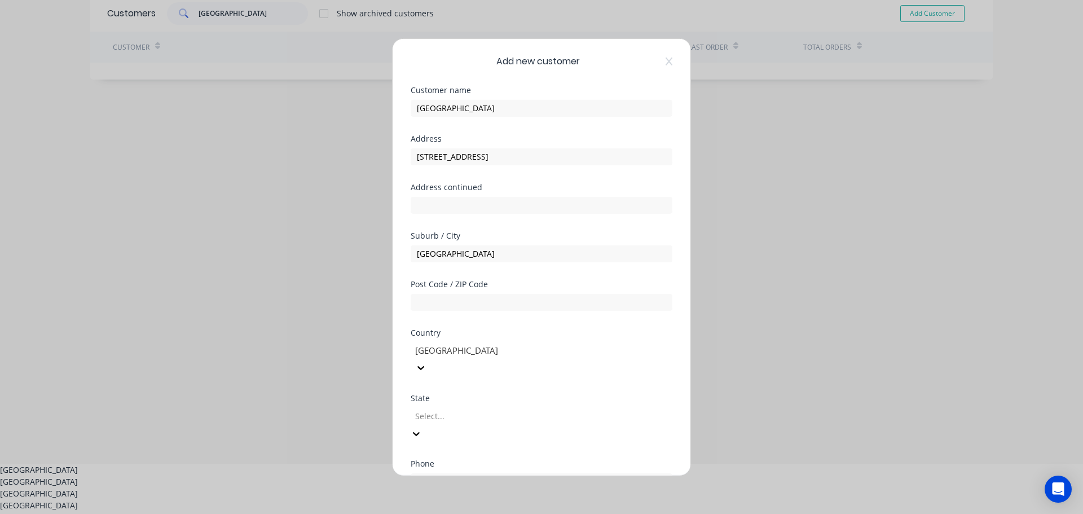
scroll to position [55, 0]
click at [443, 471] on div "[GEOGRAPHIC_DATA]" at bounding box center [541, 477] width 1083 height 12
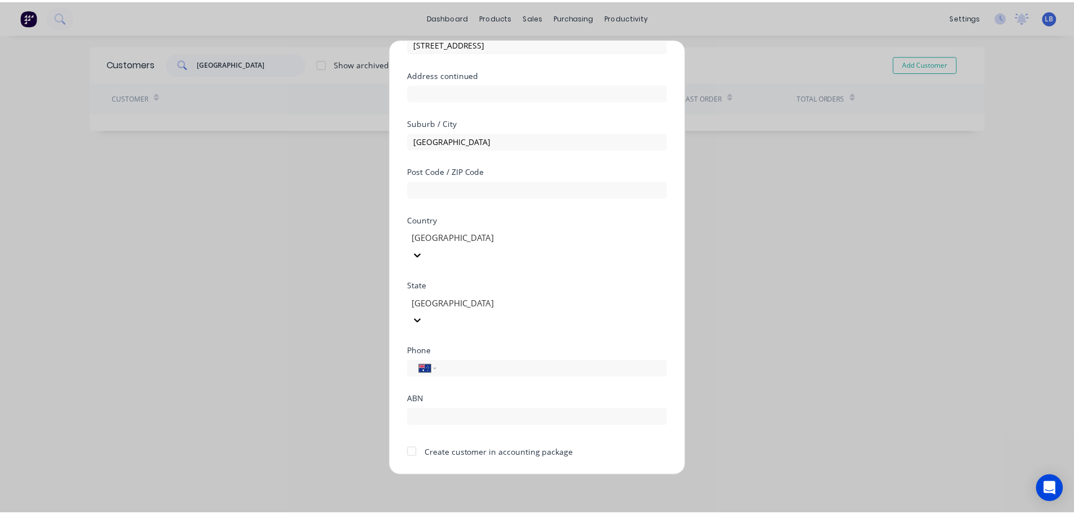
scroll to position [114, 0]
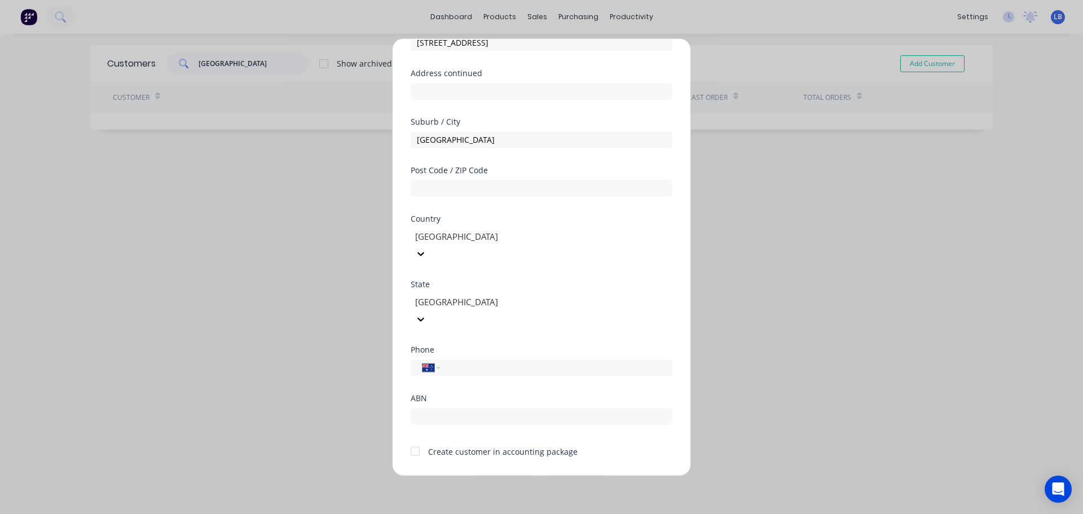
click at [417, 440] on div at bounding box center [415, 451] width 23 height 23
click at [485, 475] on button "Save" at bounding box center [506, 484] width 62 height 18
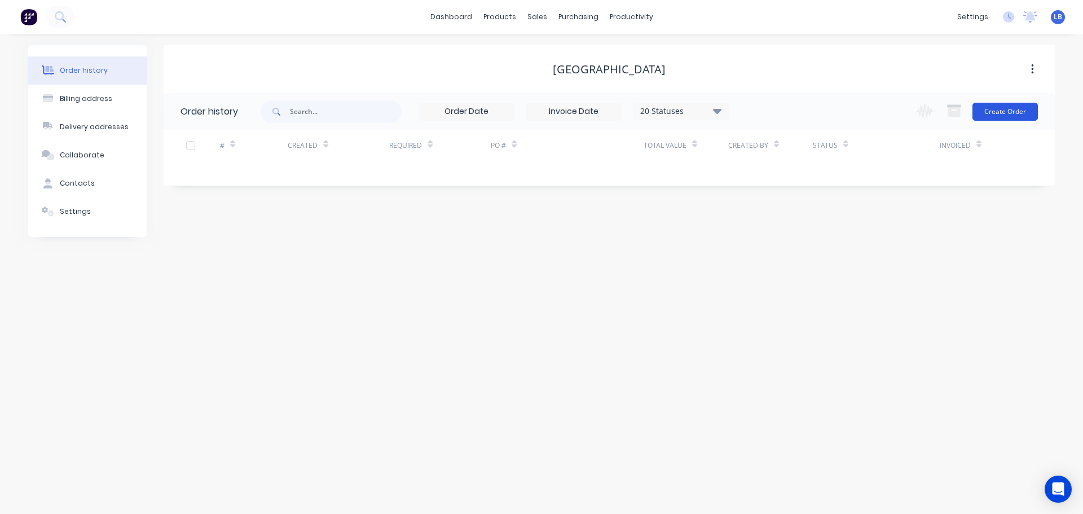
click at [1006, 114] on button "Create Order" at bounding box center [1004, 112] width 65 height 18
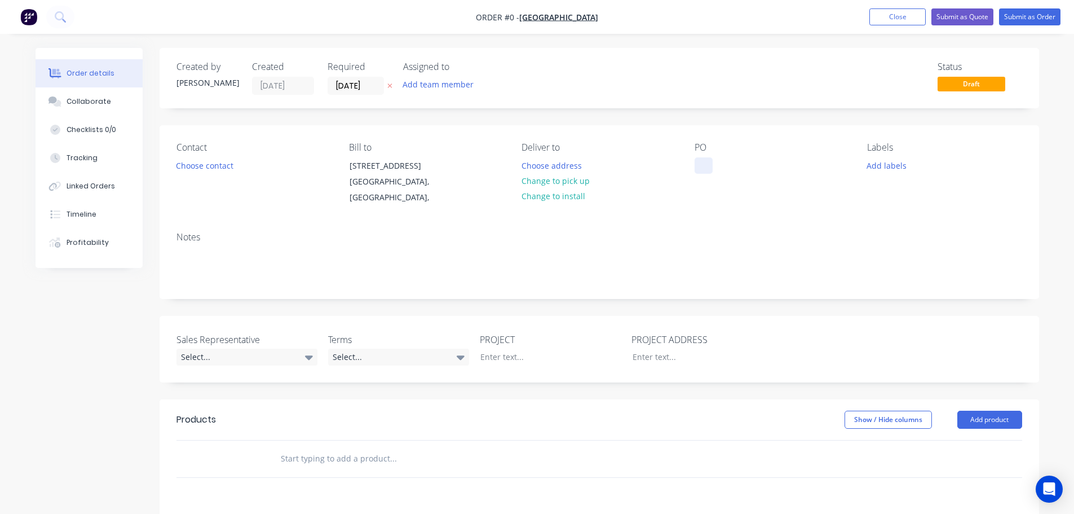
click at [708, 162] on div at bounding box center [704, 165] width 18 height 16
click at [745, 172] on div "[GEOGRAPHIC_DATA], [GEOGRAPHIC_DATA]" at bounding box center [765, 171] width 141 height 28
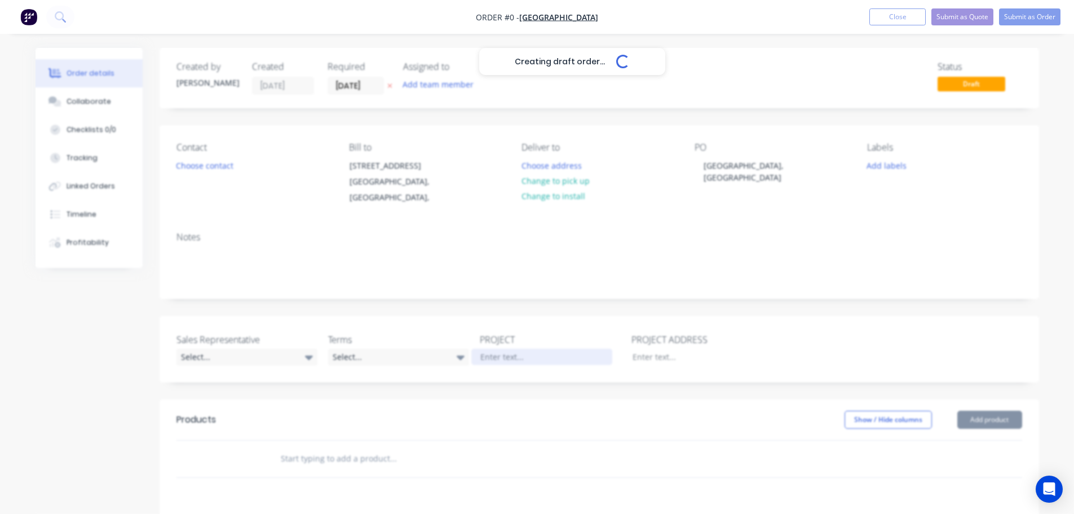
click at [497, 356] on div "Creating draft order... Loading... Order details Collaborate Checklists 0/0 Tra…" at bounding box center [537, 406] width 1026 height 717
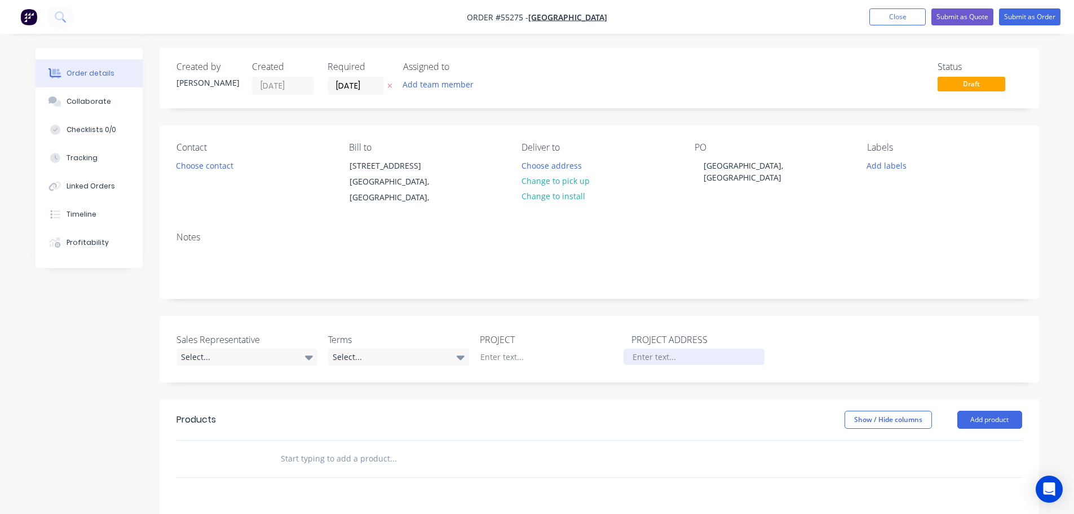
click at [636, 353] on div at bounding box center [694, 357] width 141 height 16
paste div
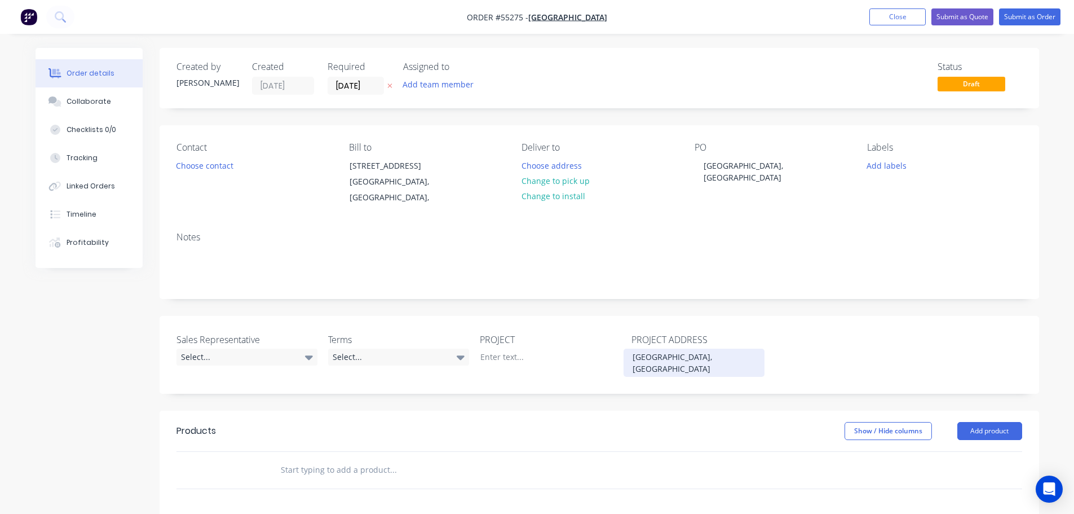
click at [630, 358] on div "[GEOGRAPHIC_DATA], [GEOGRAPHIC_DATA]" at bounding box center [694, 363] width 141 height 28
click at [722, 357] on div "[GEOGRAPHIC_DATA], [GEOGRAPHIC_DATA]" at bounding box center [694, 363] width 141 height 28
click at [714, 373] on div "[GEOGRAPHIC_DATA], [STREET_ADDRESS]" at bounding box center [694, 363] width 141 height 28
click at [226, 355] on div "Select..." at bounding box center [247, 357] width 141 height 17
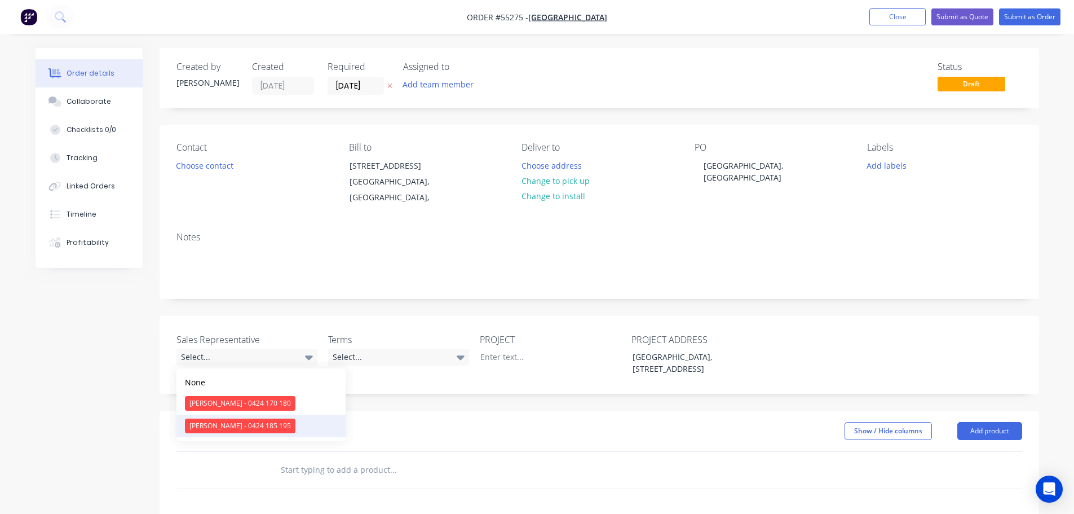
click at [206, 426] on div "[PERSON_NAME] - 0424 185 195" at bounding box center [240, 425] width 111 height 15
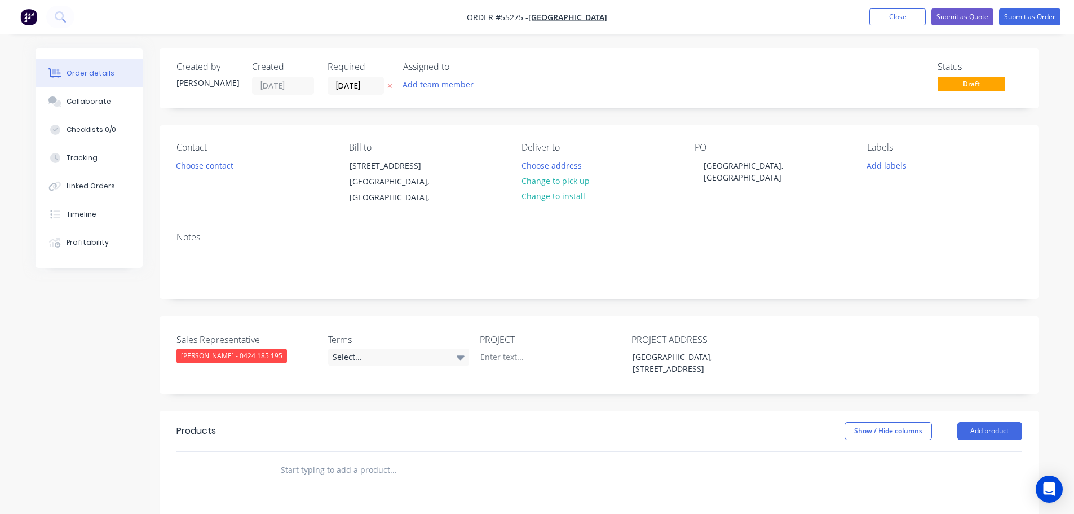
click at [205, 173] on div "Contact Choose contact" at bounding box center [254, 174] width 155 height 64
click at [204, 165] on button "Choose contact" at bounding box center [204, 164] width 69 height 15
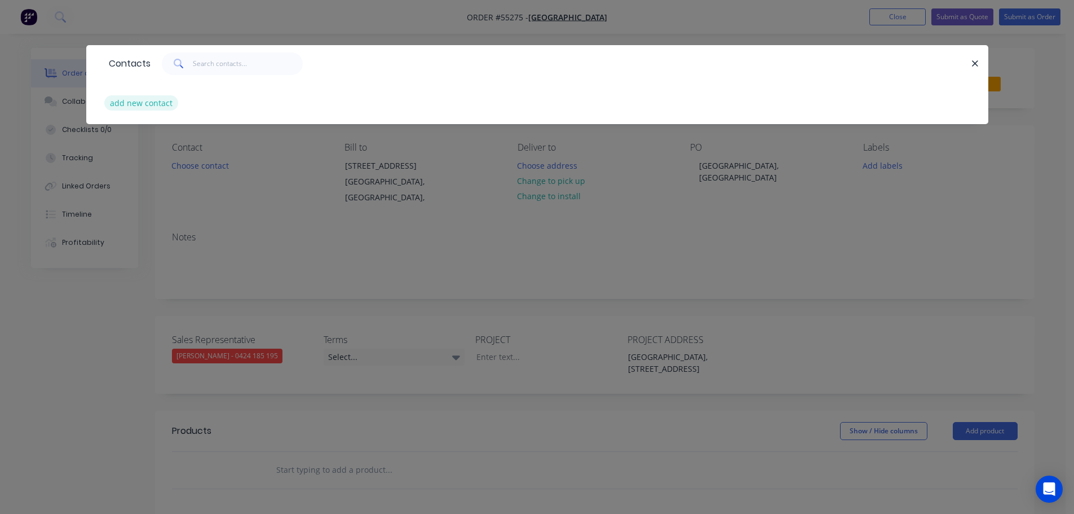
click at [140, 109] on button "add new contact" at bounding box center [141, 102] width 74 height 15
select select "AU"
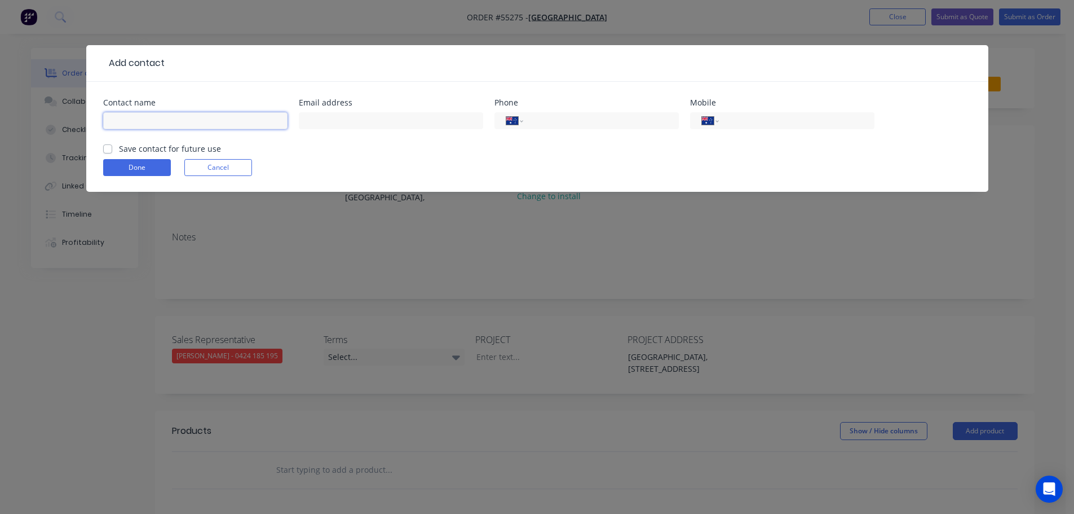
click at [133, 117] on input "text" at bounding box center [195, 120] width 184 height 17
type input "[PERSON_NAME]"
click at [313, 121] on input "text" at bounding box center [391, 120] width 184 height 17
type input "[EMAIL_ADDRESS][PERSON_NAME][DOMAIN_NAME]"
click at [788, 114] on input "tel" at bounding box center [794, 120] width 135 height 13
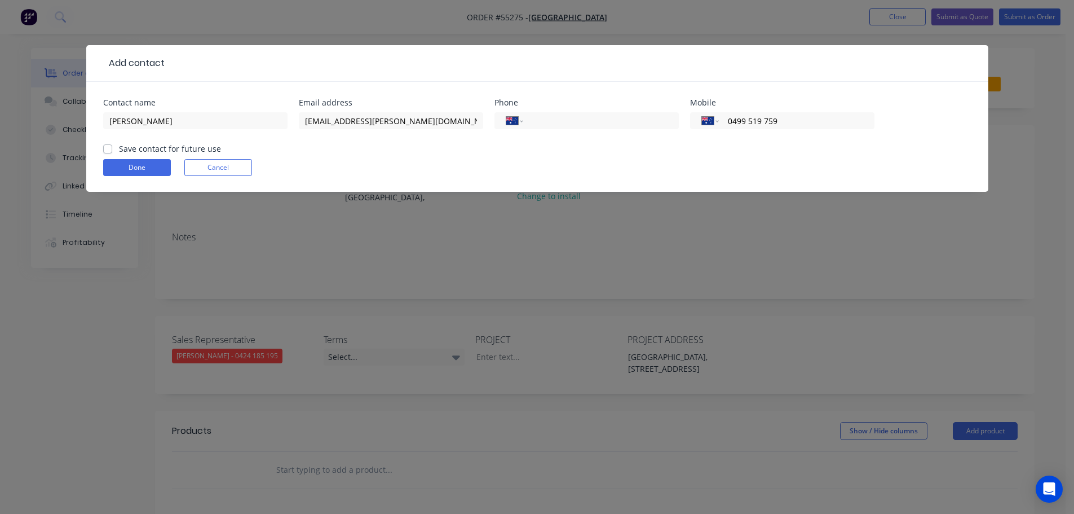
type input "0499 519 759"
click at [119, 148] on label "Save contact for future use" at bounding box center [170, 149] width 102 height 12
click at [108, 148] on input "Save contact for future use" at bounding box center [107, 148] width 9 height 11
checkbox input "true"
click at [116, 167] on button "Done" at bounding box center [137, 167] width 68 height 17
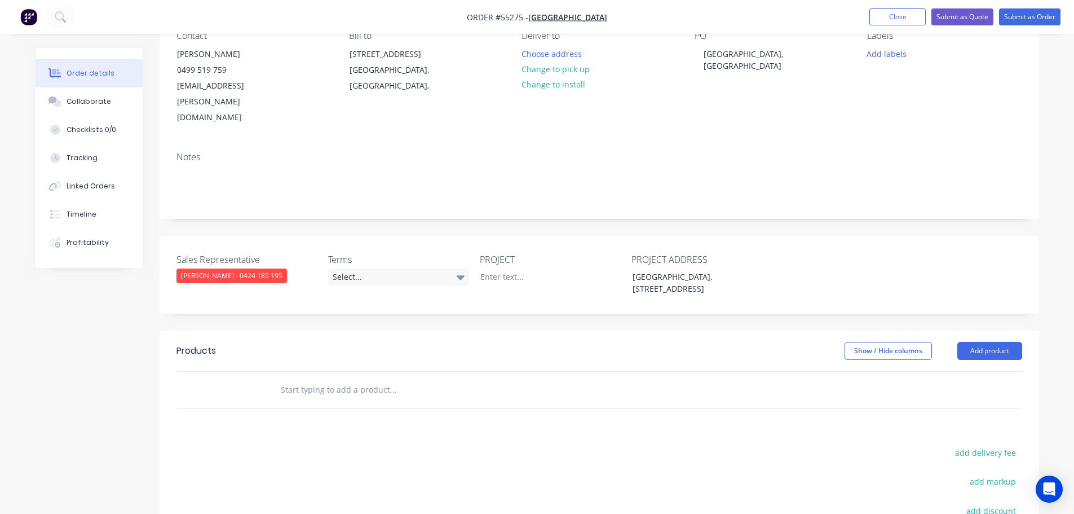
scroll to position [113, 0]
click at [357, 267] on div "Select..." at bounding box center [398, 275] width 141 height 17
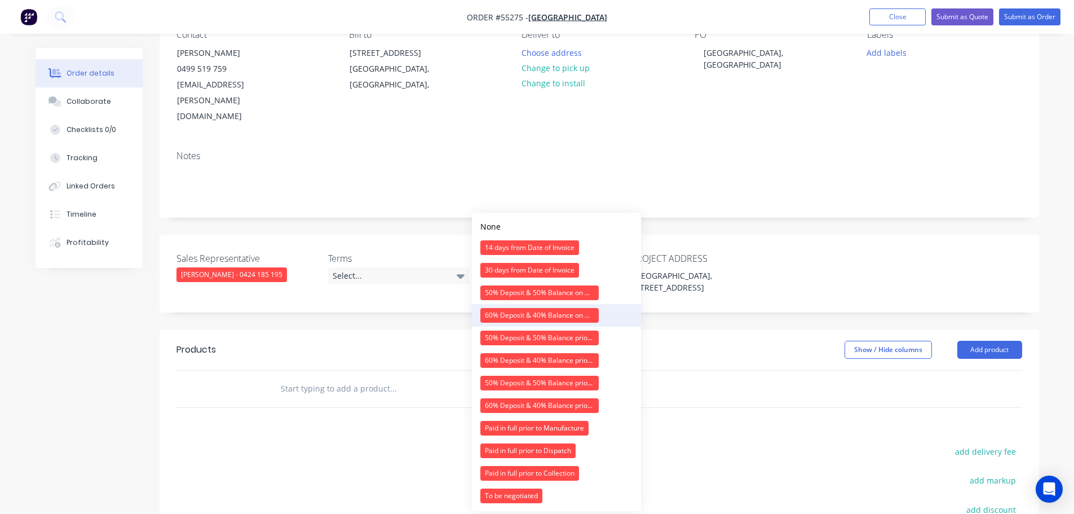
click at [492, 313] on div "60% Deposit & 40% Balance on Day of Installation" at bounding box center [539, 315] width 118 height 15
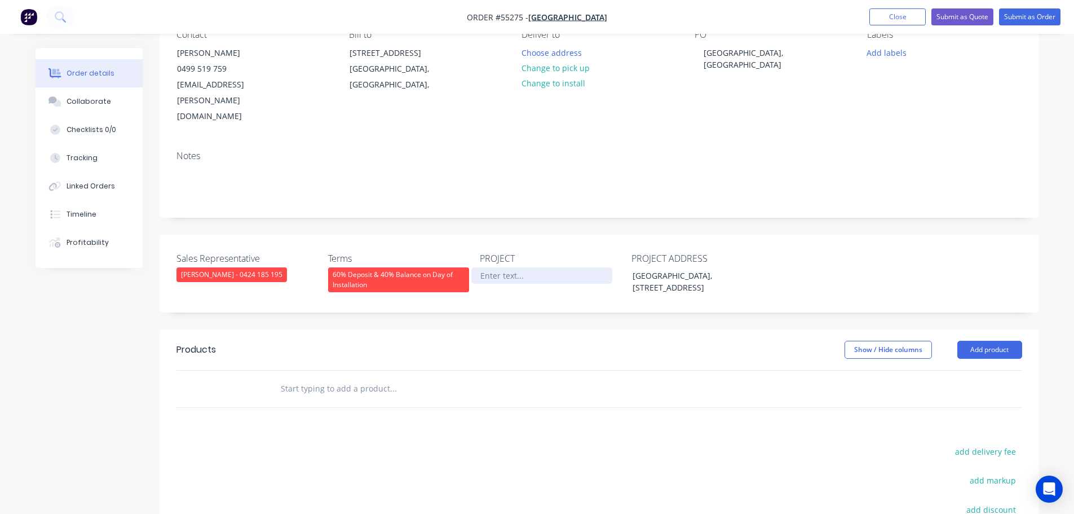
click at [508, 267] on div at bounding box center [541, 275] width 141 height 16
click at [740, 59] on div "[GEOGRAPHIC_DATA], [GEOGRAPHIC_DATA]" at bounding box center [765, 59] width 141 height 28
click at [509, 267] on div at bounding box center [541, 275] width 141 height 16
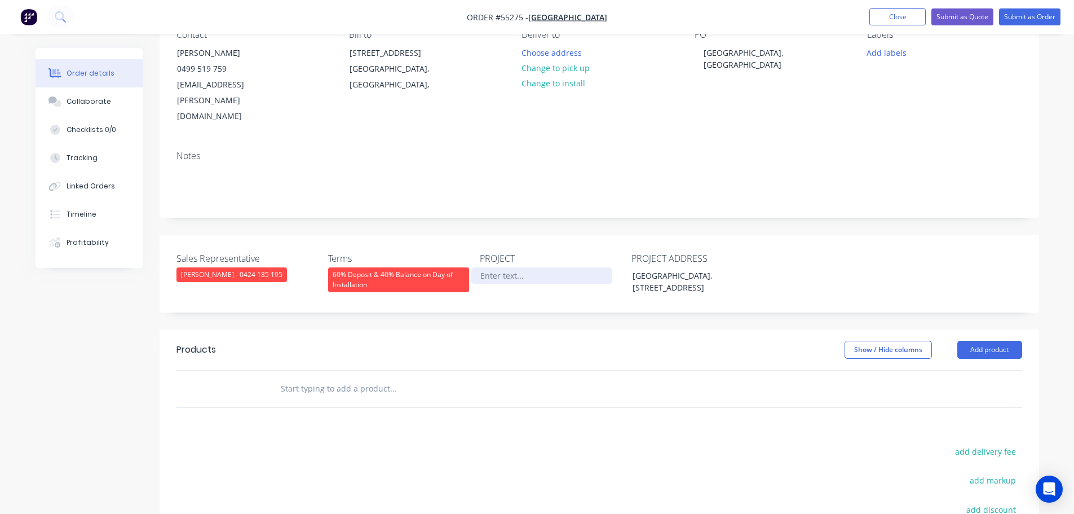
paste div
click at [967, 341] on button "Add product" at bounding box center [990, 350] width 65 height 18
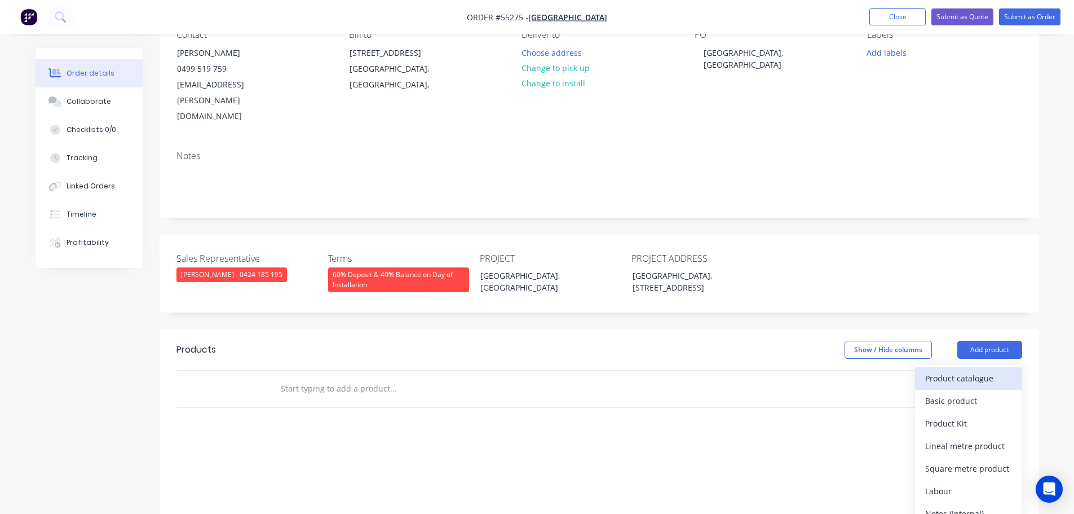
click at [946, 370] on div "Product catalogue" at bounding box center [968, 378] width 87 height 16
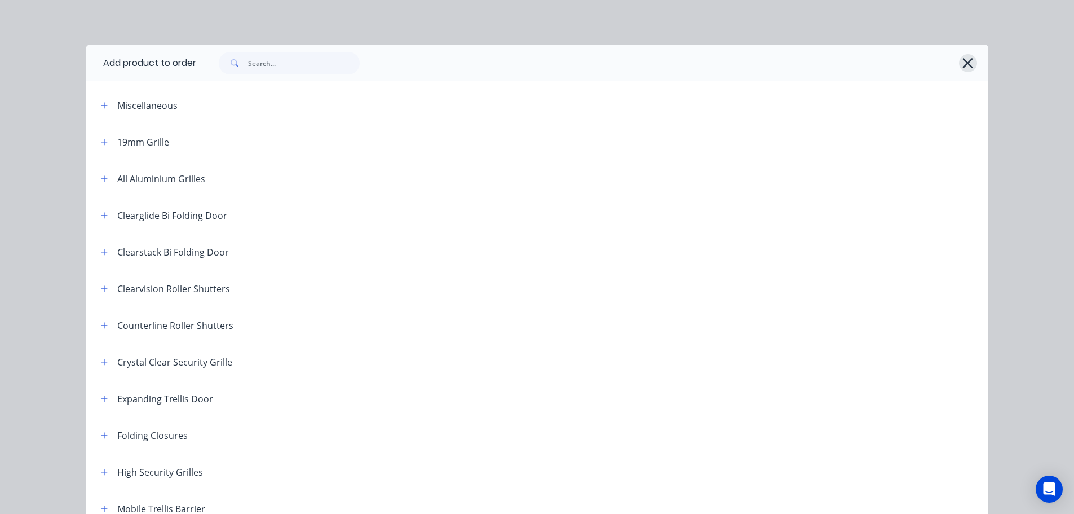
click at [965, 59] on icon "button" at bounding box center [968, 63] width 12 height 16
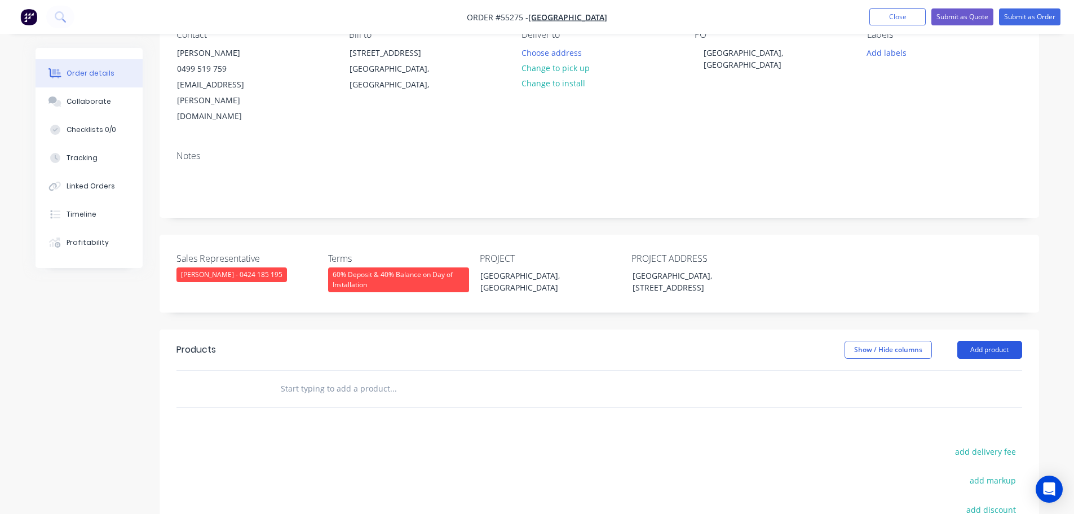
click at [962, 341] on button "Add product" at bounding box center [990, 350] width 65 height 18
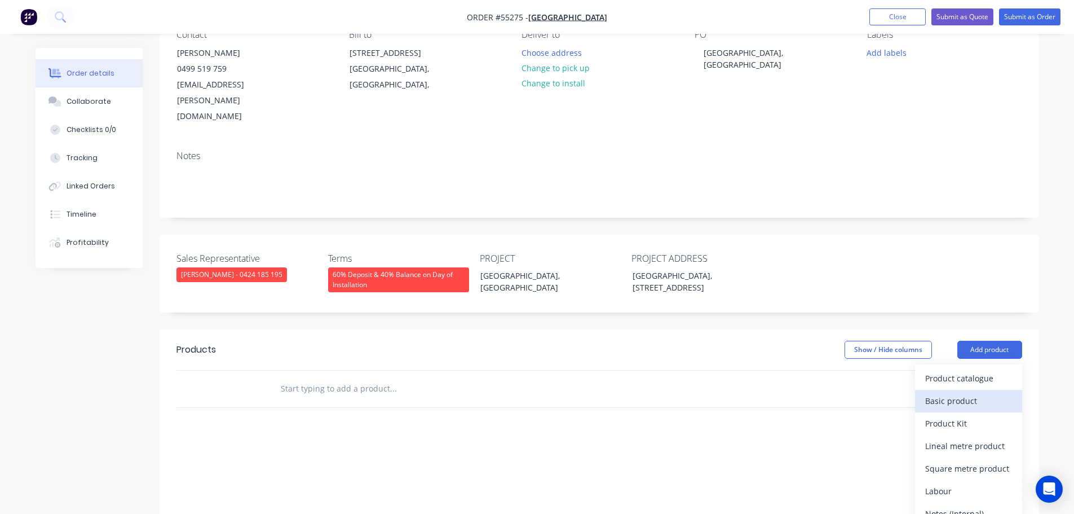
click at [952, 393] on div "Basic product" at bounding box center [968, 401] width 87 height 16
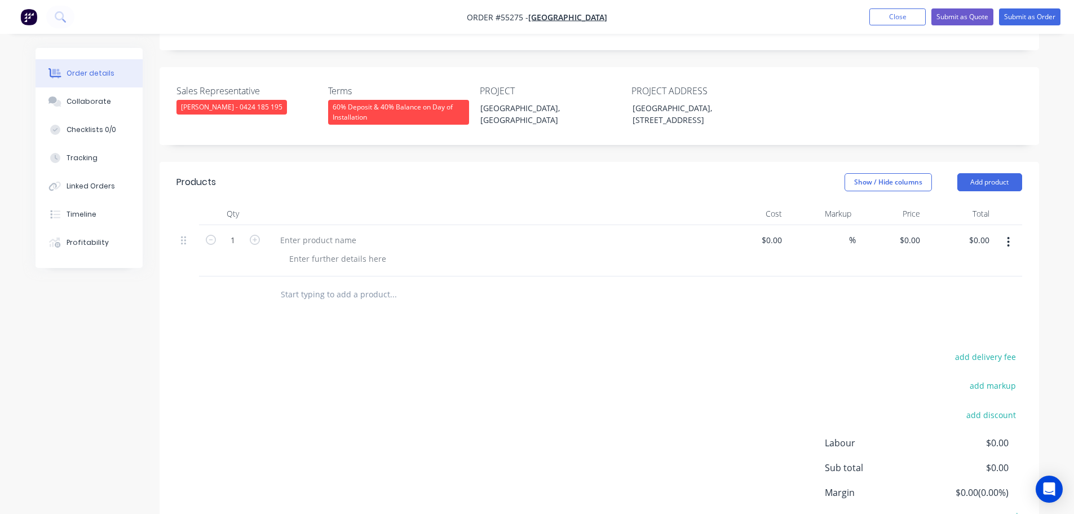
scroll to position [282, 0]
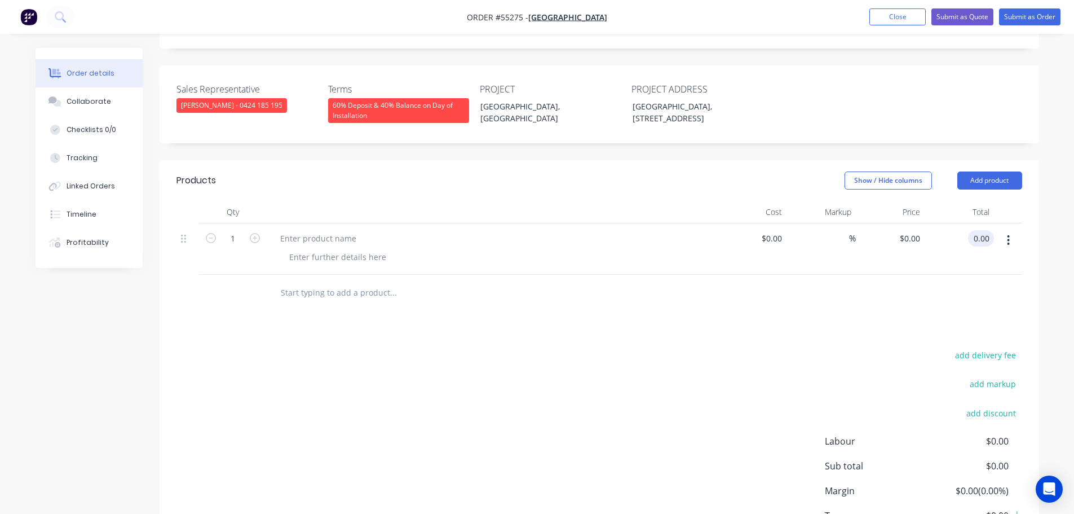
click at [990, 230] on input "0.00" at bounding box center [983, 238] width 21 height 16
type input "1840"
type input "$1,840.00"
click at [307, 230] on div at bounding box center [318, 238] width 94 height 16
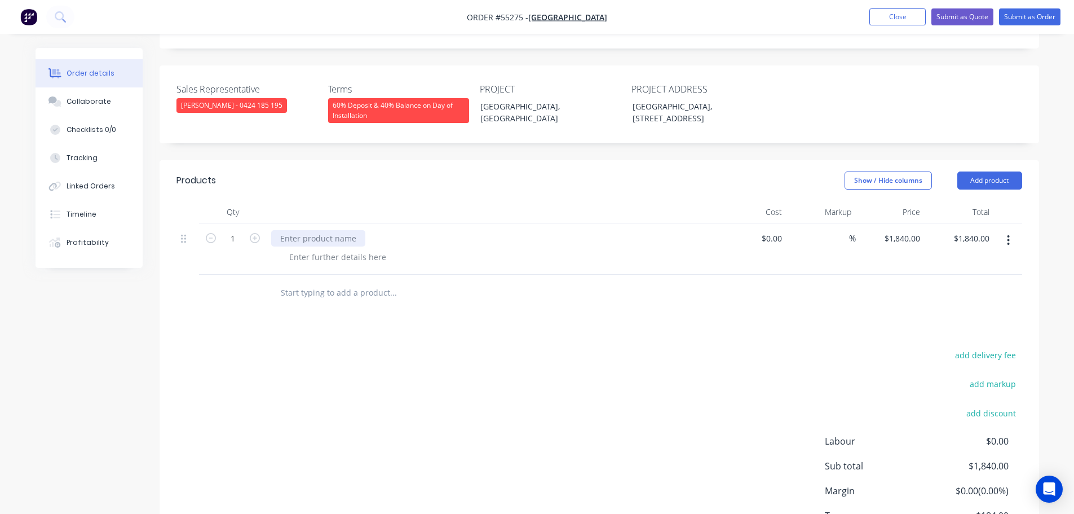
click at [305, 230] on div at bounding box center [318, 238] width 94 height 16
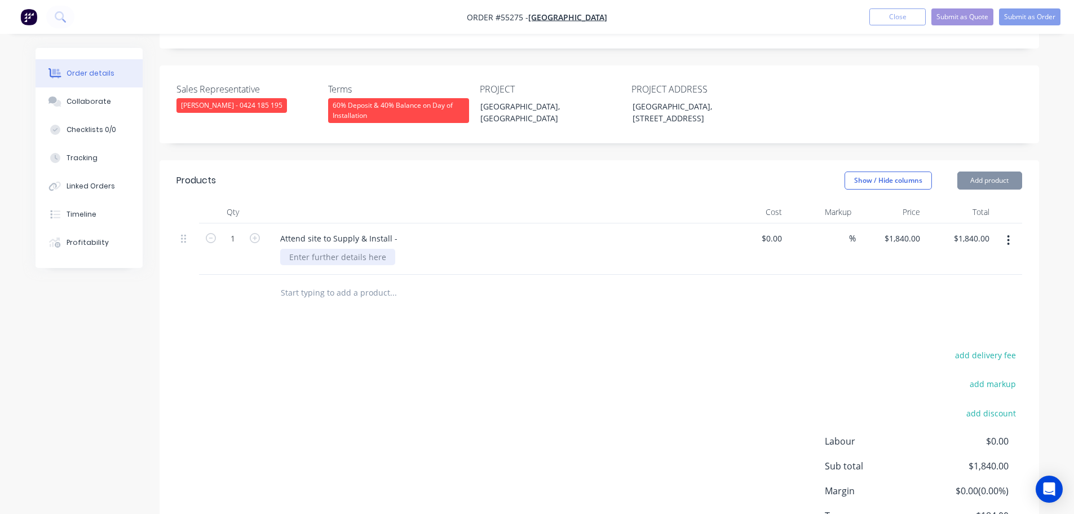
click at [363, 249] on div at bounding box center [337, 257] width 115 height 16
click at [308, 249] on div at bounding box center [337, 257] width 115 height 16
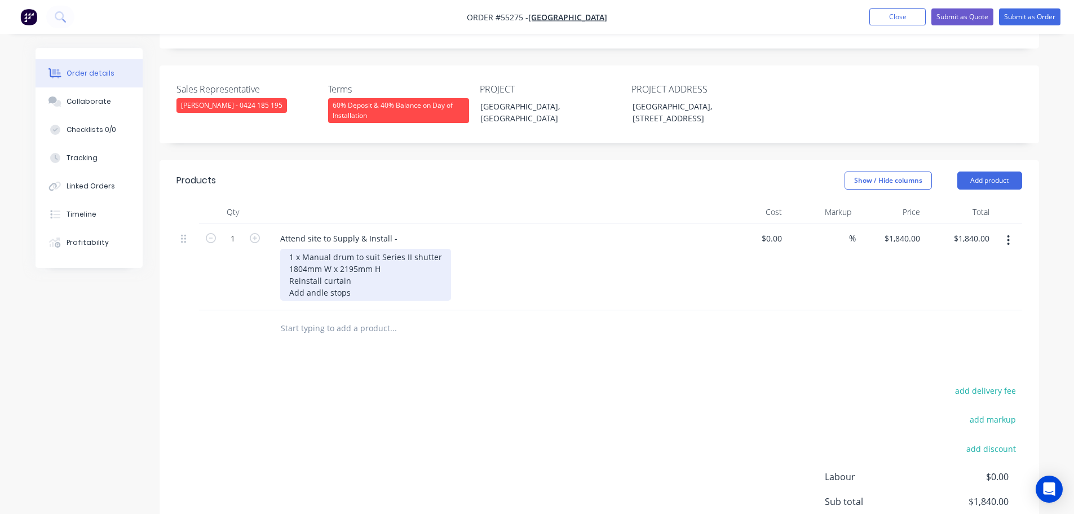
click at [319, 261] on div "1 x Manual drum to suit Series II shutter 1804mm W x 2195mm H Reinstall curtain…" at bounding box center [365, 275] width 171 height 52
click at [352, 263] on div "1 x Manual drum to suit Series II shutter 1804mm W x 2195mm H Reinstall curtain…" at bounding box center [365, 275] width 171 height 52
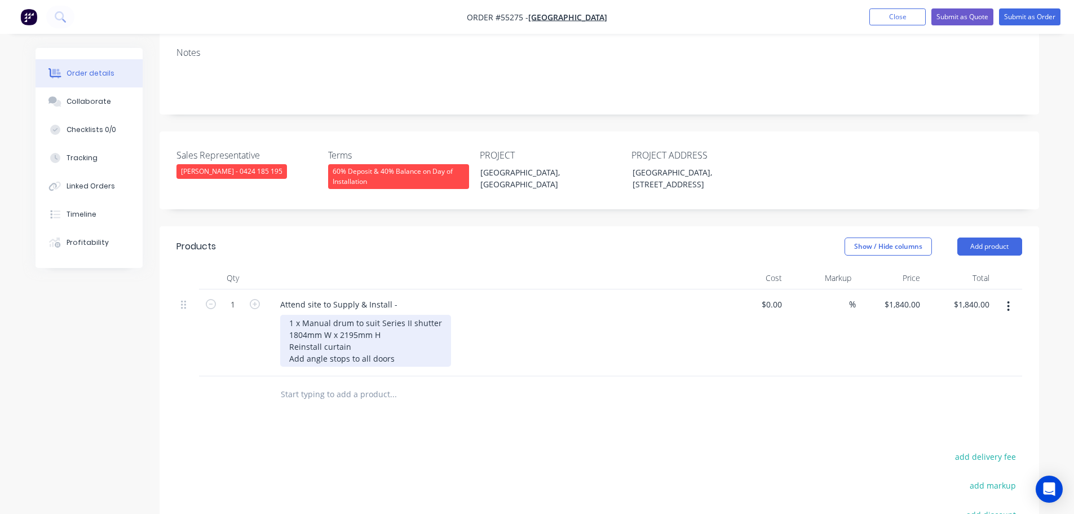
scroll to position [202, 0]
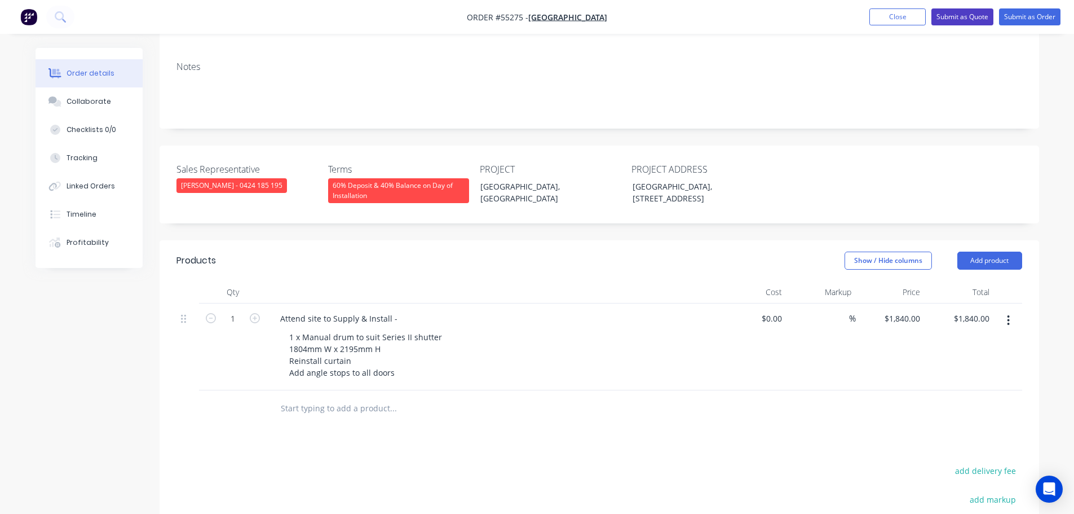
click at [947, 17] on button "Submit as Quote" at bounding box center [963, 16] width 62 height 17
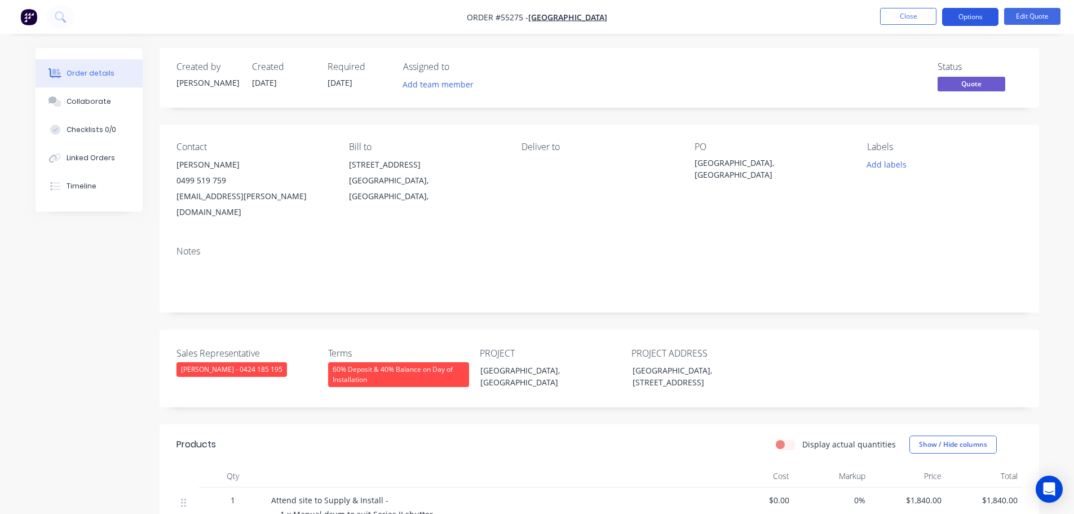
click at [955, 21] on button "Options" at bounding box center [970, 17] width 56 height 18
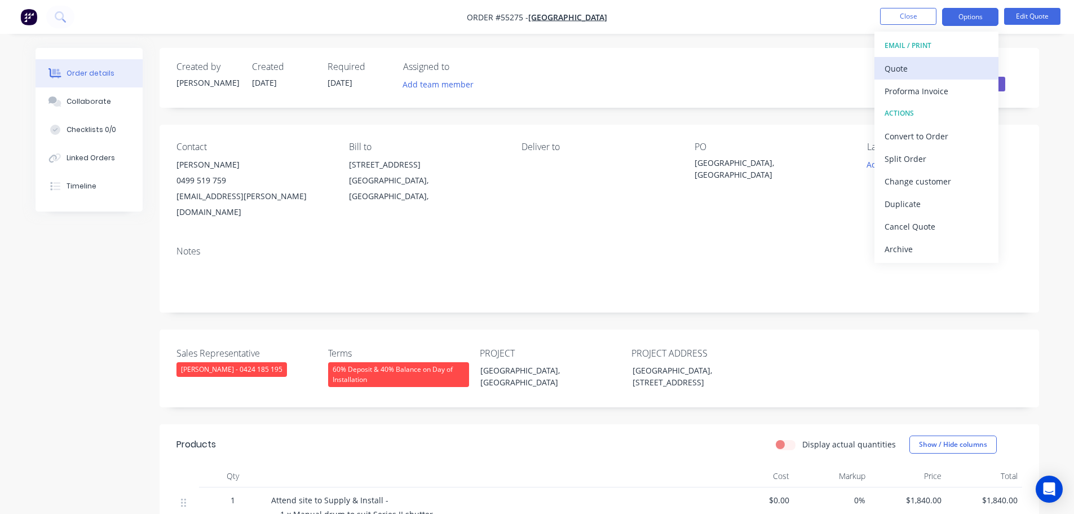
click at [905, 72] on div "Quote" at bounding box center [937, 68] width 104 height 16
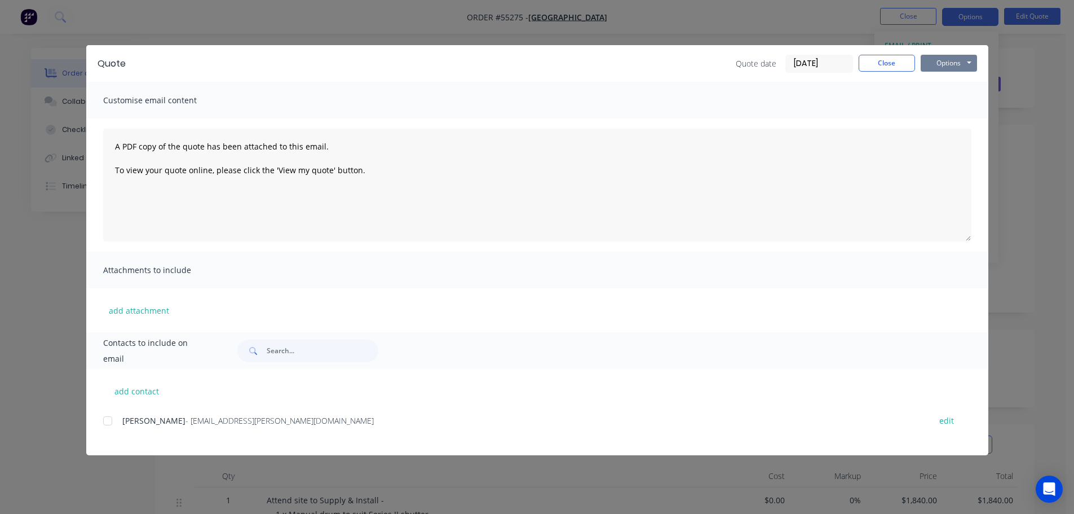
click at [943, 61] on button "Options" at bounding box center [949, 63] width 56 height 17
click at [945, 105] on button "Print" at bounding box center [957, 101] width 72 height 19
click at [888, 63] on button "Close" at bounding box center [887, 63] width 56 height 17
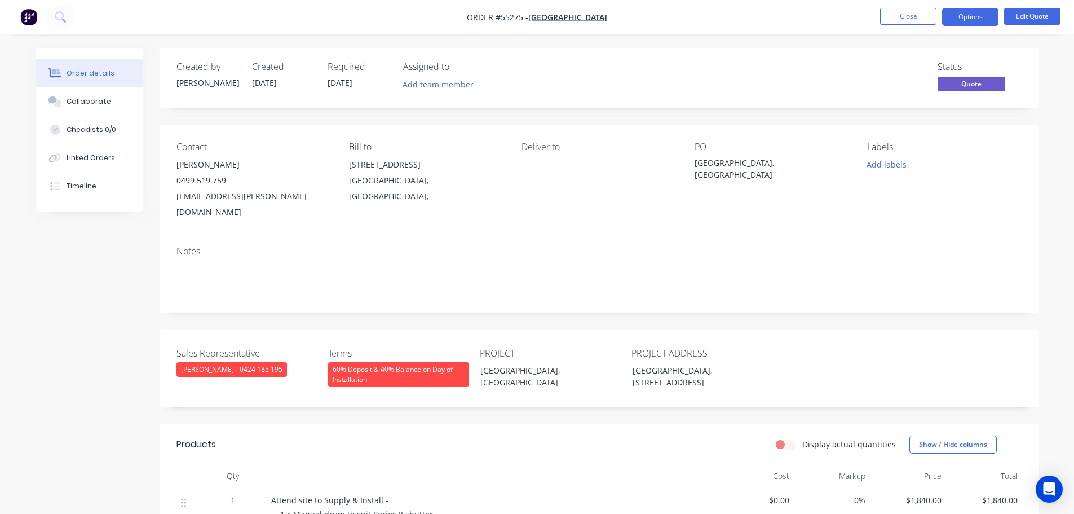
click at [213, 197] on div "[EMAIL_ADDRESS][PERSON_NAME][DOMAIN_NAME]" at bounding box center [254, 204] width 155 height 32
click at [736, 161] on div "[GEOGRAPHIC_DATA], [GEOGRAPHIC_DATA]" at bounding box center [765, 169] width 141 height 24
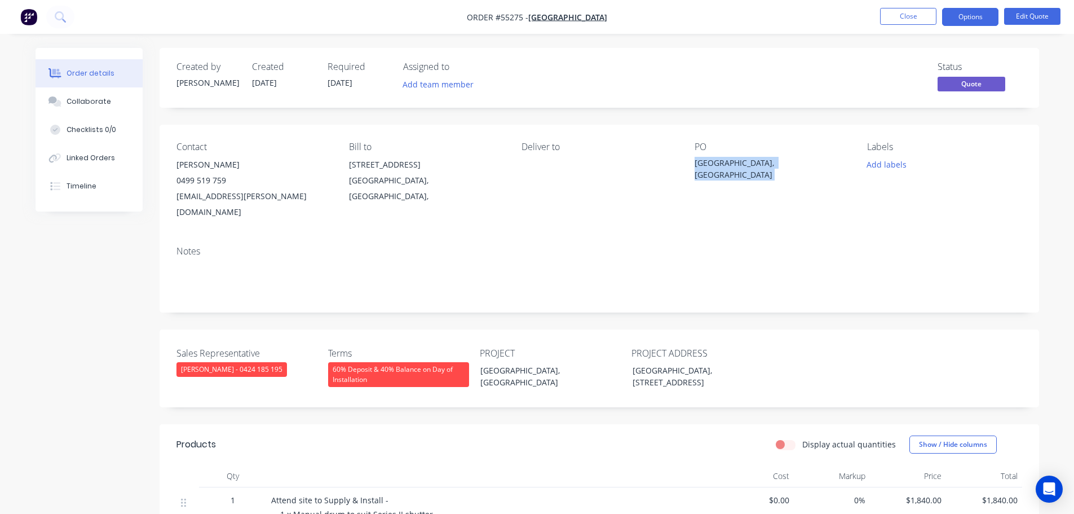
click at [736, 161] on div "[GEOGRAPHIC_DATA], [GEOGRAPHIC_DATA]" at bounding box center [765, 169] width 141 height 24
click at [902, 20] on button "Close" at bounding box center [908, 16] width 56 height 17
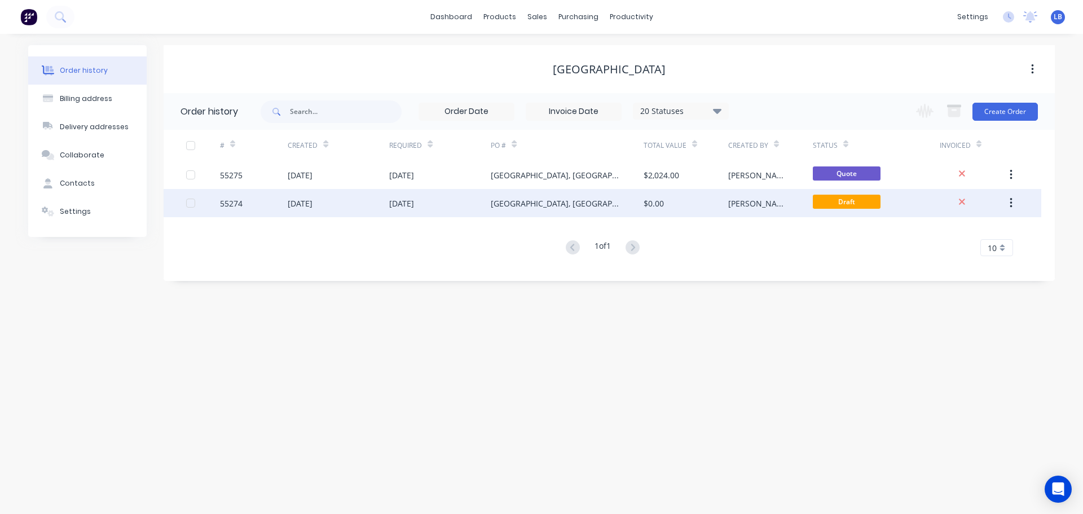
click at [1010, 202] on icon "button" at bounding box center [1010, 203] width 3 height 12
click at [941, 228] on div "Archive" at bounding box center [970, 232] width 87 height 16
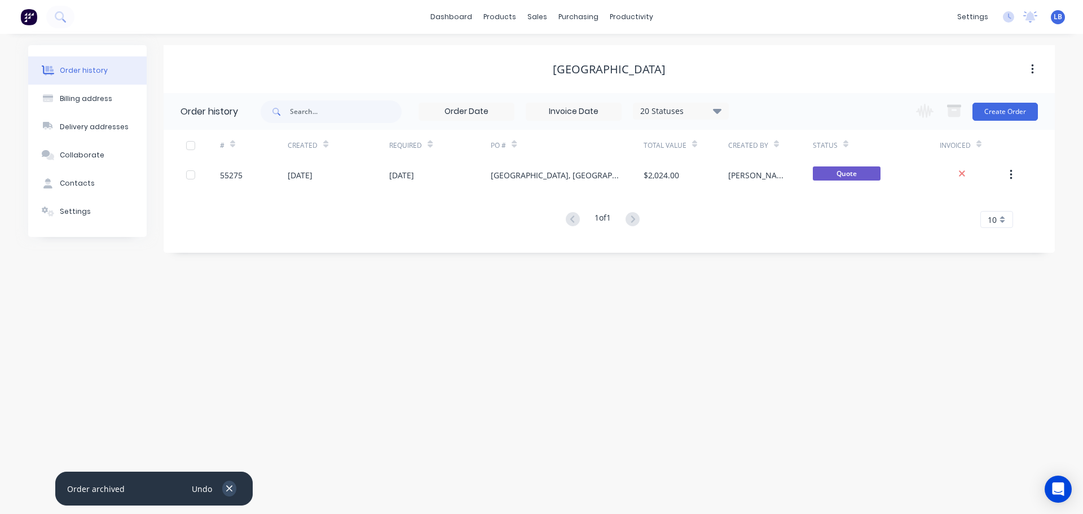
click at [229, 484] on icon "button" at bounding box center [229, 488] width 7 height 10
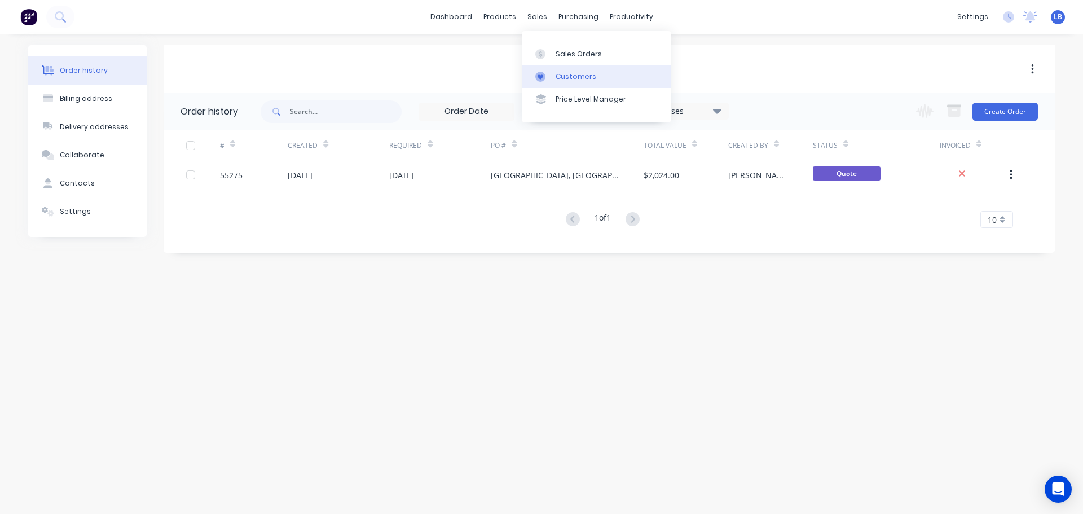
click at [562, 77] on div "Customers" at bounding box center [575, 77] width 41 height 10
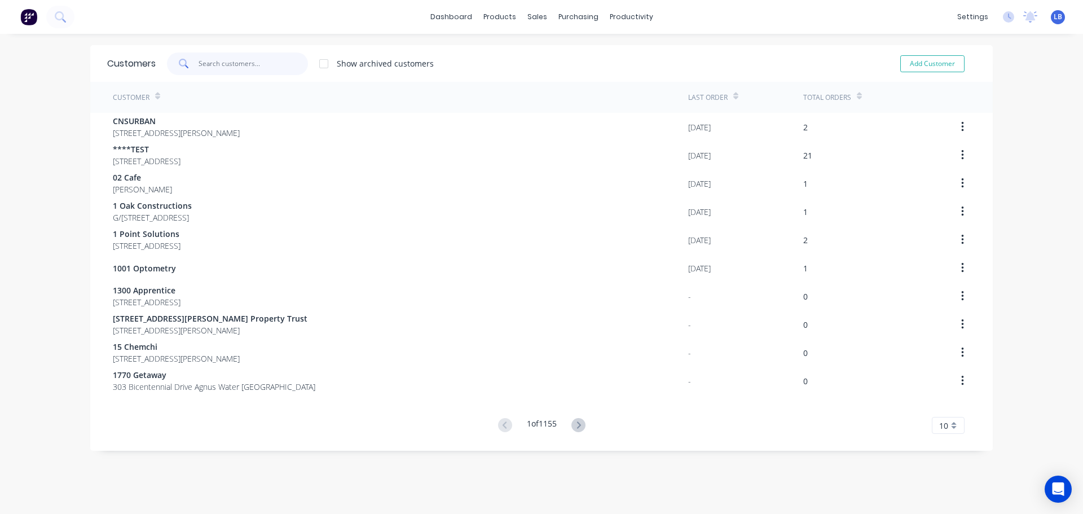
click at [241, 67] on input "text" at bounding box center [254, 63] width 110 height 23
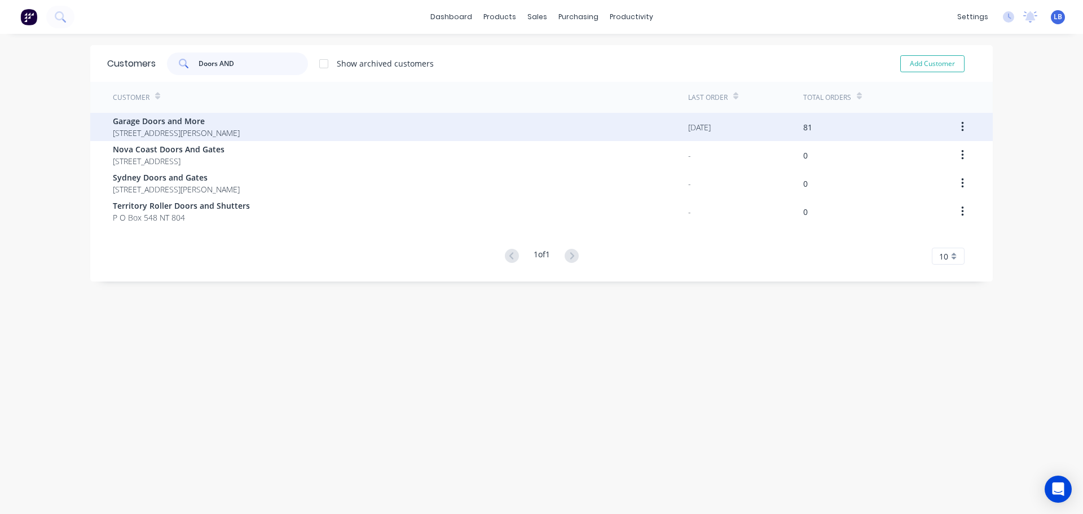
type input "Doors AND"
click at [175, 131] on span "[STREET_ADDRESS][PERSON_NAME]" at bounding box center [176, 133] width 127 height 12
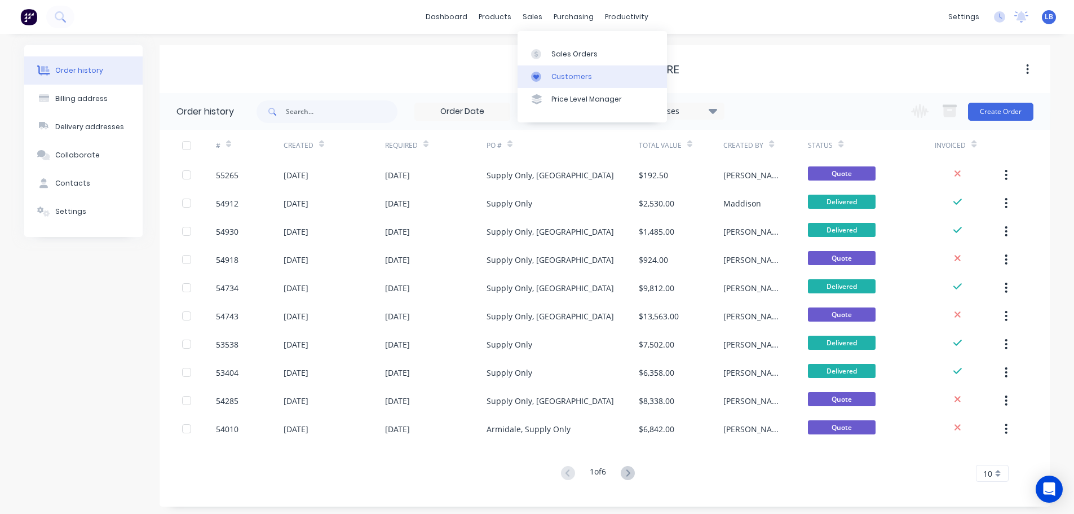
click at [560, 78] on div "Customers" at bounding box center [572, 77] width 41 height 10
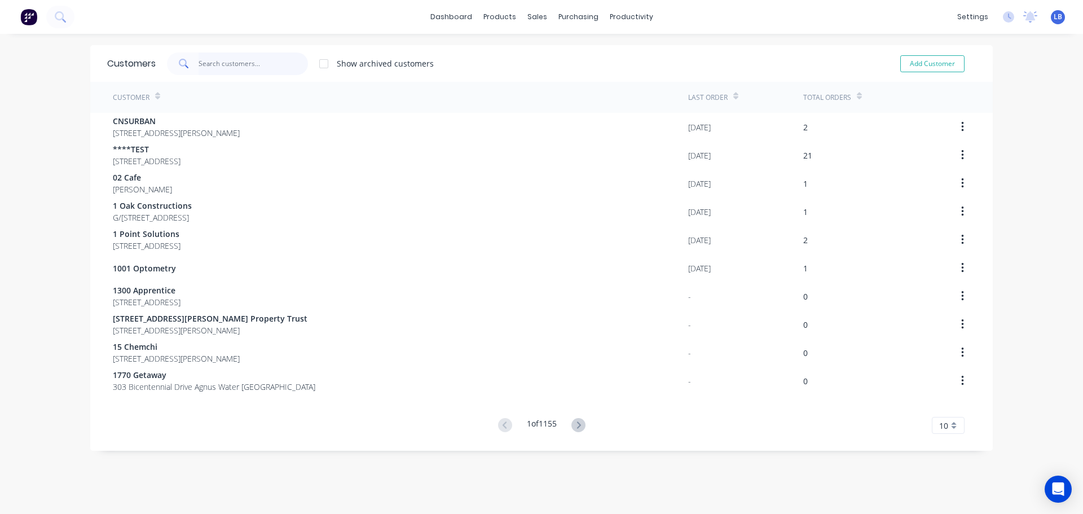
click at [230, 60] on input "text" at bounding box center [254, 63] width 110 height 23
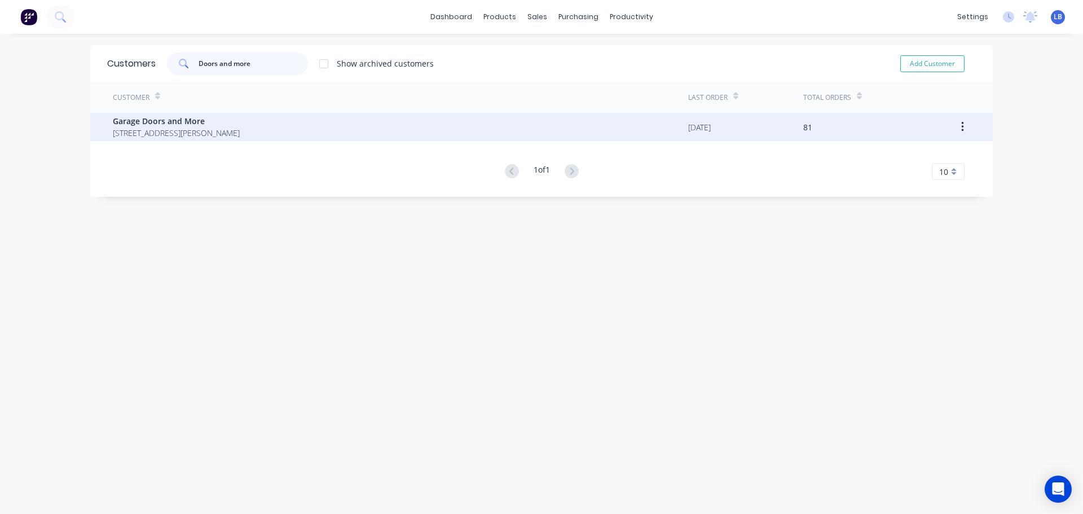
type input "Doors and more"
click at [152, 125] on span "Garage Doors and More" at bounding box center [176, 121] width 127 height 12
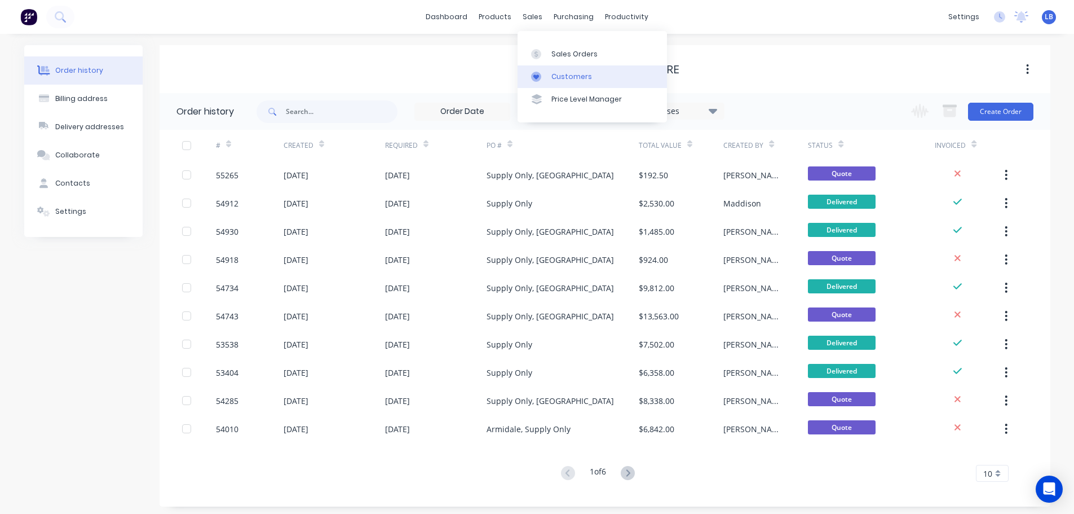
click at [571, 76] on div "Customers" at bounding box center [572, 77] width 41 height 10
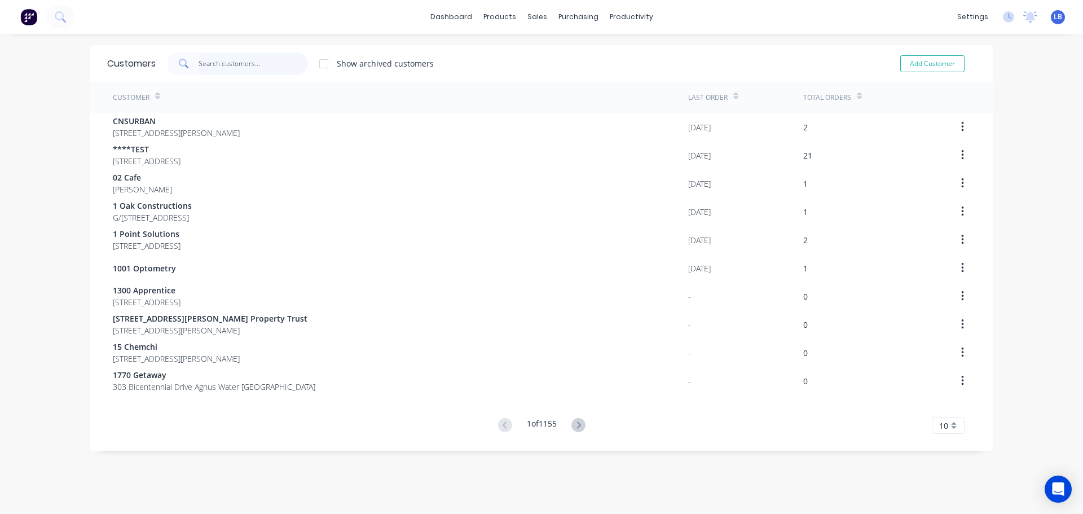
click at [244, 68] on input "text" at bounding box center [254, 63] width 110 height 23
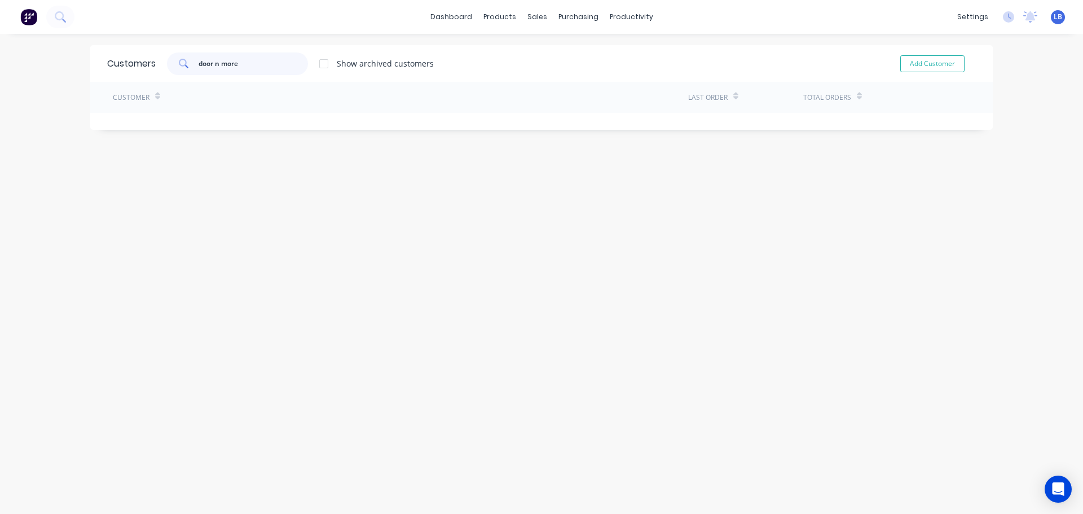
drag, startPoint x: 233, startPoint y: 61, endPoint x: 211, endPoint y: 68, distance: 23.0
click at [211, 68] on input "door n more" at bounding box center [254, 63] width 110 height 23
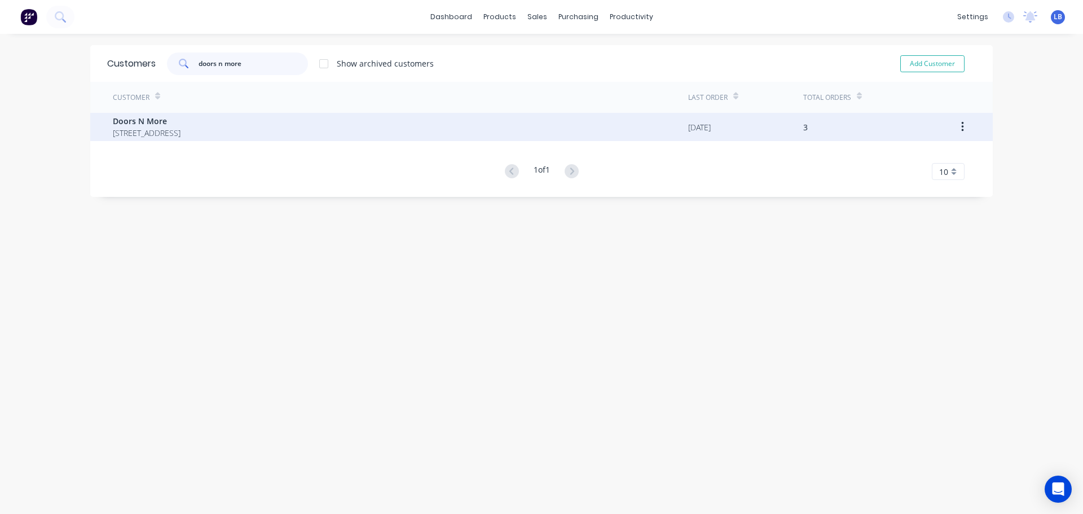
type input "doors n more"
click at [137, 122] on span "Doors N More" at bounding box center [147, 121] width 68 height 12
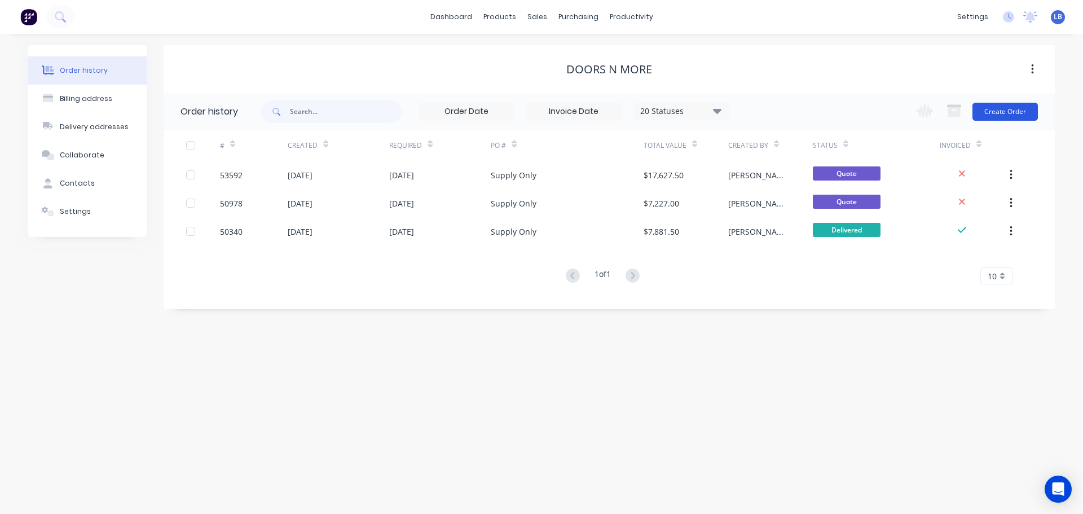
click at [991, 111] on button "Create Order" at bounding box center [1004, 112] width 65 height 18
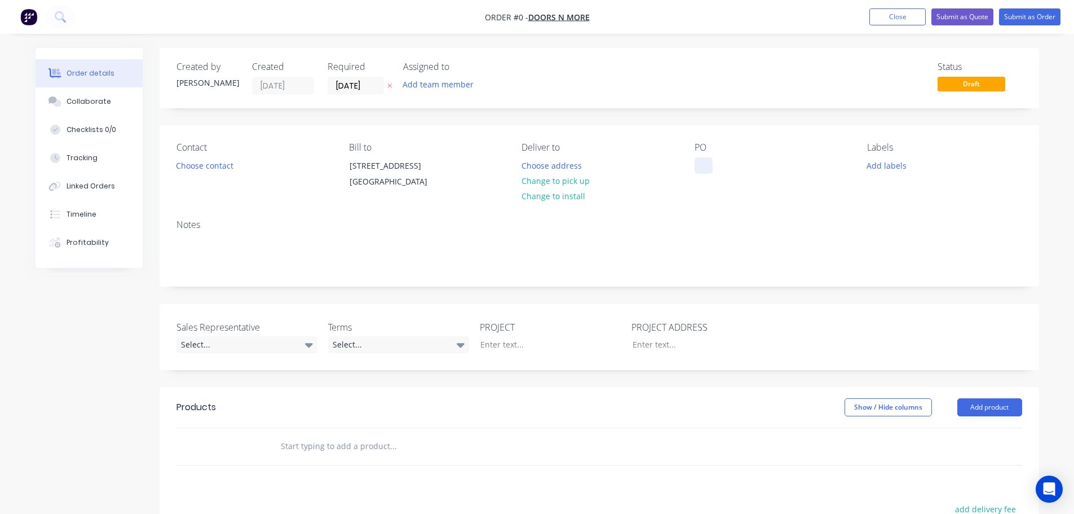
click at [704, 160] on div at bounding box center [704, 165] width 18 height 16
click at [737, 165] on div "Supply Only, [GEOGRAPHIC_DATA]" at bounding box center [765, 171] width 141 height 28
click at [491, 356] on div "Order details Collaborate Checklists 0/0 Tracking Linked Orders Timeline Profit…" at bounding box center [537, 400] width 1026 height 705
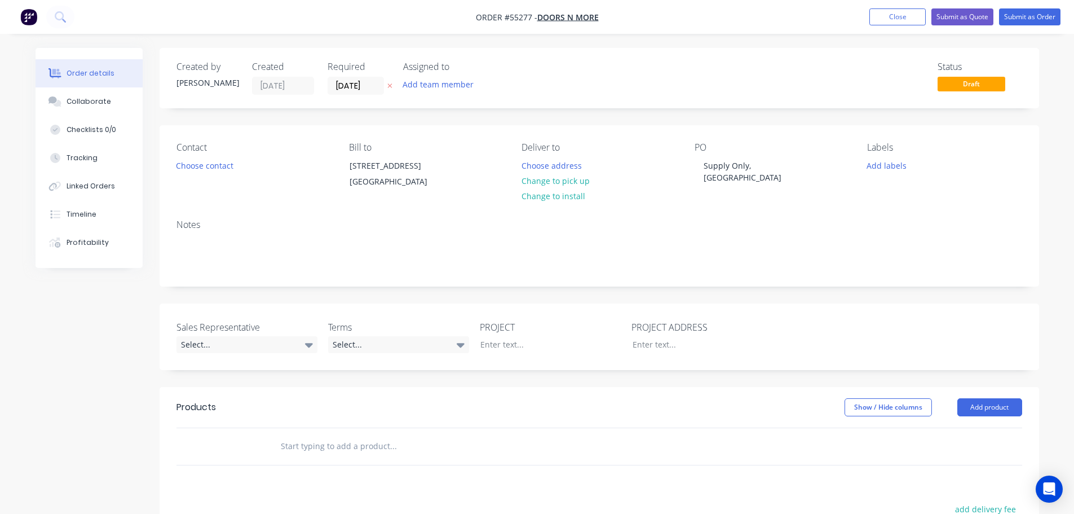
drag, startPoint x: 491, startPoint y: 356, endPoint x: 497, endPoint y: 484, distance: 127.6
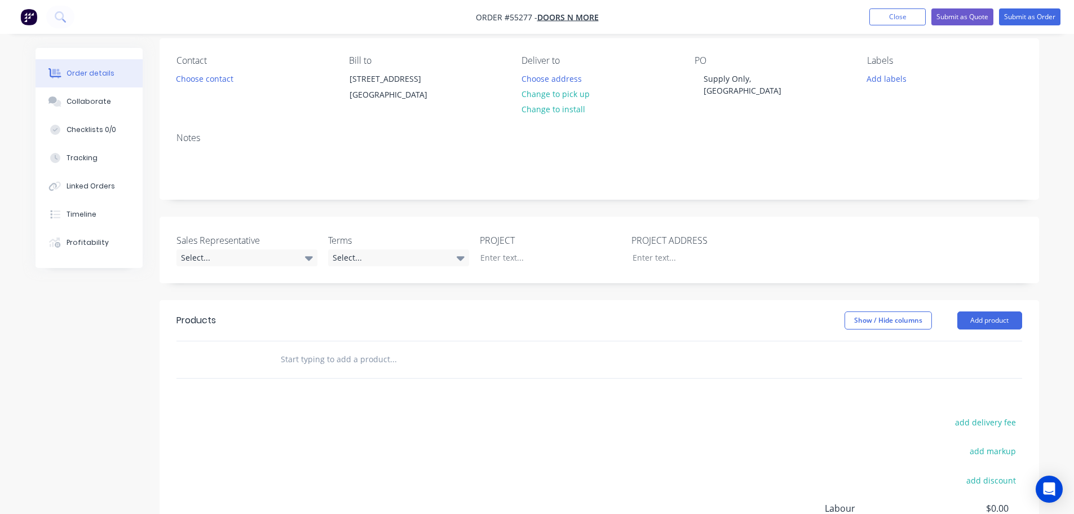
scroll to position [113, 0]
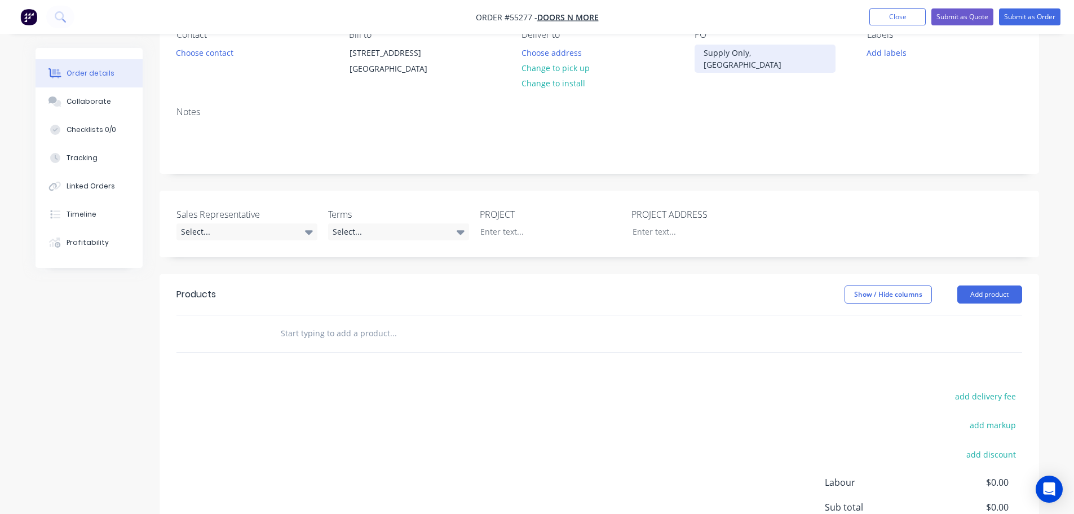
click at [734, 54] on div "Supply Only, [GEOGRAPHIC_DATA]" at bounding box center [765, 59] width 141 height 28
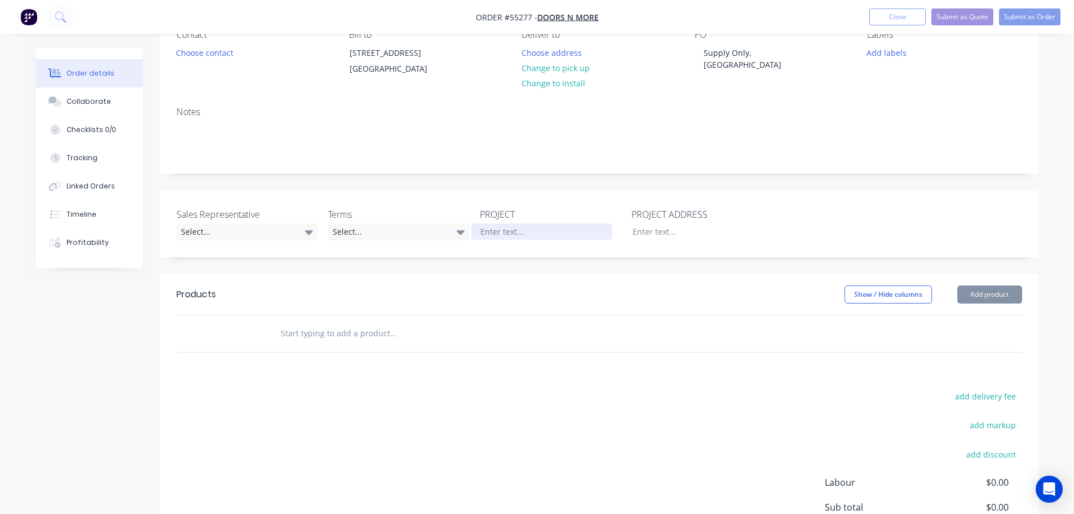
drag, startPoint x: 490, startPoint y: 233, endPoint x: 490, endPoint y: 242, distance: 8.5
click at [490, 236] on div "PROJECT" at bounding box center [550, 224] width 141 height 33
click at [490, 240] on div at bounding box center [541, 231] width 141 height 16
paste div
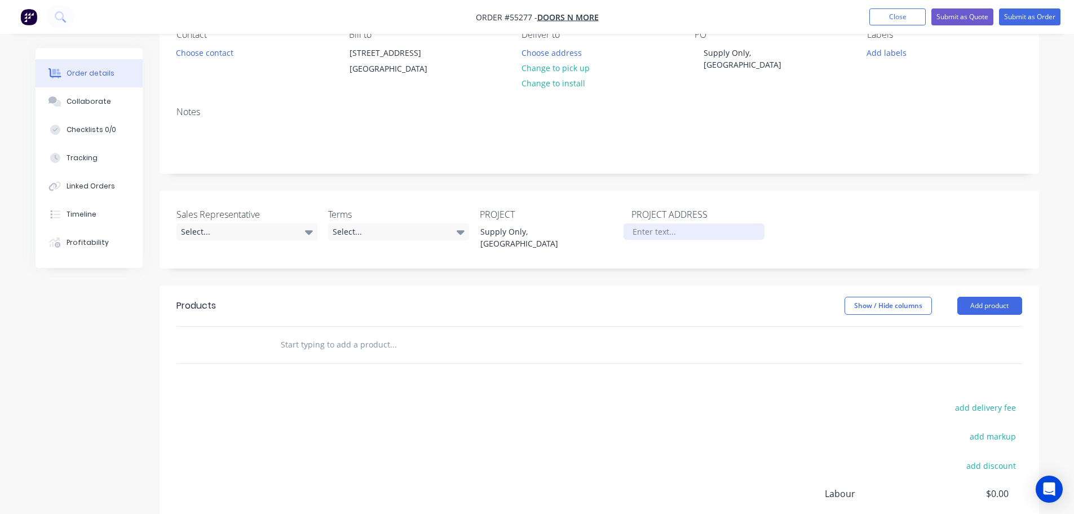
click at [651, 240] on div at bounding box center [694, 231] width 141 height 16
paste div
click at [678, 245] on div "Supply Only, [GEOGRAPHIC_DATA]" at bounding box center [694, 237] width 141 height 28
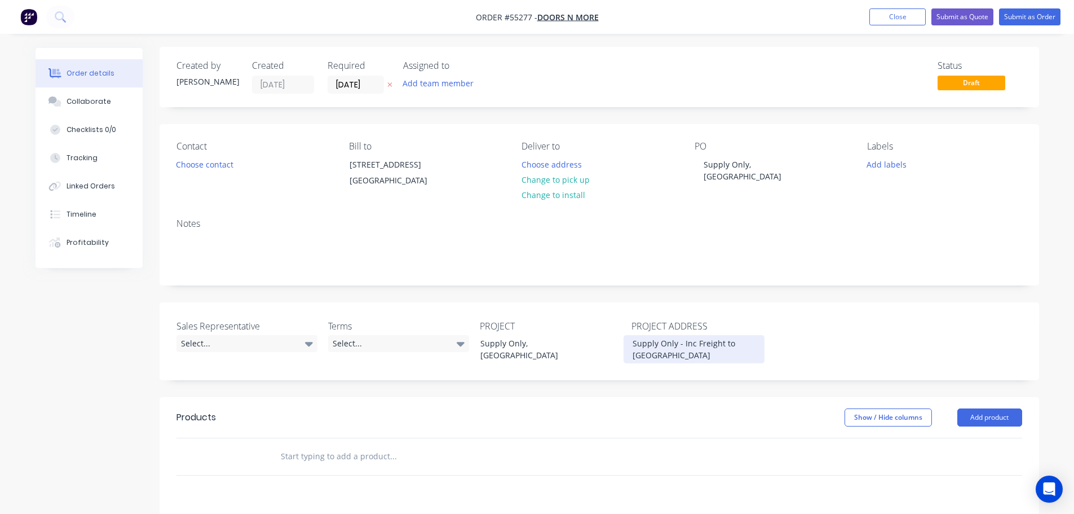
scroll to position [0, 0]
click at [198, 162] on button "Choose contact" at bounding box center [204, 164] width 69 height 15
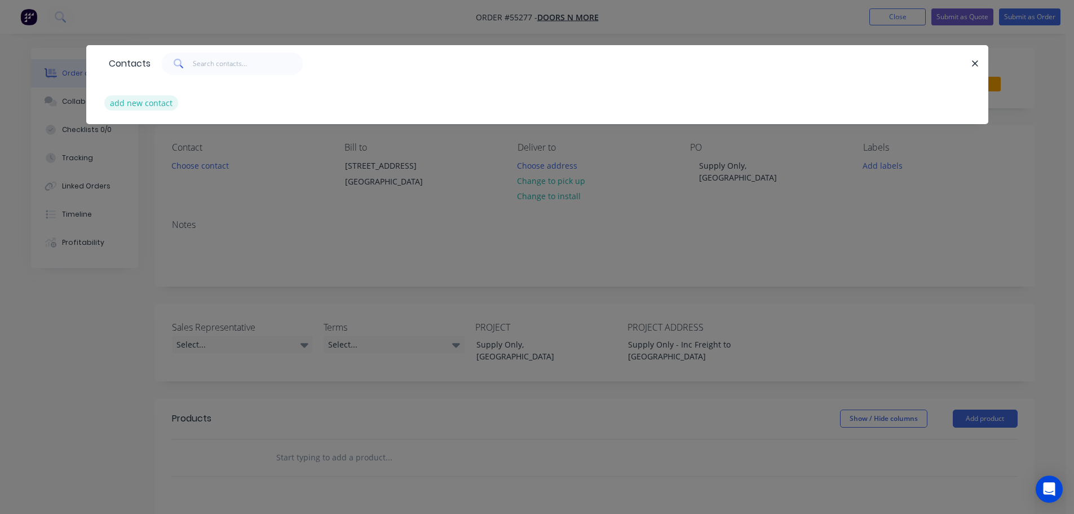
click at [154, 103] on button "add new contact" at bounding box center [141, 102] width 74 height 15
select select "AU"
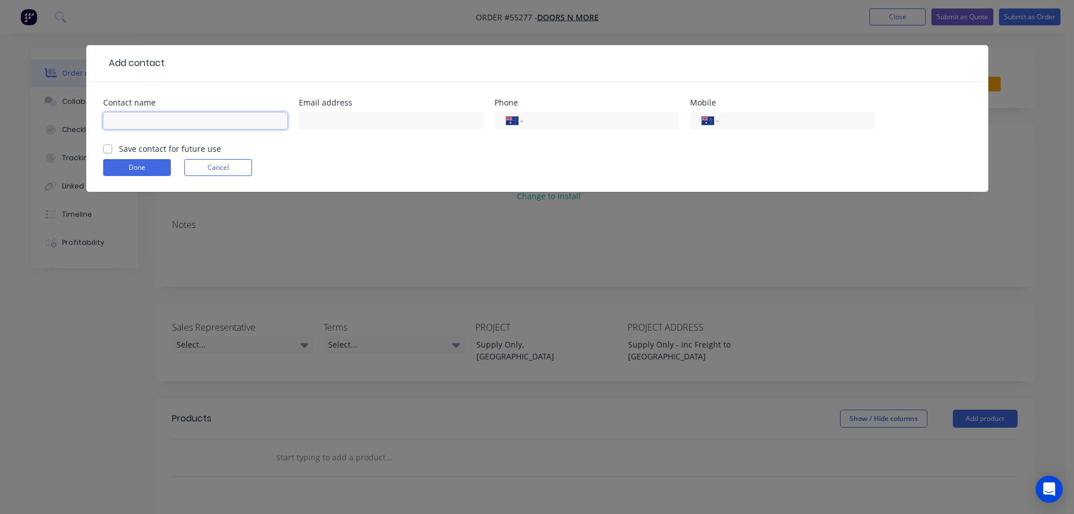
click at [129, 123] on input "text" at bounding box center [195, 120] width 184 height 17
type input "[PERSON_NAME]"
click at [316, 117] on input "text" at bounding box center [391, 120] width 184 height 17
type input "[EMAIL_ADDRESS][DOMAIN_NAME]"
click at [119, 150] on label "Save contact for future use" at bounding box center [170, 149] width 102 height 12
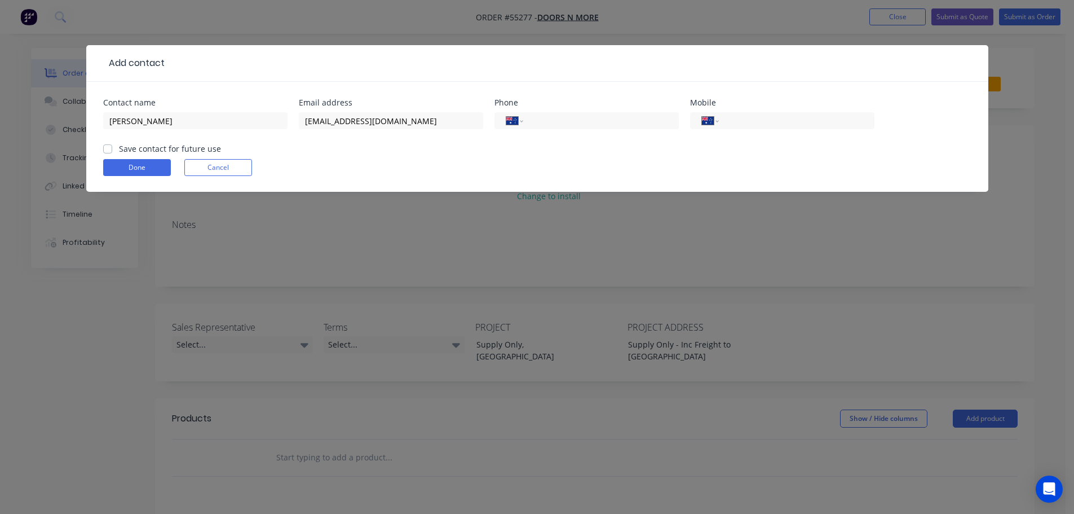
click at [110, 150] on input "Save contact for future use" at bounding box center [107, 148] width 9 height 11
checkbox input "true"
click at [111, 161] on button "Done" at bounding box center [137, 167] width 68 height 17
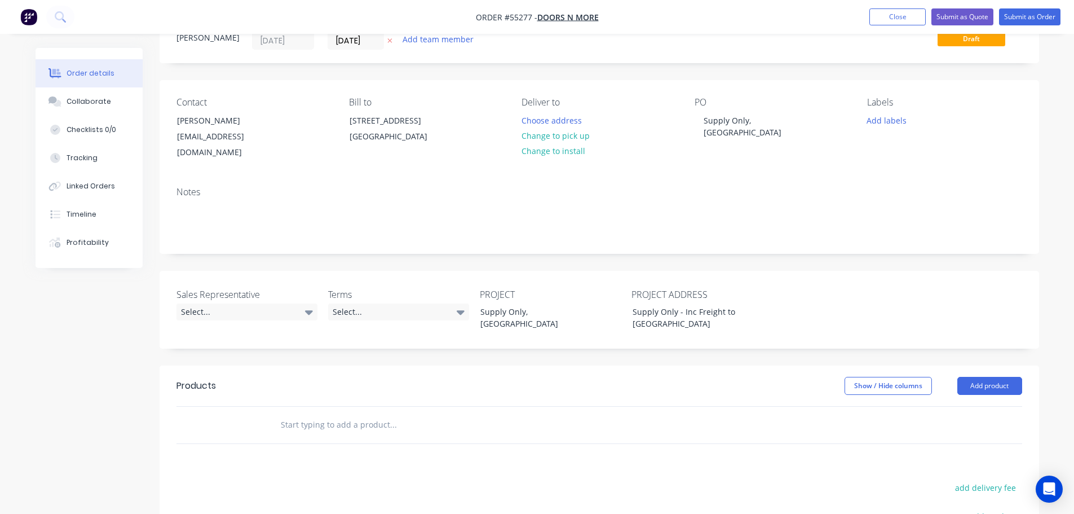
scroll to position [113, 0]
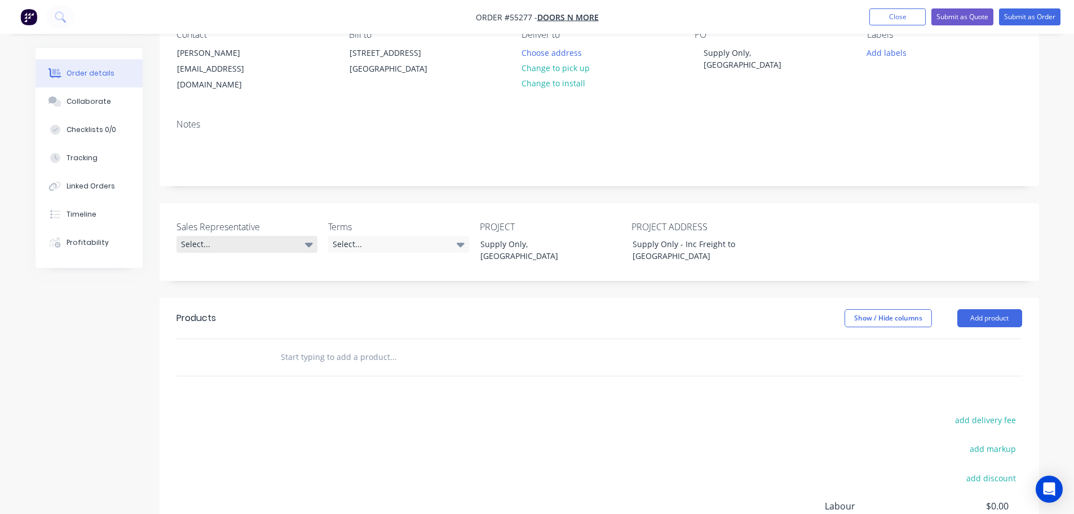
click at [226, 244] on div "Select..." at bounding box center [247, 244] width 141 height 17
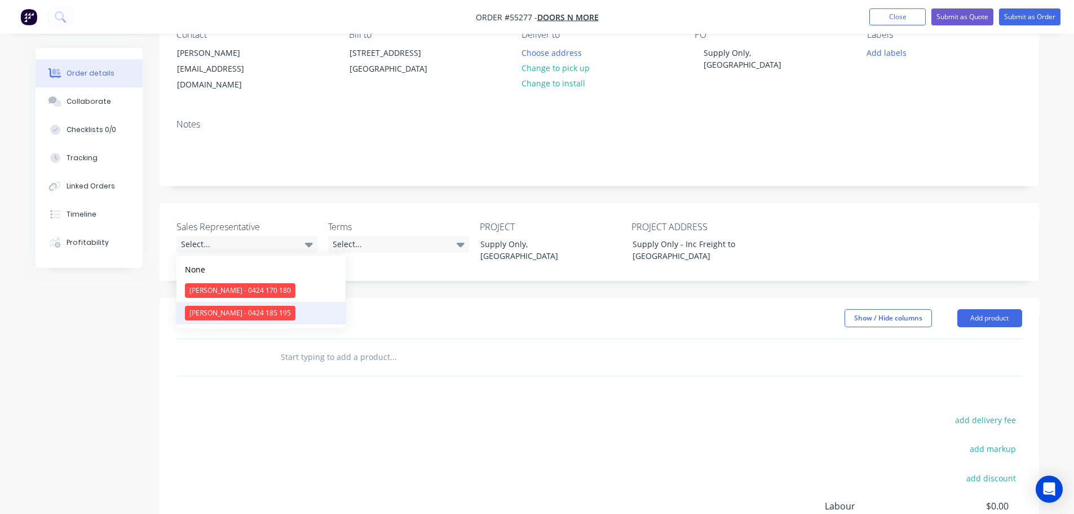
click at [225, 315] on div "[PERSON_NAME] - 0424 185 195" at bounding box center [240, 313] width 111 height 15
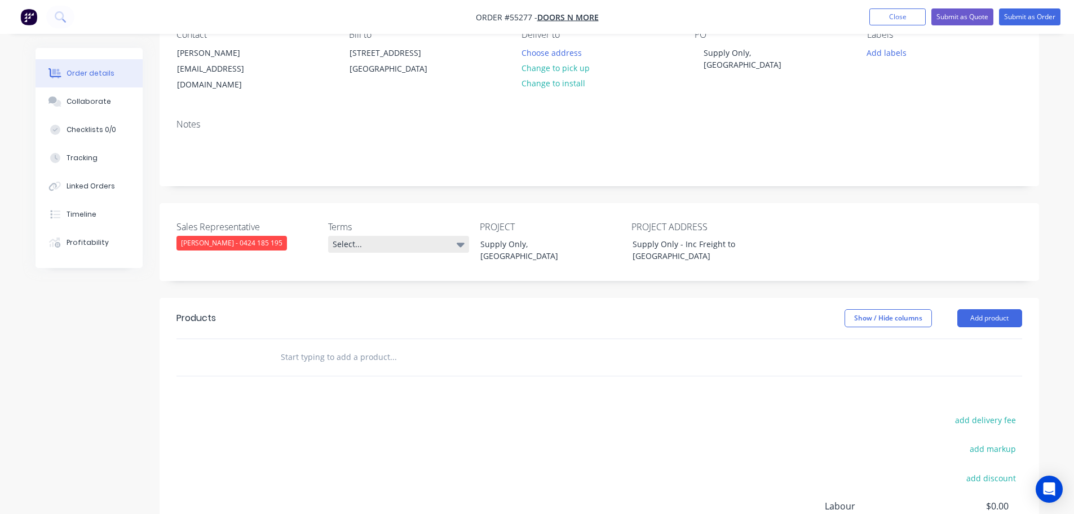
click at [378, 245] on div "Select..." at bounding box center [398, 244] width 141 height 17
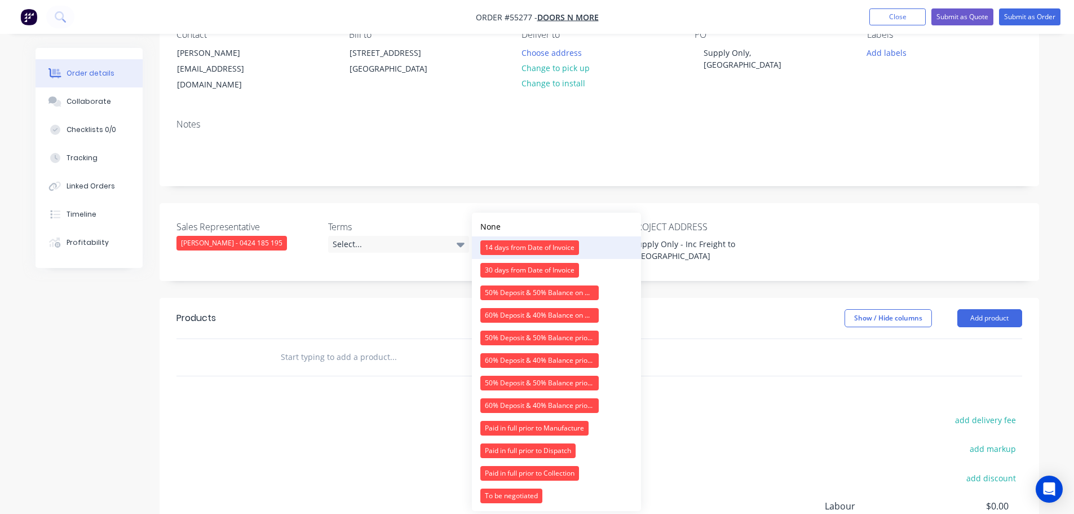
click at [501, 251] on div "14 days from Date of Invoice" at bounding box center [529, 247] width 99 height 15
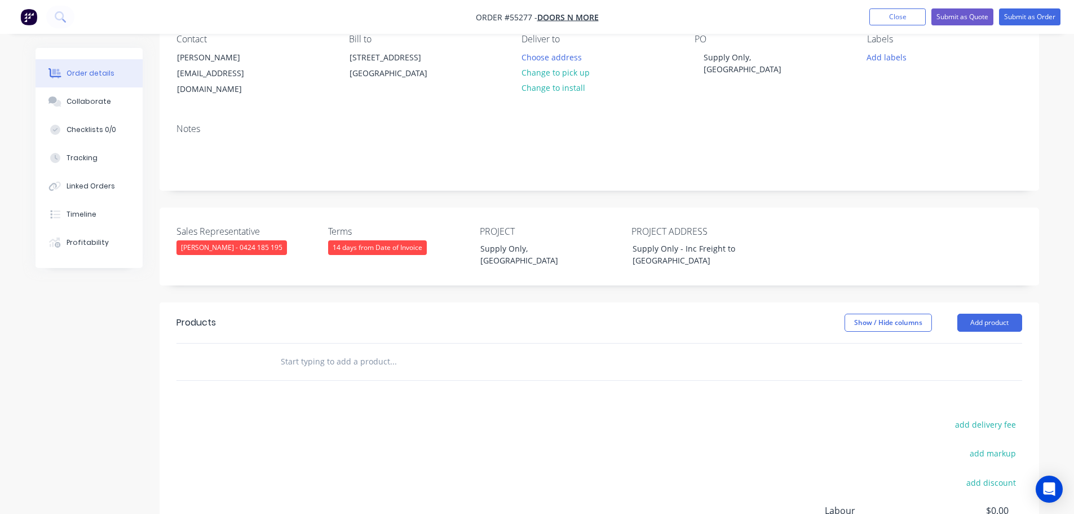
scroll to position [169, 0]
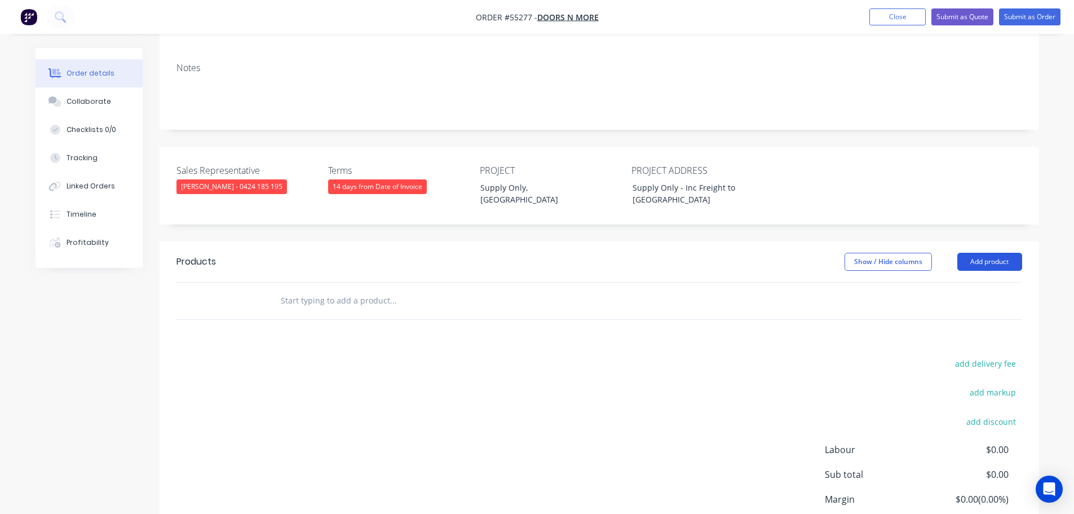
click at [999, 253] on button "Add product" at bounding box center [990, 262] width 65 height 18
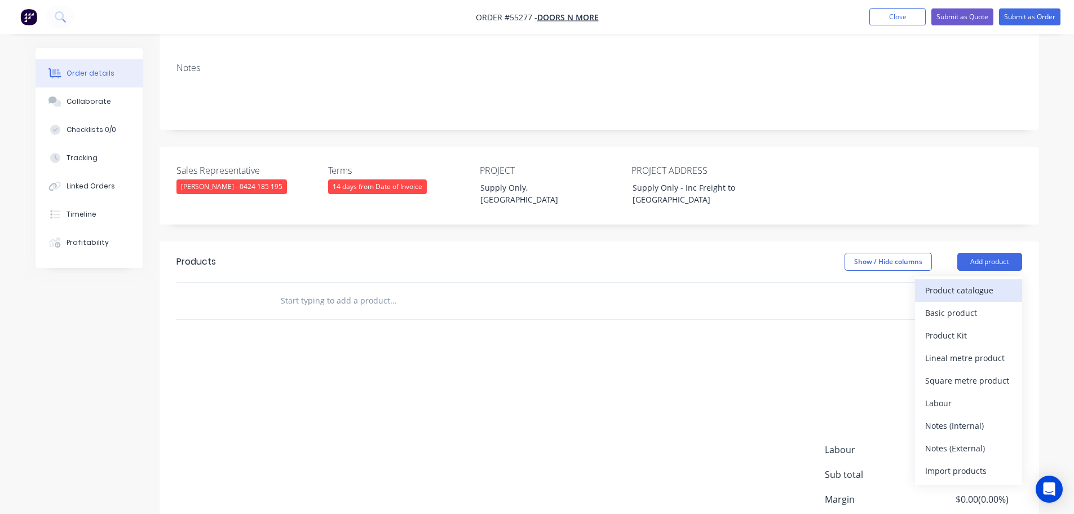
click at [966, 282] on div "Product catalogue" at bounding box center [968, 290] width 87 height 16
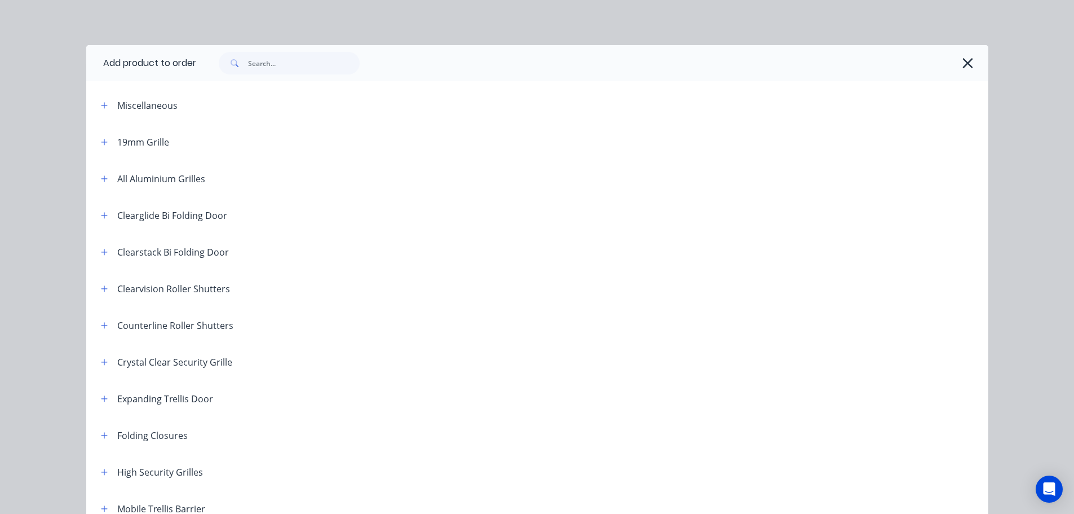
click at [962, 62] on icon "button" at bounding box center [968, 63] width 12 height 16
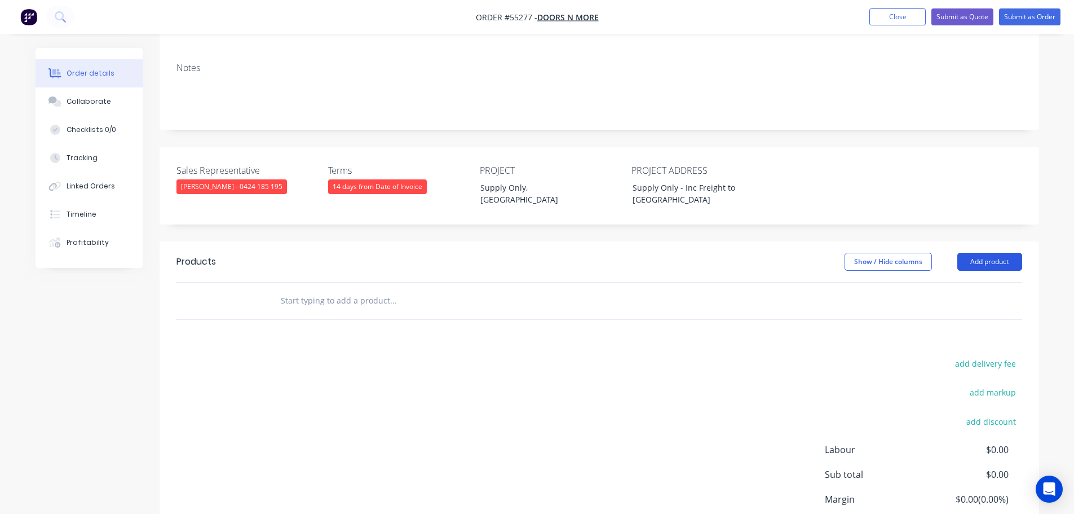
click at [987, 253] on button "Add product" at bounding box center [990, 262] width 65 height 18
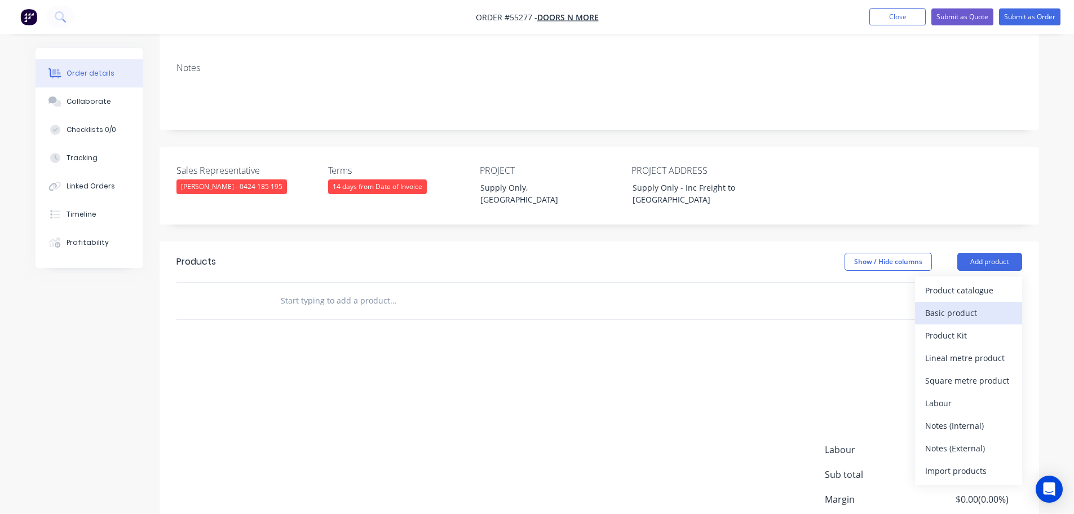
click at [958, 307] on div "Basic product" at bounding box center [968, 313] width 87 height 16
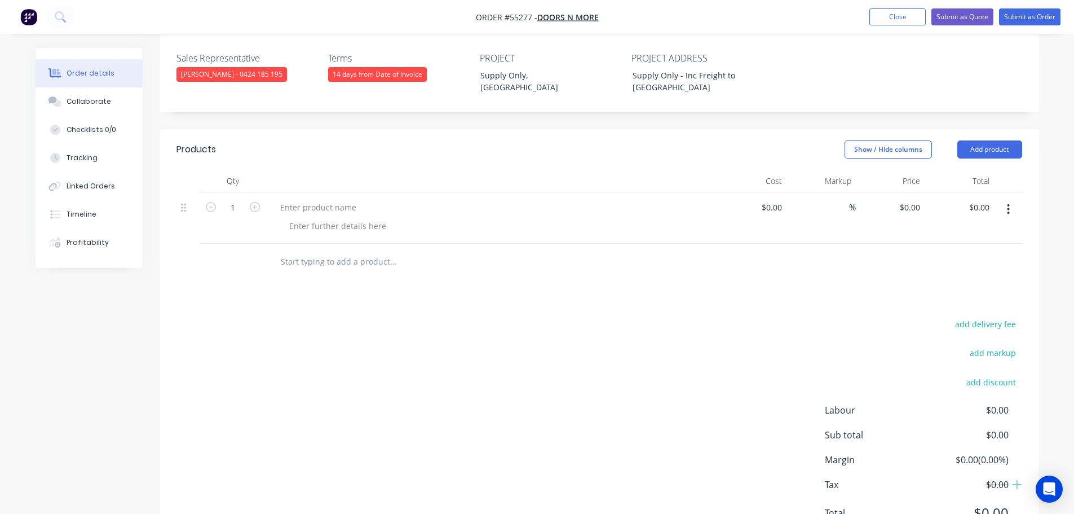
scroll to position [282, 0]
type input "9490"
type input "$9,490.00"
click at [305, 199] on div at bounding box center [318, 207] width 94 height 16
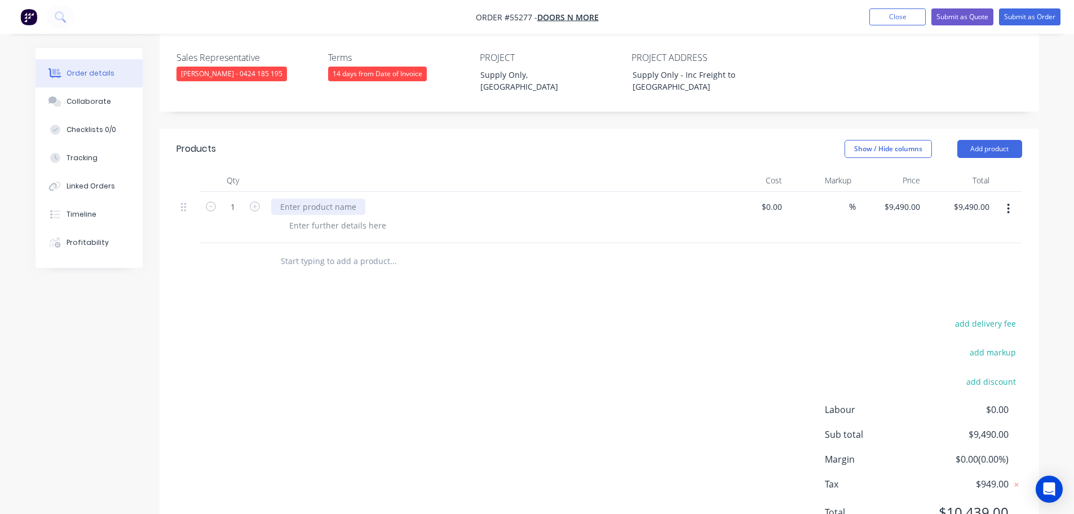
click at [306, 199] on div at bounding box center [318, 207] width 94 height 16
click at [354, 217] on div at bounding box center [337, 225] width 115 height 16
click at [360, 217] on div at bounding box center [337, 225] width 115 height 16
click at [342, 199] on div "Supply Only -" at bounding box center [492, 207] width 442 height 16
click at [333, 199] on div "Supply Only -" at bounding box center [305, 207] width 69 height 16
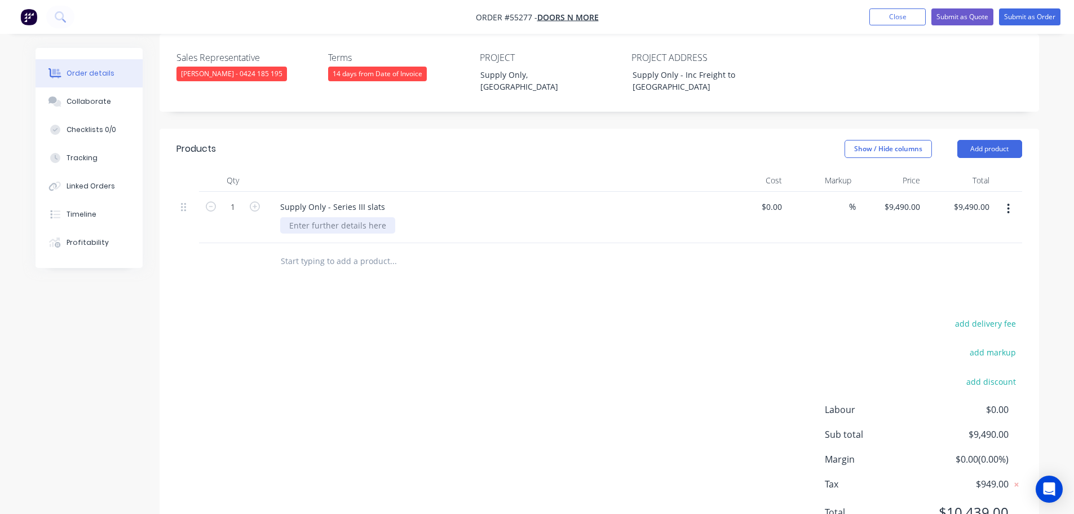
click at [299, 217] on div at bounding box center [337, 225] width 115 height 16
click at [305, 218] on div at bounding box center [337, 225] width 115 height 16
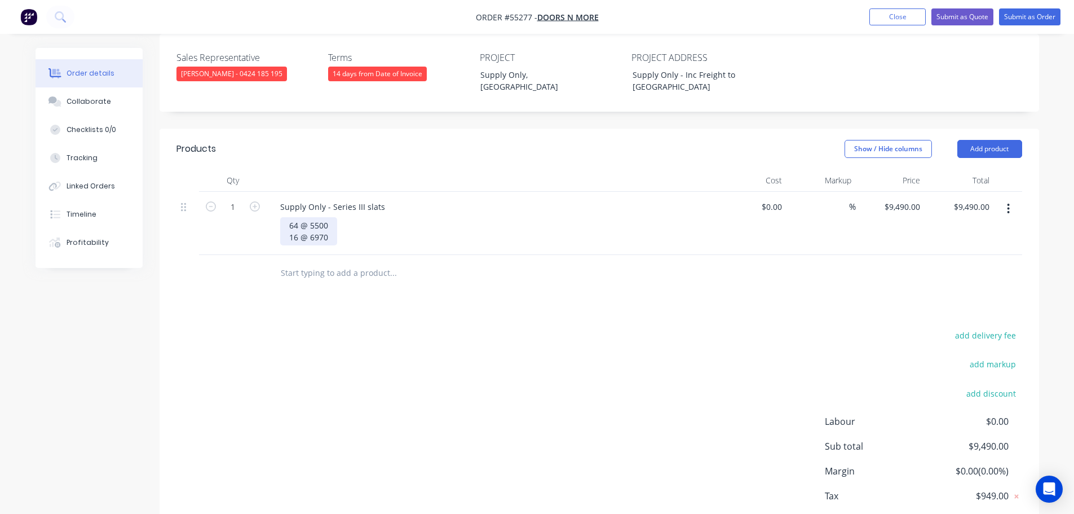
click at [329, 217] on div "64 @ 5500 16 @ 6970" at bounding box center [308, 231] width 57 height 28
click at [328, 226] on div "64 @ 5500mm W 16 @ 6970" at bounding box center [320, 231] width 81 height 28
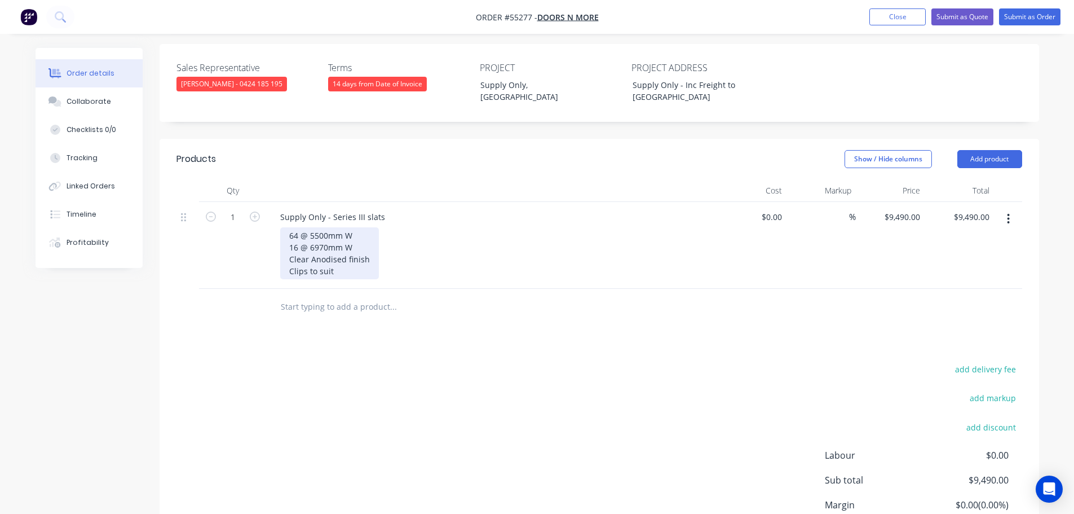
scroll to position [169, 0]
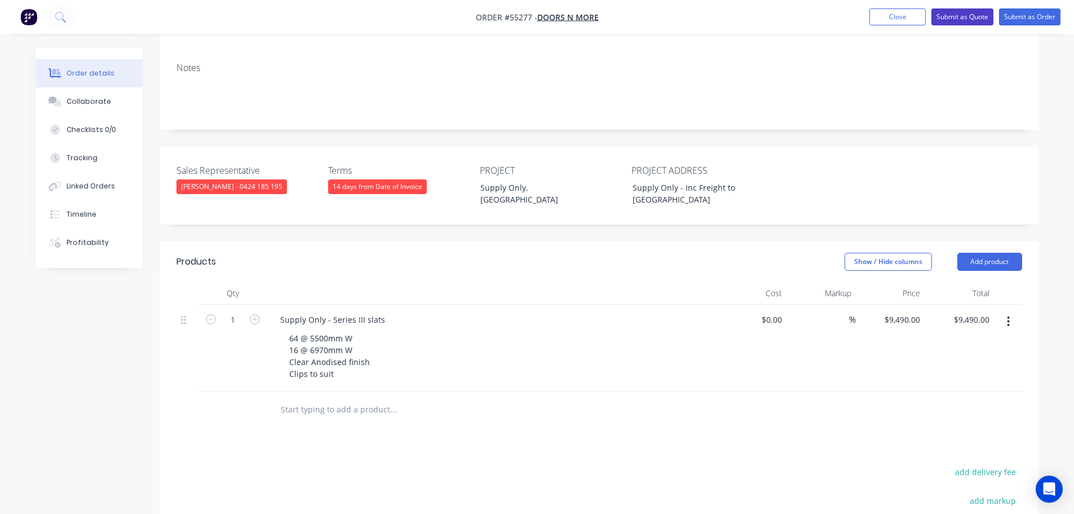
click at [953, 19] on button "Submit as Quote" at bounding box center [963, 16] width 62 height 17
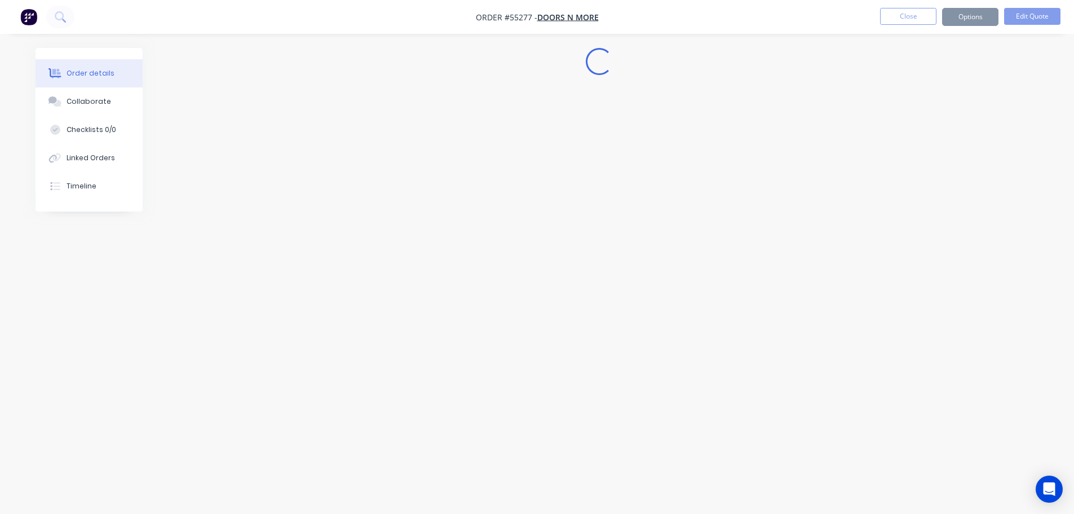
scroll to position [0, 0]
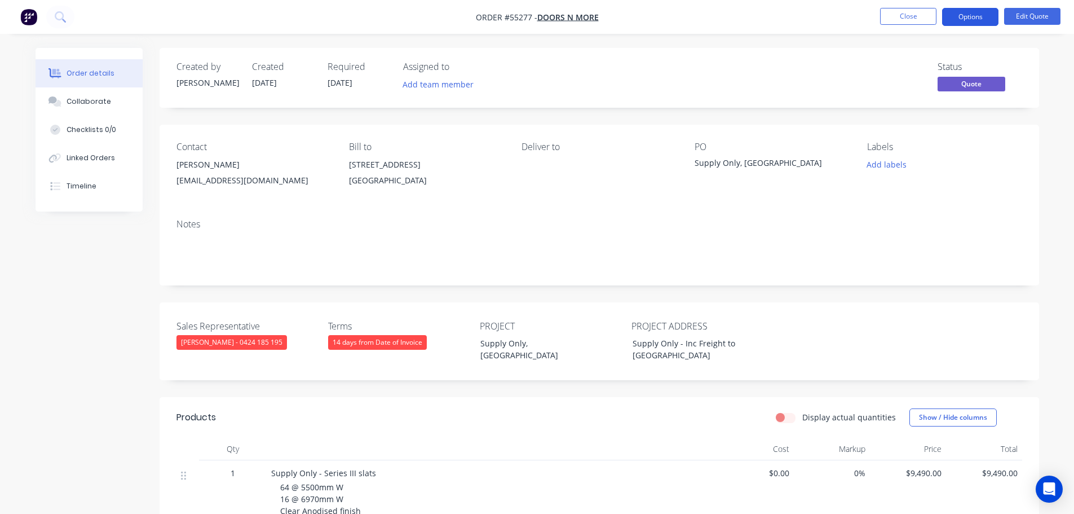
click at [961, 14] on button "Options" at bounding box center [970, 17] width 56 height 18
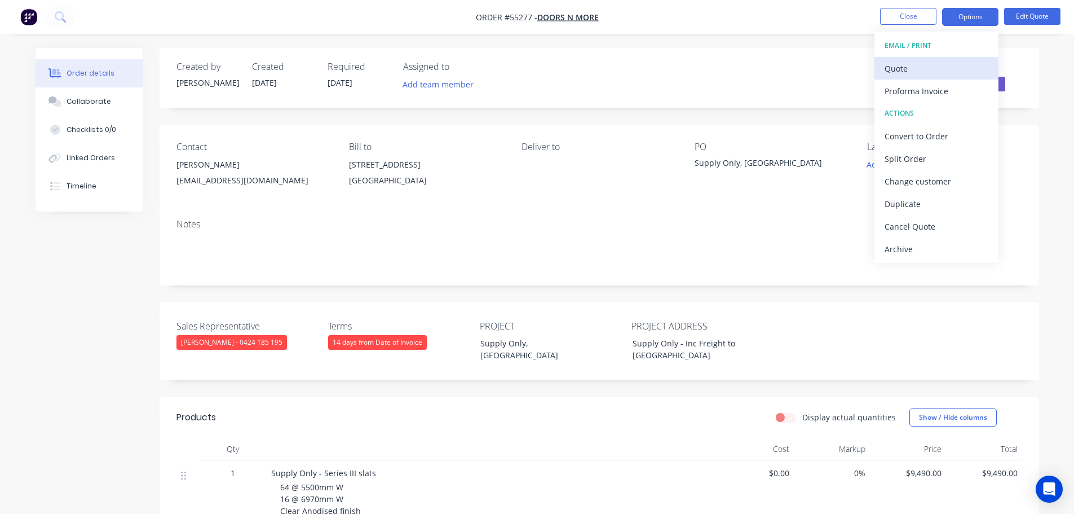
click at [896, 68] on div "Quote" at bounding box center [937, 68] width 104 height 16
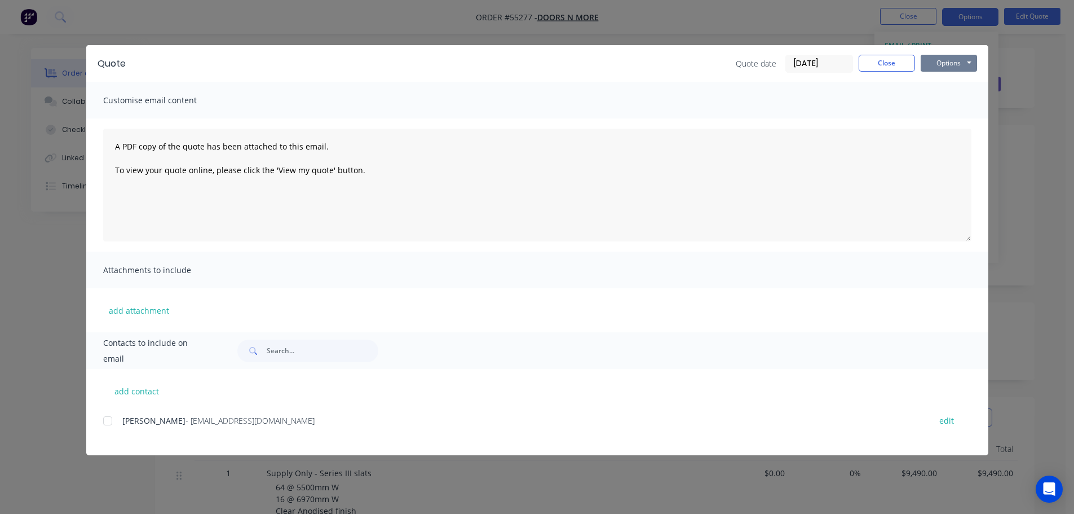
drag, startPoint x: 939, startPoint y: 66, endPoint x: 941, endPoint y: 73, distance: 7.5
click at [939, 68] on button "Options" at bounding box center [949, 63] width 56 height 17
click at [946, 102] on button "Print" at bounding box center [957, 101] width 72 height 19
click at [874, 65] on button "Close" at bounding box center [887, 63] width 56 height 17
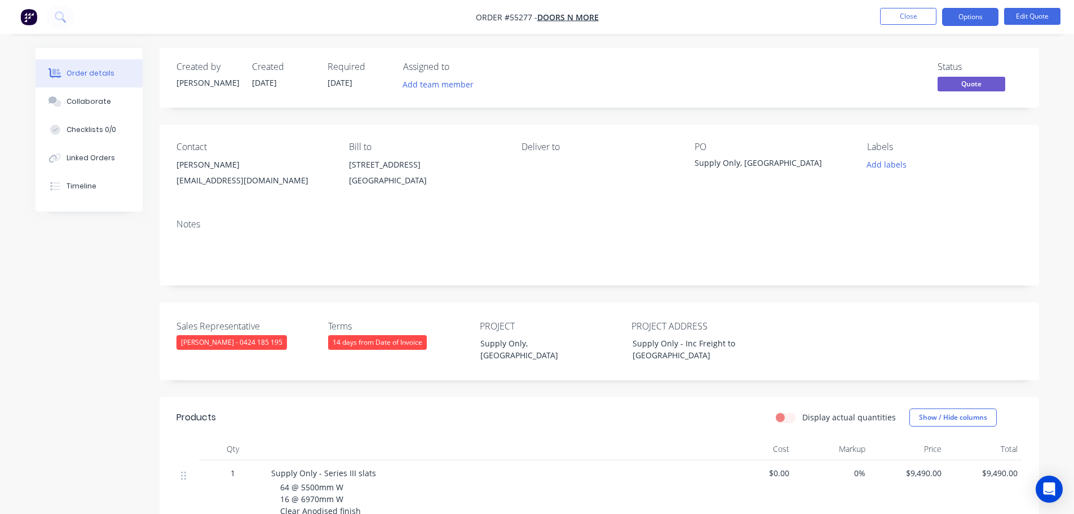
click at [211, 181] on div "[EMAIL_ADDRESS][DOMAIN_NAME]" at bounding box center [254, 181] width 155 height 16
click at [730, 164] on div "Supply Only, [GEOGRAPHIC_DATA]" at bounding box center [765, 165] width 141 height 16
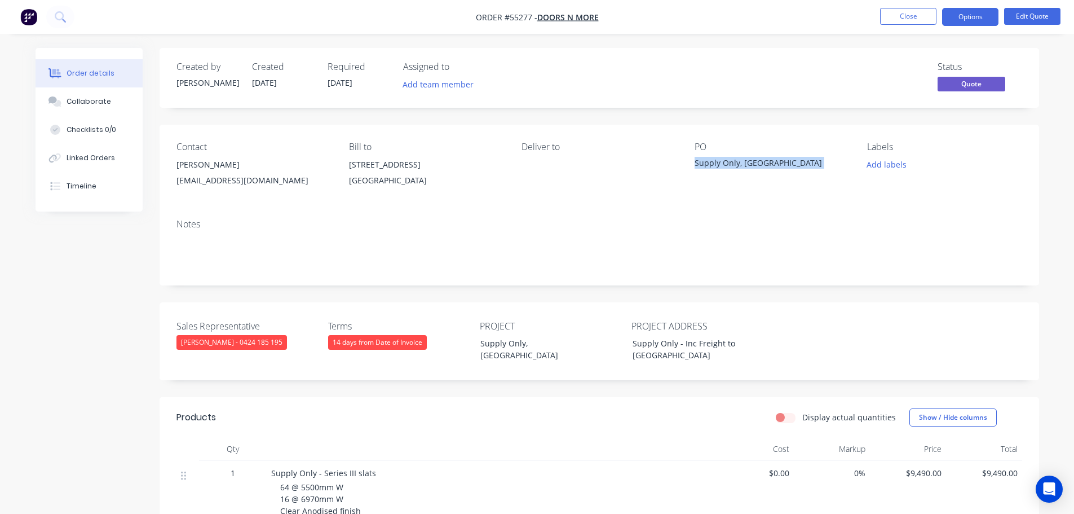
click at [730, 164] on div "Supply Only, [GEOGRAPHIC_DATA]" at bounding box center [765, 165] width 141 height 16
click at [923, 19] on button "Close" at bounding box center [908, 16] width 56 height 17
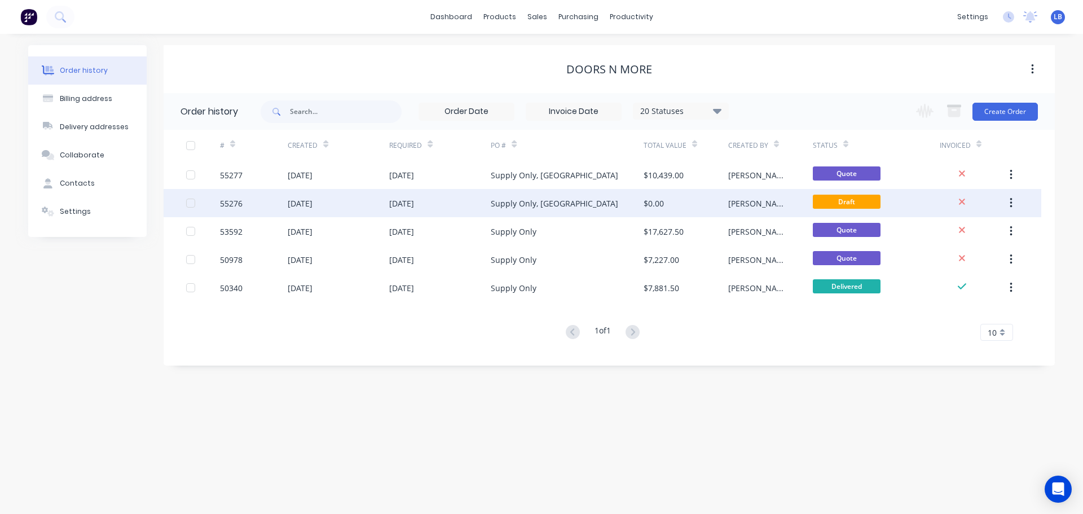
click at [1012, 204] on icon "button" at bounding box center [1010, 203] width 3 height 12
click at [943, 233] on div "Archive" at bounding box center [970, 232] width 87 height 16
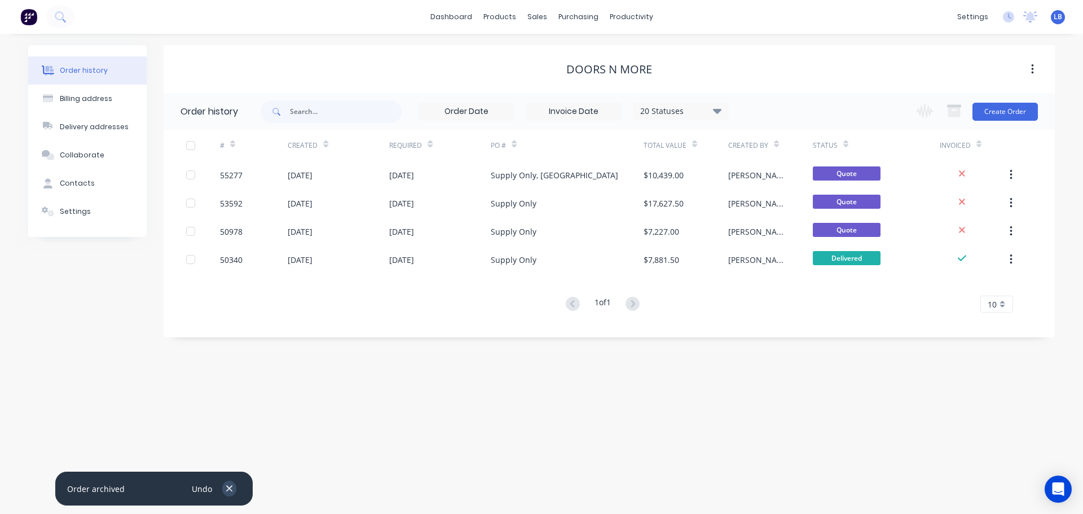
click at [229, 490] on icon "button" at bounding box center [229, 488] width 7 height 10
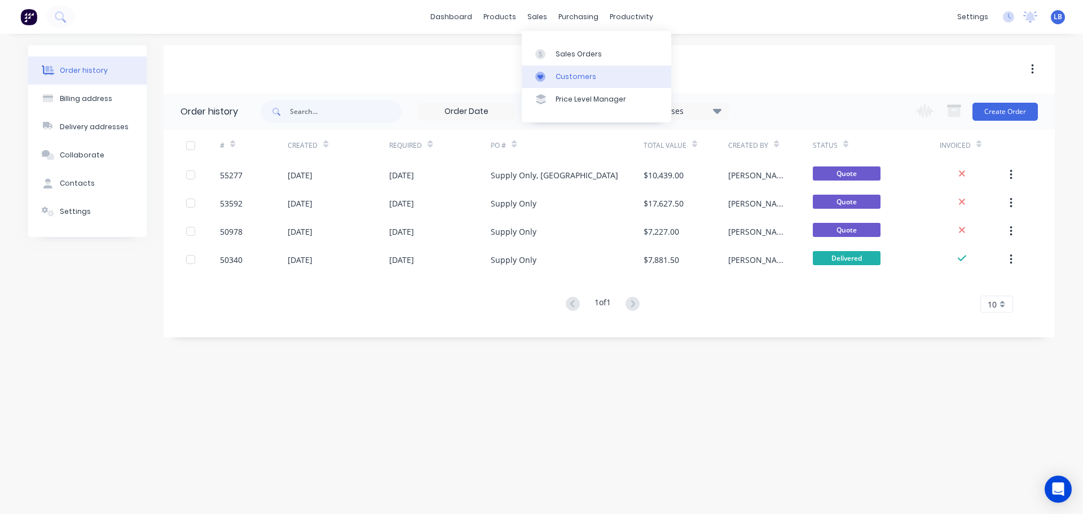
click at [564, 75] on div "Customers" at bounding box center [575, 77] width 41 height 10
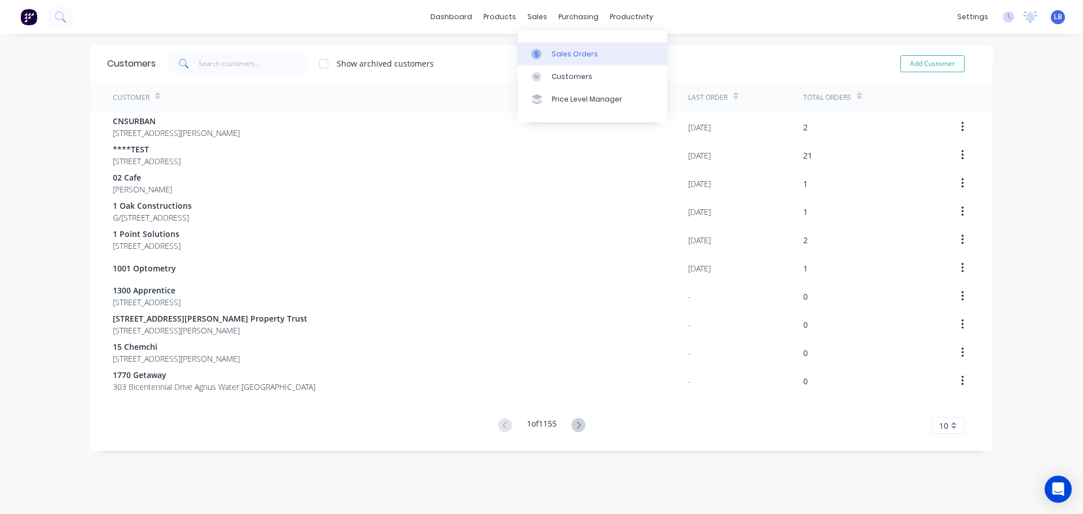
click at [568, 55] on div "Sales Orders" at bounding box center [575, 54] width 46 height 10
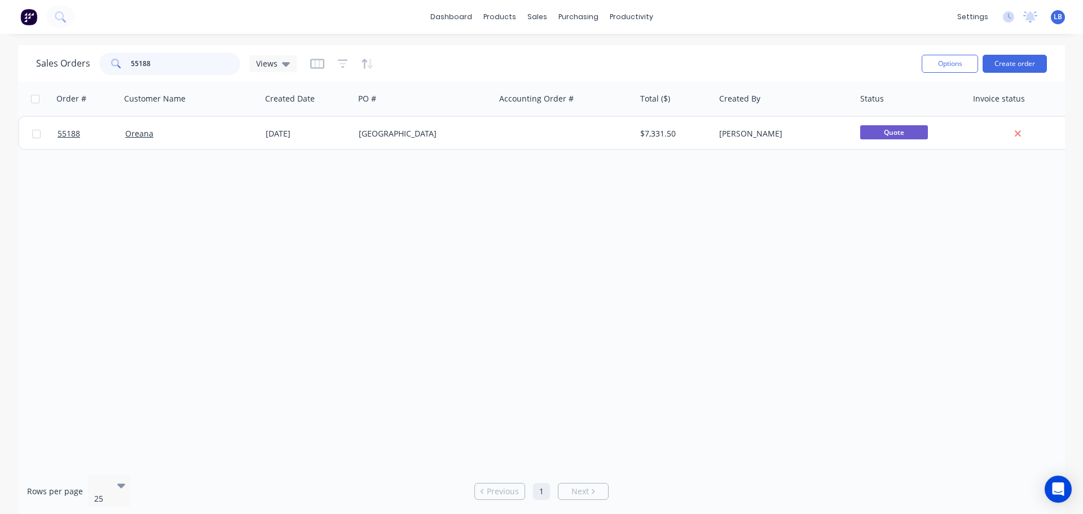
drag, startPoint x: 166, startPoint y: 62, endPoint x: 91, endPoint y: 77, distance: 76.5
click at [91, 77] on div "Sales Orders 55188 Views Options Create order" at bounding box center [541, 63] width 1047 height 37
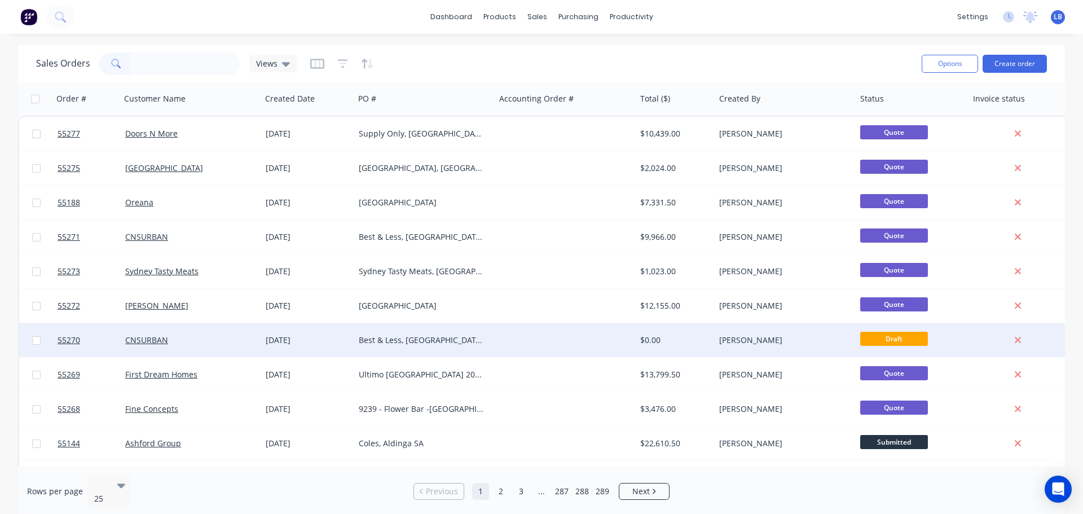
click at [56, 338] on div at bounding box center [87, 340] width 68 height 34
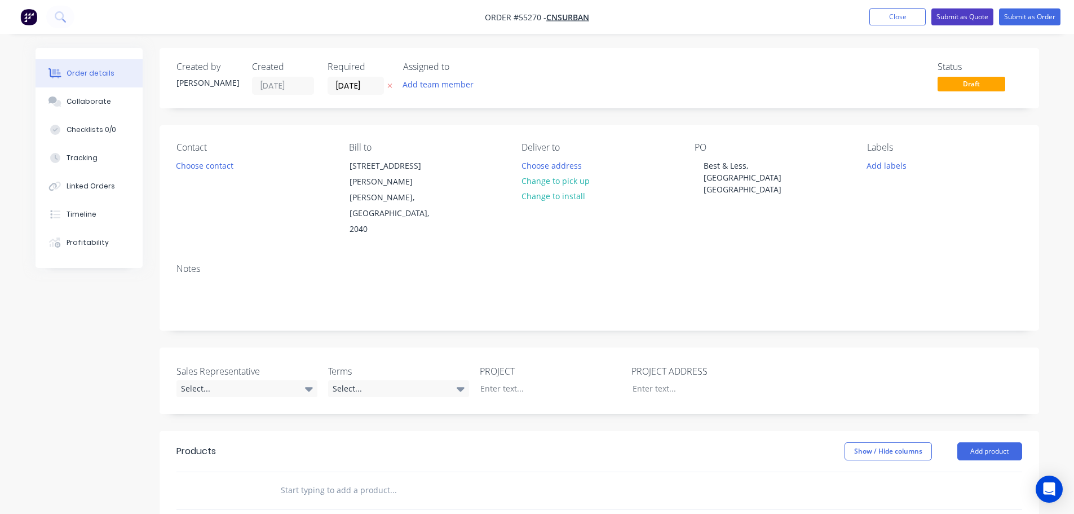
click at [955, 14] on button "Submit as Quote" at bounding box center [963, 16] width 62 height 17
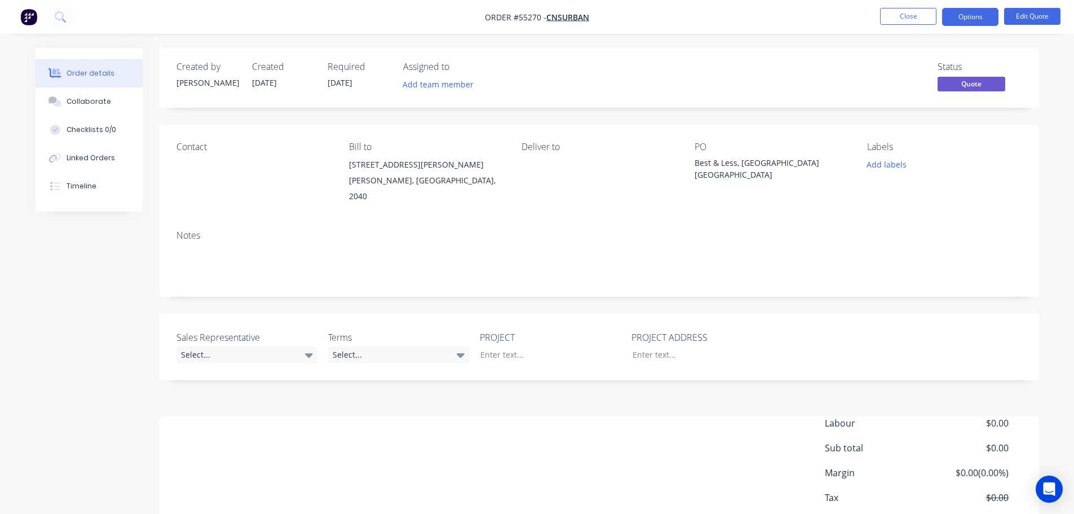
click at [955, 14] on button "Options" at bounding box center [970, 17] width 56 height 18
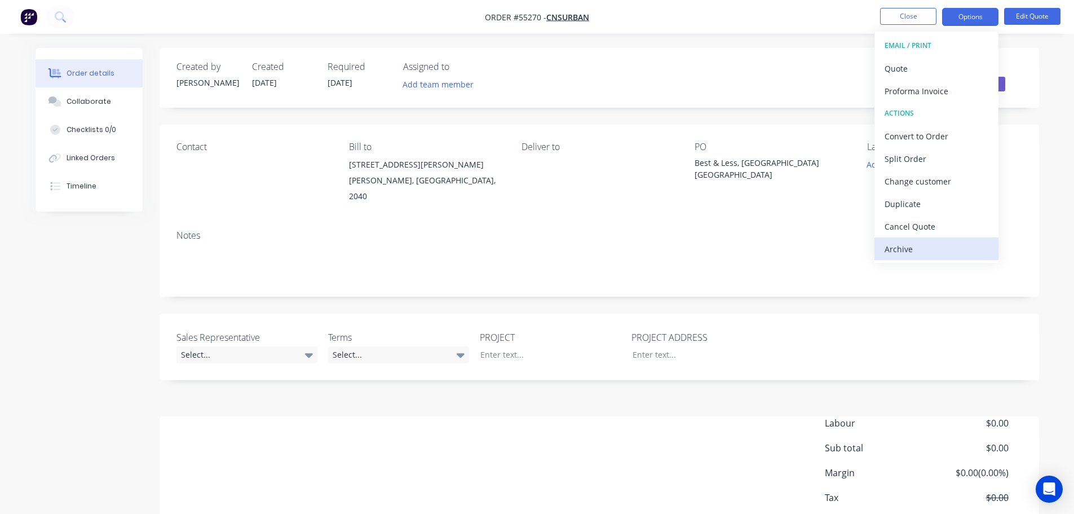
click at [905, 253] on div "Archive" at bounding box center [937, 249] width 104 height 16
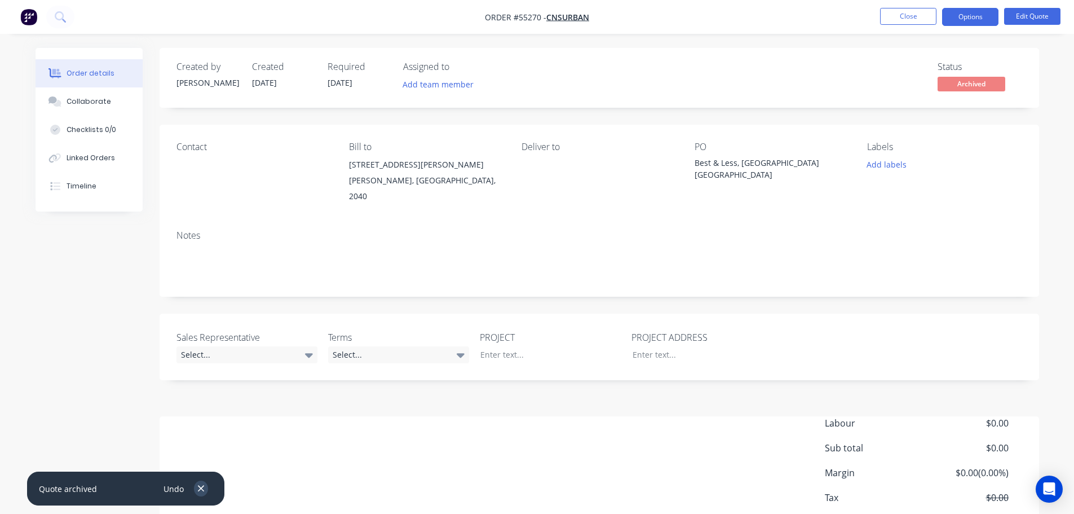
click at [203, 488] on icon "button" at bounding box center [200, 488] width 7 height 10
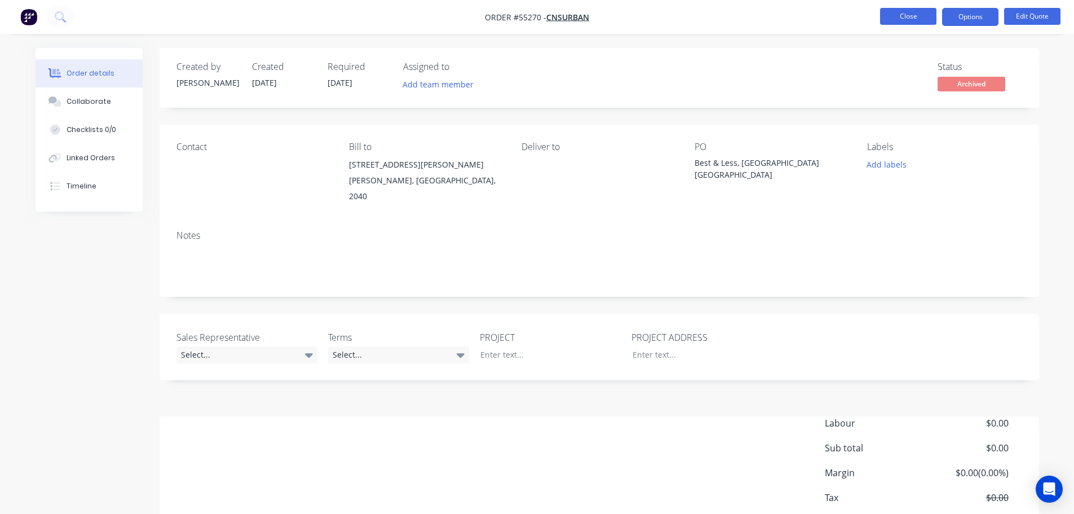
click at [906, 18] on button "Close" at bounding box center [908, 16] width 56 height 17
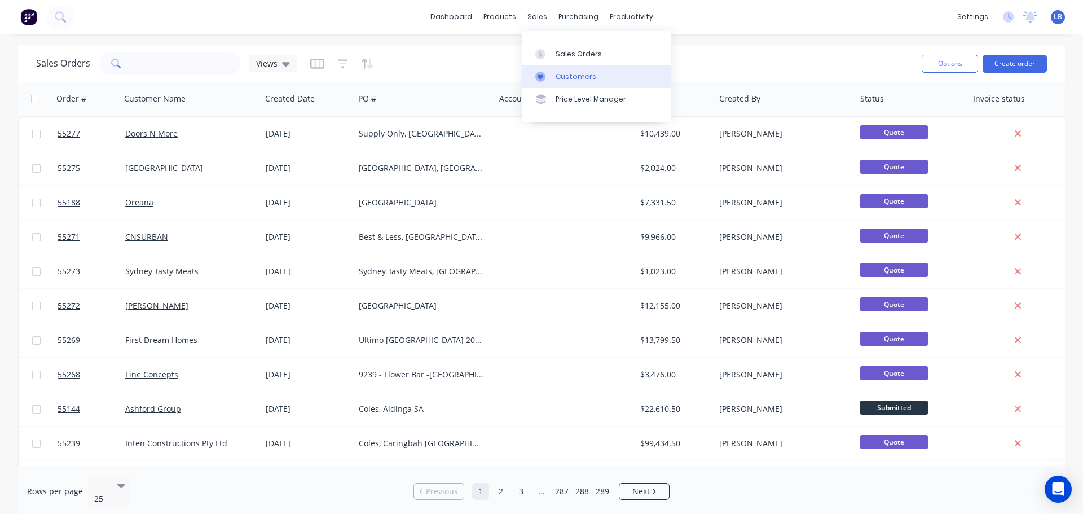
click at [574, 80] on div "Customers" at bounding box center [575, 77] width 41 height 10
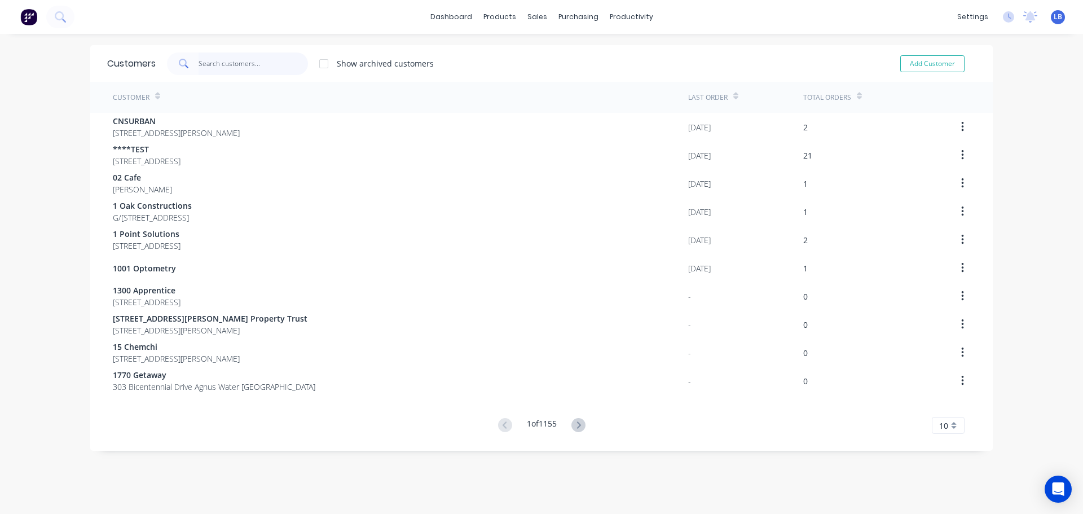
click at [222, 65] on input "text" at bounding box center [254, 63] width 110 height 23
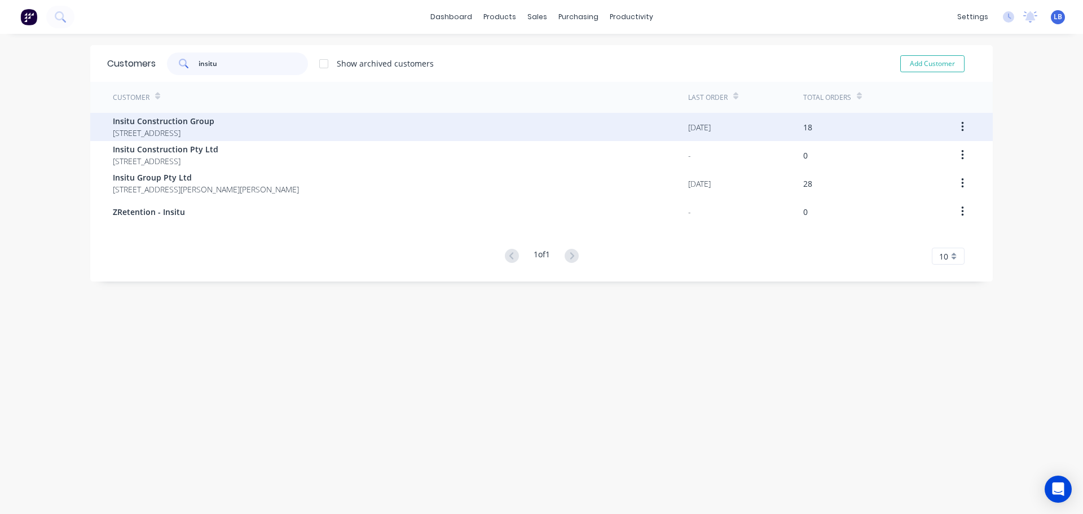
type input "insitu"
click at [166, 125] on span "Insitu Construction Group" at bounding box center [164, 121] width 102 height 12
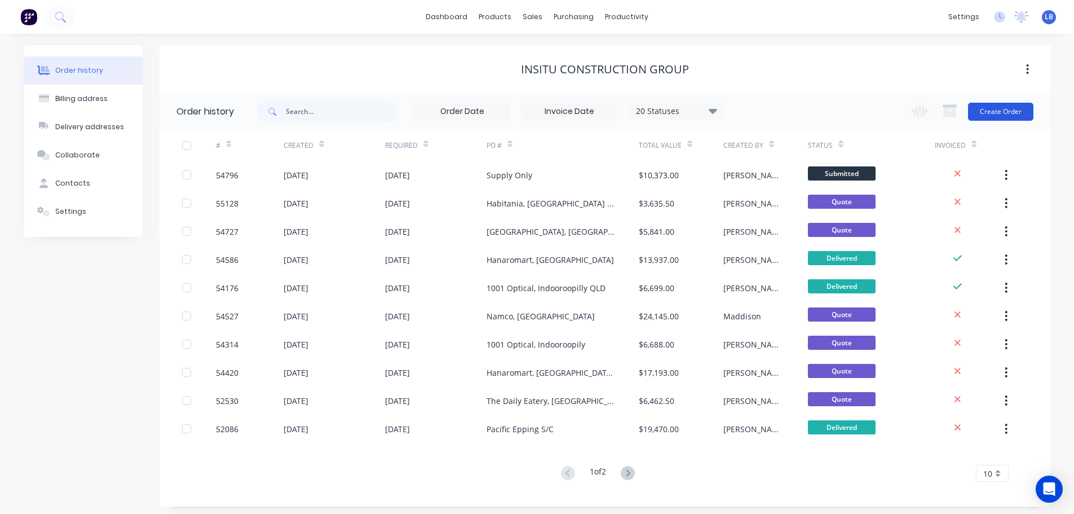
click at [1013, 108] on button "Create Order" at bounding box center [1000, 112] width 65 height 18
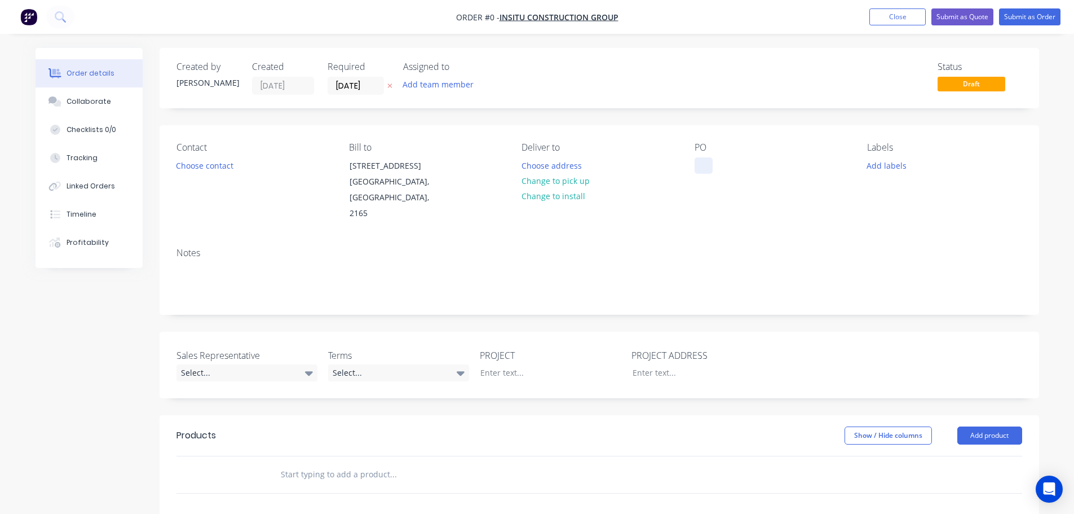
click at [705, 161] on div at bounding box center [704, 165] width 18 height 16
click at [738, 164] on div "[GEOGRAPHIC_DATA]" at bounding box center [743, 165] width 96 height 16
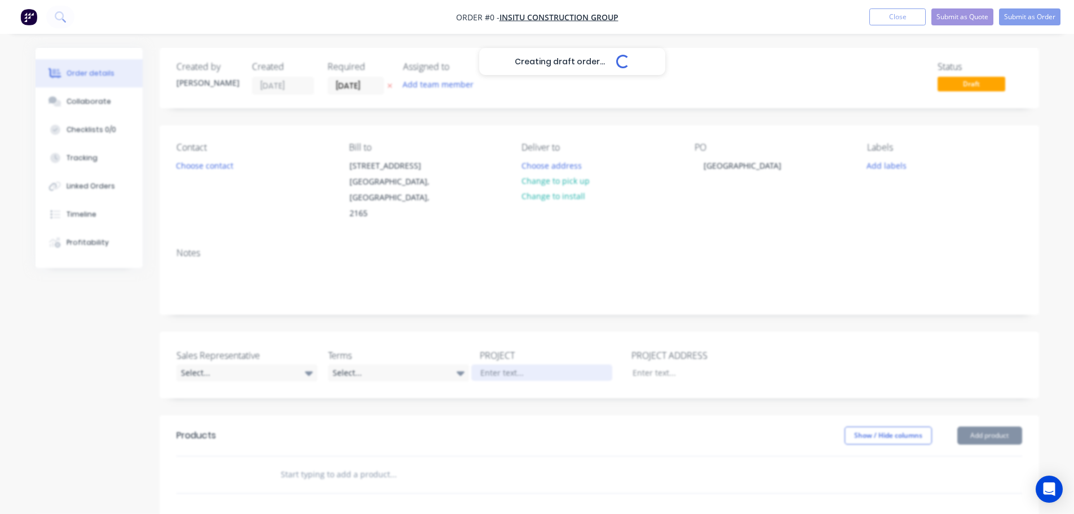
click at [484, 357] on div "Creating draft order... Loading... Order details Collaborate Checklists 0/0 Tra…" at bounding box center [537, 414] width 1026 height 733
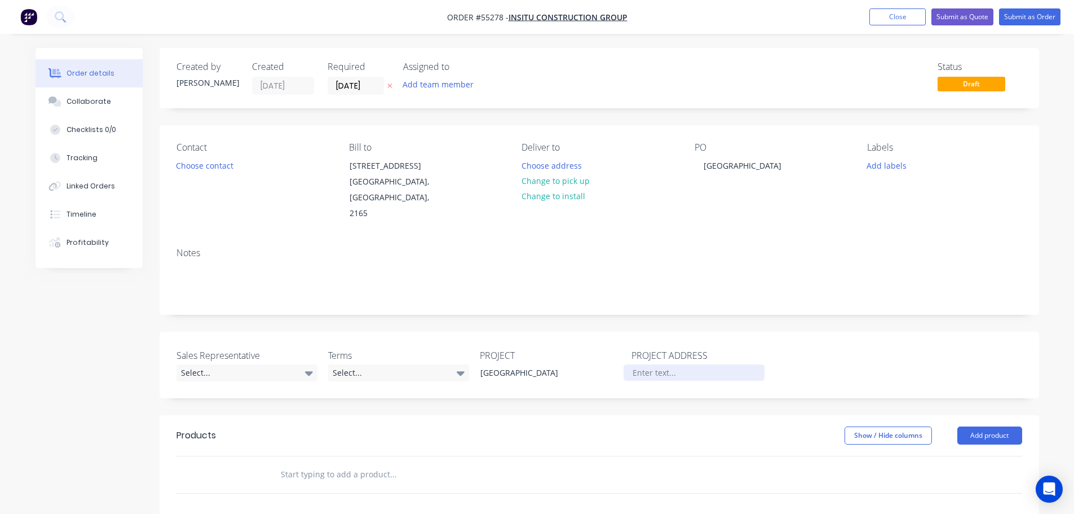
click at [634, 364] on div at bounding box center [694, 372] width 141 height 16
paste div
click at [629, 364] on div "[GEOGRAPHIC_DATA]" at bounding box center [694, 372] width 141 height 16
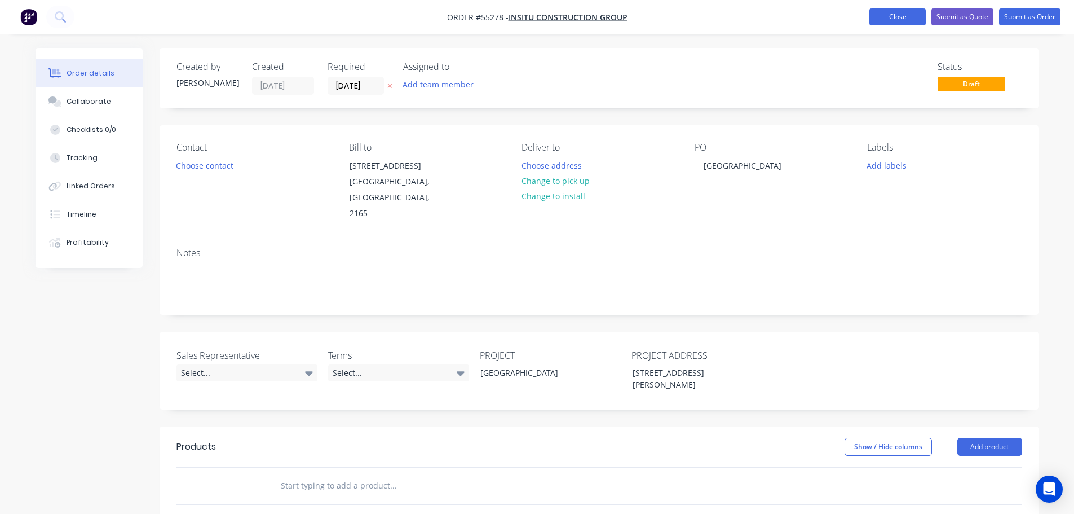
click at [899, 15] on button "Close" at bounding box center [898, 16] width 56 height 17
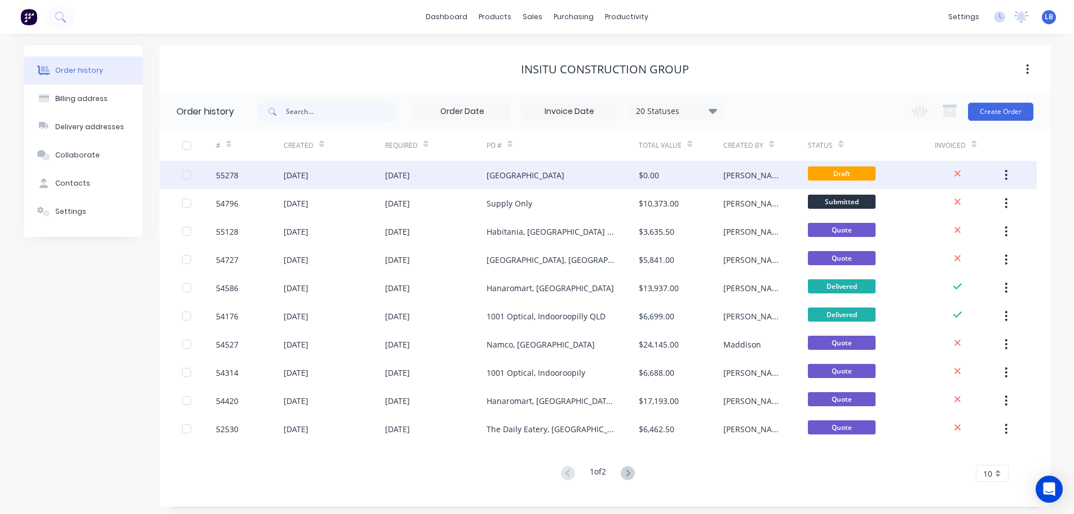
click at [228, 173] on div "55278" at bounding box center [227, 175] width 23 height 12
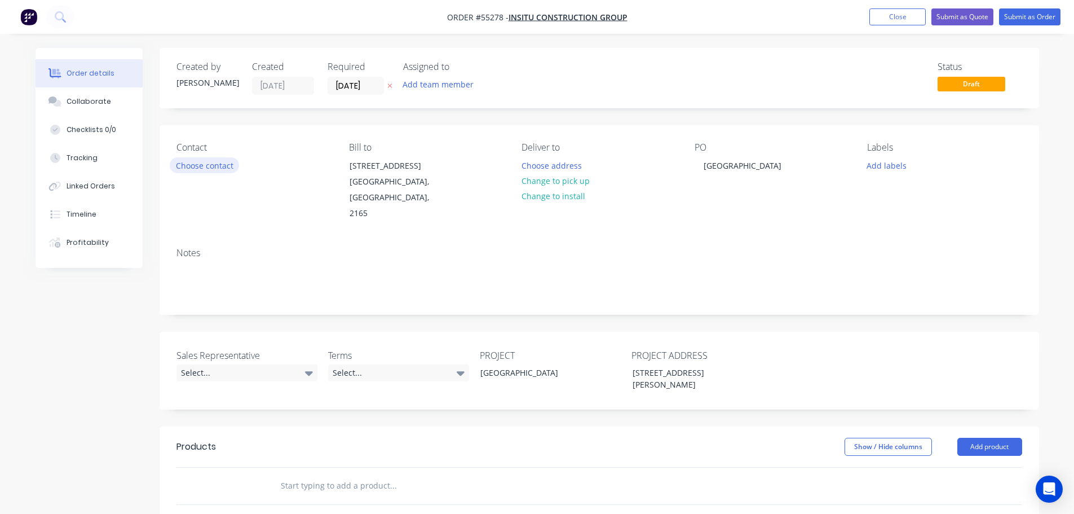
click at [210, 164] on button "Choose contact" at bounding box center [204, 164] width 69 height 15
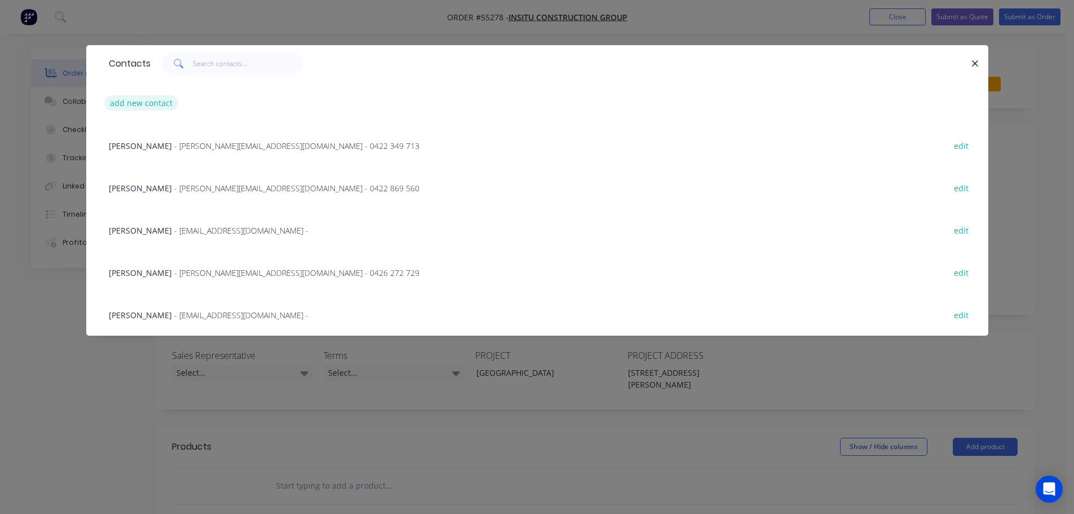
click at [138, 107] on button "add new contact" at bounding box center [141, 102] width 74 height 15
select select "AU"
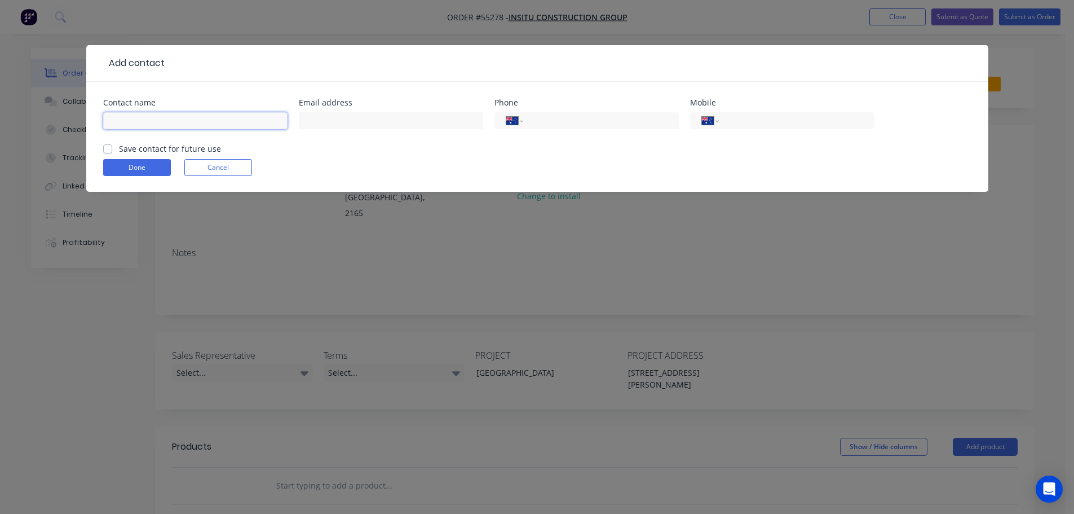
click at [127, 123] on input "text" at bounding box center [195, 120] width 184 height 17
type input "[PERSON_NAME]"
drag, startPoint x: 313, startPoint y: 121, endPoint x: 311, endPoint y: 163, distance: 42.3
click at [313, 121] on input "text" at bounding box center [391, 120] width 184 height 17
type input "[EMAIL_ADDRESS][DOMAIN_NAME]"
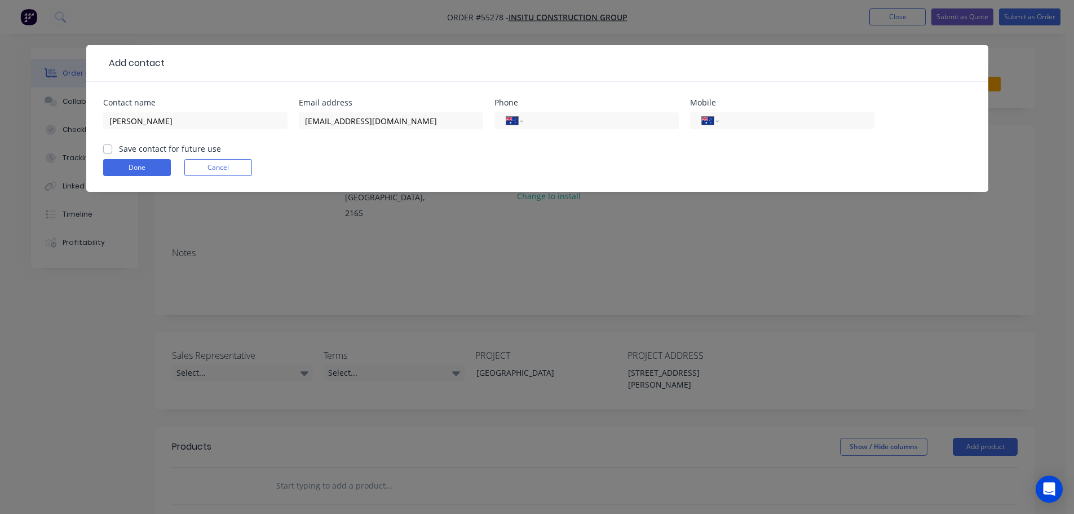
click at [119, 148] on label "Save contact for future use" at bounding box center [170, 149] width 102 height 12
click at [105, 148] on input "Save contact for future use" at bounding box center [107, 148] width 9 height 11
checkbox input "true"
click at [118, 169] on button "Done" at bounding box center [137, 167] width 68 height 17
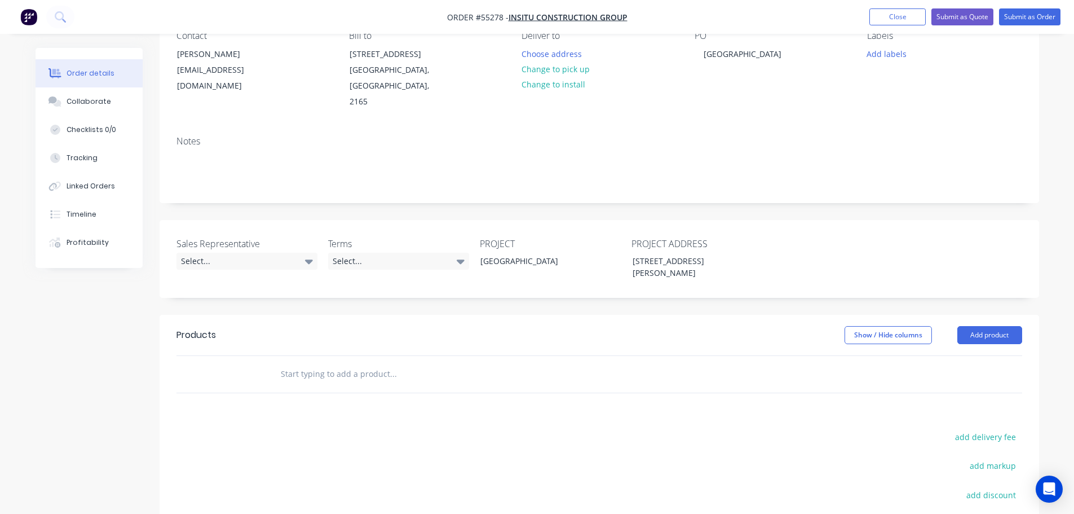
scroll to position [113, 0]
click at [209, 252] on div "Select..." at bounding box center [247, 260] width 141 height 17
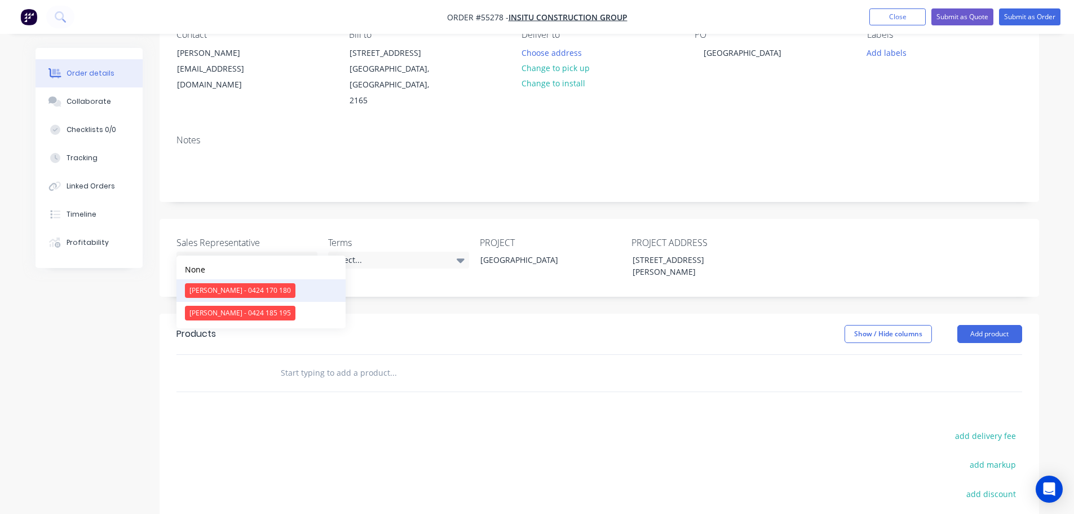
click at [224, 294] on div "[PERSON_NAME] - 0424 170 180" at bounding box center [240, 290] width 111 height 15
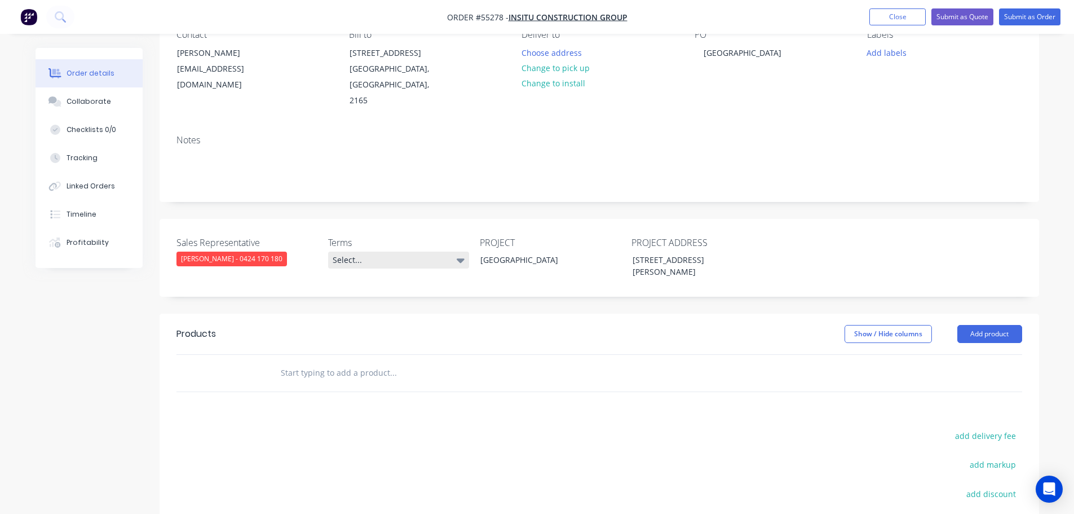
click at [399, 252] on div "Select..." at bounding box center [398, 260] width 141 height 17
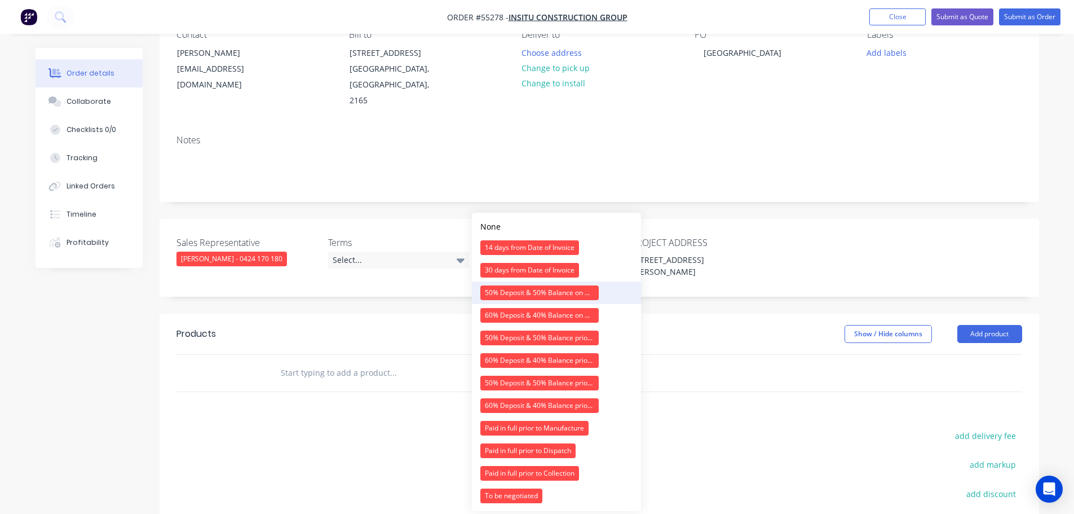
click at [502, 292] on div "50% Deposit & 50% Balance on Day of Installation" at bounding box center [539, 292] width 118 height 15
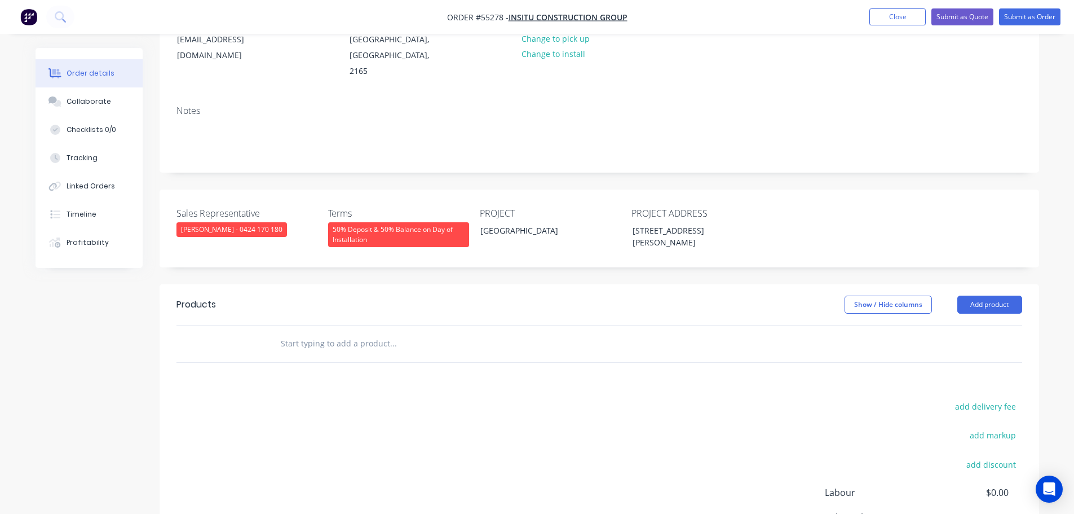
scroll to position [169, 0]
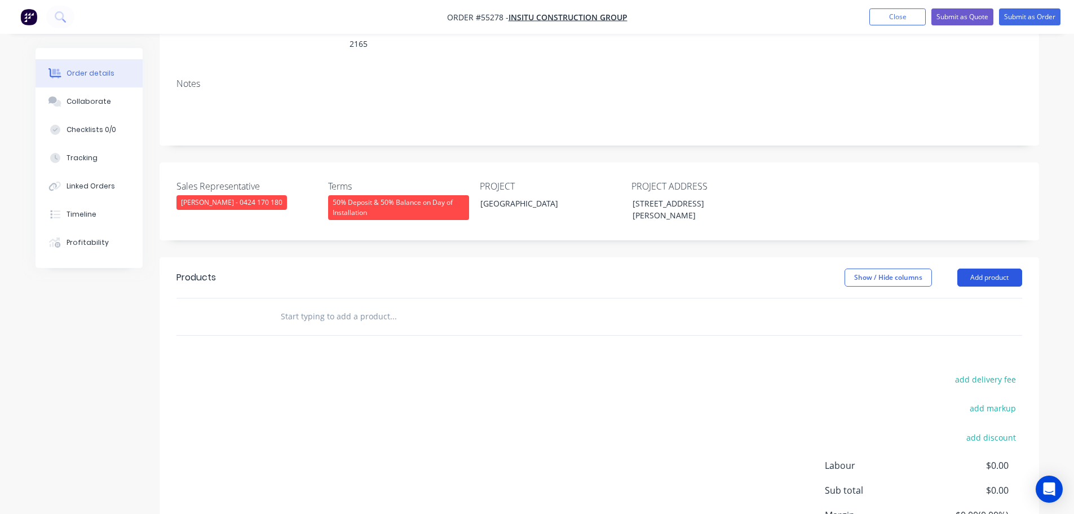
click at [983, 268] on button "Add product" at bounding box center [990, 277] width 65 height 18
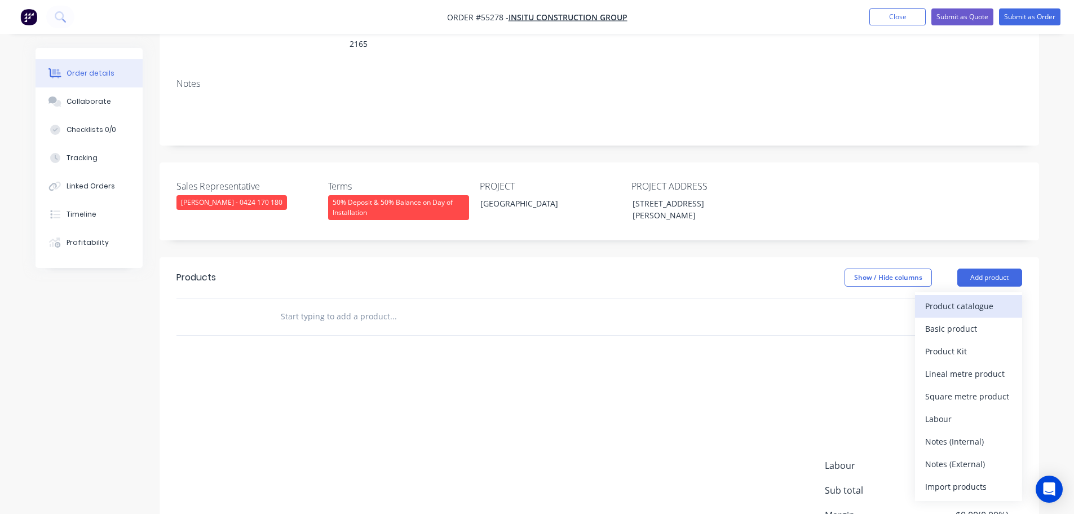
click at [951, 298] on div "Product catalogue" at bounding box center [968, 306] width 87 height 16
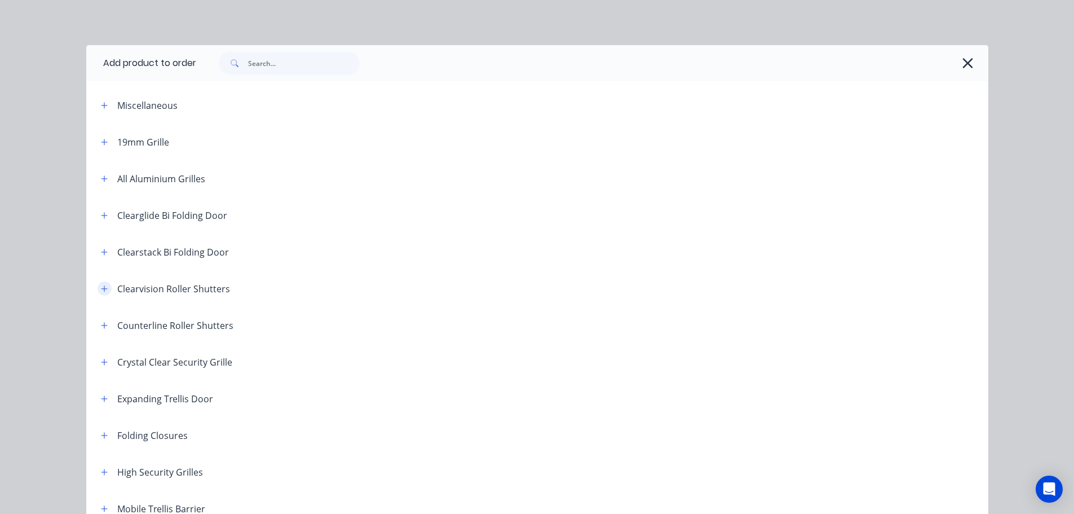
click at [101, 288] on icon "button" at bounding box center [104, 288] width 6 height 6
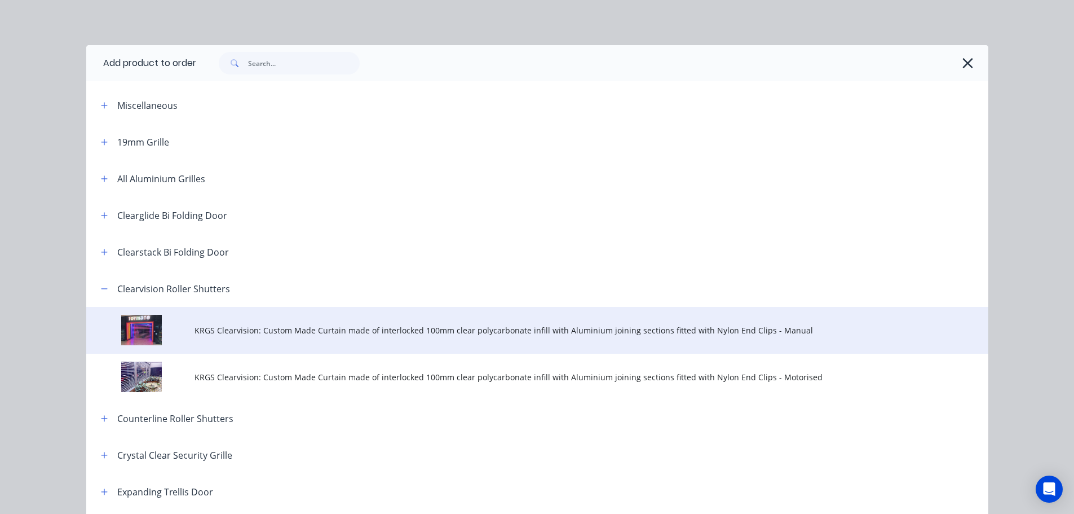
click at [249, 334] on span "KRGS Clearvision: Custom Made Curtain made of interlocked 100mm clear polycarbo…" at bounding box center [512, 330] width 635 height 12
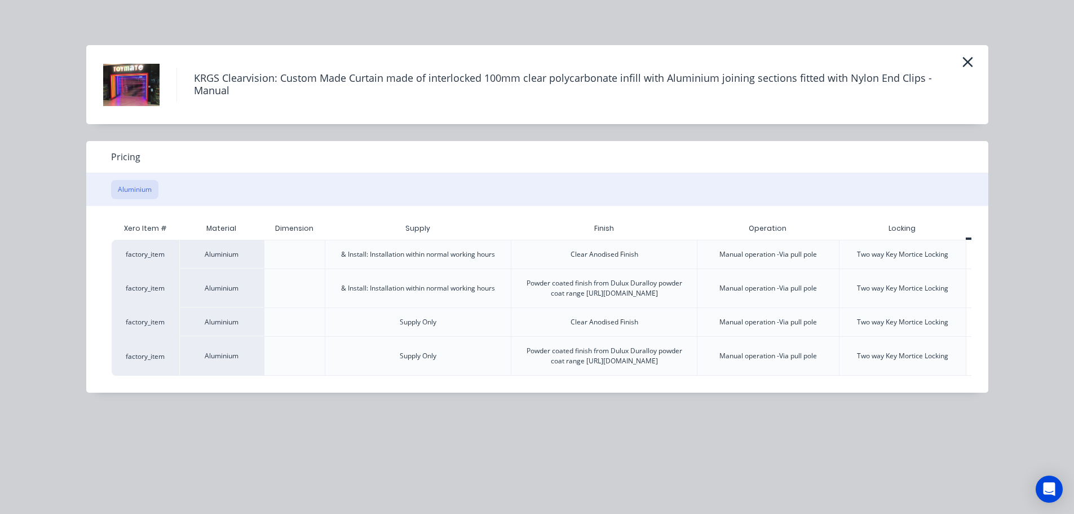
scroll to position [0, 56]
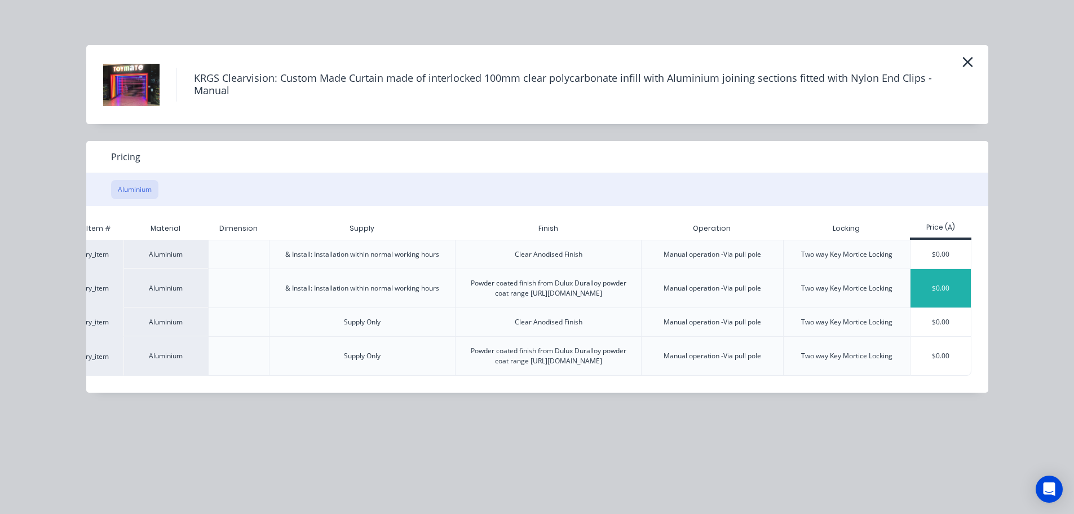
click at [914, 287] on div "$0.00" at bounding box center [941, 288] width 60 height 38
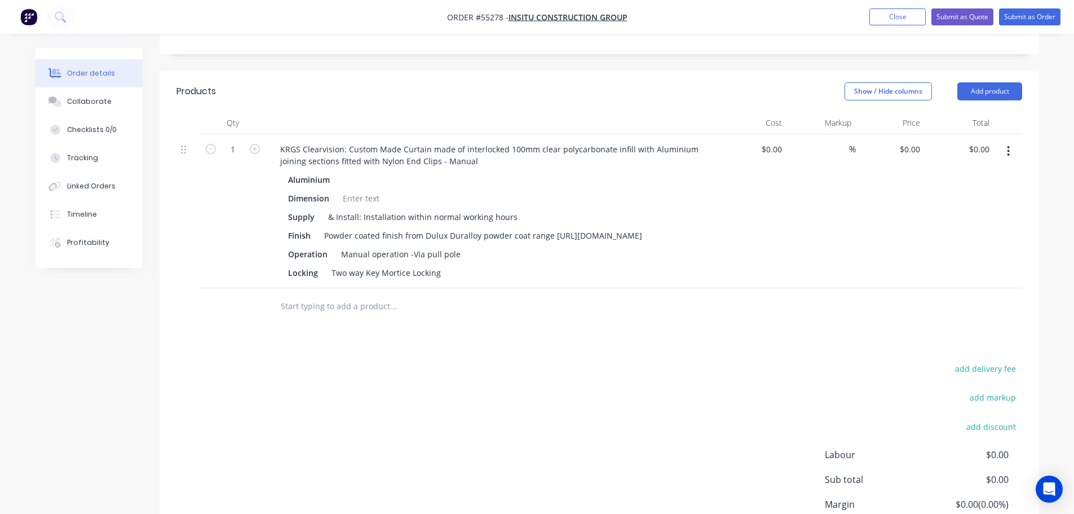
scroll to position [395, 0]
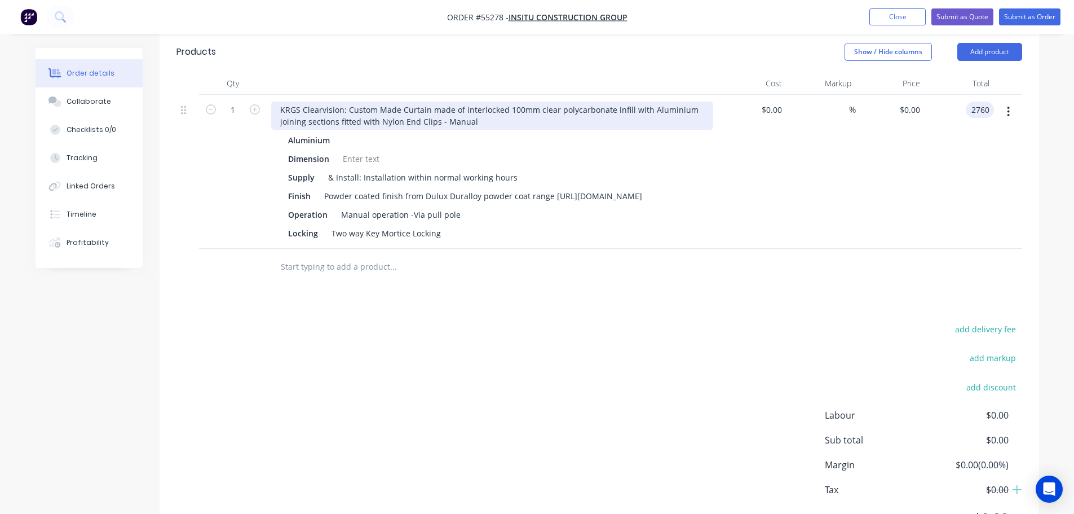
type input "2760"
type input "$2,760.00"
click at [280, 102] on div "KRGS Clearvision: Custom Made Curtain made of interlocked 100mm clear polycarbo…" at bounding box center [492, 116] width 442 height 28
click at [281, 102] on div "KRGS Clearvision: Custom Made Curtain made of interlocked 100mm clear polycarbo…" at bounding box center [492, 116] width 442 height 28
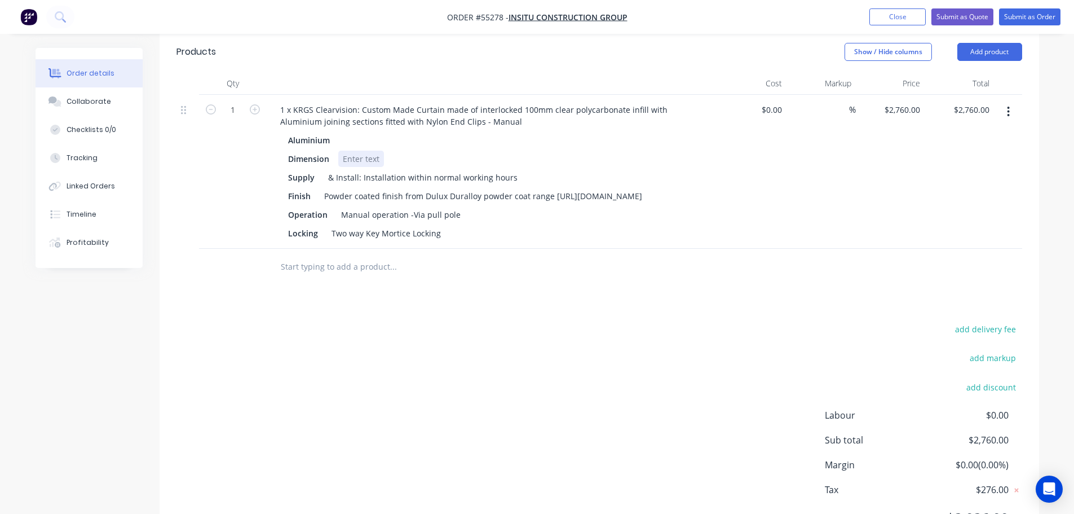
click at [359, 151] on div at bounding box center [361, 159] width 46 height 16
click at [356, 151] on div at bounding box center [361, 159] width 46 height 16
click at [557, 188] on div "Powder coated finish from Dulux Duralloy powder coat range [URL][DOMAIN_NAME]" at bounding box center [483, 196] width 327 height 16
click at [947, 16] on button "Submit as Quote" at bounding box center [963, 16] width 62 height 17
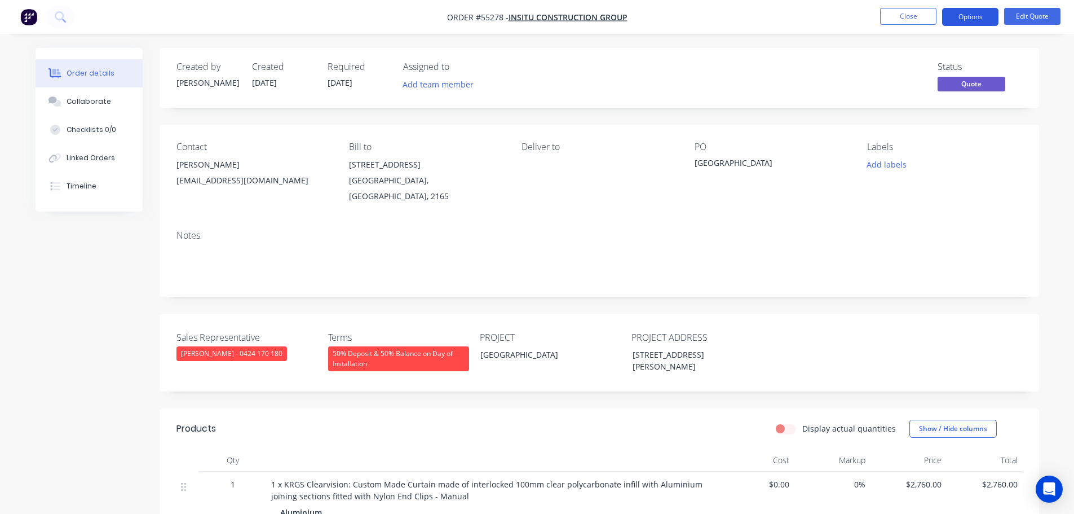
click at [964, 17] on button "Options" at bounding box center [970, 17] width 56 height 18
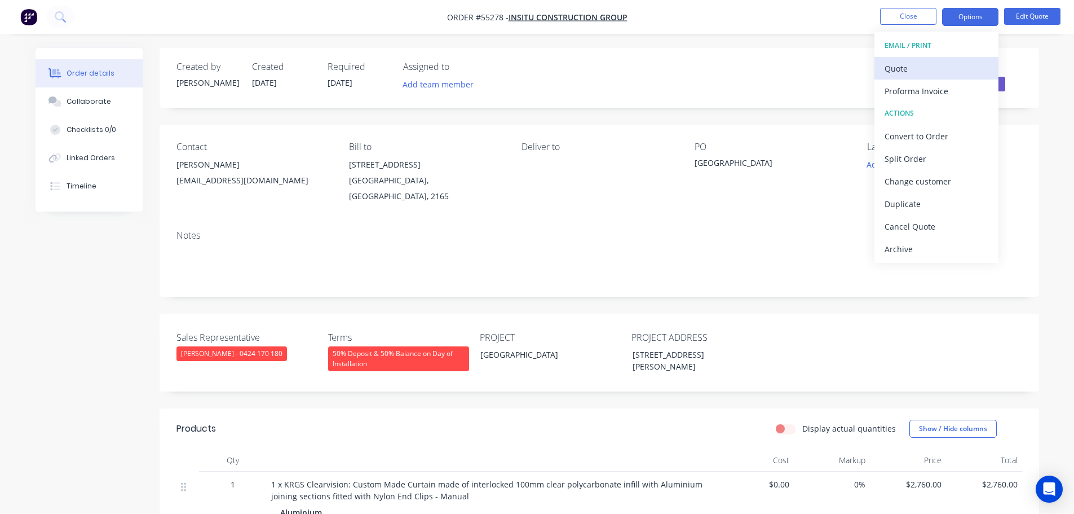
click at [903, 68] on div "Quote" at bounding box center [937, 68] width 104 height 16
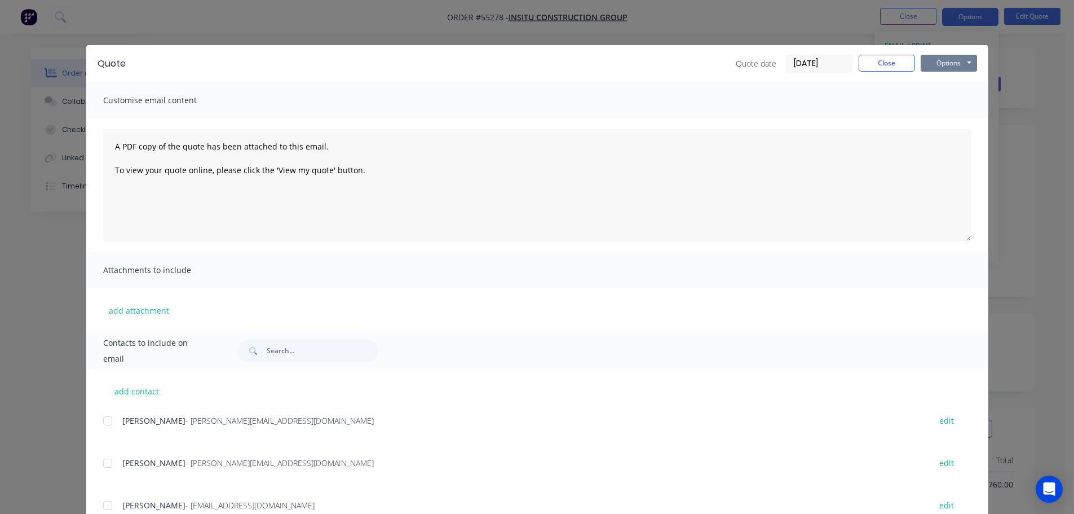
click at [939, 63] on button "Options" at bounding box center [949, 63] width 56 height 17
click at [945, 99] on button "Print" at bounding box center [957, 101] width 72 height 19
click at [883, 64] on button "Close" at bounding box center [887, 63] width 56 height 17
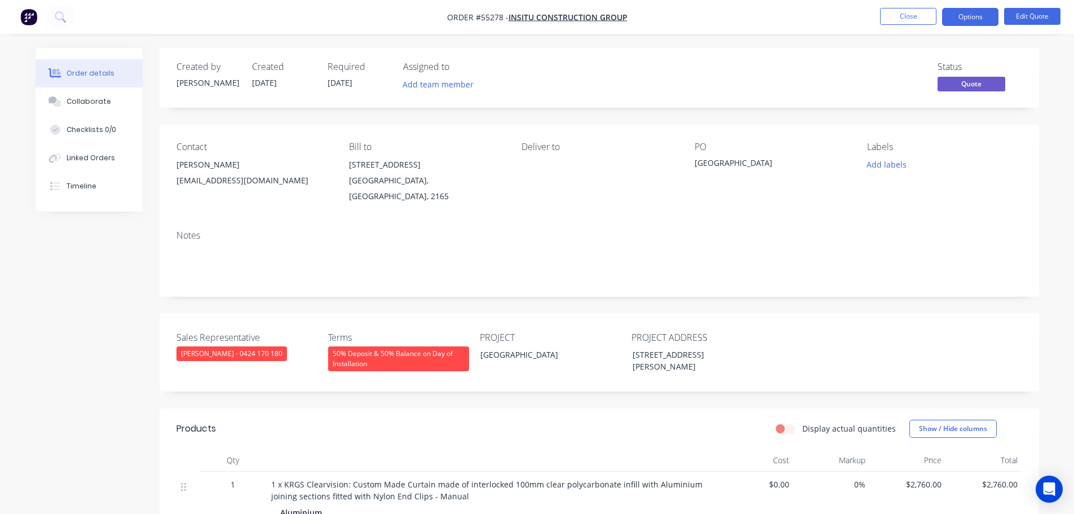
click at [211, 183] on div "[EMAIL_ADDRESS][DOMAIN_NAME]" at bounding box center [254, 181] width 155 height 16
click at [720, 164] on div "[GEOGRAPHIC_DATA]" at bounding box center [765, 165] width 141 height 16
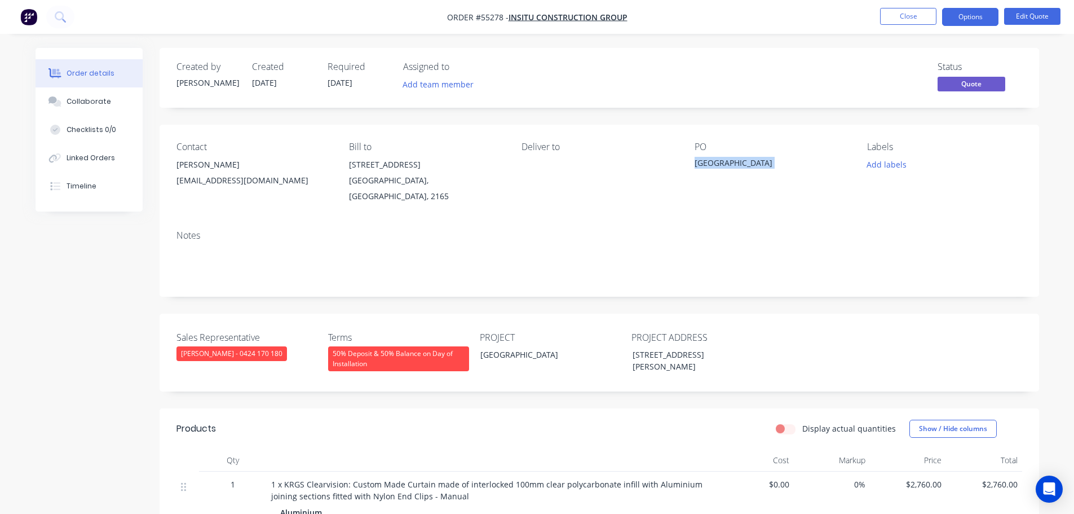
click at [720, 164] on div "[GEOGRAPHIC_DATA]" at bounding box center [765, 165] width 141 height 16
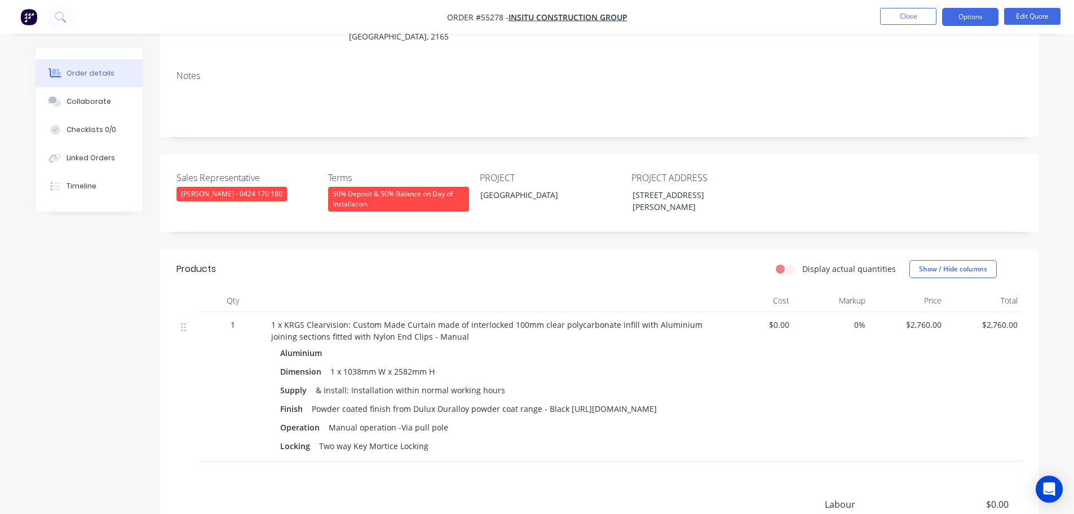
scroll to position [169, 0]
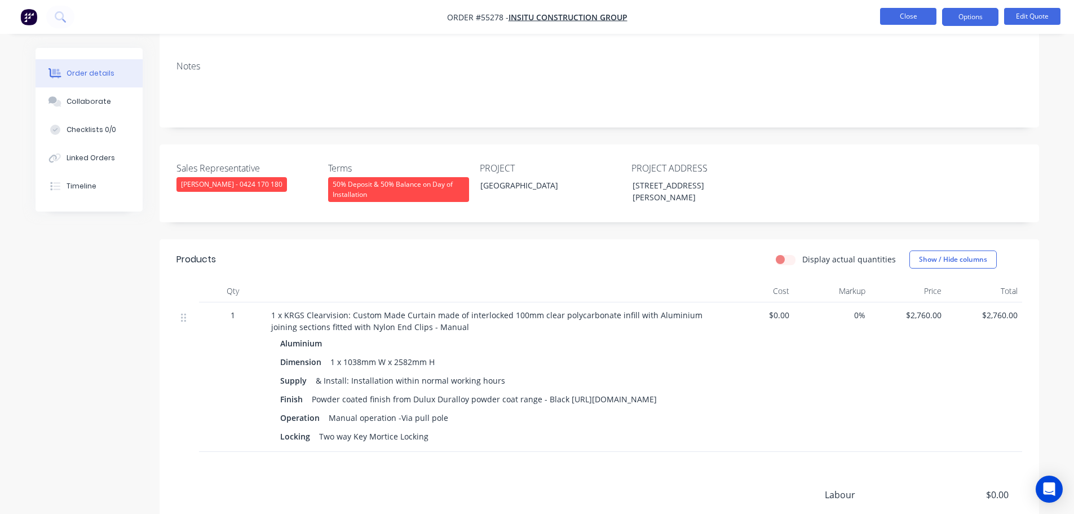
click at [900, 19] on button "Close" at bounding box center [908, 16] width 56 height 17
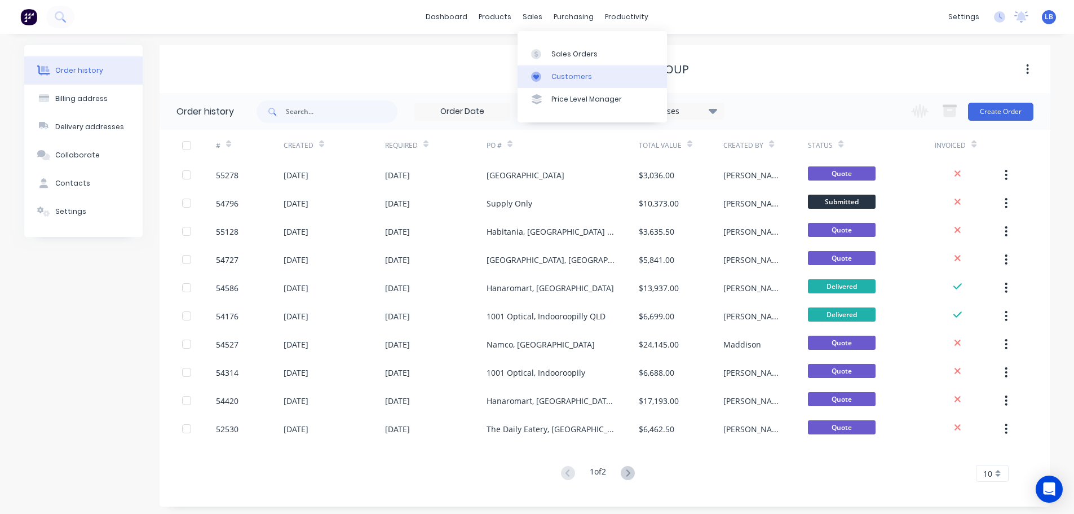
click at [574, 77] on div "Customers" at bounding box center [572, 77] width 41 height 10
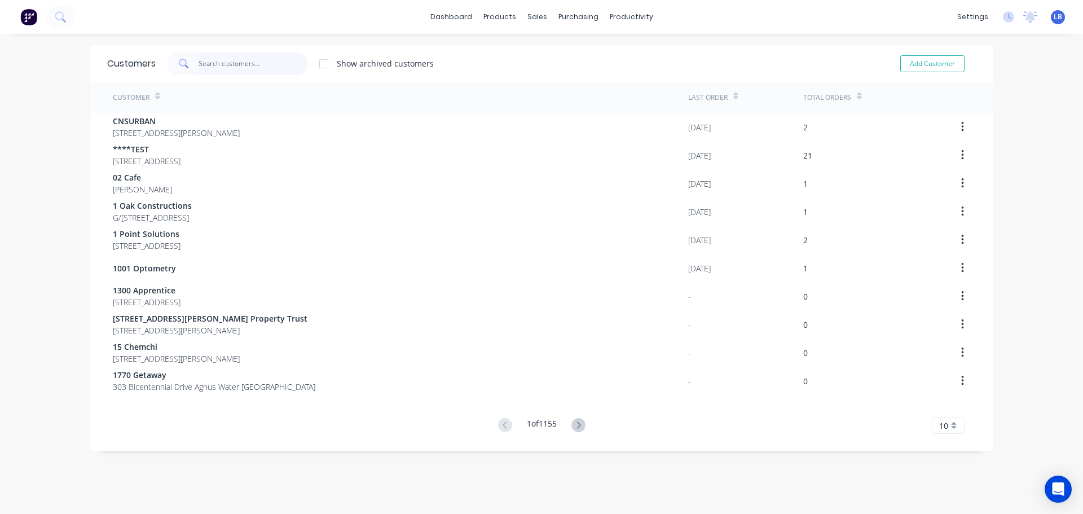
click at [236, 69] on input "text" at bounding box center [254, 63] width 110 height 23
click at [1053, 18] on span "LB" at bounding box center [1057, 17] width 8 height 10
click at [963, 145] on div "Sign out" at bounding box center [961, 141] width 30 height 10
